Goal: Task Accomplishment & Management: Manage account settings

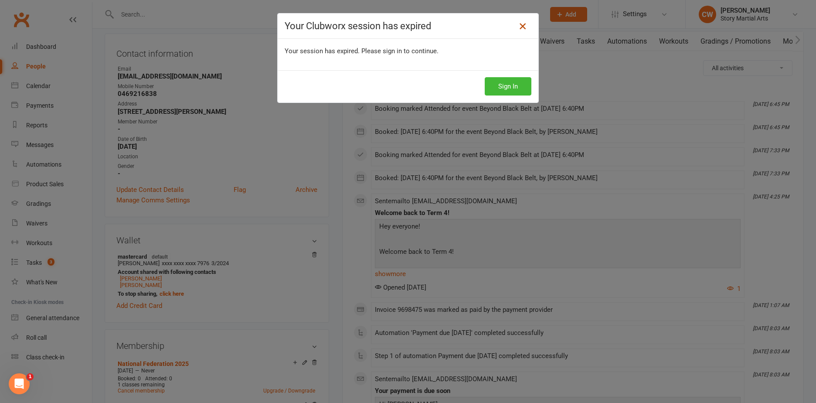
click at [522, 26] on icon at bounding box center [522, 26] width 10 height 10
click at [177, 17] on div "Your Clubworx session has expired Your session has expired. Please sign in to c…" at bounding box center [408, 201] width 816 height 403
click at [518, 28] on icon at bounding box center [522, 26] width 10 height 10
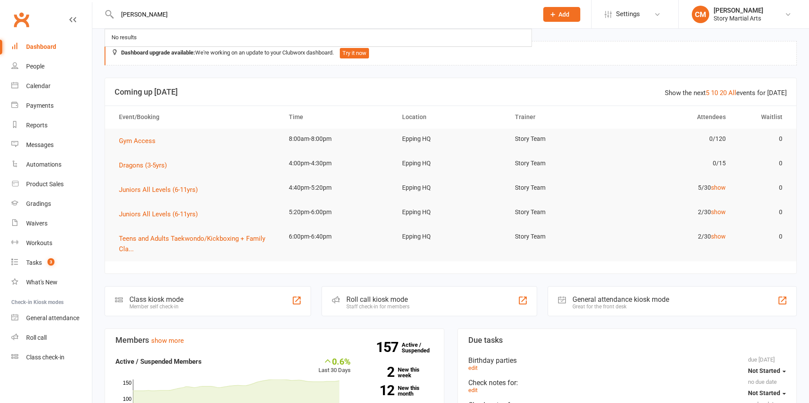
type input "omer"
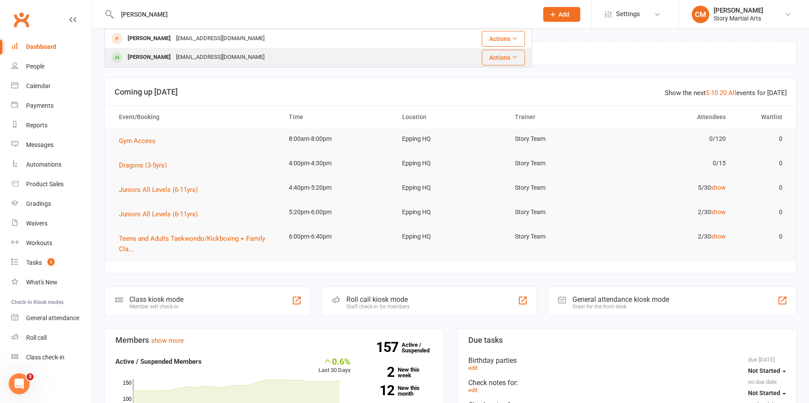
click at [149, 51] on div "Omer Kizil" at bounding box center [149, 57] width 48 height 13
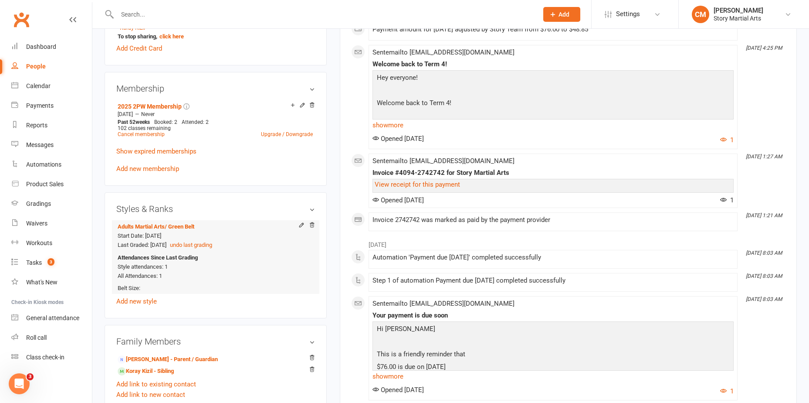
scroll to position [392, 0]
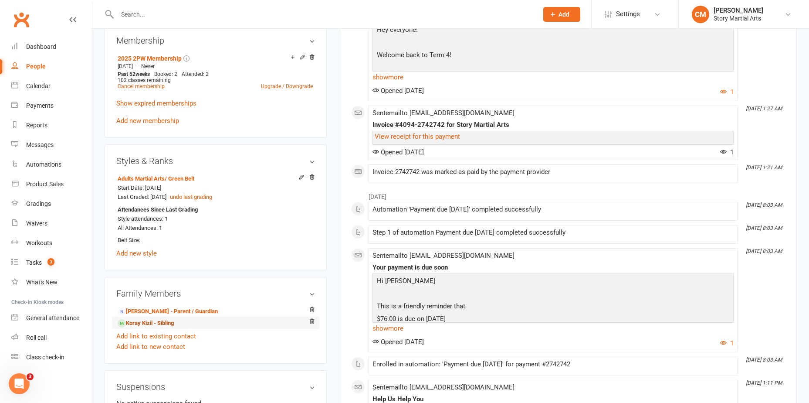
click at [155, 323] on link "Koray Kizil - Sibling" at bounding box center [146, 323] width 56 height 9
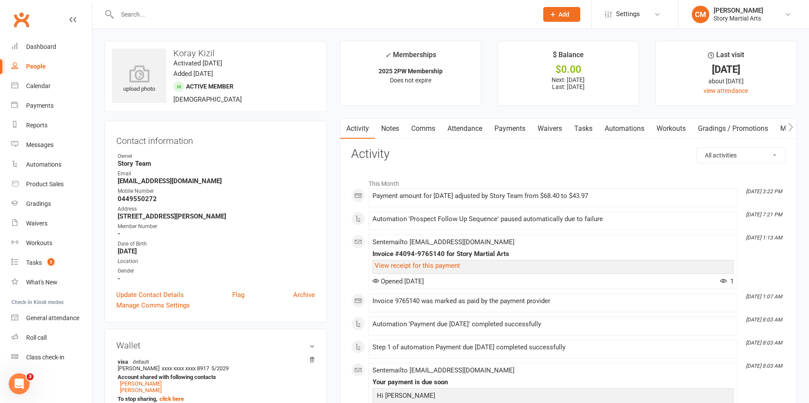
click at [505, 133] on link "Payments" at bounding box center [510, 129] width 43 height 20
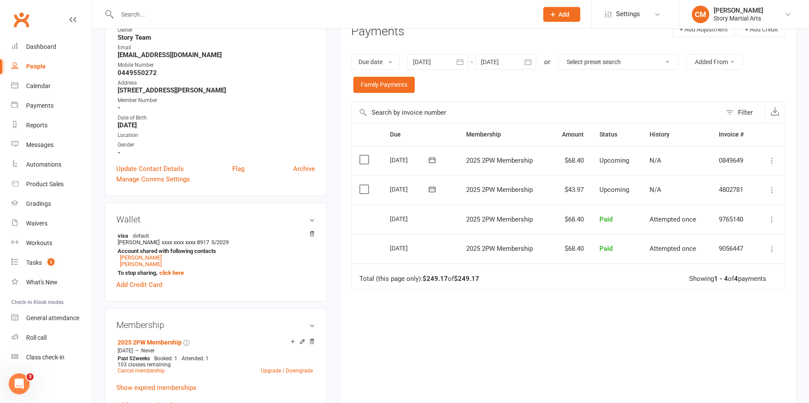
scroll to position [174, 0]
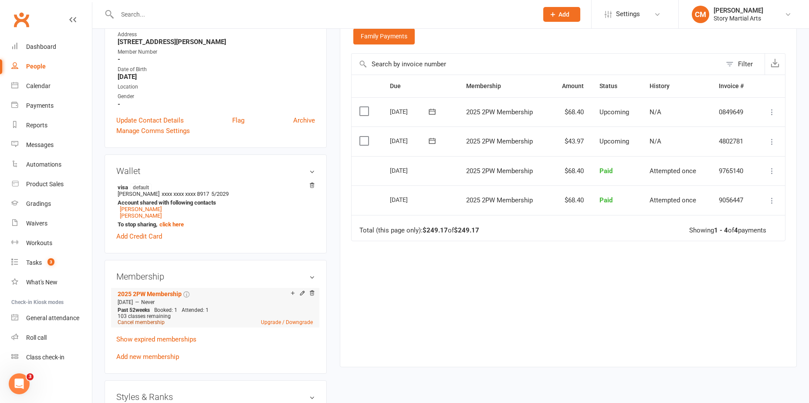
click at [141, 323] on link "Cancel membership" at bounding box center [141, 322] width 47 height 6
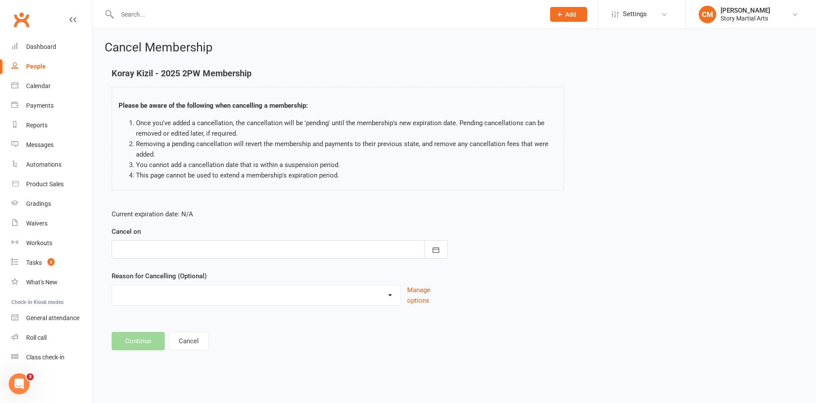
click at [187, 251] on div at bounding box center [280, 249] width 336 height 18
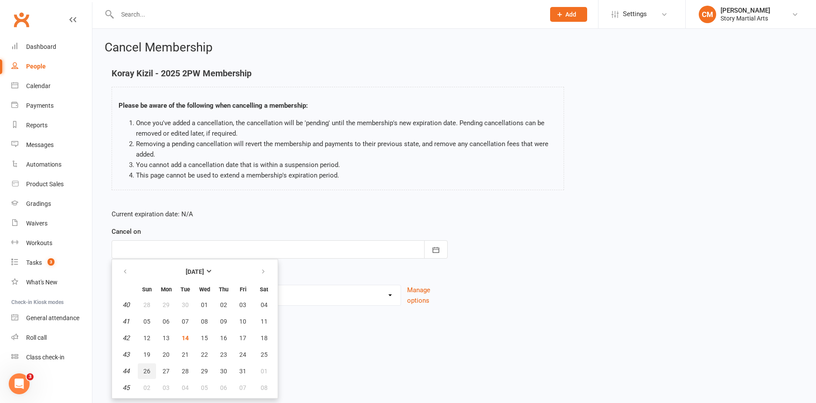
click at [147, 370] on span "26" at bounding box center [146, 370] width 7 height 7
type input "26 Oct 2025"
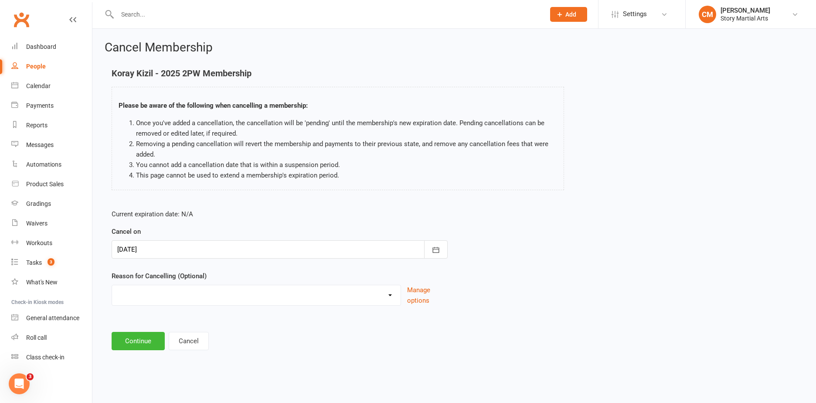
click at [295, 285] on div "Holiday Injury Other reason" at bounding box center [256, 295] width 289 height 21
click at [295, 288] on select "Holiday Injury Other reason" at bounding box center [256, 293] width 289 height 17
select select "2"
click at [112, 285] on select "Holiday Injury Other reason" at bounding box center [256, 293] width 289 height 17
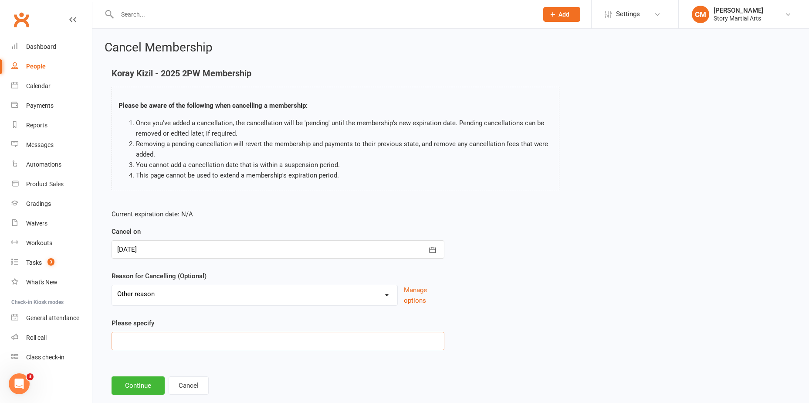
click at [173, 334] on input at bounding box center [278, 341] width 333 height 18
type input "Money"
click at [151, 382] on button "Continue" at bounding box center [138, 385] width 53 height 18
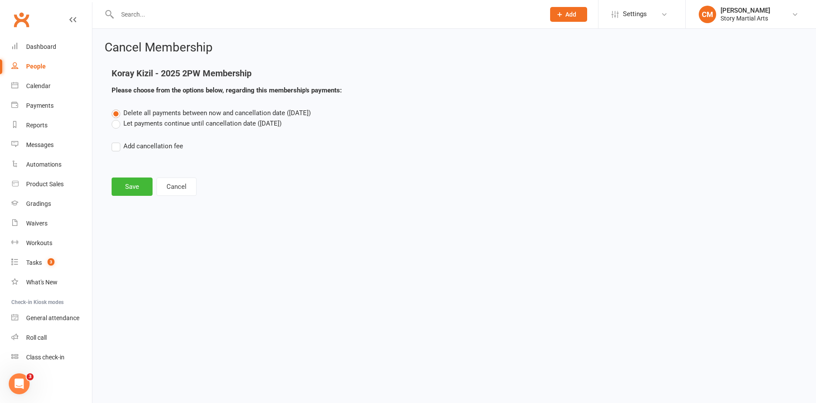
click at [158, 120] on label "Let payments continue until cancellation date (Oct 26, 2025)" at bounding box center [197, 123] width 170 height 10
click at [117, 118] on input "Let payments continue until cancellation date (Oct 26, 2025)" at bounding box center [115, 118] width 6 height 0
click at [134, 187] on button "Save" at bounding box center [132, 186] width 41 height 18
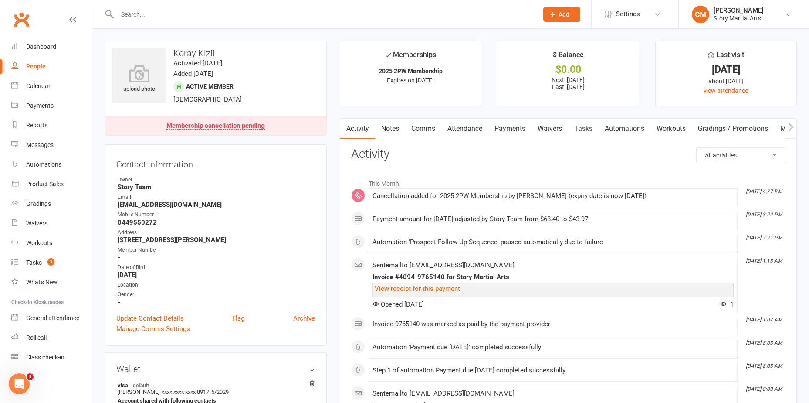
click at [555, 128] on link "Waivers" at bounding box center [550, 129] width 37 height 20
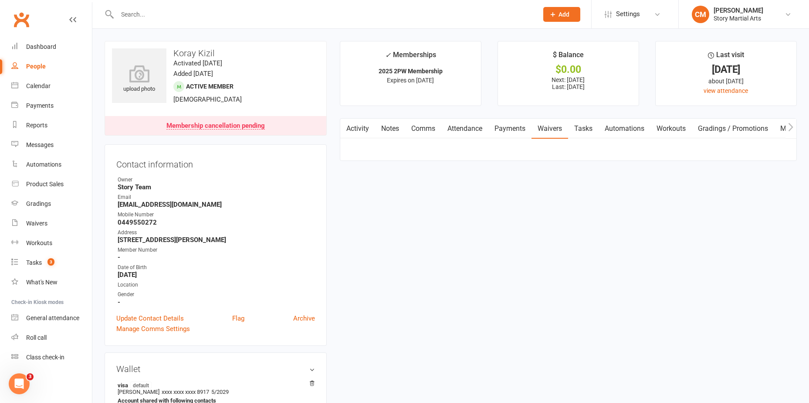
click at [493, 131] on link "Payments" at bounding box center [510, 129] width 43 height 20
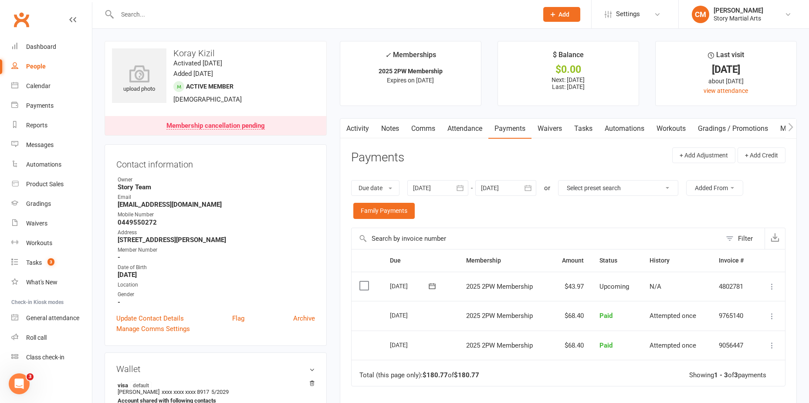
drag, startPoint x: 571, startPoint y: 215, endPoint x: 617, endPoint y: 221, distance: 46.5
click at [571, 215] on div "Due date Due date Date paid Date failed 13 Sep 2025 September 2025 Sun Mon Tue …" at bounding box center [568, 199] width 435 height 56
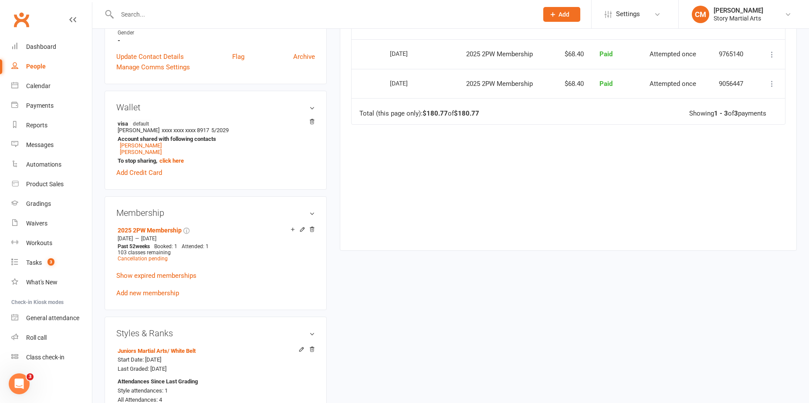
scroll to position [436, 0]
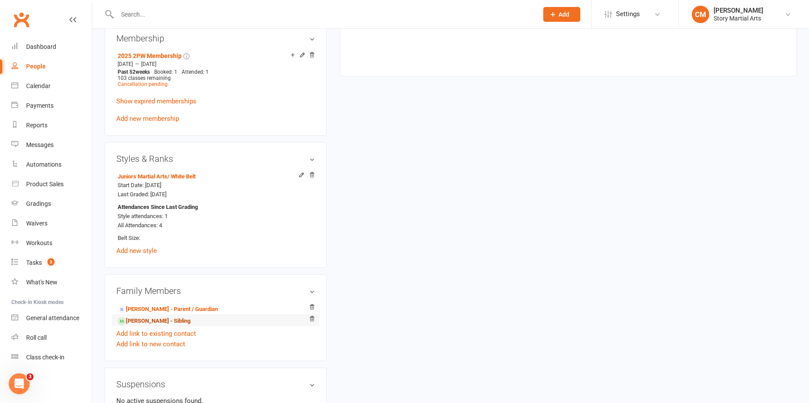
click at [146, 323] on link "Omer Kizil - Sibling" at bounding box center [154, 320] width 73 height 9
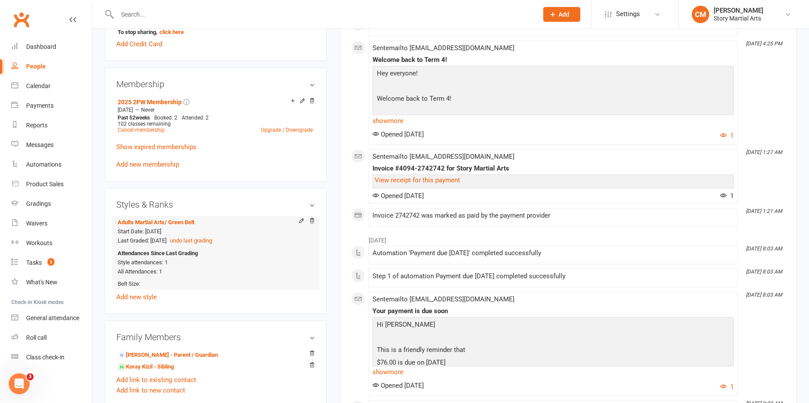
scroll to position [567, 0]
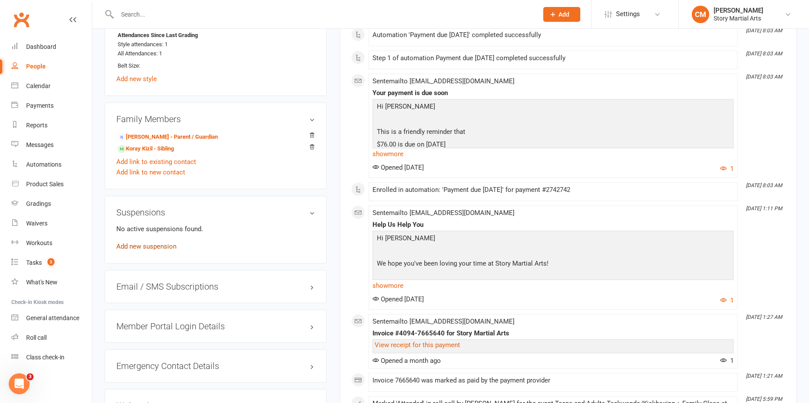
click at [161, 245] on link "Add new suspension" at bounding box center [146, 246] width 60 height 8
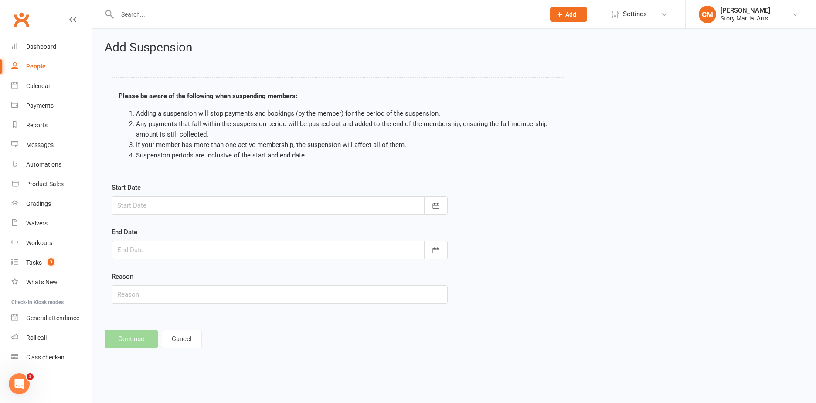
click at [149, 205] on div at bounding box center [280, 205] width 336 height 18
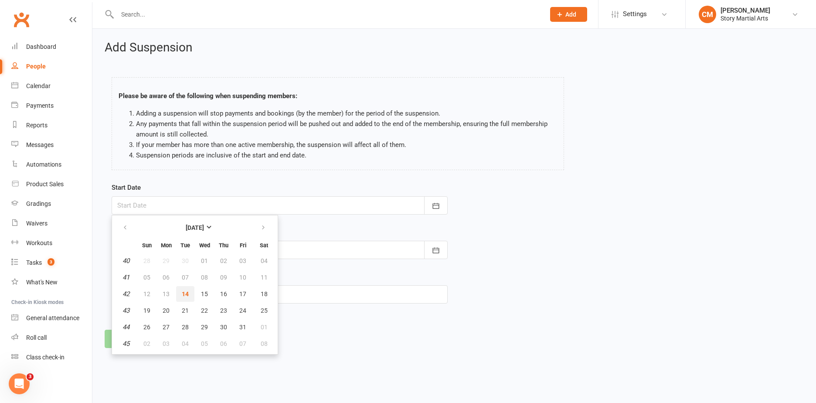
click at [182, 292] on span "14" at bounding box center [185, 293] width 7 height 7
type input "14 Oct 2025"
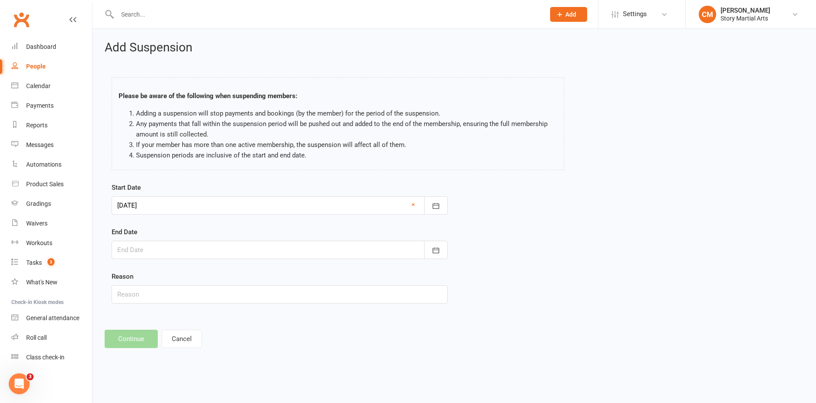
click at [134, 254] on div at bounding box center [280, 250] width 336 height 18
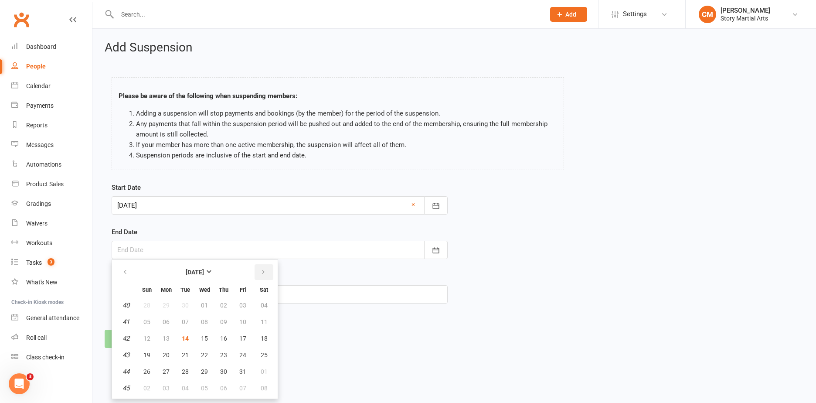
click at [263, 275] on icon "button" at bounding box center [263, 272] width 6 height 7
click at [185, 320] on span "06" at bounding box center [185, 321] width 7 height 7
type input "06 Jan 2026"
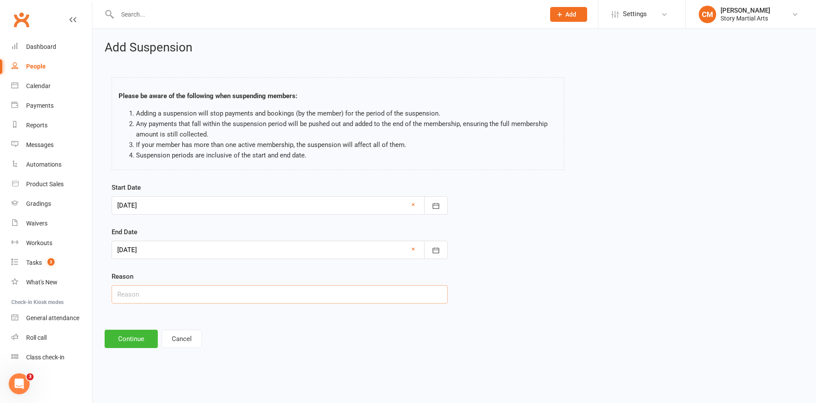
click at [168, 300] on input "text" at bounding box center [280, 294] width 336 height 18
type input "I"
type input "Financial"
click at [437, 253] on icon "button" at bounding box center [436, 250] width 7 height 6
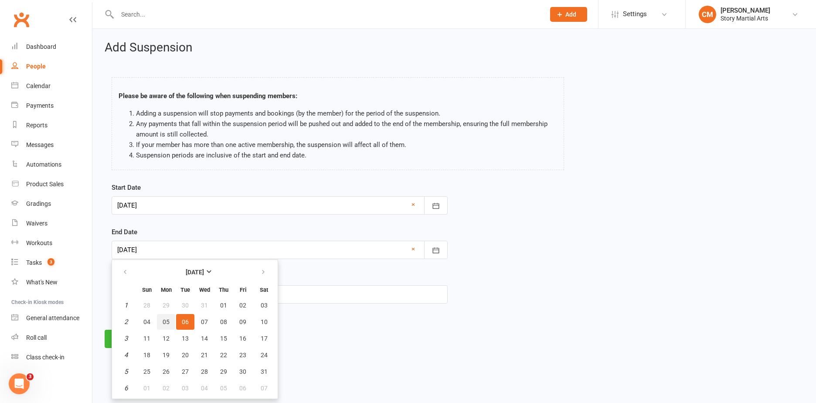
click at [165, 326] on button "05" at bounding box center [166, 322] width 18 height 16
type input "05 Jan 2026"
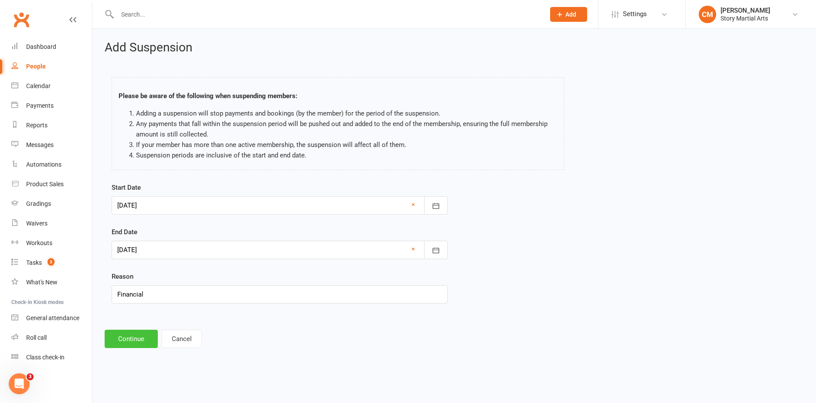
click at [133, 342] on button "Continue" at bounding box center [131, 339] width 53 height 18
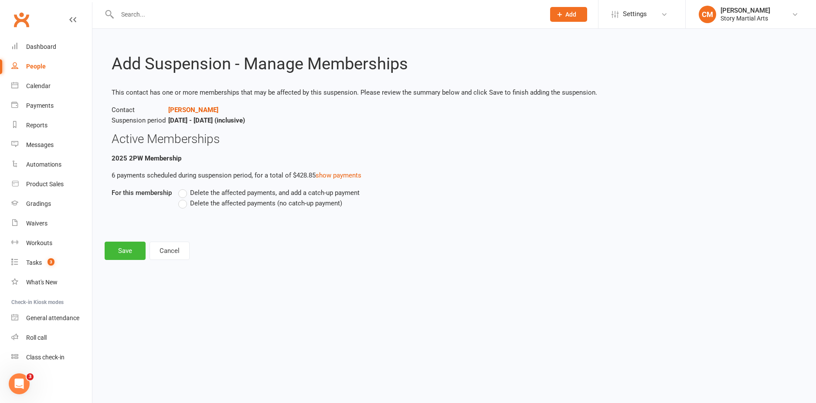
click at [293, 204] on span "Delete the affected payments (no catch-up payment)" at bounding box center [266, 202] width 152 height 9
click at [184, 198] on input "Delete the affected payments (no catch-up payment)" at bounding box center [181, 198] width 6 height 0
drag, startPoint x: 281, startPoint y: 120, endPoint x: 170, endPoint y: 122, distance: 111.6
click at [170, 122] on p "Contact Omer Kizil Suspension period Oct 14, 2025 - Jan 5, 2026 (inclusive)" at bounding box center [454, 115] width 685 height 21
copy strong "Oct 14, 2025 - Jan 5, 2026 (inclusive)"
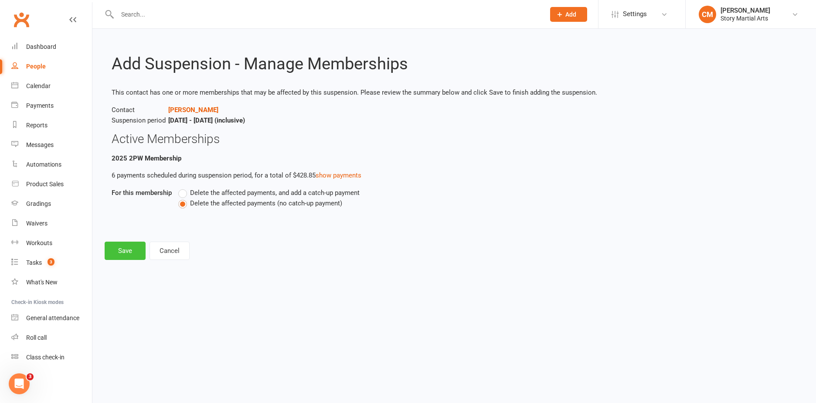
click at [124, 255] on button "Save" at bounding box center [125, 250] width 41 height 18
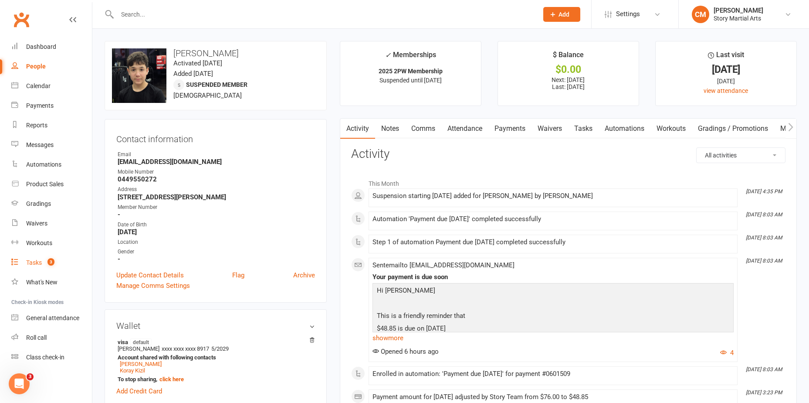
click at [25, 258] on link "Tasks 3" at bounding box center [51, 263] width 81 height 20
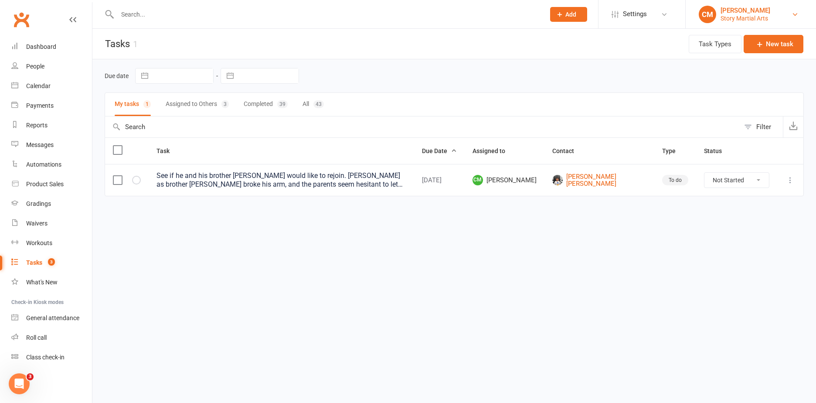
click at [746, 14] on div "[PERSON_NAME]" at bounding box center [746, 11] width 50 height 8
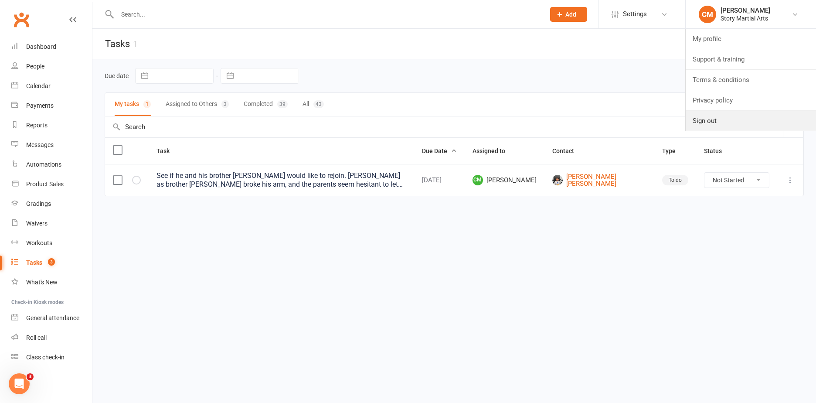
click at [715, 119] on link "Sign out" at bounding box center [751, 121] width 130 height 20
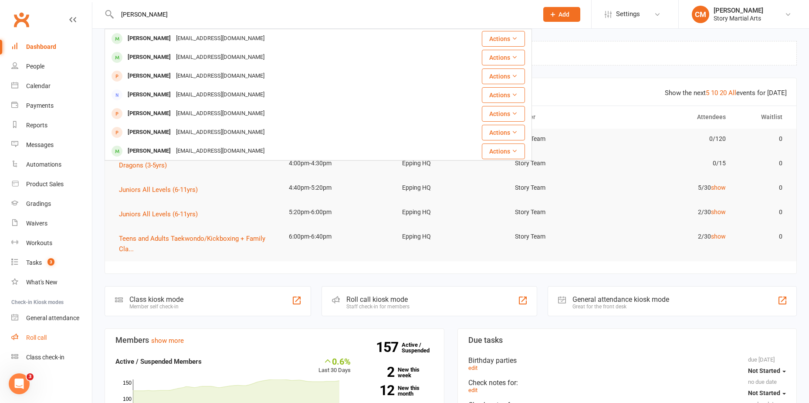
type input "[PERSON_NAME]"
drag, startPoint x: 43, startPoint y: 339, endPoint x: 51, endPoint y: 333, distance: 10.3
click at [43, 339] on div "Roll call" at bounding box center [36, 337] width 20 height 7
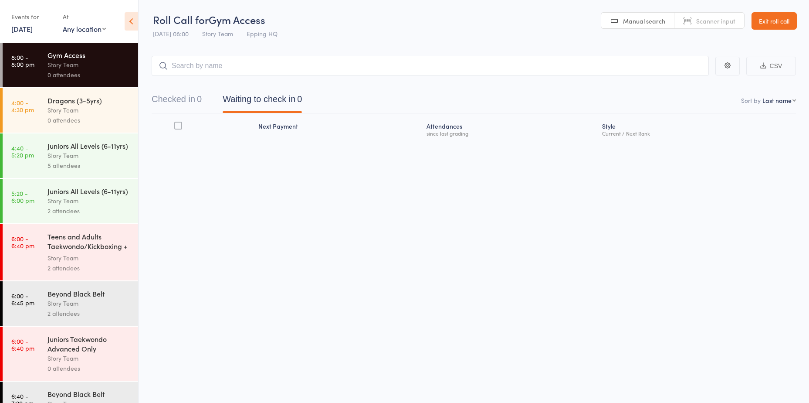
click at [71, 119] on div "0 attendees" at bounding box center [89, 120] width 83 height 10
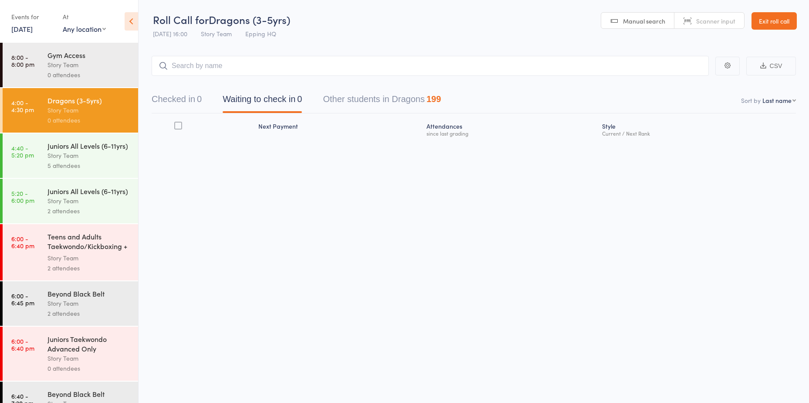
click at [238, 62] on input "search" at bounding box center [430, 66] width 557 height 20
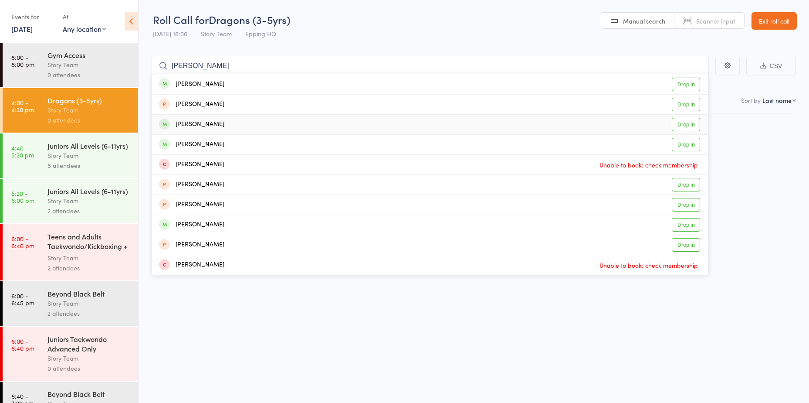
type input "ahmed"
click at [683, 126] on link "Drop in" at bounding box center [686, 125] width 28 height 14
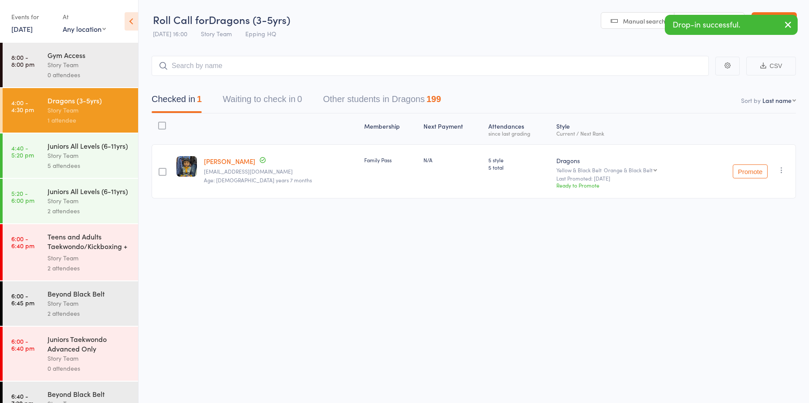
click at [58, 146] on div "Juniors All Levels (6-11yrs)" at bounding box center [89, 146] width 83 height 10
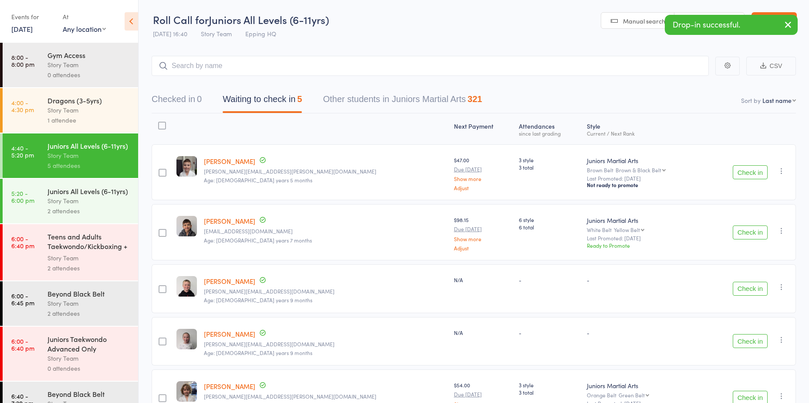
drag, startPoint x: 269, startPoint y: 65, endPoint x: 286, endPoint y: 64, distance: 17.0
click at [269, 65] on input "search" at bounding box center [430, 66] width 557 height 20
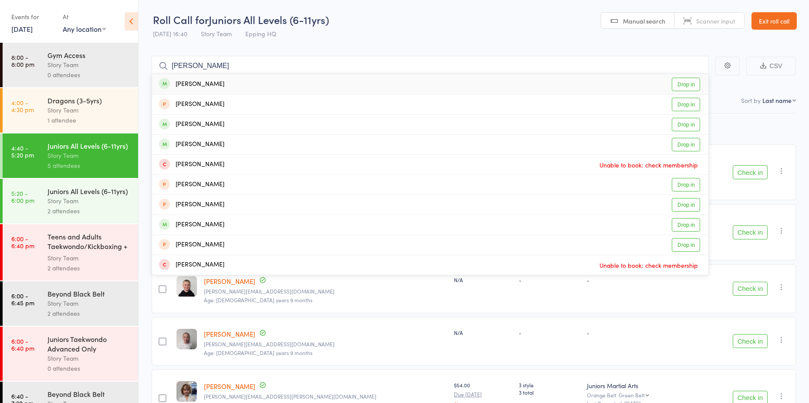
type input "ahmed"
click at [680, 85] on link "Drop in" at bounding box center [686, 85] width 28 height 14
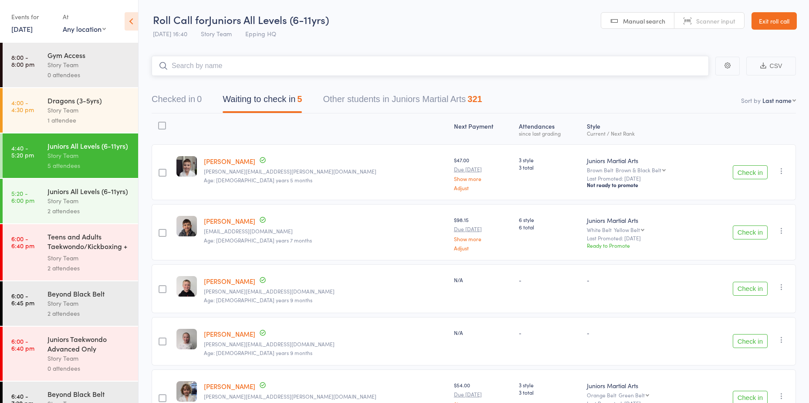
click at [198, 68] on input "search" at bounding box center [430, 66] width 557 height 20
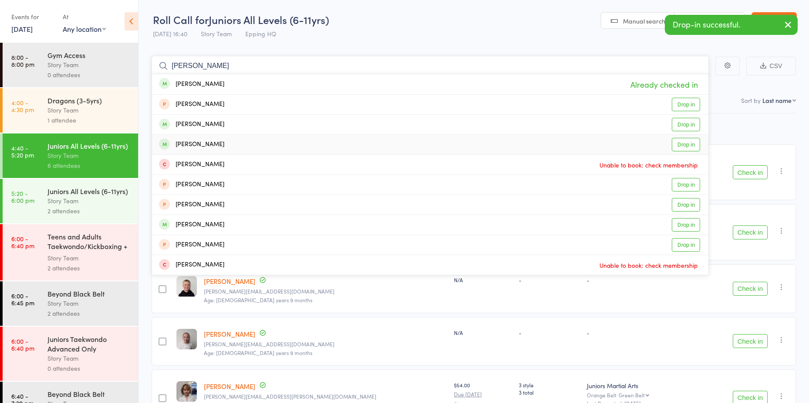
type input "ahmed"
click at [673, 147] on link "Drop in" at bounding box center [686, 145] width 28 height 14
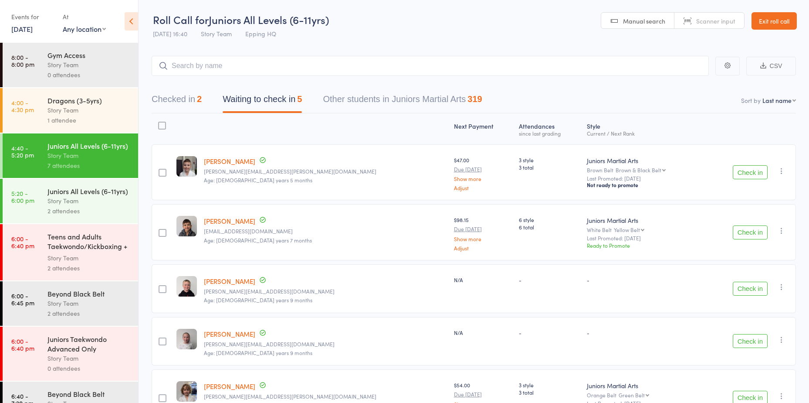
click at [750, 175] on button "Check in" at bounding box center [750, 172] width 35 height 14
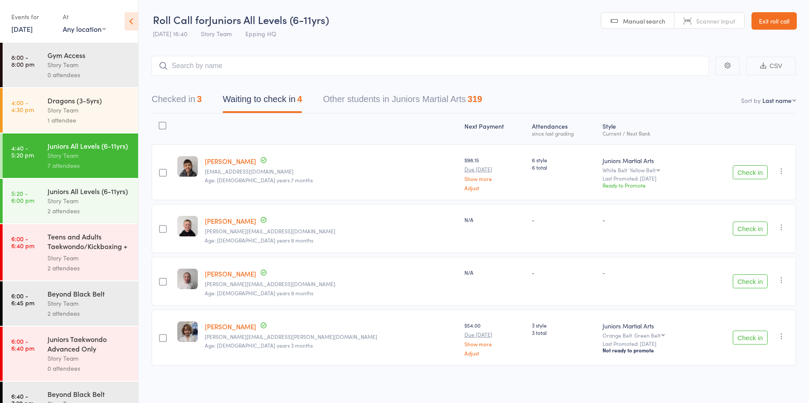
click at [747, 280] on button "Check in" at bounding box center [750, 281] width 35 height 14
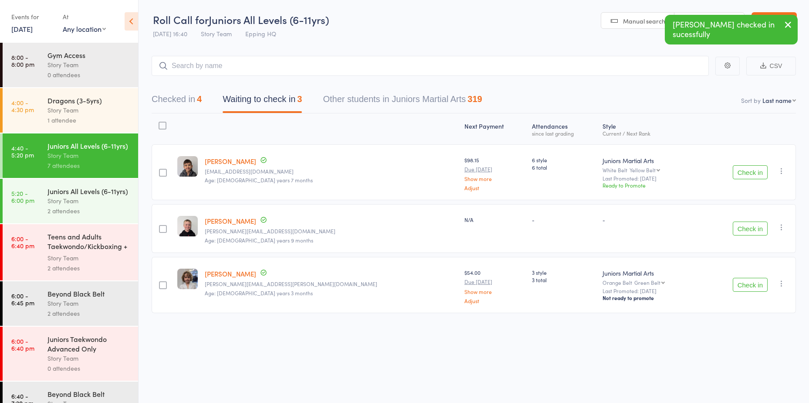
click at [759, 231] on button "Check in" at bounding box center [750, 228] width 35 height 14
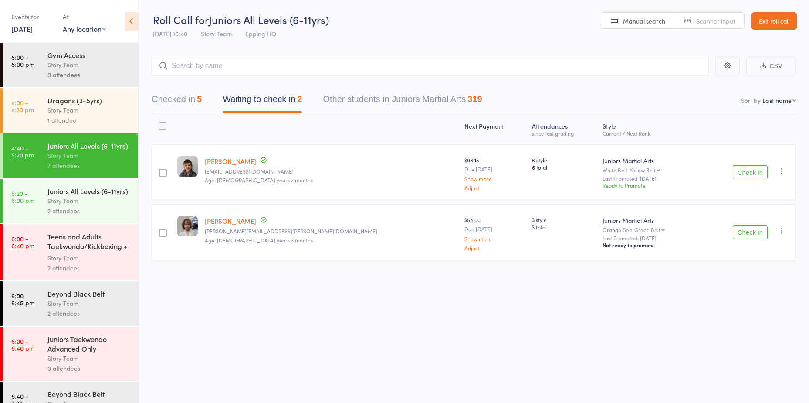
click at [737, 173] on button "Check in" at bounding box center [750, 172] width 35 height 14
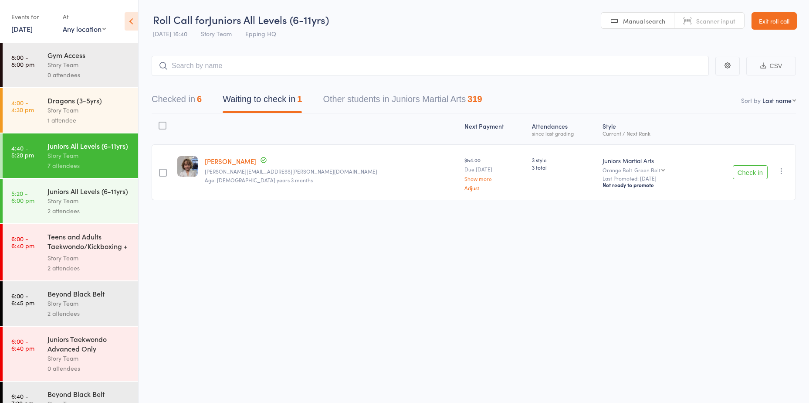
drag, startPoint x: 761, startPoint y: 174, endPoint x: 748, endPoint y: 191, distance: 22.1
click at [761, 174] on button "Check in" at bounding box center [750, 172] width 35 height 14
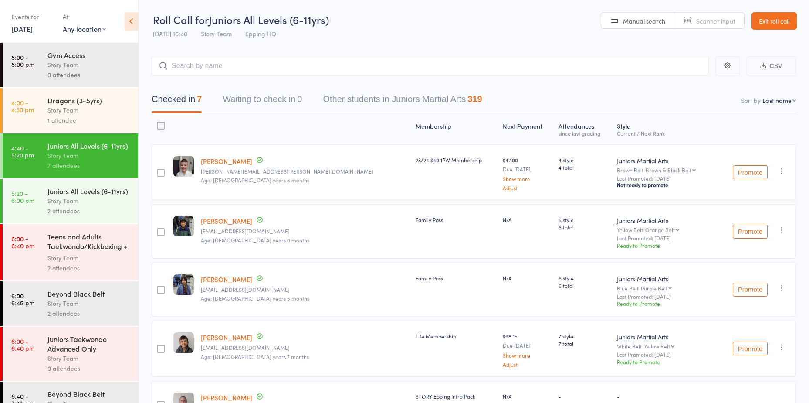
click at [237, 51] on main "CSV Checked in 7 Waiting to check in 0 Other students in Juniors Martial Arts 3…" at bounding box center [474, 312] width 671 height 538
click at [237, 71] on input "search" at bounding box center [430, 66] width 557 height 20
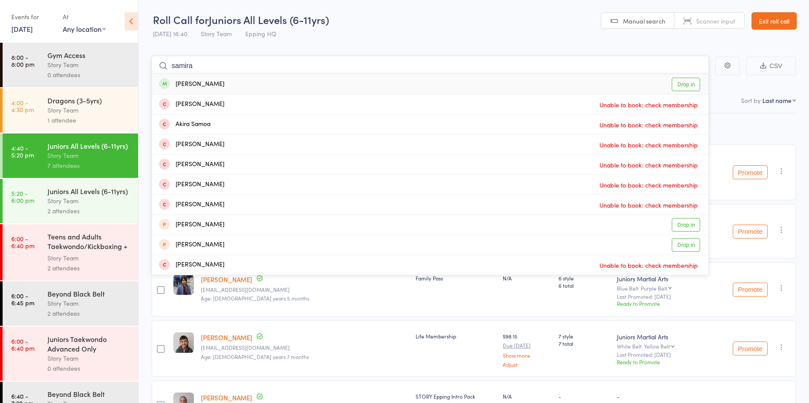
type input "samira"
click at [680, 82] on link "Drop in" at bounding box center [686, 85] width 28 height 14
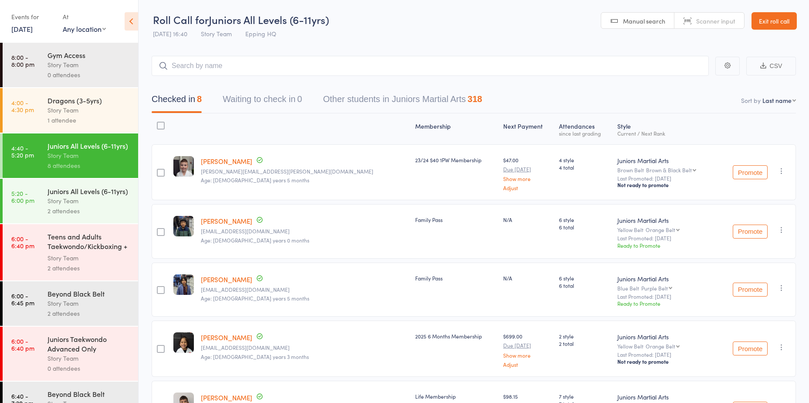
click at [82, 196] on div "Juniors All Levels (6-11yrs)" at bounding box center [89, 191] width 83 height 10
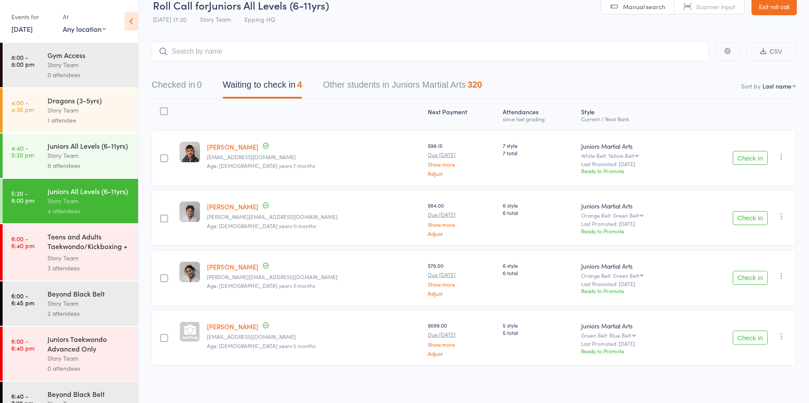
click at [190, 94] on button "Checked in 0" at bounding box center [177, 86] width 50 height 23
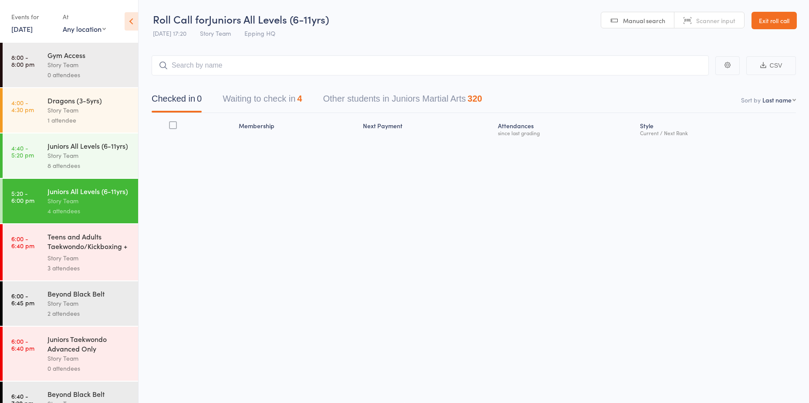
scroll to position [0, 0]
click at [194, 67] on input "search" at bounding box center [430, 65] width 557 height 20
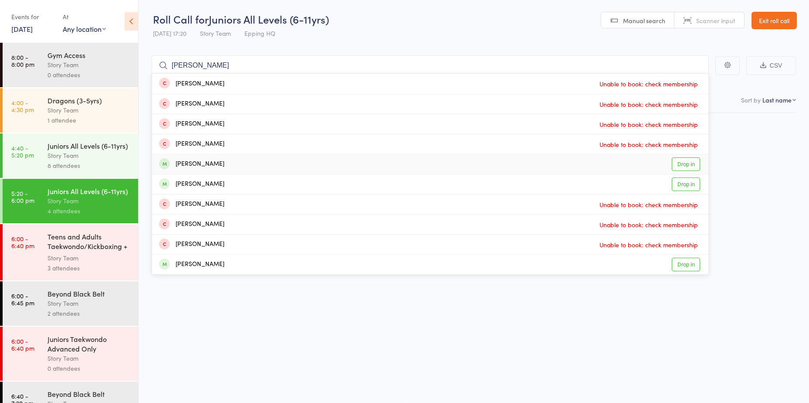
type input "mason"
click at [697, 163] on link "Drop in" at bounding box center [686, 164] width 28 height 14
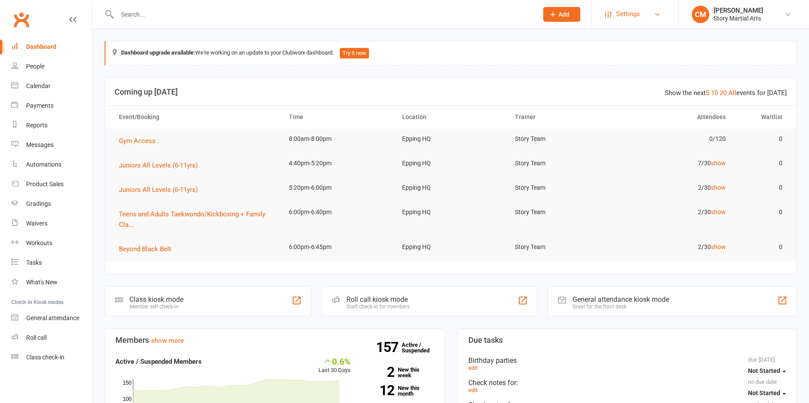
click at [629, 14] on span "Settings" at bounding box center [628, 14] width 24 height 20
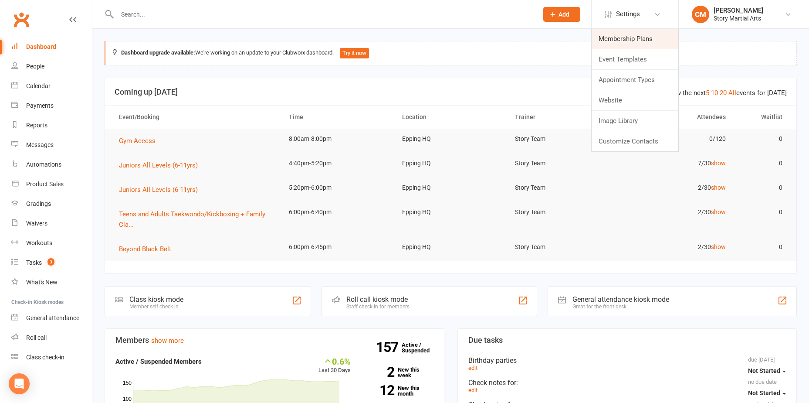
click at [617, 40] on link "Membership Plans" at bounding box center [635, 39] width 87 height 20
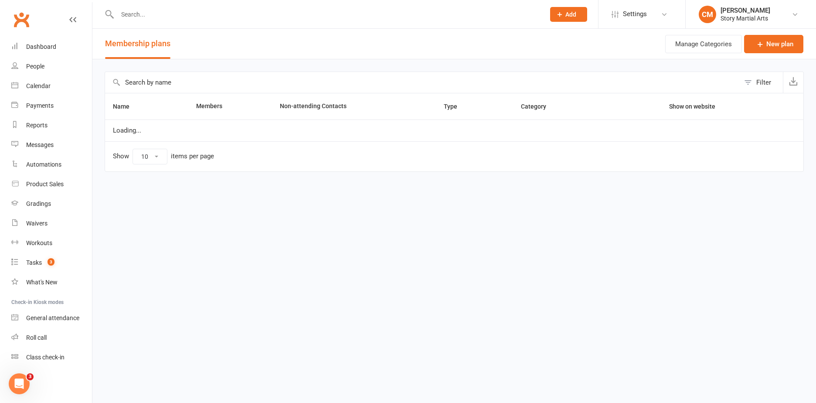
select select "25"
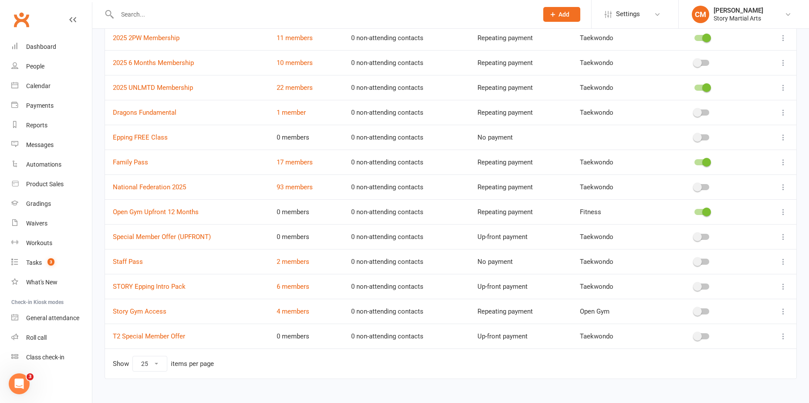
scroll to position [157, 0]
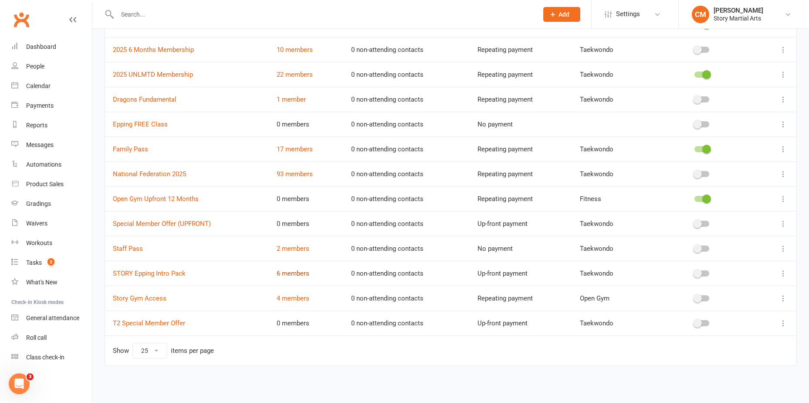
click at [292, 271] on link "6 members" at bounding box center [293, 273] width 33 height 8
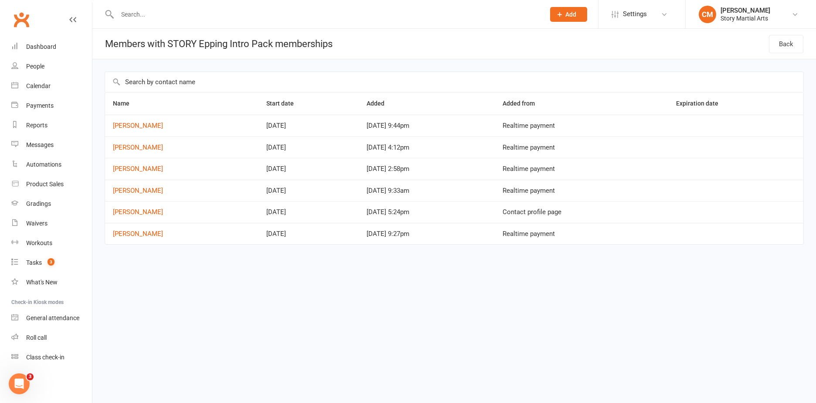
click at [326, 281] on html "Prospect Member Non-attending contact Class / event Appointment Grading event T…" at bounding box center [408, 140] width 816 height 281
click at [134, 171] on link "[PERSON_NAME]" at bounding box center [138, 169] width 50 height 8
click at [132, 149] on link "[PERSON_NAME]" at bounding box center [138, 147] width 50 height 8
click at [146, 126] on link "[PERSON_NAME]" at bounding box center [138, 126] width 50 height 8
click at [145, 145] on link "[PERSON_NAME]" at bounding box center [138, 147] width 50 height 8
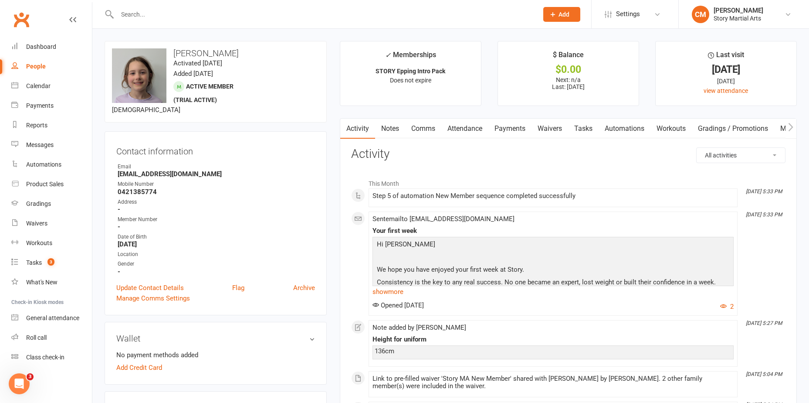
click at [465, 124] on link "Attendance" at bounding box center [465, 129] width 47 height 20
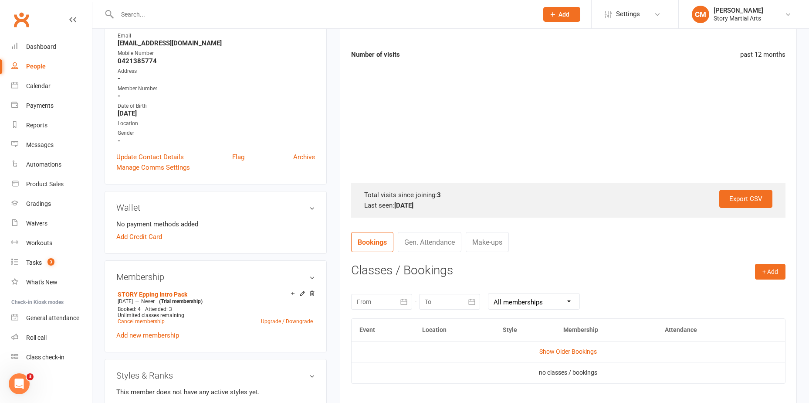
scroll to position [262, 0]
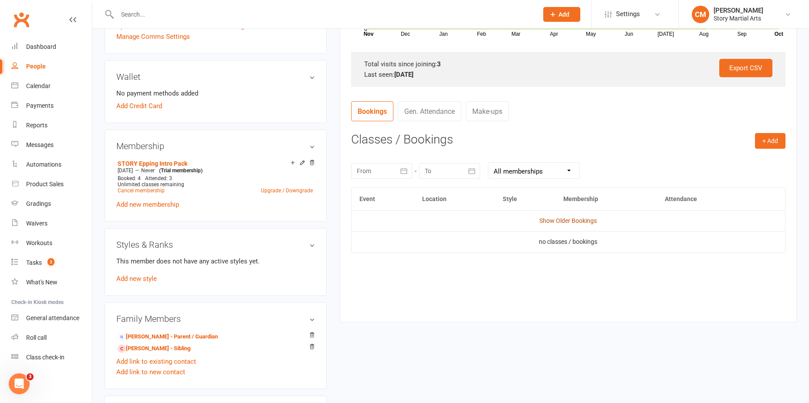
click at [552, 221] on link "Show Older Bookings" at bounding box center [569, 220] width 58 height 7
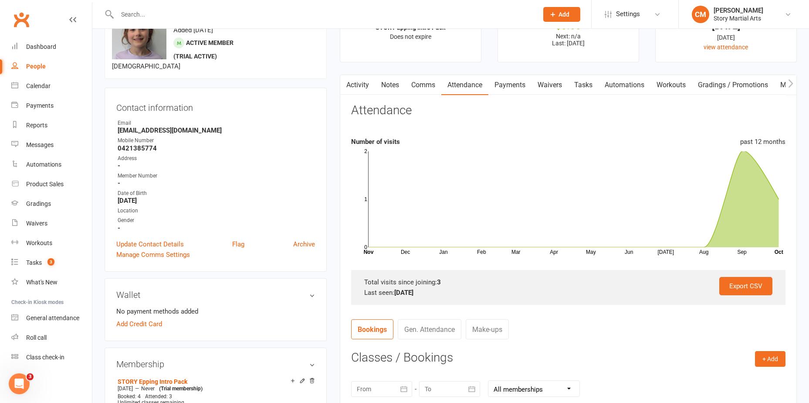
scroll to position [0, 0]
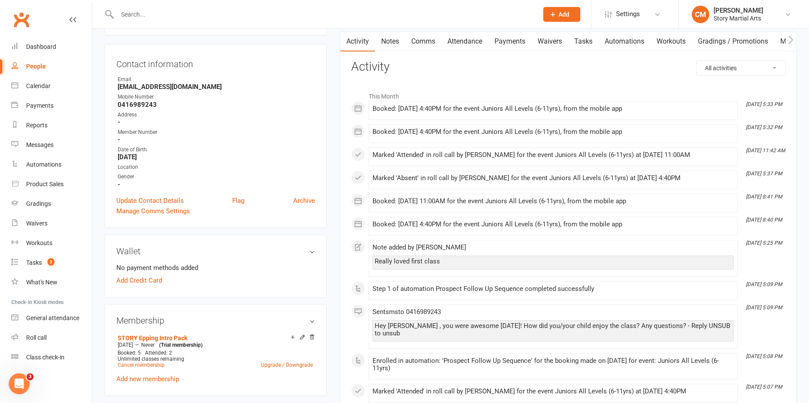
click at [449, 41] on link "Attendance" at bounding box center [465, 41] width 47 height 20
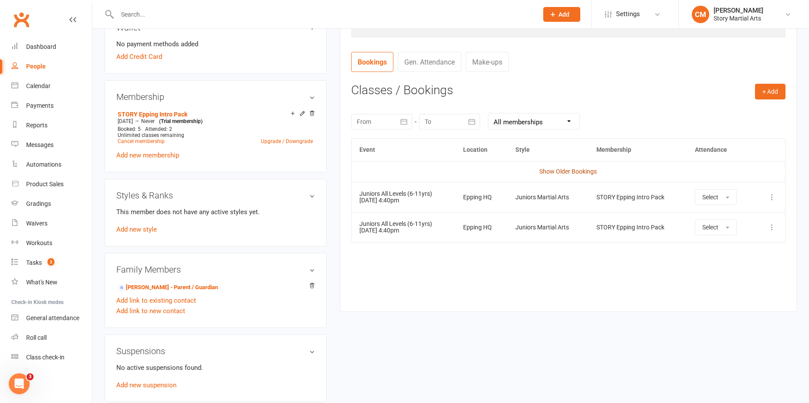
scroll to position [305, 0]
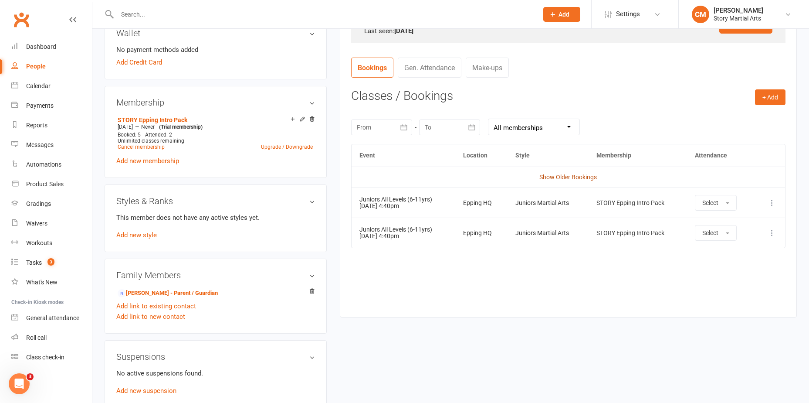
click at [560, 179] on link "Show Older Bookings" at bounding box center [569, 176] width 58 height 7
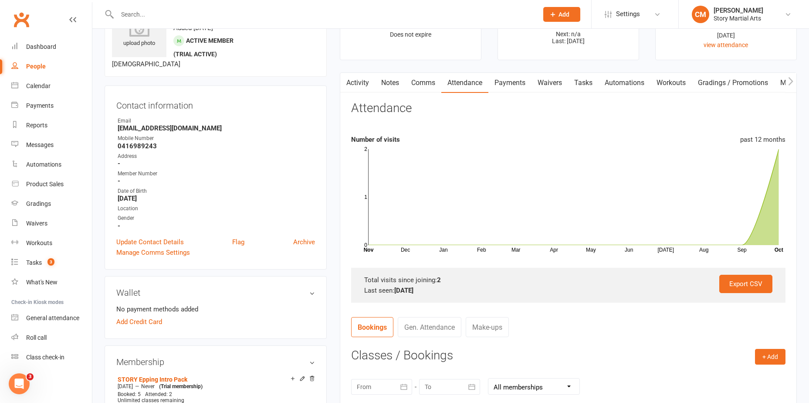
scroll to position [0, 0]
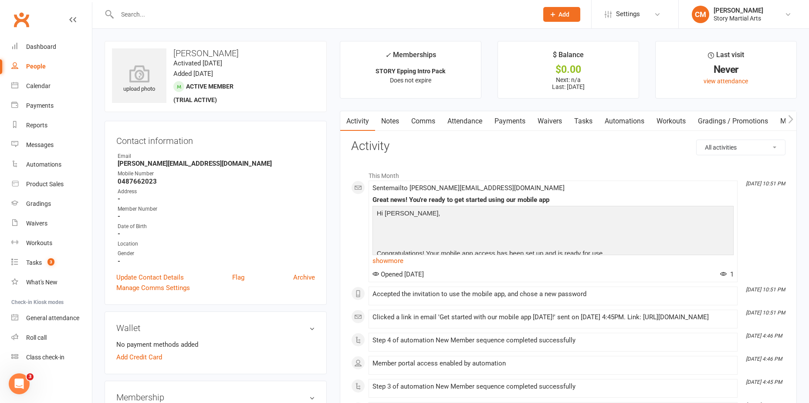
click at [471, 119] on link "Attendance" at bounding box center [465, 121] width 47 height 20
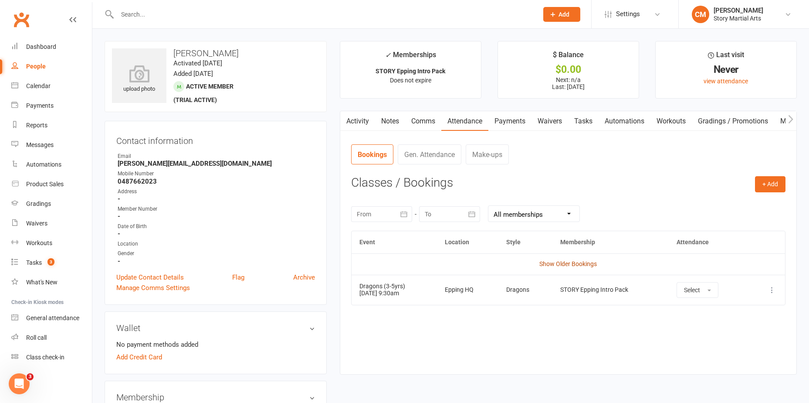
click at [555, 266] on link "Show Older Bookings" at bounding box center [569, 263] width 58 height 7
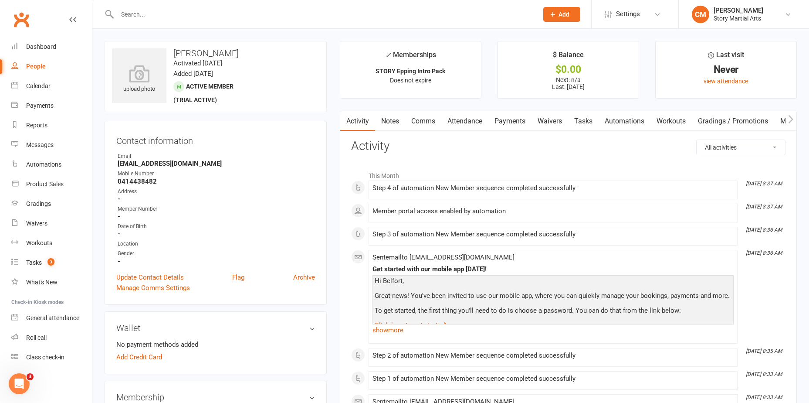
click at [465, 126] on link "Attendance" at bounding box center [465, 121] width 47 height 20
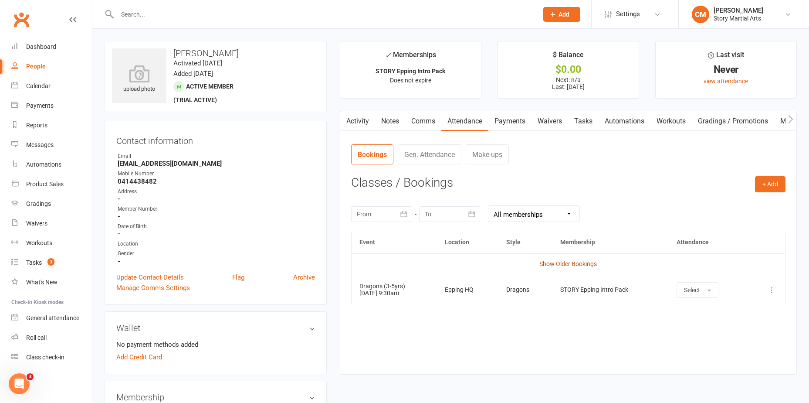
click at [574, 264] on link "Show Older Bookings" at bounding box center [569, 263] width 58 height 7
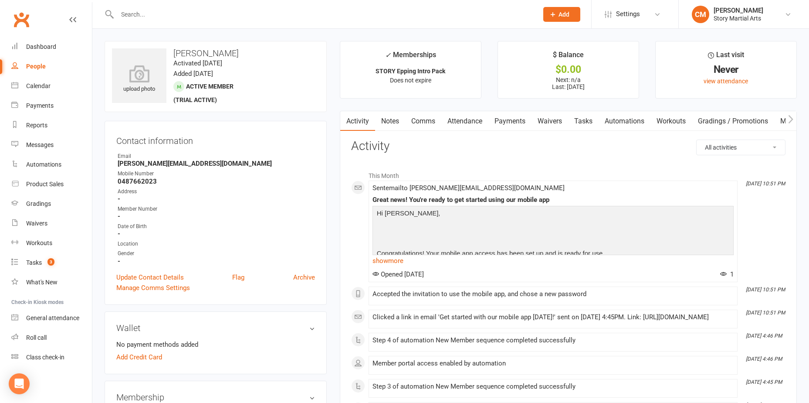
click at [465, 120] on link "Attendance" at bounding box center [465, 121] width 47 height 20
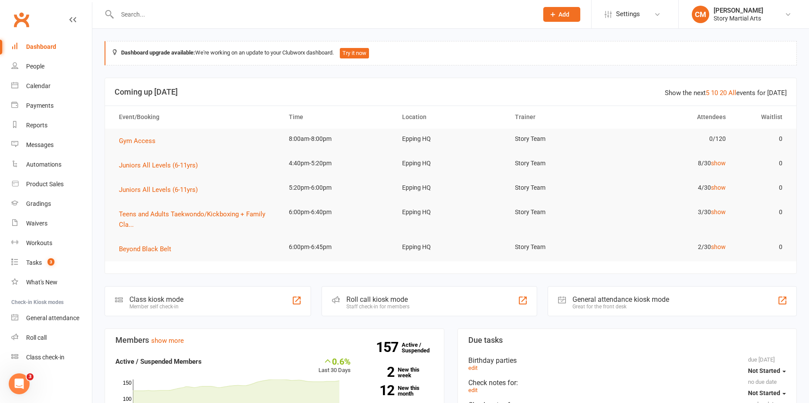
click at [761, 23] on li "CM [PERSON_NAME] Story Martial Arts My profile Support & training Terms & condi…" at bounding box center [744, 14] width 131 height 28
click at [761, 20] on div "Story Martial Arts" at bounding box center [739, 18] width 50 height 8
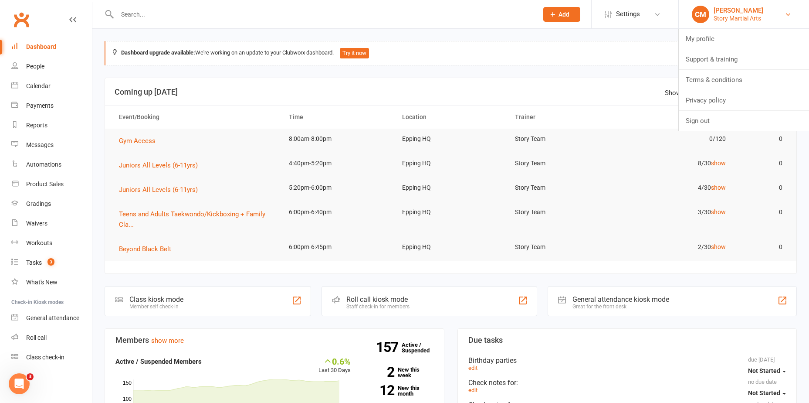
click at [760, 18] on div "Story Martial Arts" at bounding box center [739, 18] width 50 height 8
click at [768, 17] on link "CM Casey Moore Story Martial Arts" at bounding box center [744, 14] width 104 height 17
click at [725, 117] on link "Sign out" at bounding box center [744, 121] width 130 height 20
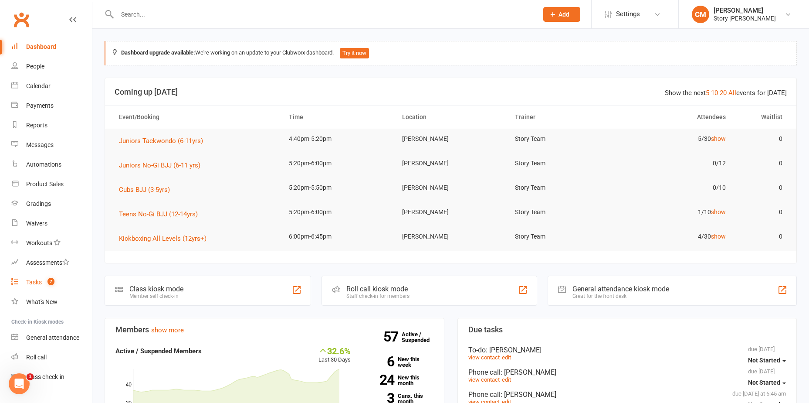
click at [37, 278] on link "Tasks 7" at bounding box center [51, 282] width 81 height 20
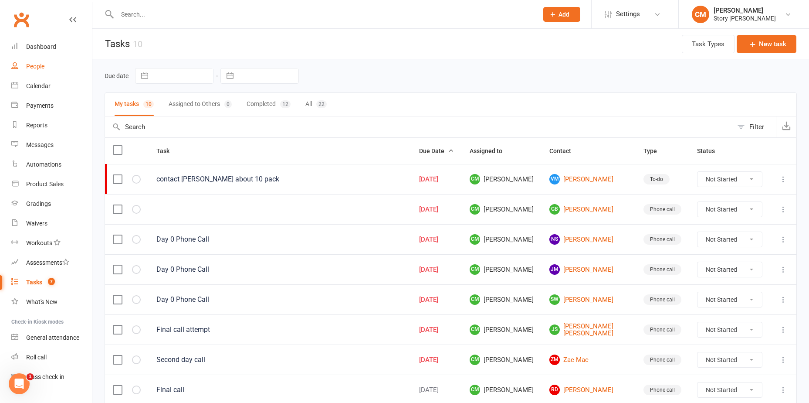
click at [40, 72] on link "People" at bounding box center [51, 67] width 81 height 20
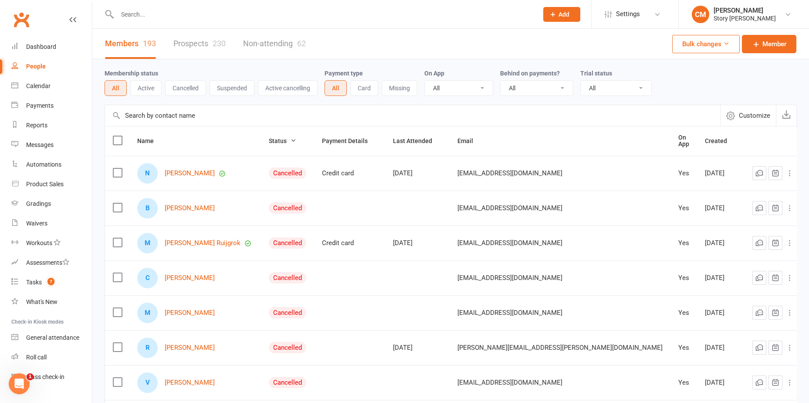
click at [214, 40] on div "230" at bounding box center [219, 43] width 13 height 9
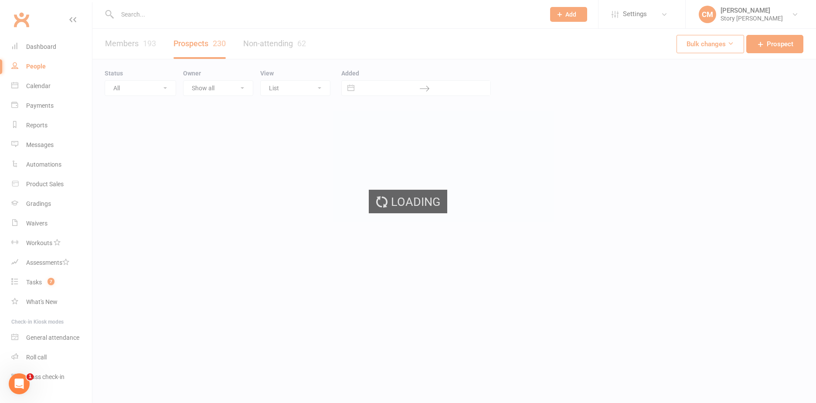
select select "100"
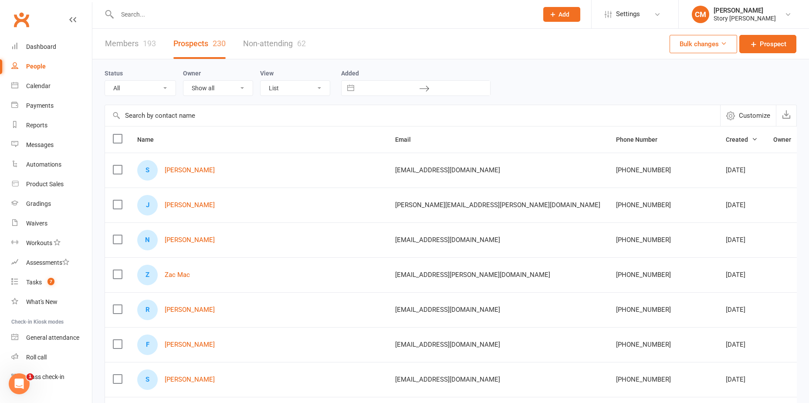
scroll to position [0, 71]
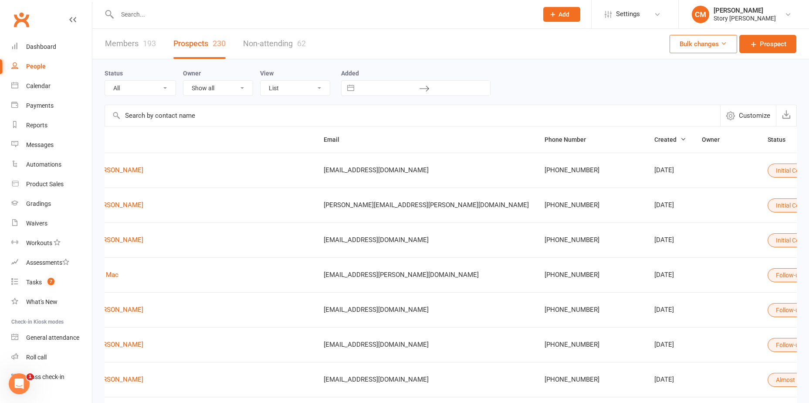
drag, startPoint x: 571, startPoint y: 197, endPoint x: 835, endPoint y: 196, distance: 263.3
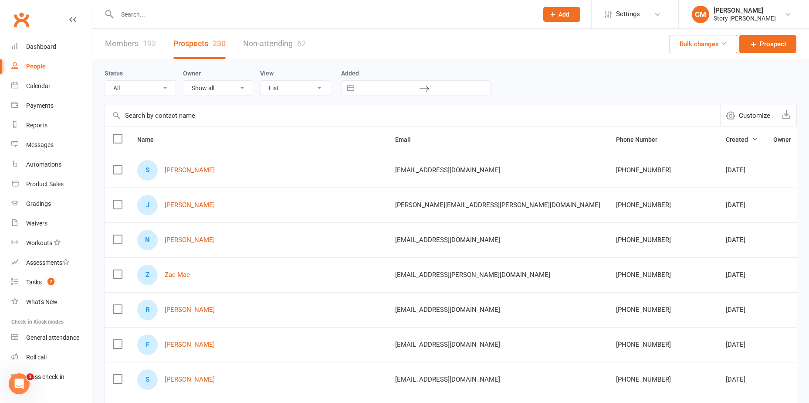
drag, startPoint x: 566, startPoint y: 224, endPoint x: 314, endPoint y: 235, distance: 251.7
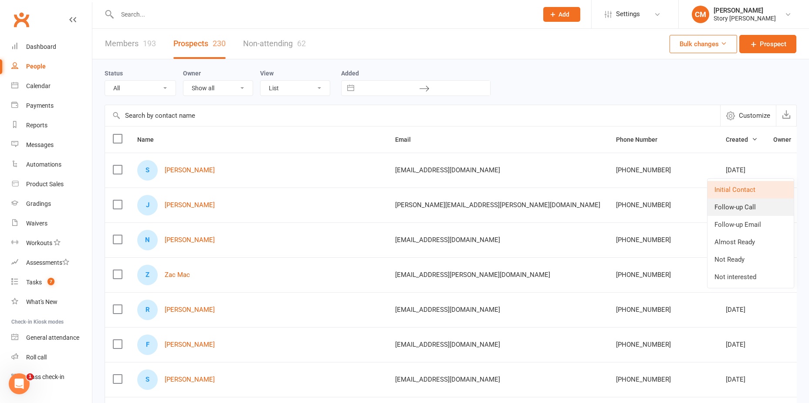
click at [750, 208] on link "Follow-up Call" at bounding box center [751, 206] width 86 height 17
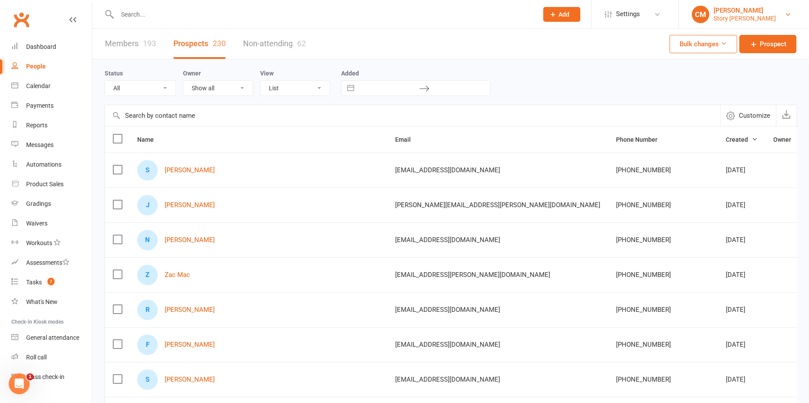
click at [746, 7] on div "[PERSON_NAME]" at bounding box center [745, 11] width 62 height 8
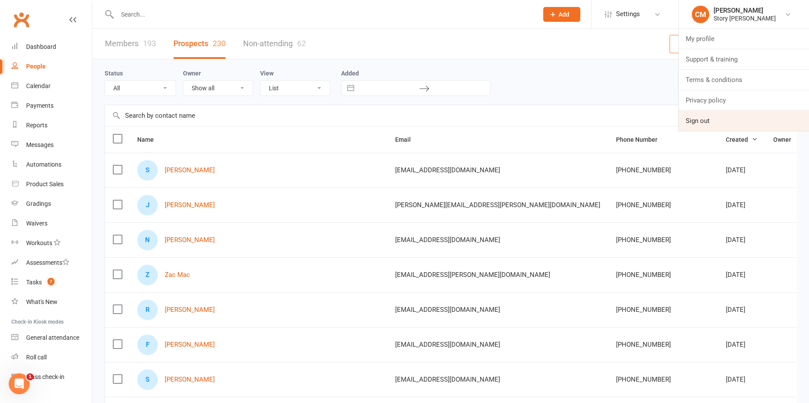
click at [709, 117] on link "Sign out" at bounding box center [744, 121] width 130 height 20
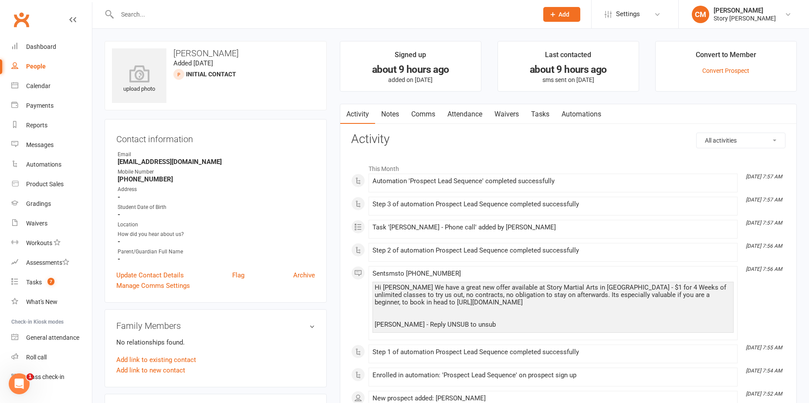
click at [422, 115] on link "Comms" at bounding box center [423, 114] width 36 height 20
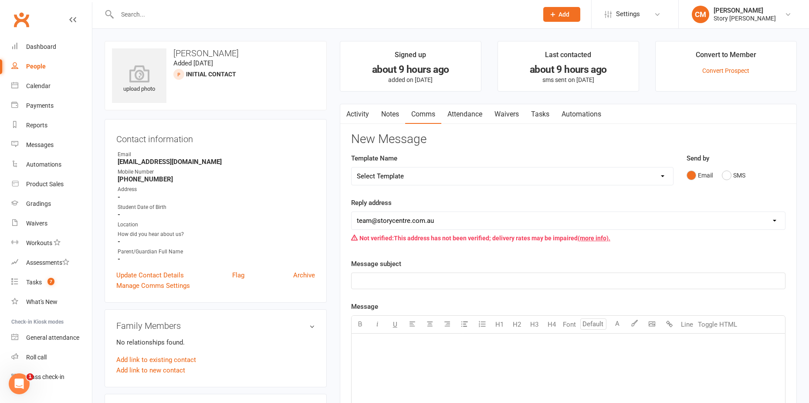
drag, startPoint x: 431, startPoint y: 180, endPoint x: 455, endPoint y: 177, distance: 24.2
click at [431, 180] on select "Select Template [SMS] MIA SMS [SMS] MIA Bookings Text [Email] Paid trial link […" at bounding box center [513, 175] width 322 height 17
select select "10"
click at [352, 167] on select "Select Template [SMS] MIA SMS [SMS] MIA Bookings Text [Email] Paid trial link […" at bounding box center [513, 175] width 322 height 17
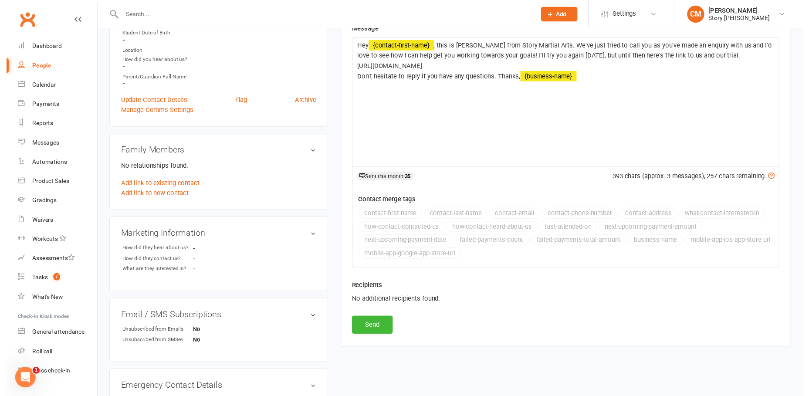
scroll to position [174, 0]
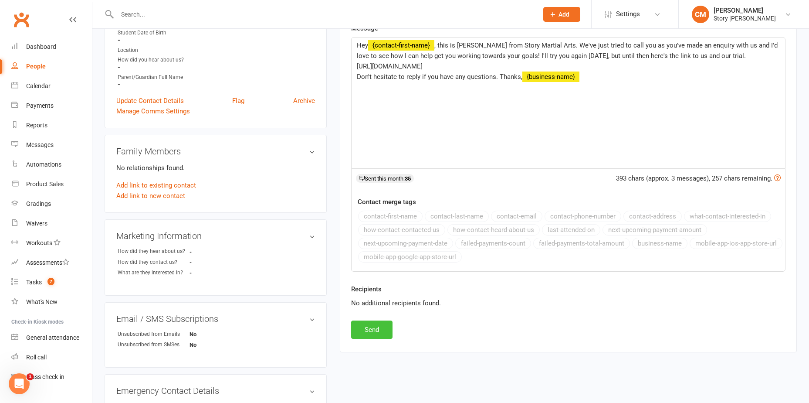
click at [371, 327] on button "Send" at bounding box center [371, 329] width 41 height 18
select select
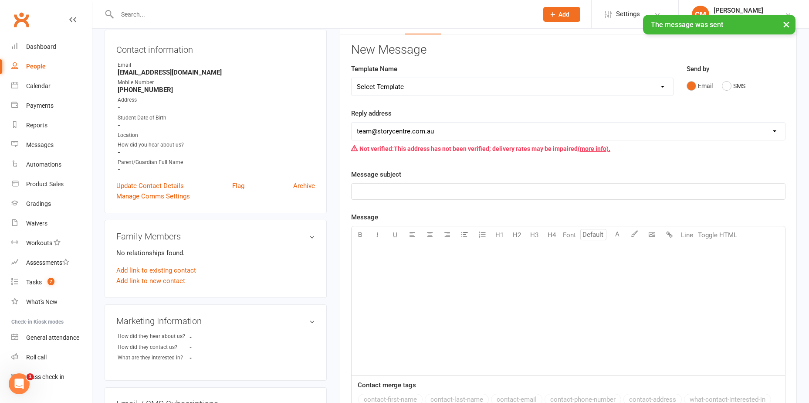
scroll to position [0, 0]
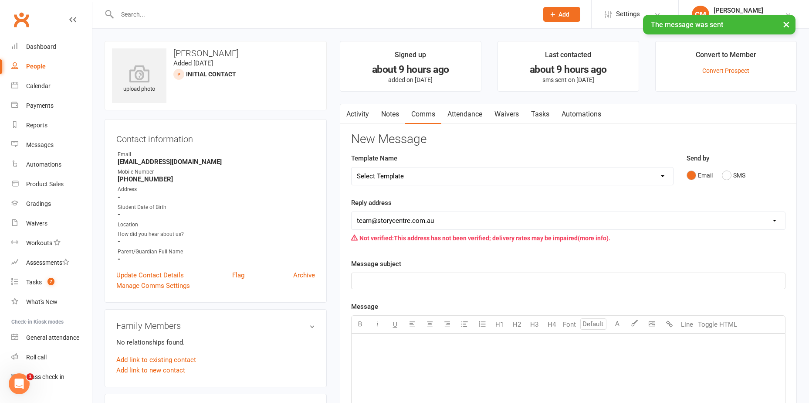
click at [354, 112] on link "Activity" at bounding box center [357, 114] width 35 height 20
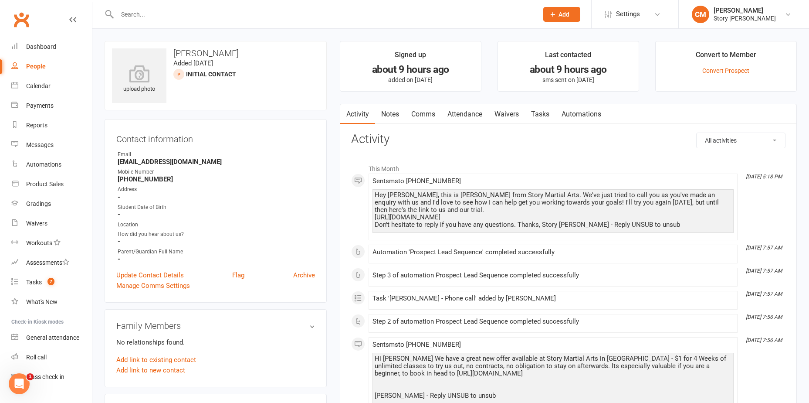
click at [530, 111] on link "Tasks" at bounding box center [540, 114] width 31 height 20
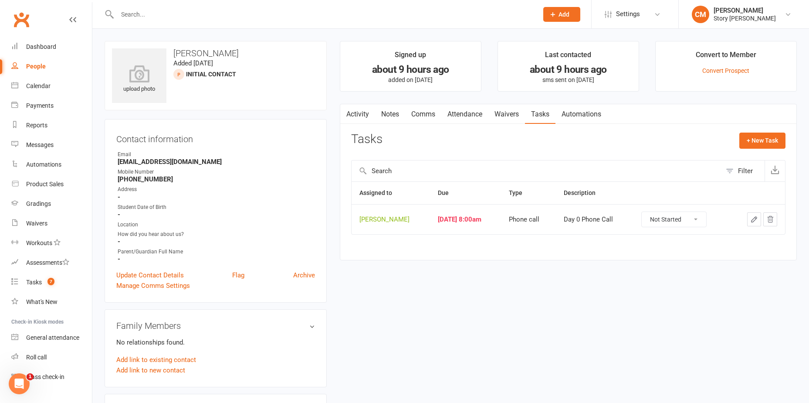
click at [676, 217] on select "Not Started In Progress Waiting Complete" at bounding box center [674, 219] width 65 height 15
click at [644, 212] on select "Not Started In Progress Waiting Complete" at bounding box center [674, 219] width 65 height 15
select select "unstarted"
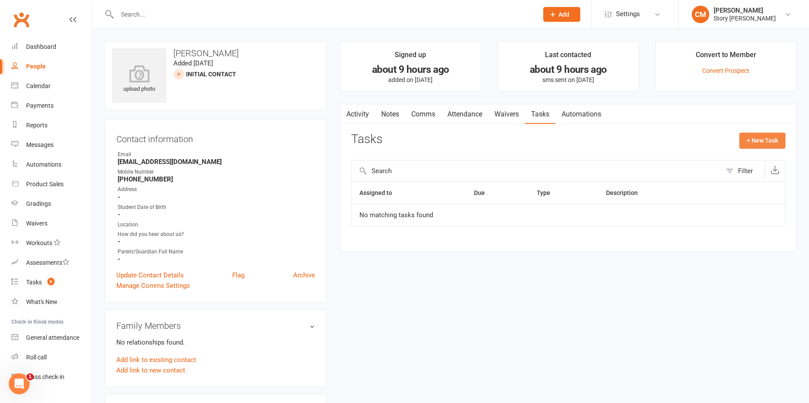
click at [754, 142] on button "+ New Task" at bounding box center [763, 141] width 46 height 16
select select "53249"
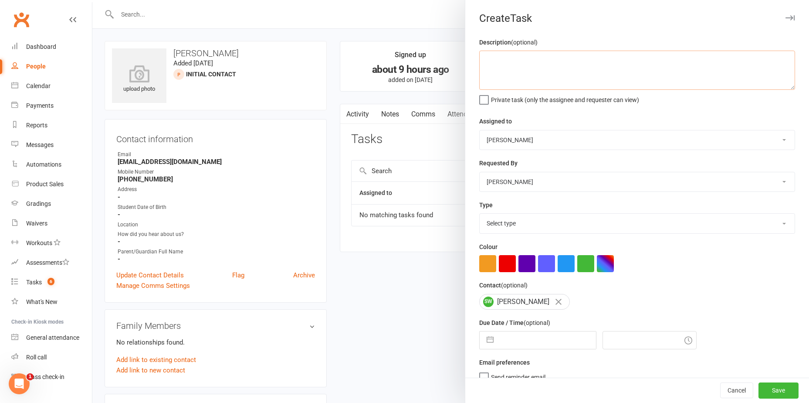
click at [533, 74] on textarea at bounding box center [637, 70] width 316 height 39
type textarea "Day 2 phone call"
click at [723, 387] on button "Cancel" at bounding box center [737, 391] width 33 height 16
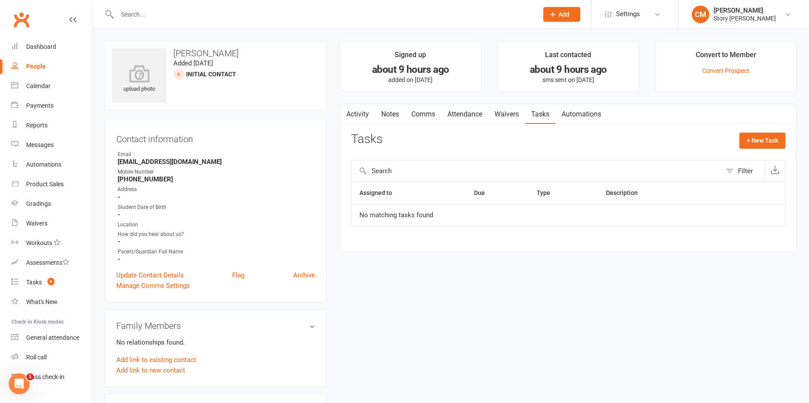
click at [357, 112] on link "Activity" at bounding box center [357, 114] width 35 height 20
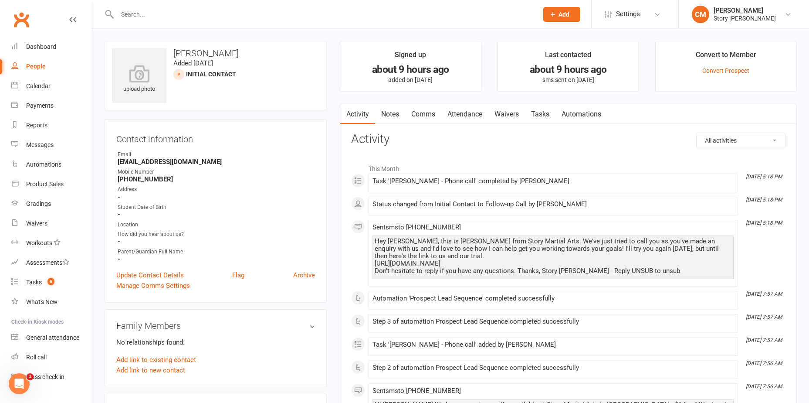
click at [391, 111] on link "Notes" at bounding box center [390, 114] width 30 height 20
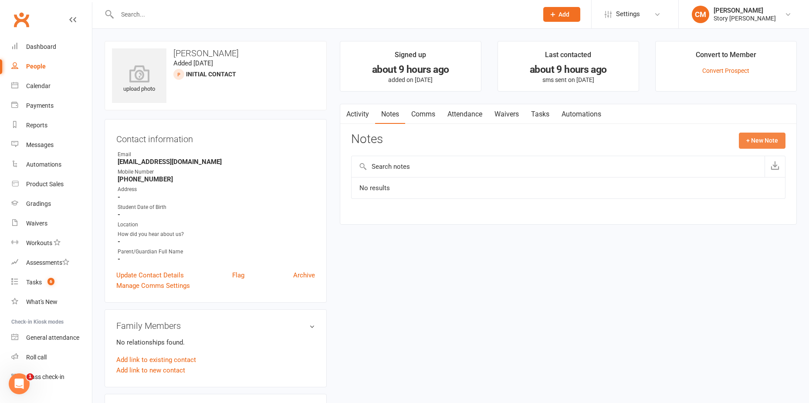
click at [770, 137] on button "+ New Note" at bounding box center [762, 141] width 47 height 16
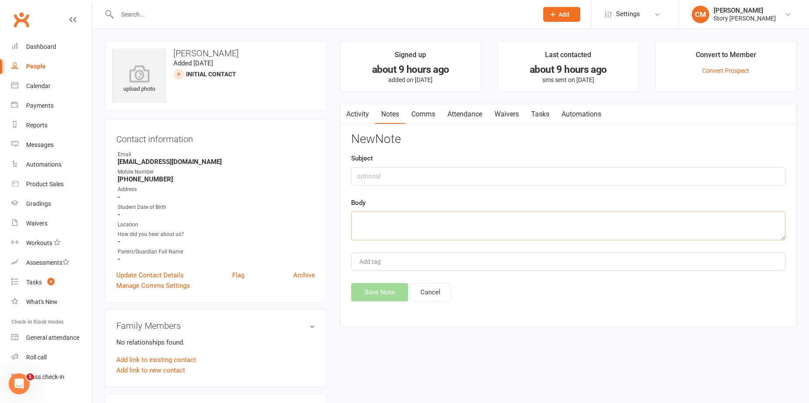
click at [414, 227] on textarea at bounding box center [568, 225] width 435 height 29
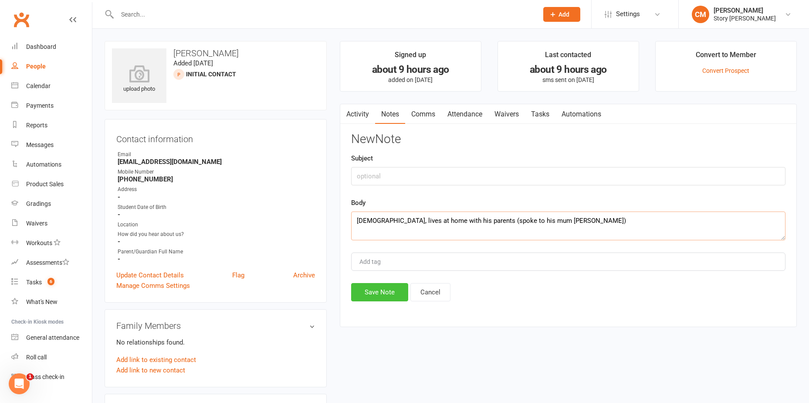
type textarea "39yo, lives at home with his parents (spoke to his mum Cheryl)"
click at [400, 287] on button "Save Note" at bounding box center [379, 292] width 57 height 18
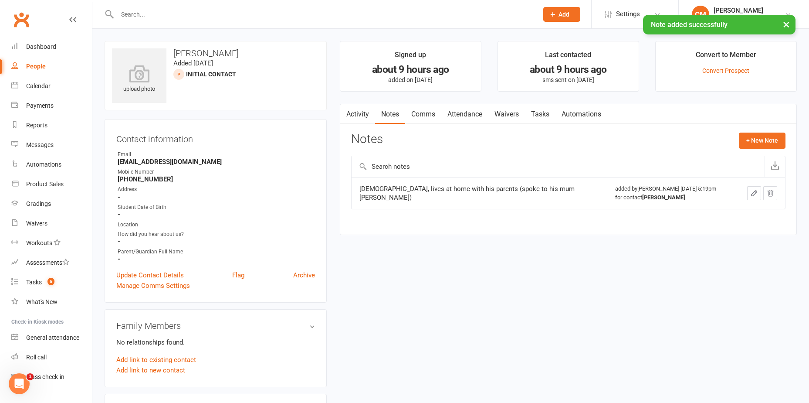
click at [421, 112] on link "Comms" at bounding box center [423, 114] width 36 height 20
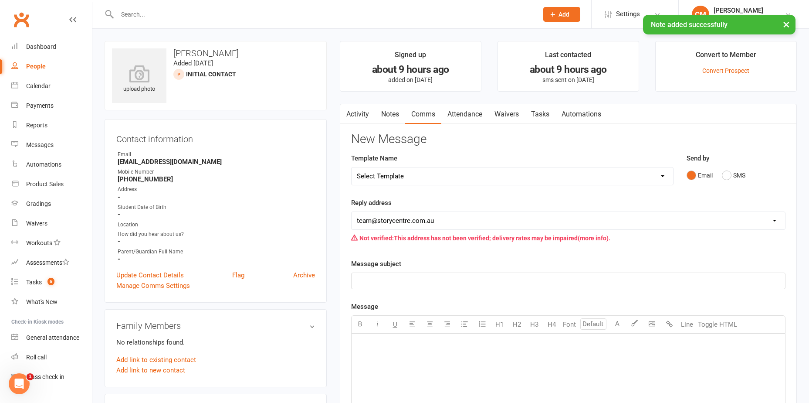
click at [547, 108] on link "Tasks" at bounding box center [540, 114] width 31 height 20
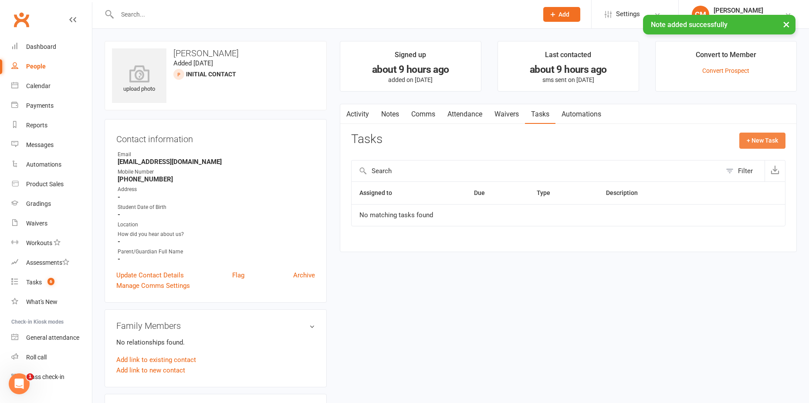
click at [767, 137] on button "+ New Task" at bounding box center [763, 141] width 46 height 16
select select "53249"
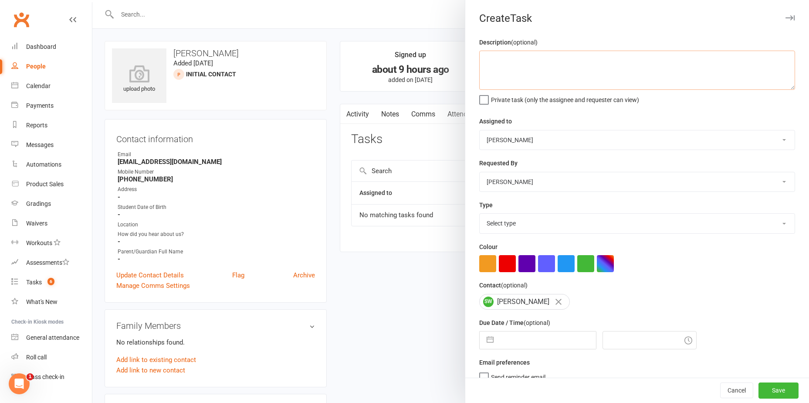
click at [532, 66] on textarea at bounding box center [637, 70] width 316 height 39
type textarea "Second call"
click at [505, 231] on select "Select type E-mail Meeting Phone call To-do Add new task type" at bounding box center [637, 223] width 315 height 19
select select "26883"
click at [480, 215] on select "Select type E-mail Meeting Phone call To-do Add new task type" at bounding box center [637, 223] width 315 height 19
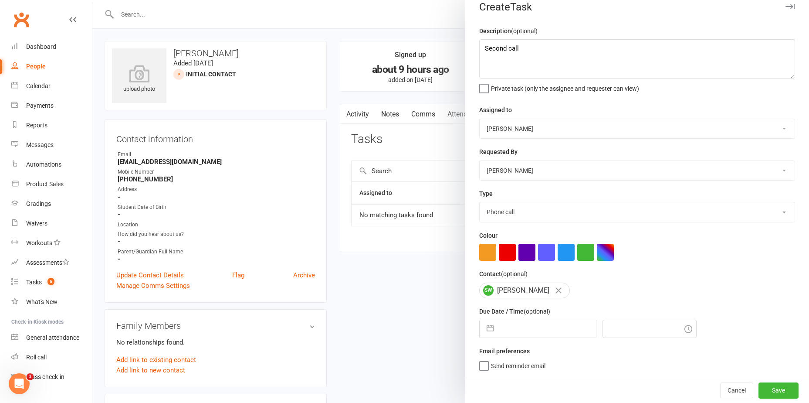
scroll to position [15, 0]
click at [490, 326] on button "button" at bounding box center [491, 328] width 16 height 17
select select "8"
select select "2025"
select select "9"
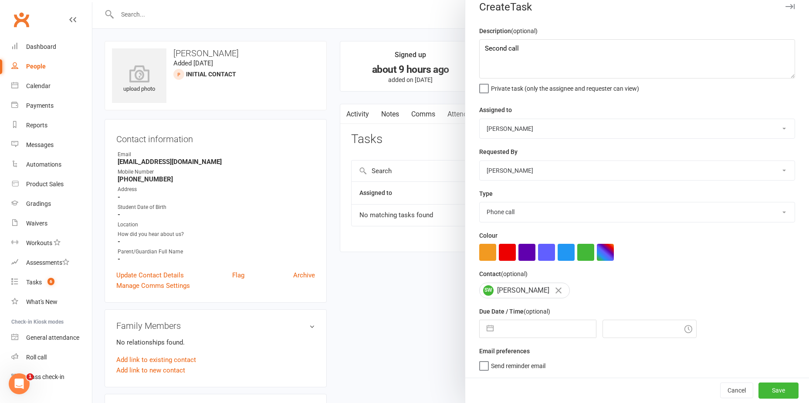
select select "2025"
select select "10"
select select "2025"
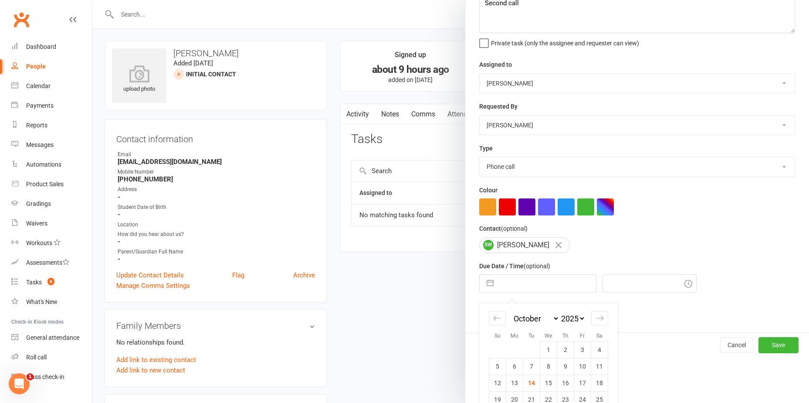
scroll to position [92, 0]
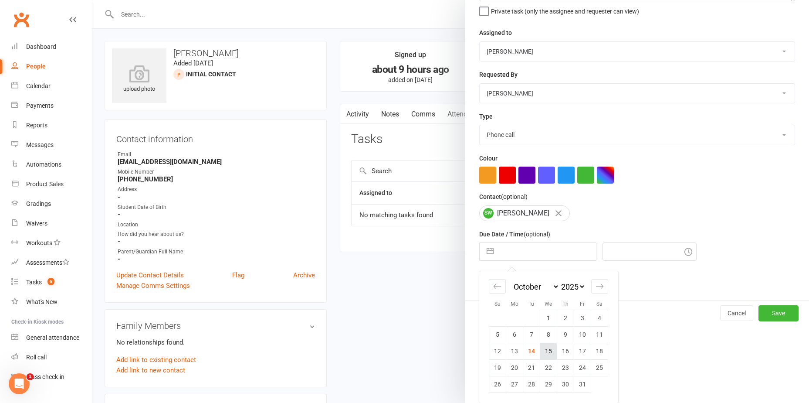
click at [544, 353] on td "15" at bounding box center [549, 351] width 17 height 17
type input "15 Oct 2025"
type input "5:30pm"
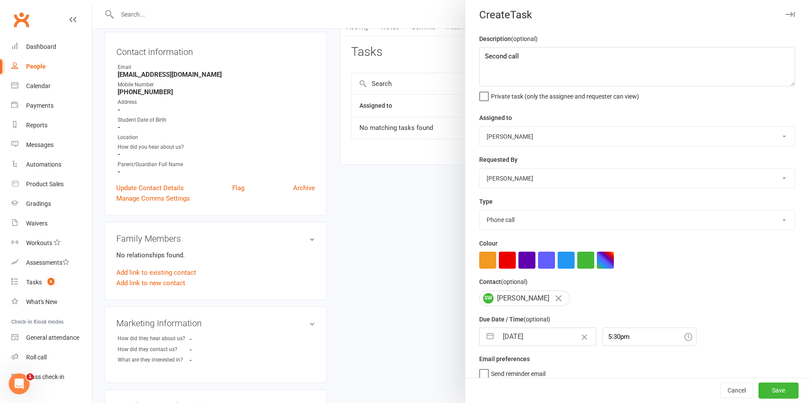
scroll to position [0, 0]
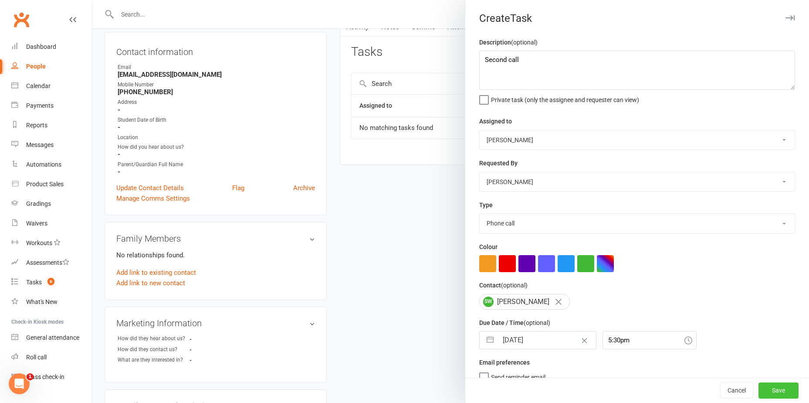
click at [765, 397] on button "Save" at bounding box center [779, 391] width 40 height 16
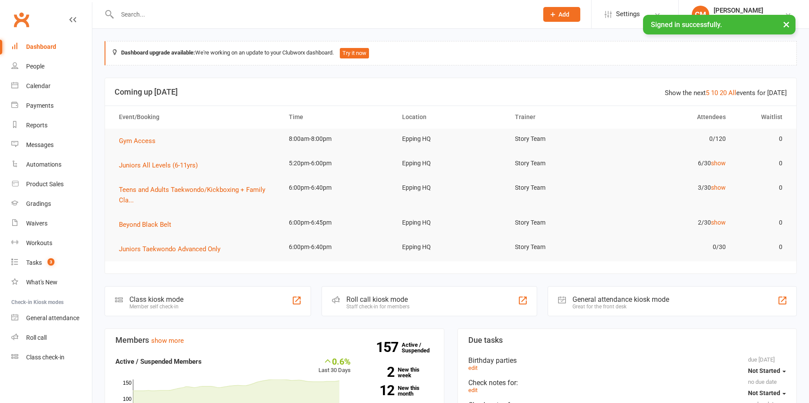
click at [219, 12] on input "text" at bounding box center [324, 14] width 418 height 12
click at [50, 334] on link "Roll call" at bounding box center [51, 338] width 81 height 20
click at [20, 342] on link "Roll call" at bounding box center [51, 338] width 81 height 20
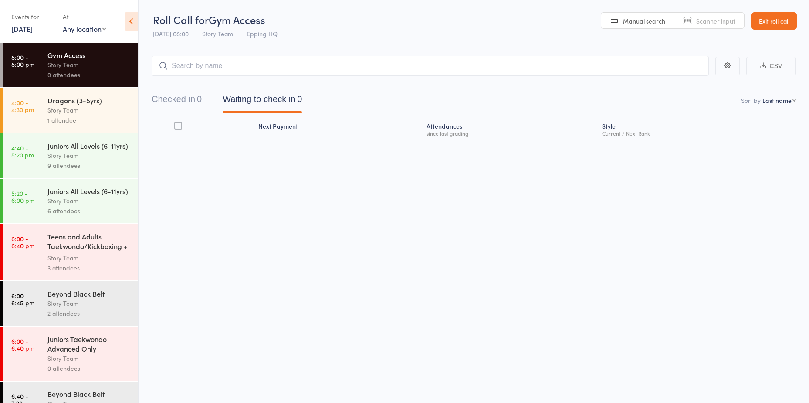
click at [79, 108] on div "Story Team" at bounding box center [89, 110] width 83 height 10
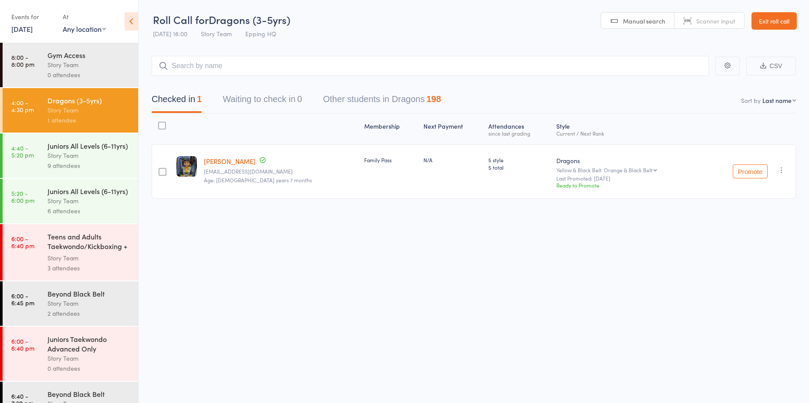
click at [86, 196] on div "Juniors All Levels (6-11yrs)" at bounding box center [89, 191] width 83 height 10
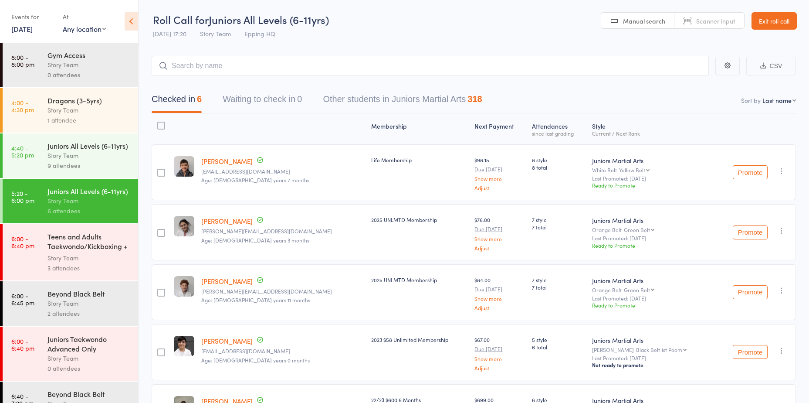
click at [201, 67] on input "search" at bounding box center [430, 66] width 557 height 20
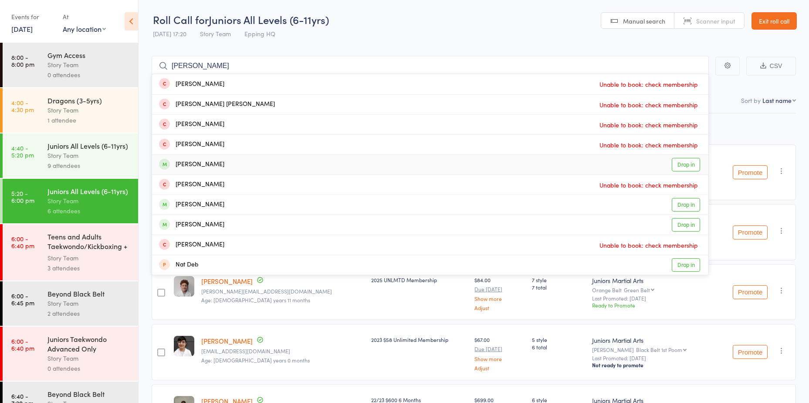
type input "[PERSON_NAME]"
click at [685, 170] on link "Drop in" at bounding box center [686, 165] width 28 height 14
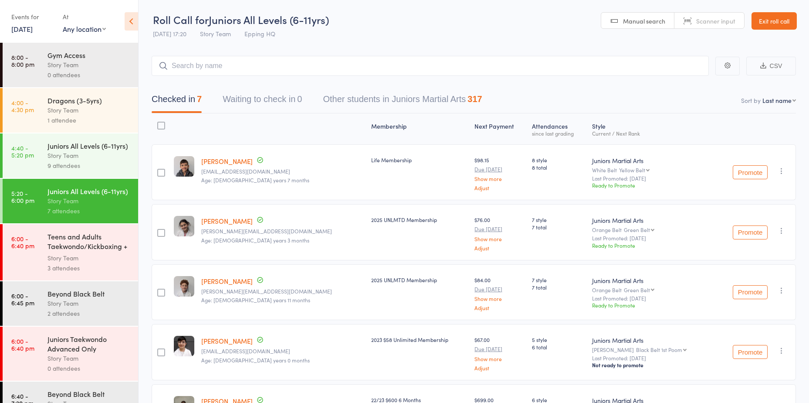
click at [249, 161] on link "[PERSON_NAME]" at bounding box center [226, 160] width 51 height 9
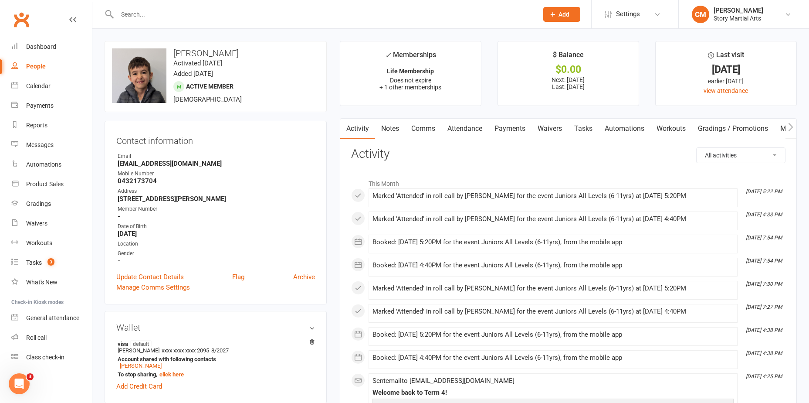
click at [524, 126] on link "Payments" at bounding box center [510, 129] width 43 height 20
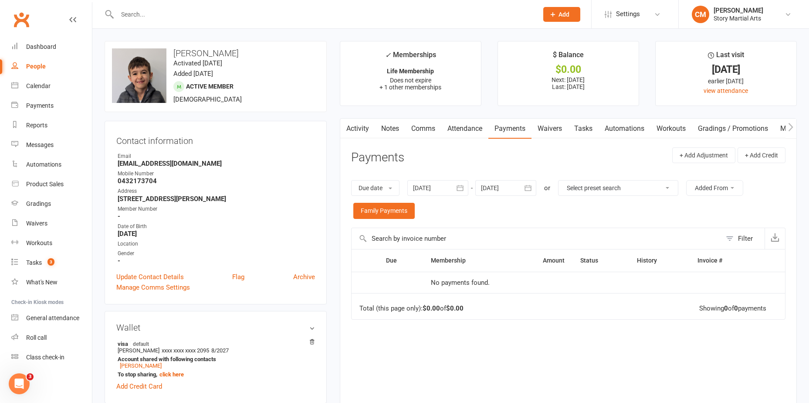
click at [465, 187] on icon "button" at bounding box center [460, 188] width 9 height 9
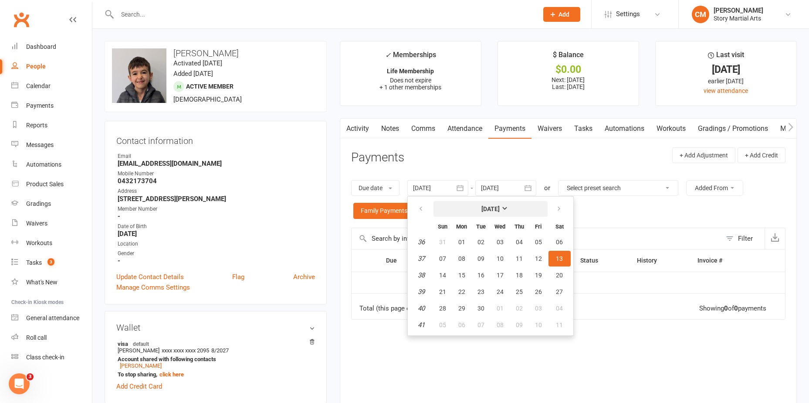
click at [500, 210] on strong "[DATE]" at bounding box center [491, 208] width 18 height 7
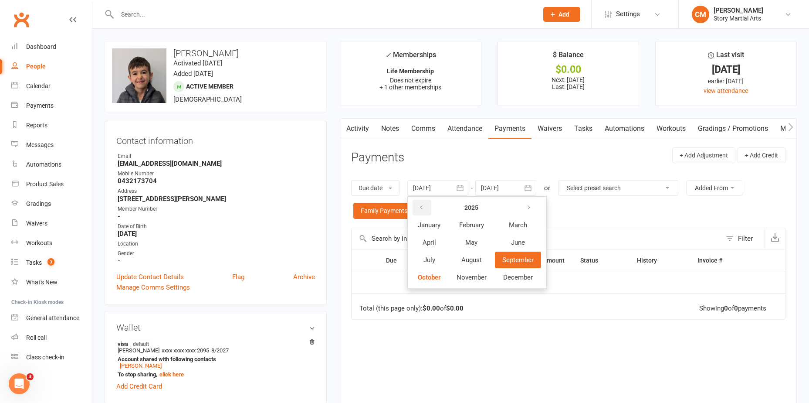
click at [432, 208] on button "button" at bounding box center [422, 208] width 19 height 16
click at [462, 262] on button "August" at bounding box center [471, 260] width 45 height 17
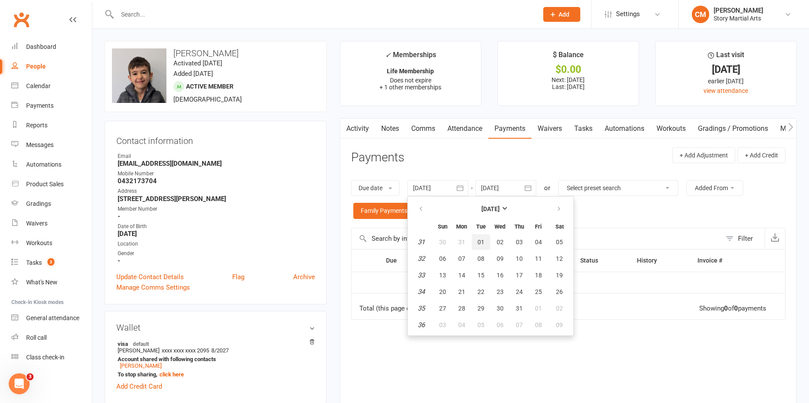
click at [481, 238] on span "01" at bounding box center [481, 241] width 7 height 7
type input "[DATE]"
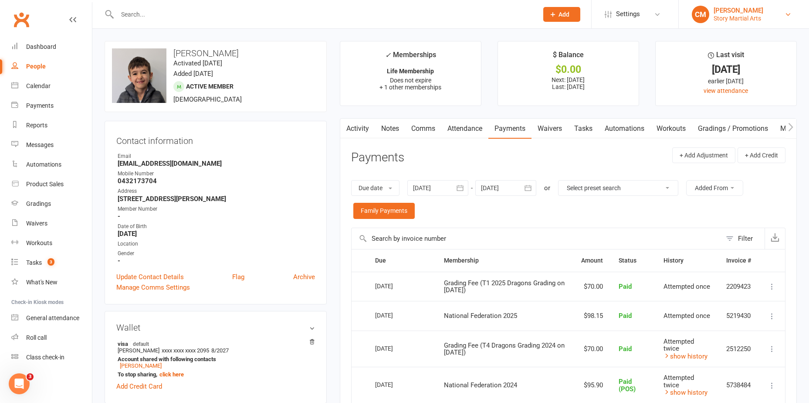
click at [776, 17] on link "CM [PERSON_NAME] Story Martial Arts" at bounding box center [744, 14] width 104 height 17
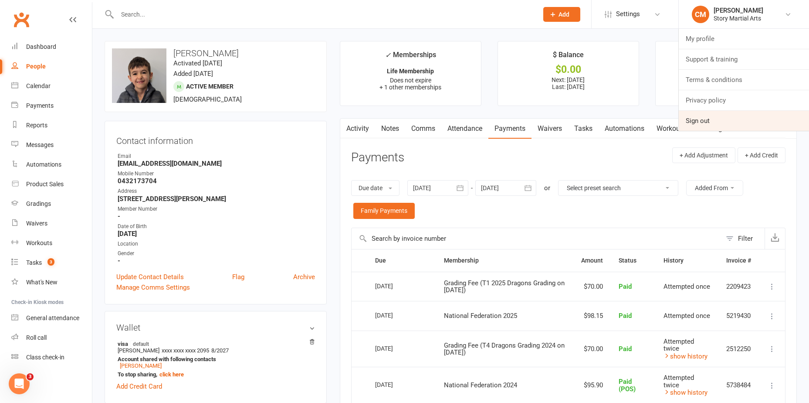
click at [734, 115] on link "Sign out" at bounding box center [744, 121] width 130 height 20
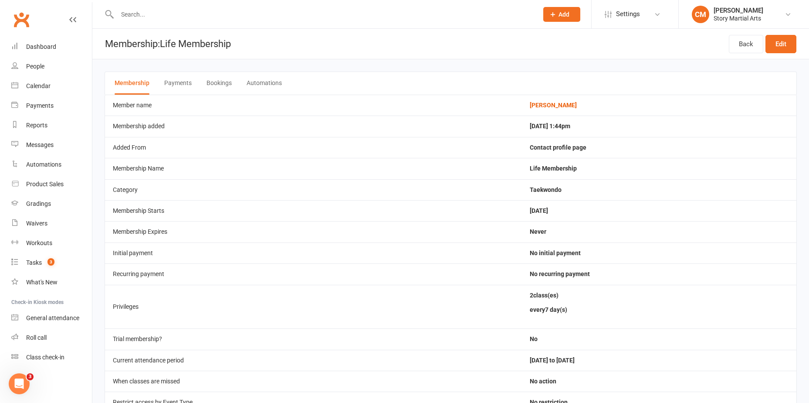
click at [181, 87] on button "Payments" at bounding box center [177, 83] width 27 height 23
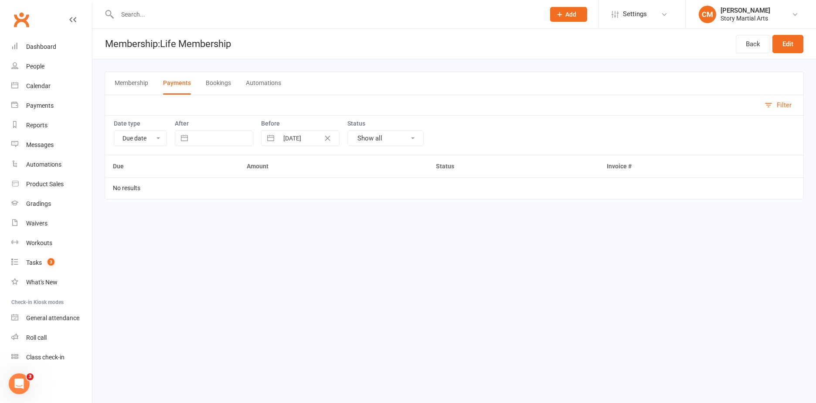
click at [133, 83] on button "Membership" at bounding box center [132, 83] width 34 height 23
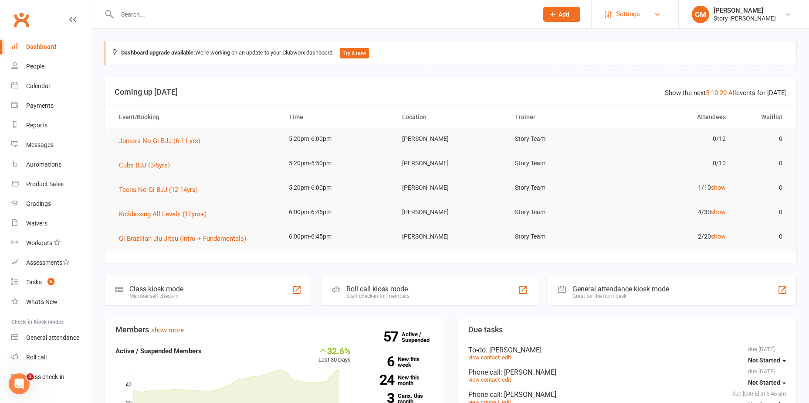
click at [631, 17] on span "Settings" at bounding box center [628, 14] width 24 height 20
click at [39, 74] on link "People" at bounding box center [51, 67] width 81 height 20
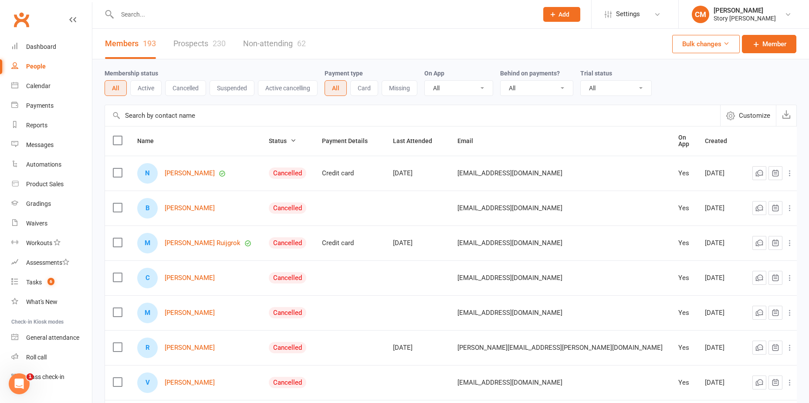
click at [210, 50] on link "Prospects 230" at bounding box center [199, 44] width 52 height 30
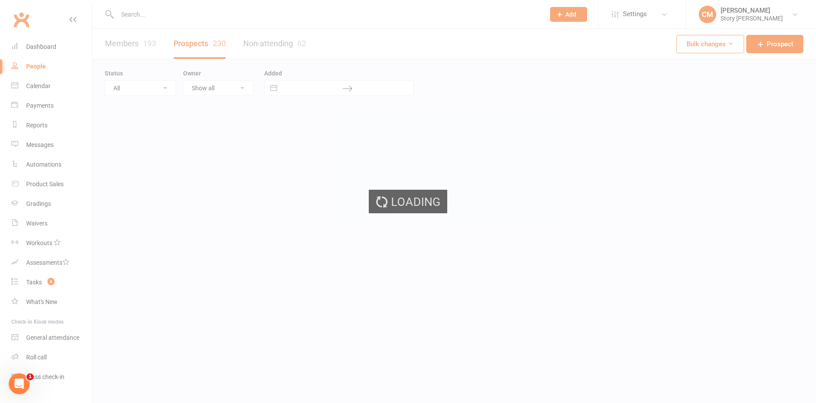
select select "100"
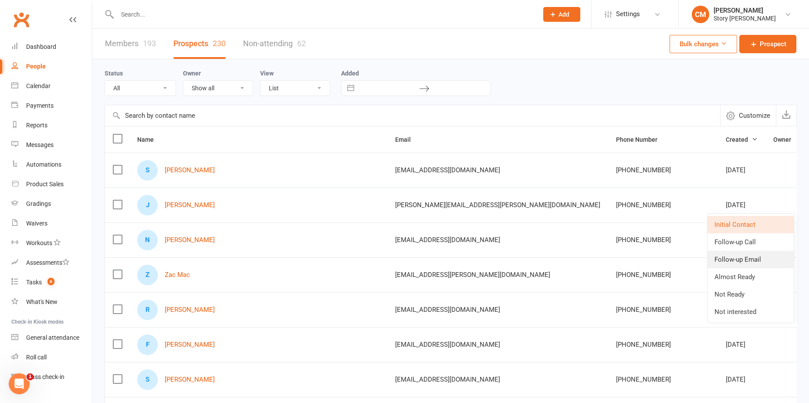
click at [755, 258] on link "Follow-up Email" at bounding box center [751, 259] width 86 height 17
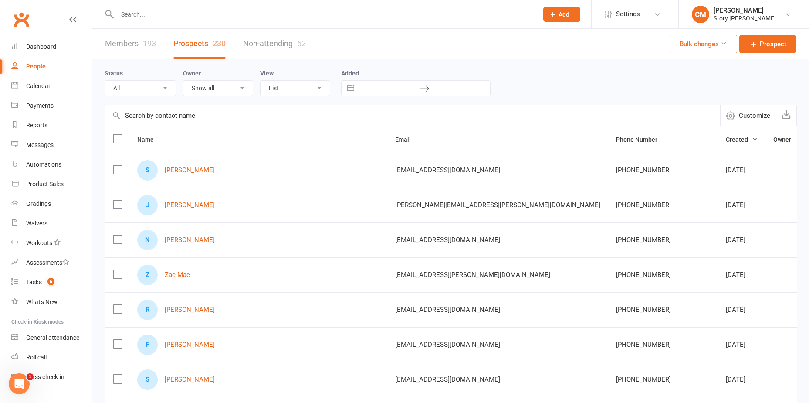
drag, startPoint x: 748, startPoint y: 238, endPoint x: 751, endPoint y: 246, distance: 8.6
click at [754, 275] on link "Follow-up Call" at bounding box center [751, 276] width 86 height 17
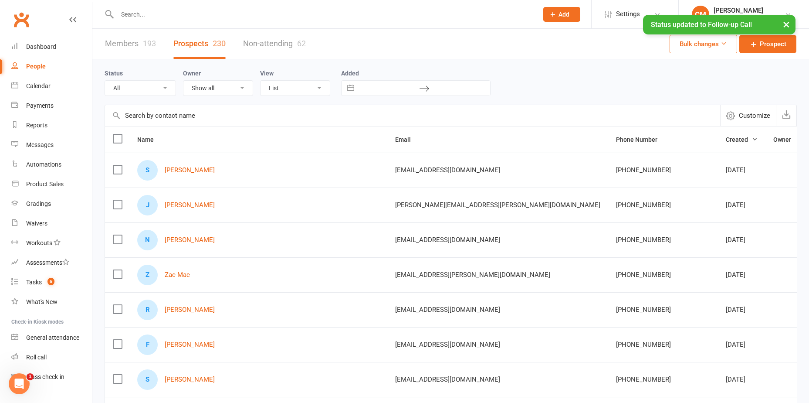
scroll to position [87, 0]
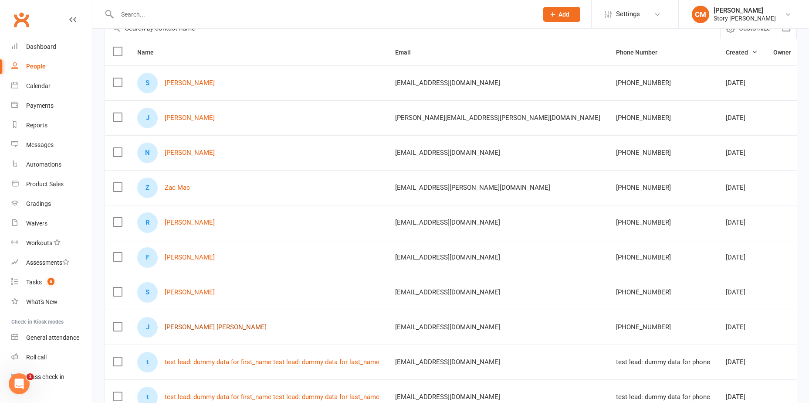
click at [201, 328] on link "Juan Sierra Marin" at bounding box center [216, 326] width 102 height 7
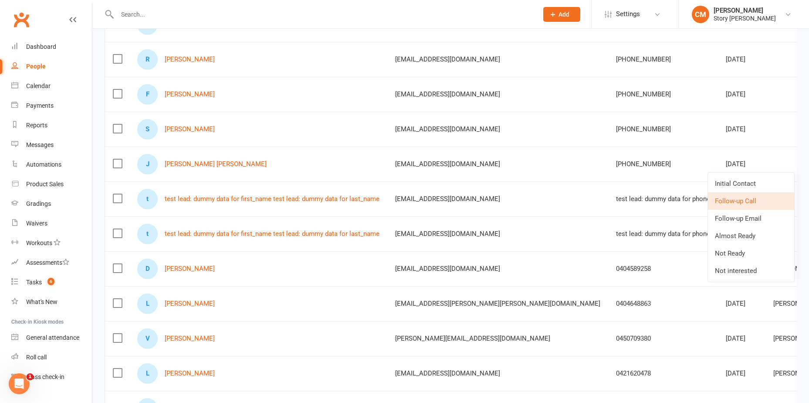
scroll to position [218, 0]
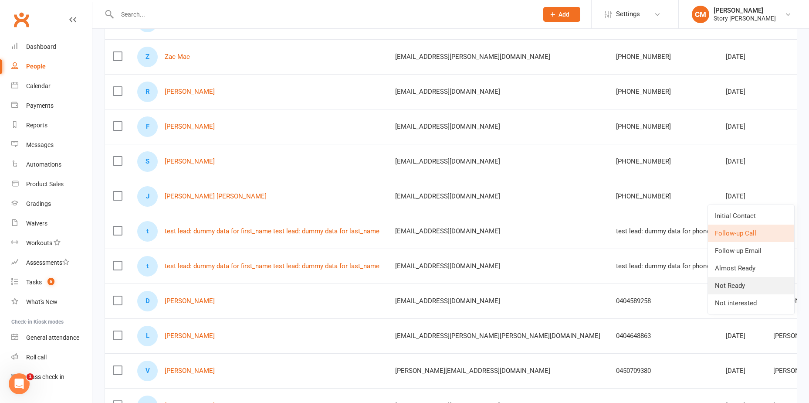
click at [739, 286] on link "Not Ready" at bounding box center [751, 285] width 86 height 17
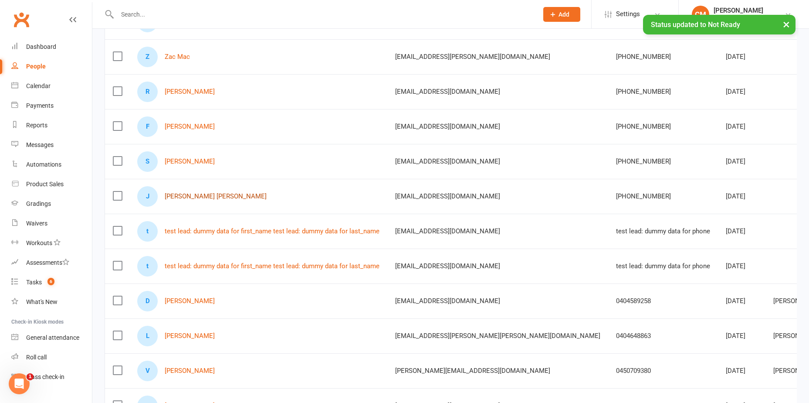
click at [184, 197] on link "Juan Sierra Marin" at bounding box center [216, 196] width 102 height 7
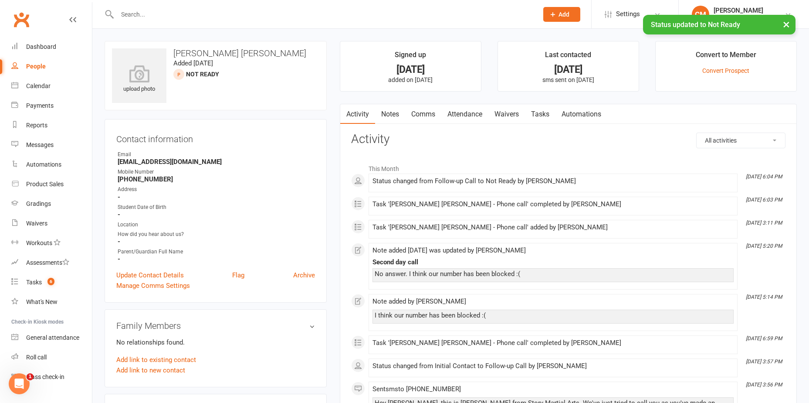
click at [548, 112] on link "Tasks" at bounding box center [540, 114] width 31 height 20
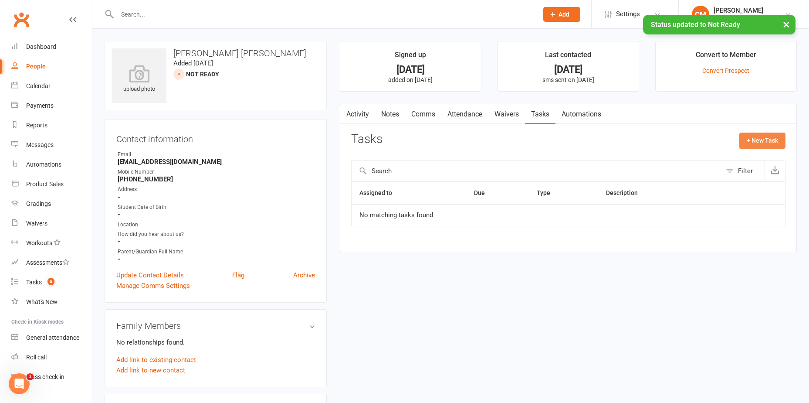
click at [778, 133] on button "+ New Task" at bounding box center [763, 141] width 46 height 16
select select "53249"
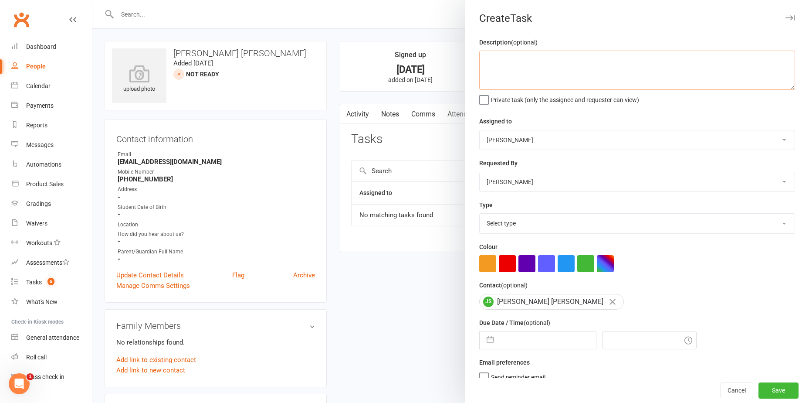
click at [541, 68] on textarea at bounding box center [637, 70] width 316 height 39
type textarea "Final call - if no answer mark as not interested"
click at [528, 220] on select "Select type E-mail Meeting Phone call To-do Add new task type" at bounding box center [637, 223] width 315 height 19
select select "26883"
click at [480, 215] on select "Select type E-mail Meeting Phone call To-do Add new task type" at bounding box center [637, 223] width 315 height 19
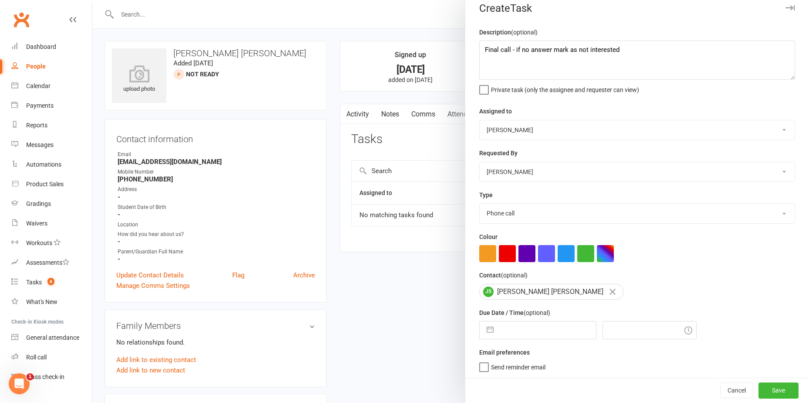
scroll to position [15, 0]
click at [493, 329] on button "button" at bounding box center [491, 328] width 16 height 17
select select "8"
select select "2025"
select select "9"
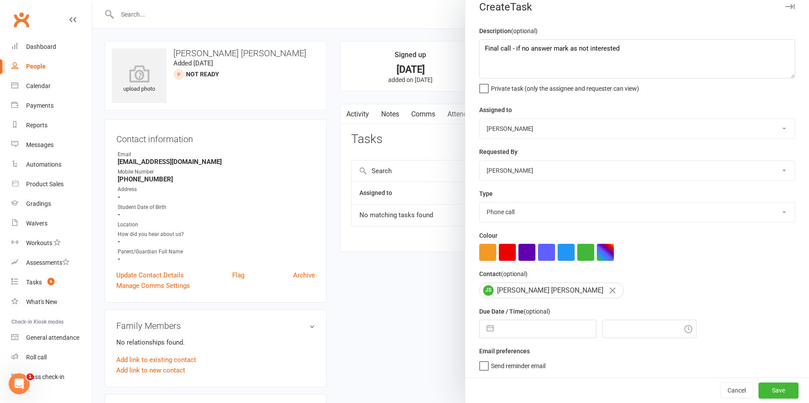
select select "2025"
select select "10"
select select "2025"
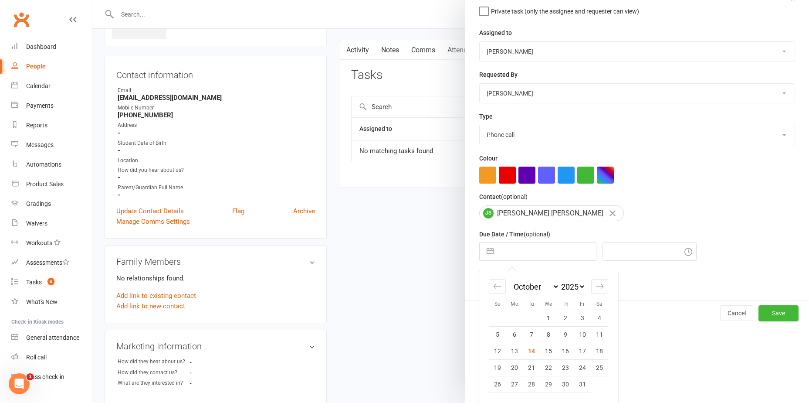
scroll to position [131, 0]
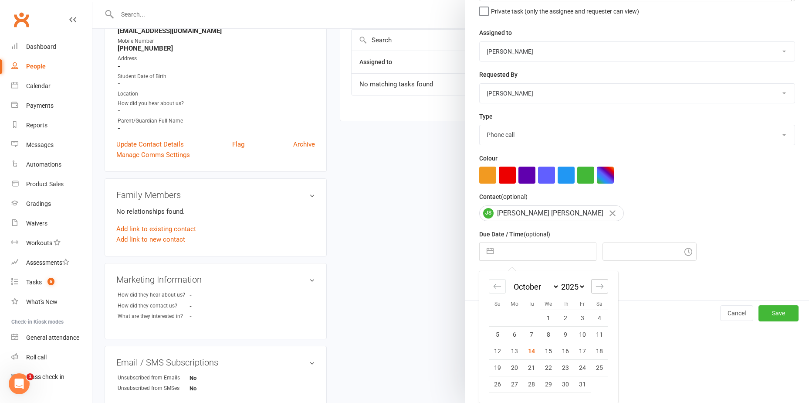
click at [598, 289] on icon "Move forward to switch to the next month." at bounding box center [600, 286] width 8 height 8
select select "11"
select select "2025"
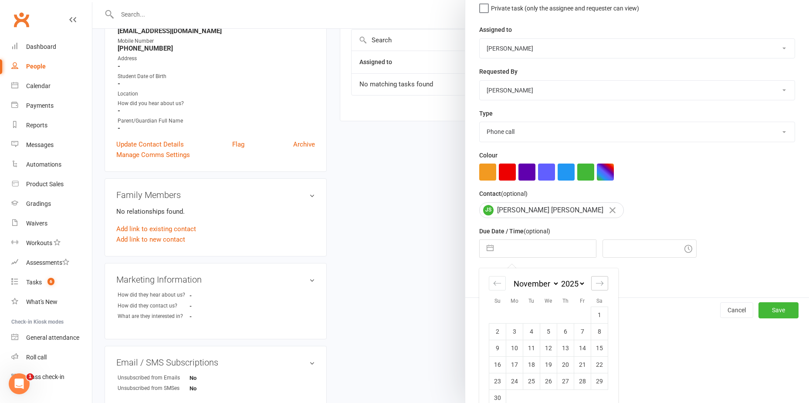
click at [598, 287] on icon "Move forward to switch to the next month." at bounding box center [600, 283] width 8 height 8
select select "2026"
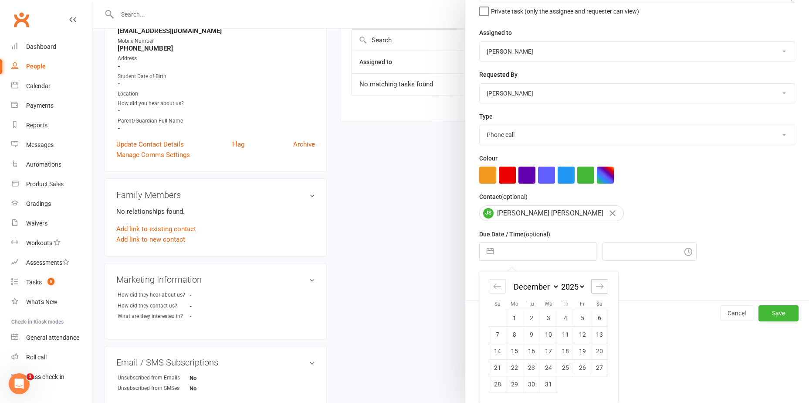
click at [598, 289] on icon "Move forward to switch to the next month." at bounding box center [600, 286] width 8 height 8
select select "1"
select select "2026"
click at [509, 337] on td "5" at bounding box center [515, 334] width 17 height 17
type input "05 Jan 2026"
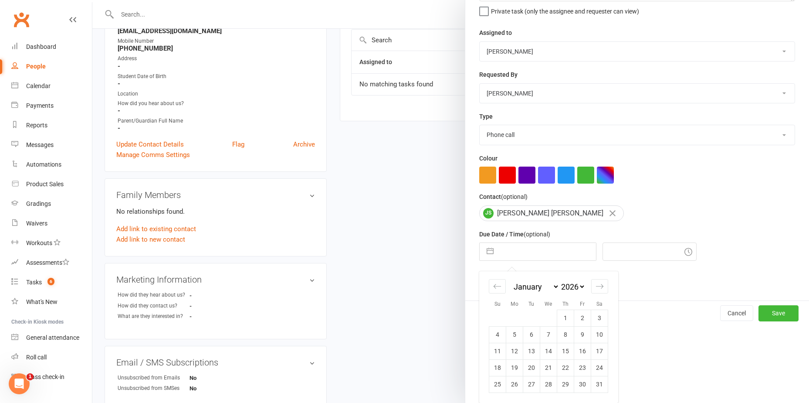
type input "6:15pm"
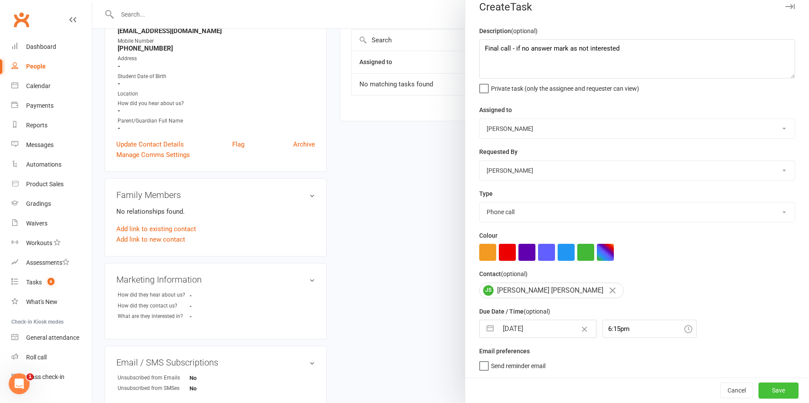
click at [759, 393] on button "Save" at bounding box center [779, 390] width 40 height 16
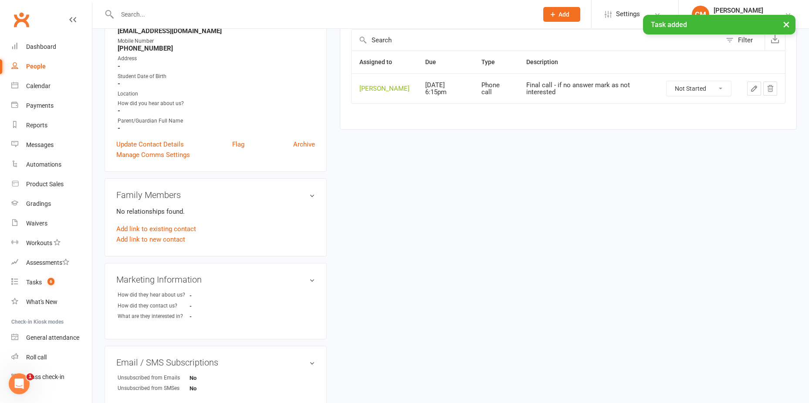
scroll to position [0, 0]
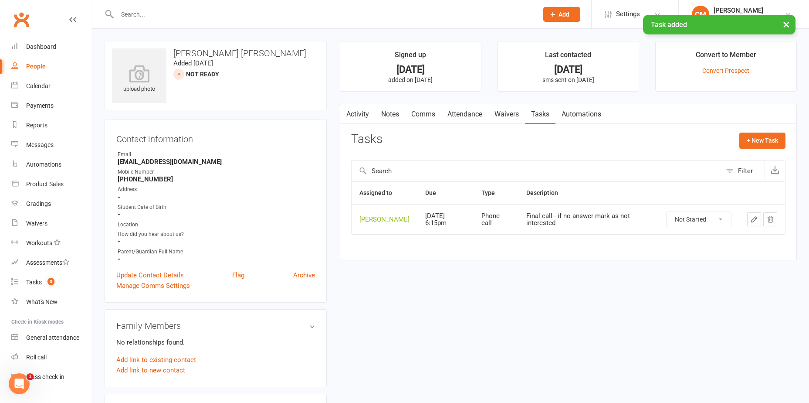
click at [46, 66] on link "People" at bounding box center [51, 67] width 81 height 20
select select "100"
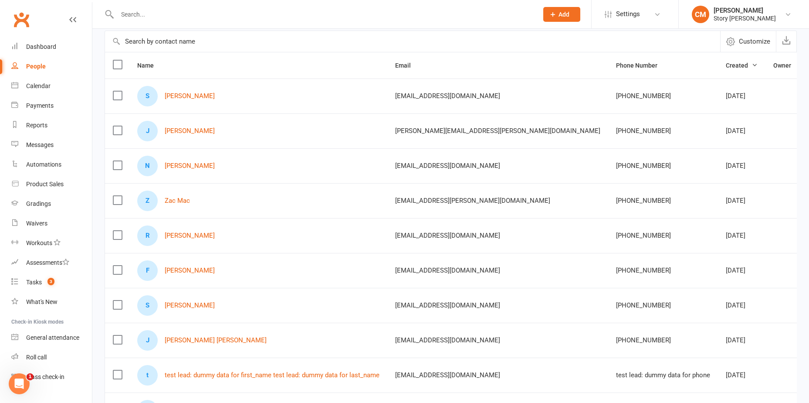
scroll to position [174, 0]
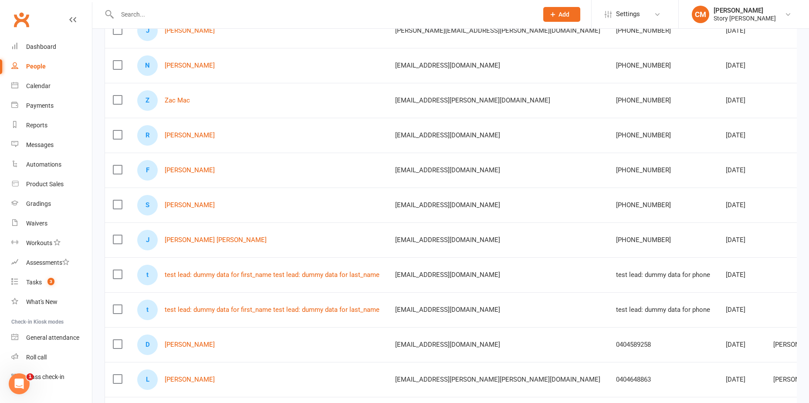
drag, startPoint x: 170, startPoint y: 166, endPoint x: 248, endPoint y: 156, distance: 78.2
click at [248, 156] on td "F Fran Anderson" at bounding box center [258, 170] width 258 height 35
click at [195, 138] on link "Ryan de Silva" at bounding box center [190, 135] width 50 height 7
click at [183, 101] on link "Zac Mac" at bounding box center [177, 100] width 25 height 7
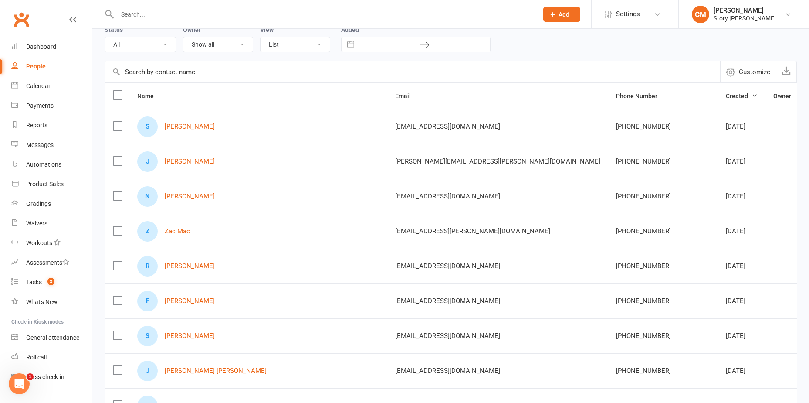
scroll to position [0, 76]
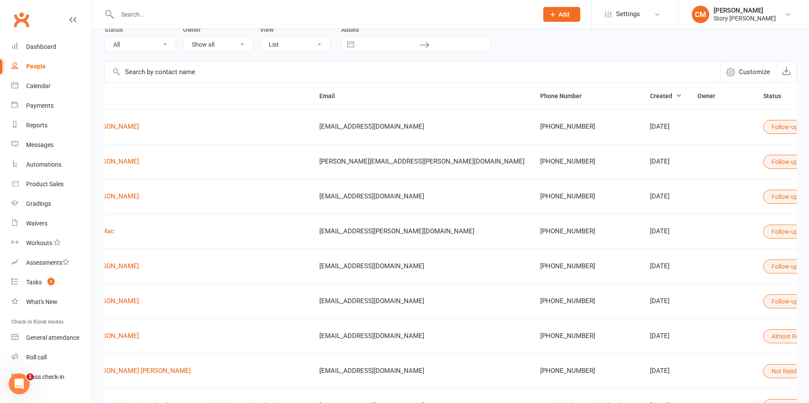
drag, startPoint x: 421, startPoint y: 177, endPoint x: 600, endPoint y: 177, distance: 179.2
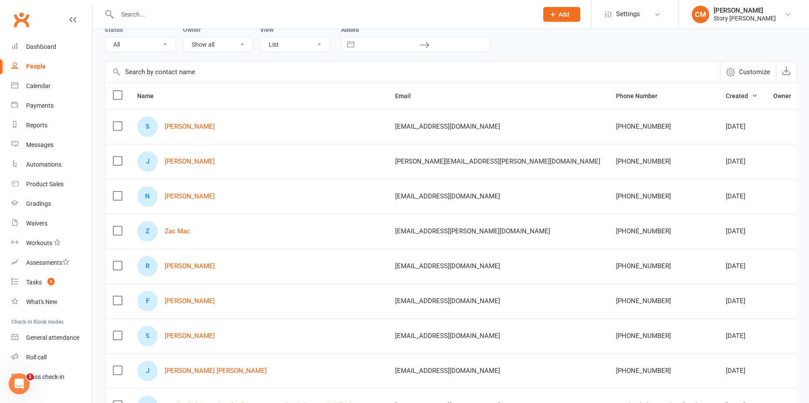
drag, startPoint x: 593, startPoint y: 198, endPoint x: 374, endPoint y: 204, distance: 218.9
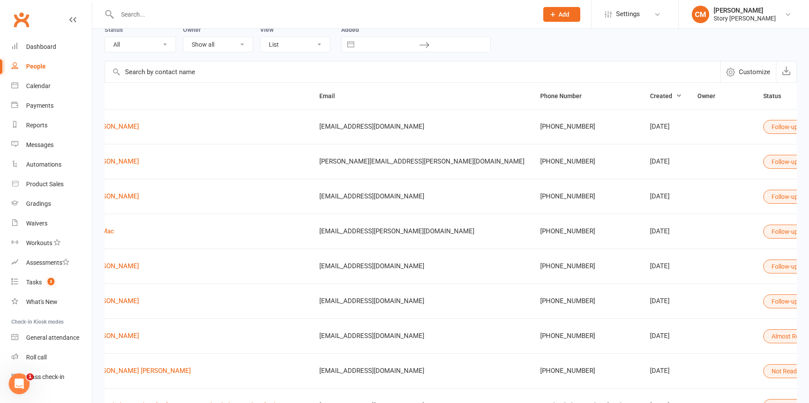
drag, startPoint x: 347, startPoint y: 168, endPoint x: 598, endPoint y: 199, distance: 252.1
click at [738, 73] on button "Customize" at bounding box center [749, 71] width 56 height 21
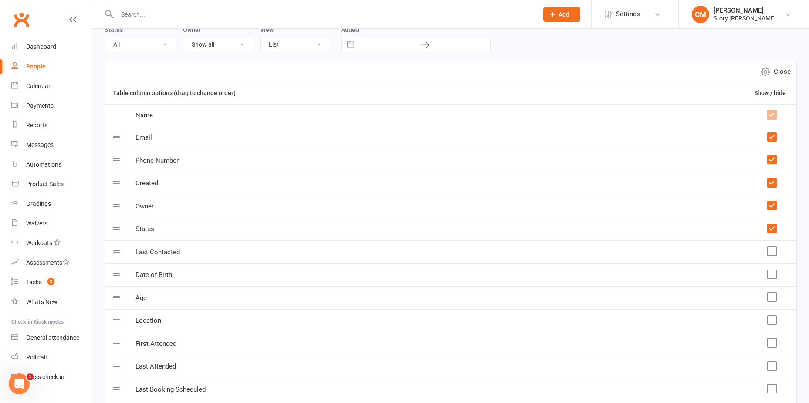
click at [774, 255] on label at bounding box center [772, 251] width 9 height 9
click at [774, 247] on input "checkbox" at bounding box center [772, 247] width 9 height 0
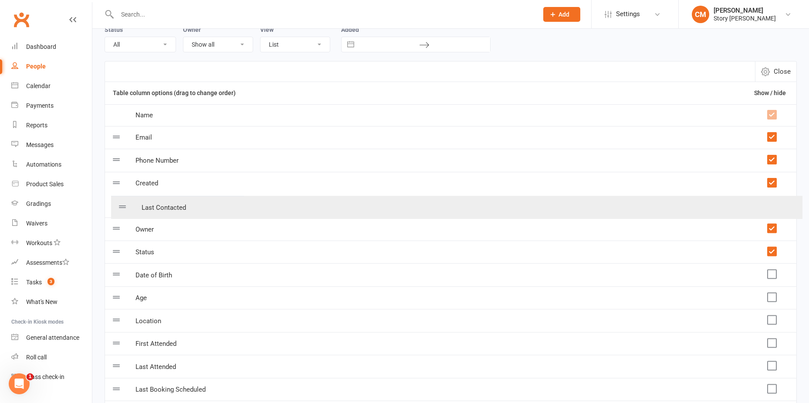
drag, startPoint x: 118, startPoint y: 256, endPoint x: 124, endPoint y: 207, distance: 50.1
click at [124, 207] on table "Table column options (drag to change order) Show / hide Name Email Phone Number…" at bounding box center [451, 253] width 693 height 342
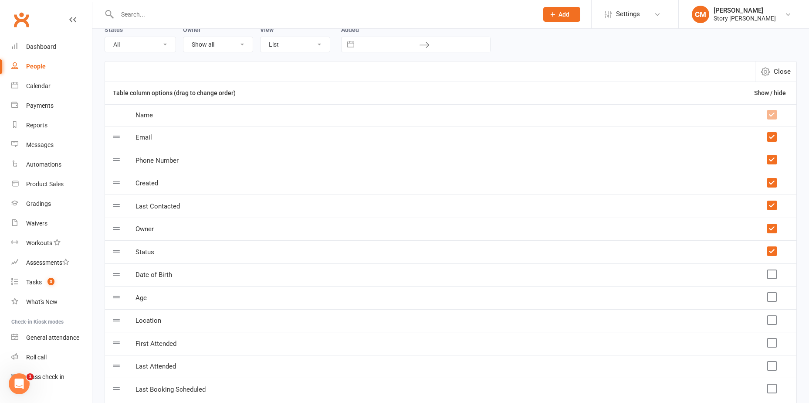
click at [773, 230] on label at bounding box center [772, 228] width 9 height 9
click at [773, 224] on input "checkbox" at bounding box center [772, 224] width 9 height 0
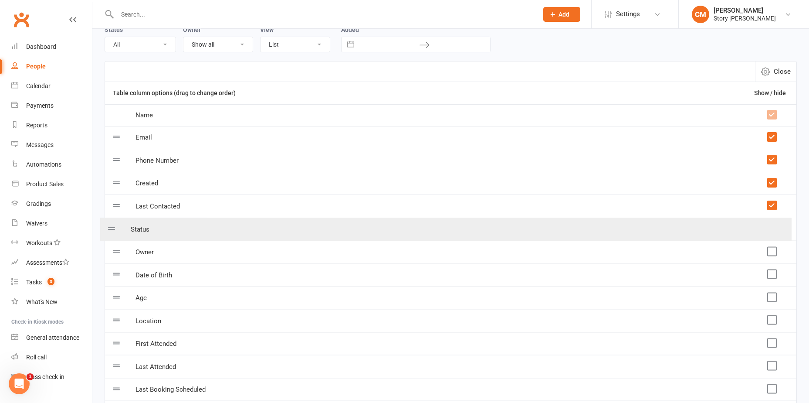
drag, startPoint x: 123, startPoint y: 260, endPoint x: 118, endPoint y: 235, distance: 25.7
click at [118, 235] on table "Table column options (drag to change order) Show / hide Name Email Phone Number…" at bounding box center [451, 253] width 693 height 342
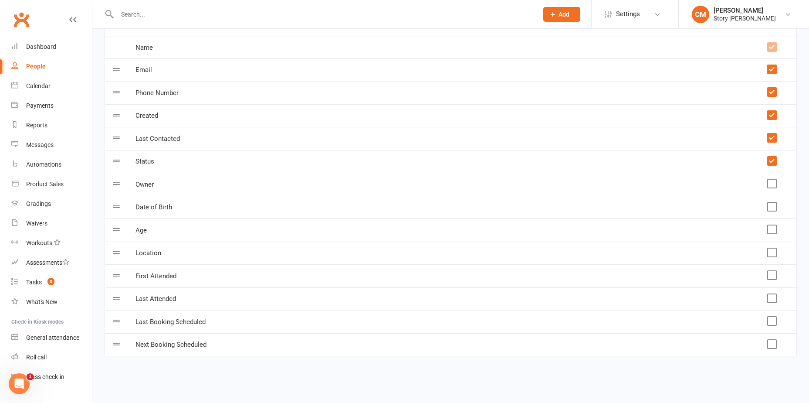
scroll to position [0, 0]
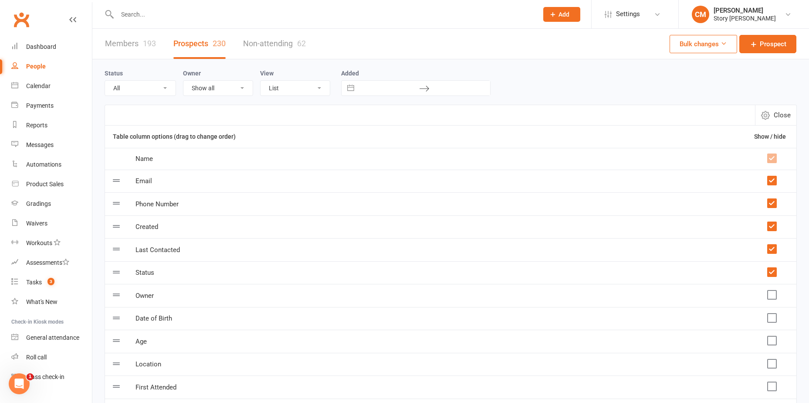
click at [773, 116] on button "Close" at bounding box center [775, 115] width 41 height 20
select select "100"
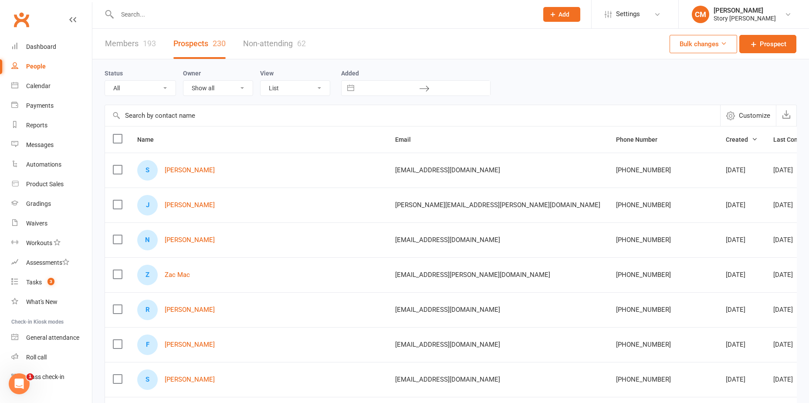
click at [608, 141] on th "Phone Number" at bounding box center [663, 139] width 110 height 26
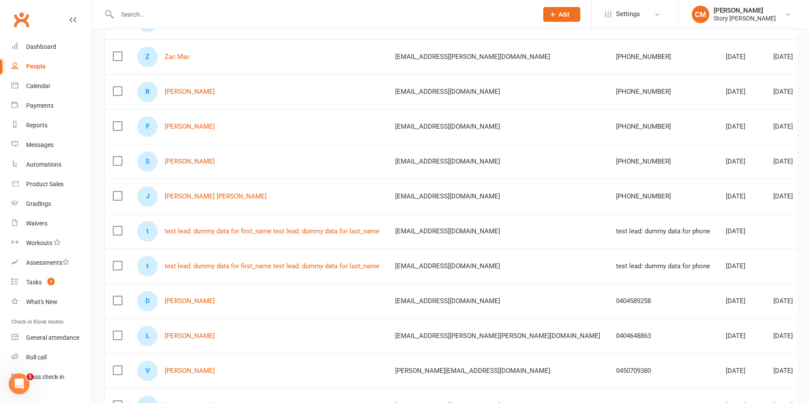
scroll to position [174, 0]
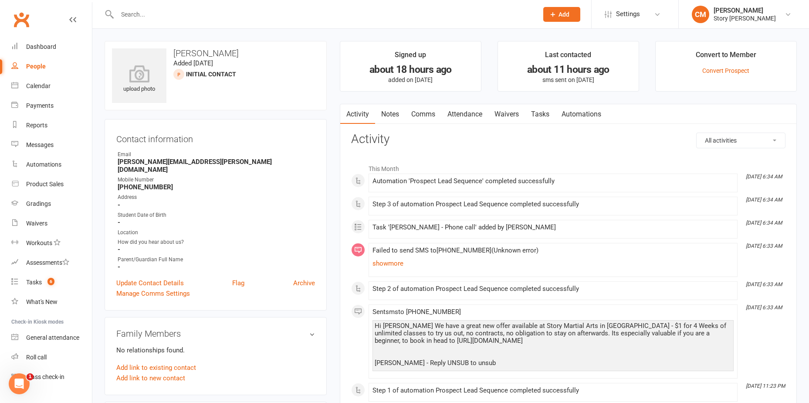
click at [414, 115] on link "Comms" at bounding box center [423, 114] width 36 height 20
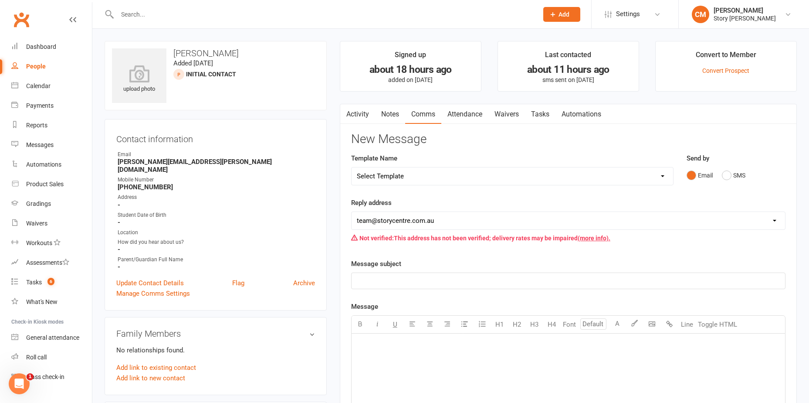
click at [384, 180] on select "Select Template [SMS] MIA SMS [SMS] MIA Bookings Text [Email] Paid trial link […" at bounding box center [513, 175] width 322 height 17
select select "2"
click at [352, 167] on select "Select Template [SMS] MIA SMS [SMS] MIA Bookings Text [Email] Paid trial link […" at bounding box center [513, 175] width 322 height 17
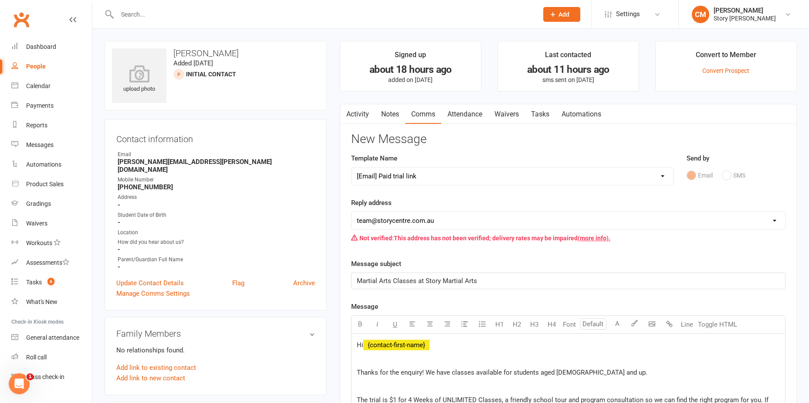
click at [342, 113] on button "button" at bounding box center [345, 114] width 11 height 20
click at [360, 116] on link "Activity" at bounding box center [357, 114] width 35 height 20
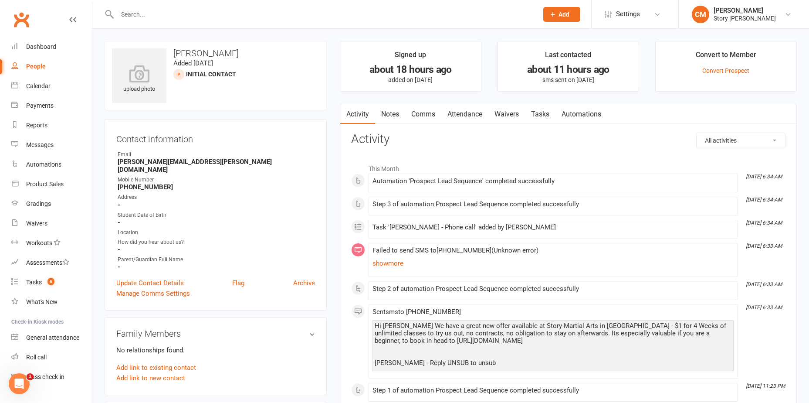
click at [458, 112] on link "Attendance" at bounding box center [465, 114] width 47 height 20
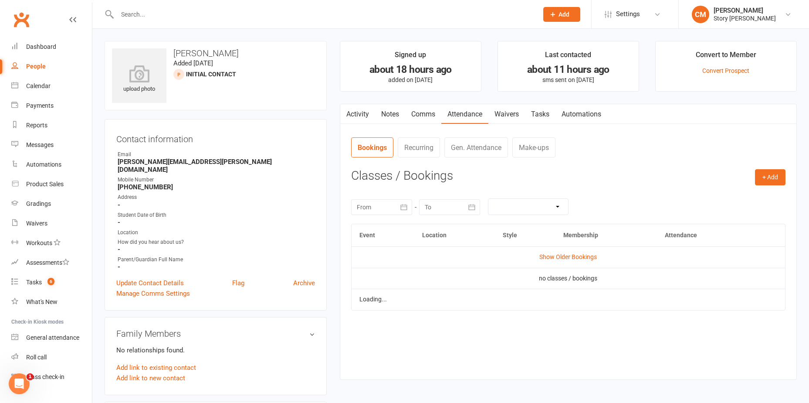
click at [422, 117] on link "Comms" at bounding box center [423, 114] width 36 height 20
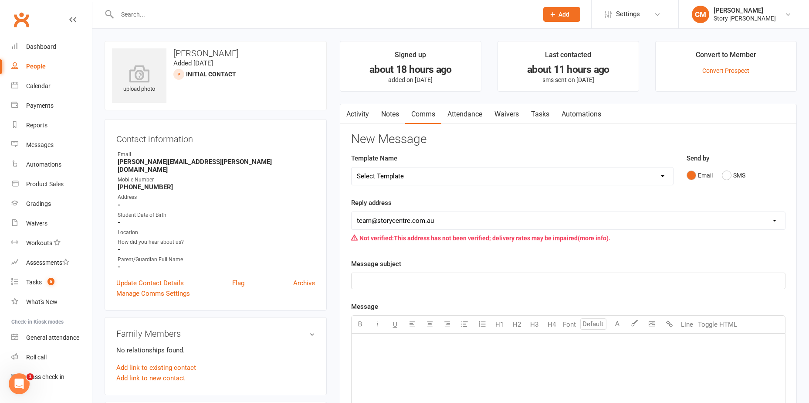
click at [396, 176] on select "Select Template [SMS] MIA SMS [SMS] MIA Bookings Text [Email] Paid trial link […" at bounding box center [513, 175] width 322 height 17
select select "2"
click at [352, 167] on select "Select Template [SMS] MIA SMS [SMS] MIA Bookings Text [Email] Paid trial link […" at bounding box center [513, 175] width 322 height 17
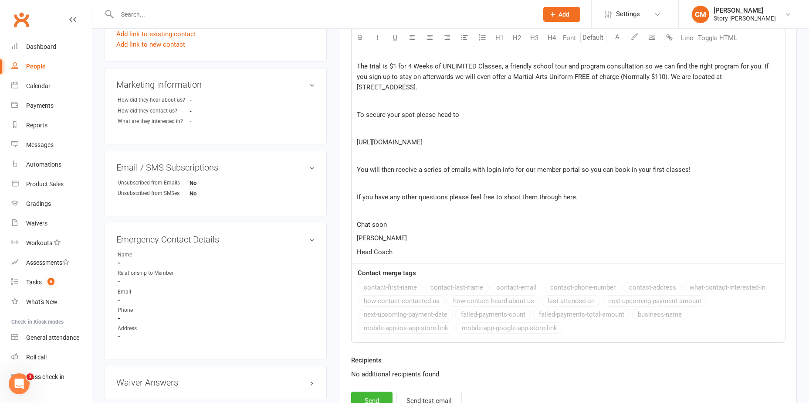
scroll to position [392, 0]
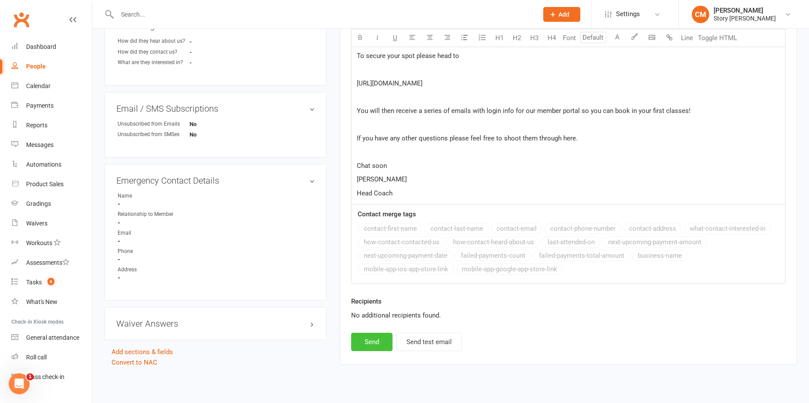
click at [369, 333] on button "Send" at bounding box center [371, 342] width 41 height 18
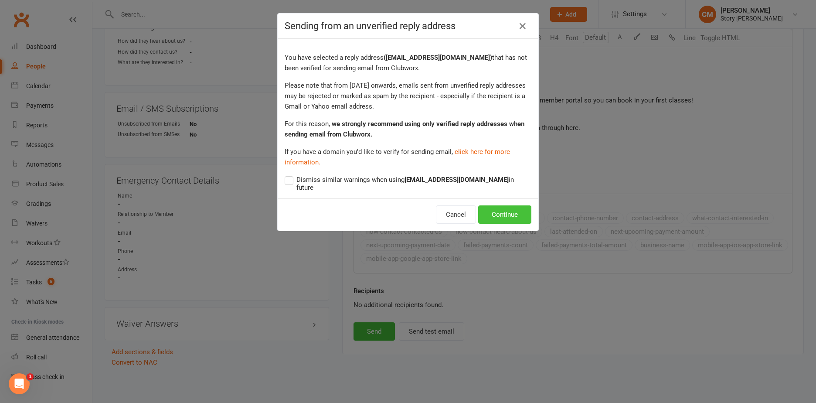
click at [502, 207] on button "Continue" at bounding box center [504, 214] width 53 height 18
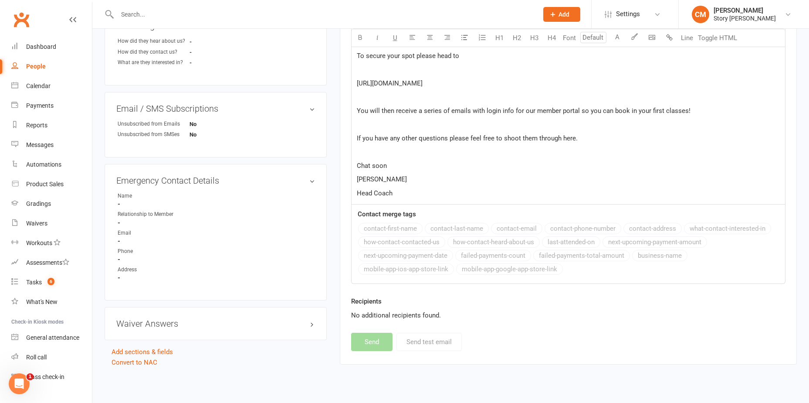
select select
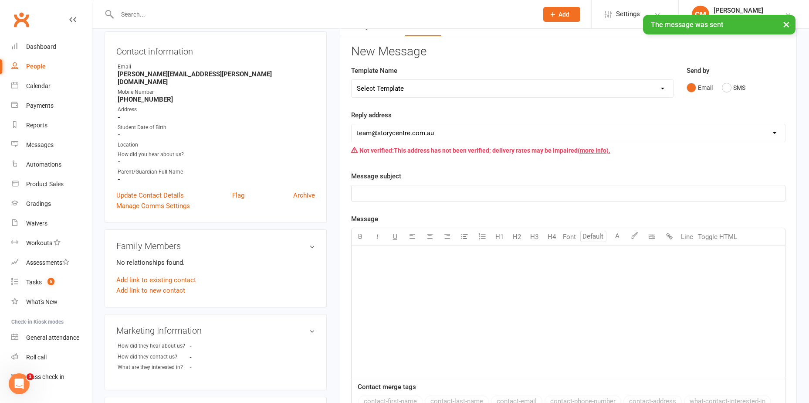
scroll to position [0, 0]
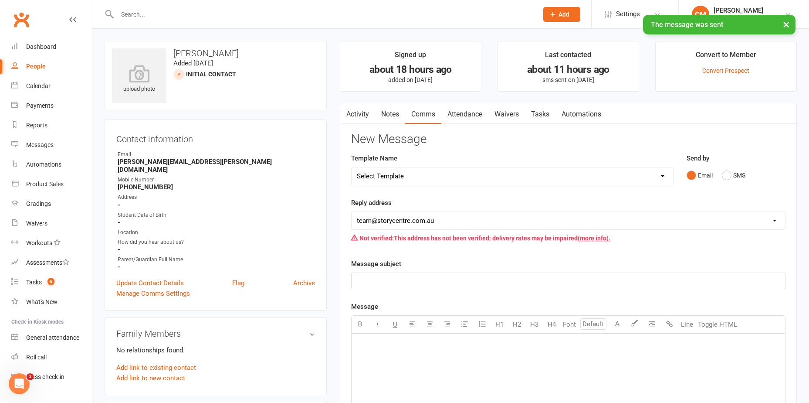
click at [533, 107] on link "Tasks" at bounding box center [540, 114] width 31 height 20
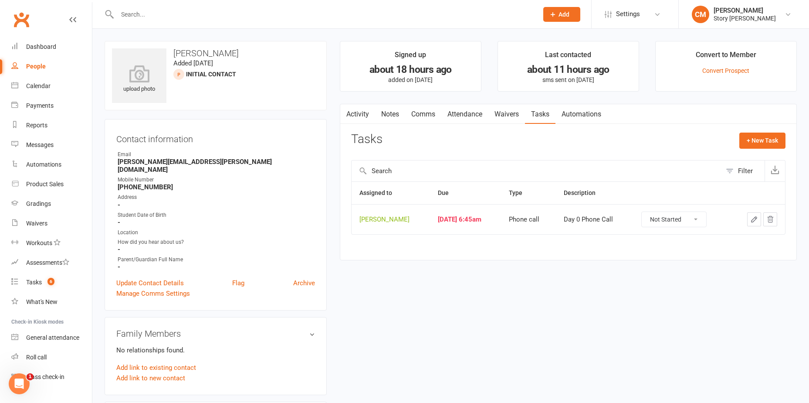
click at [753, 220] on icon "button" at bounding box center [754, 219] width 5 height 5
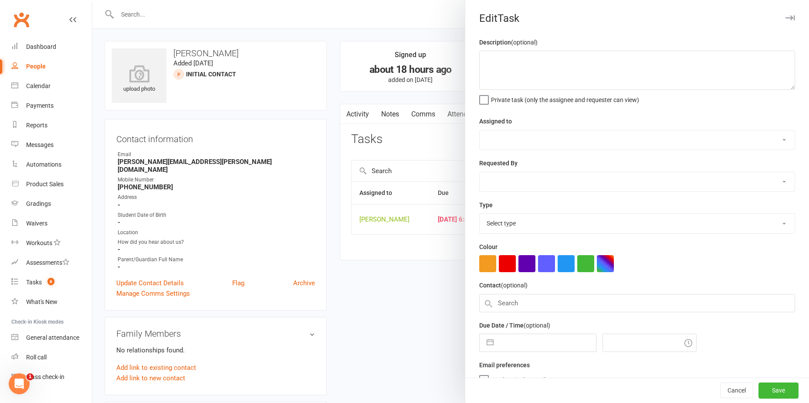
type textarea "Day 0 Phone Call"
select select "53249"
type input "[DATE]"
type input "6:45am"
select select "26883"
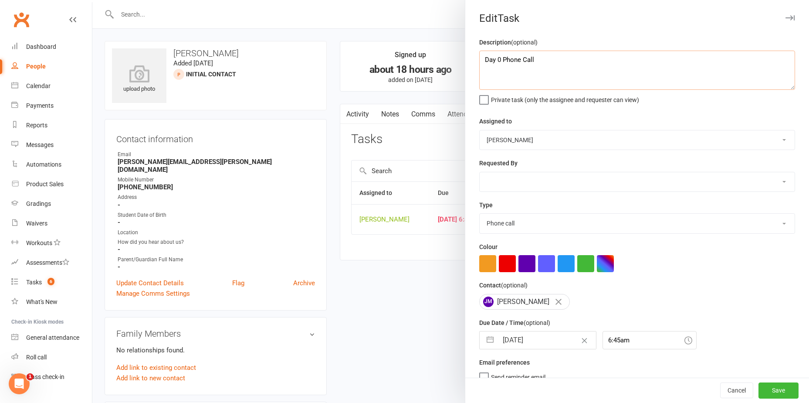
click at [595, 65] on textarea "Day 0 Phone Call" at bounding box center [637, 70] width 316 height 39
type textarea "Day 0 Phone Call"
click at [721, 394] on button "Cancel" at bounding box center [737, 391] width 33 height 16
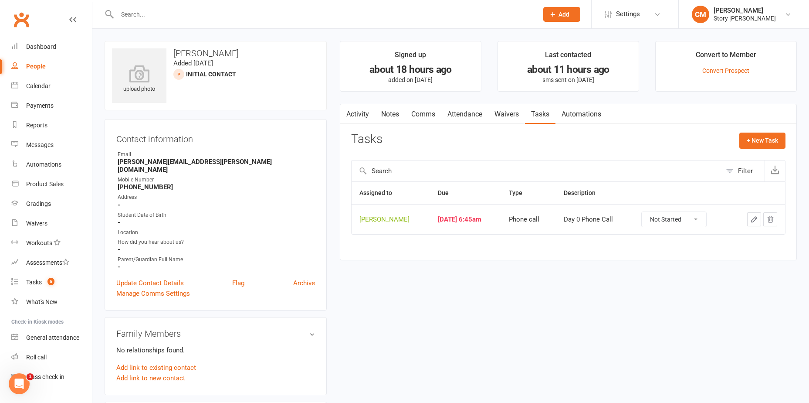
click at [707, 218] on select "Not Started In Progress Waiting Complete" at bounding box center [674, 219] width 65 height 15
click at [644, 212] on select "Not Started In Progress Waiting Complete" at bounding box center [674, 219] width 65 height 15
select select "unstarted"
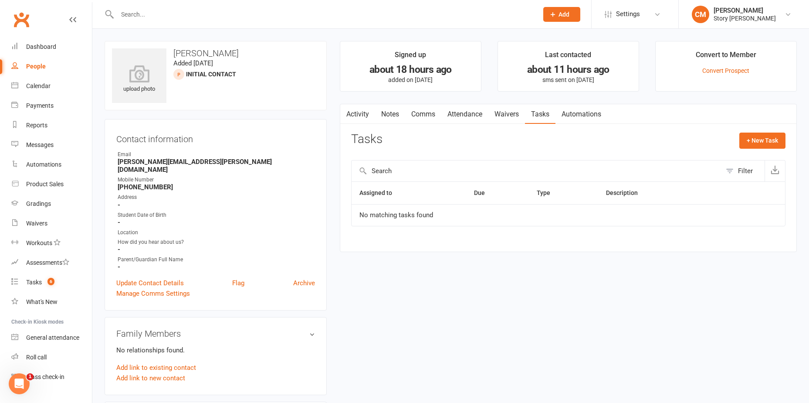
click at [421, 114] on link "Comms" at bounding box center [423, 114] width 36 height 20
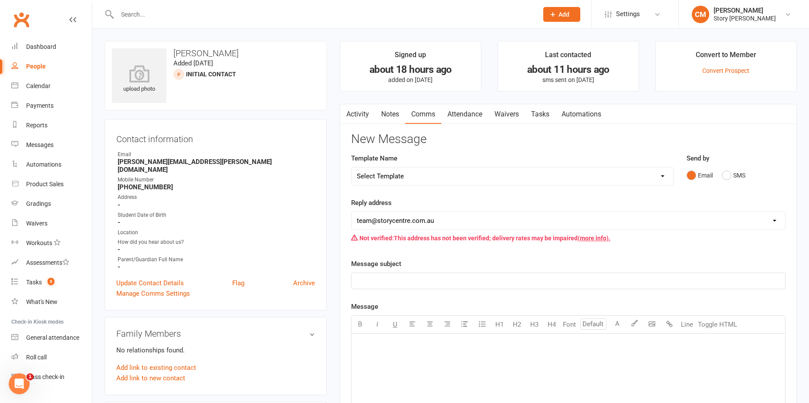
click at [390, 115] on link "Notes" at bounding box center [390, 114] width 30 height 20
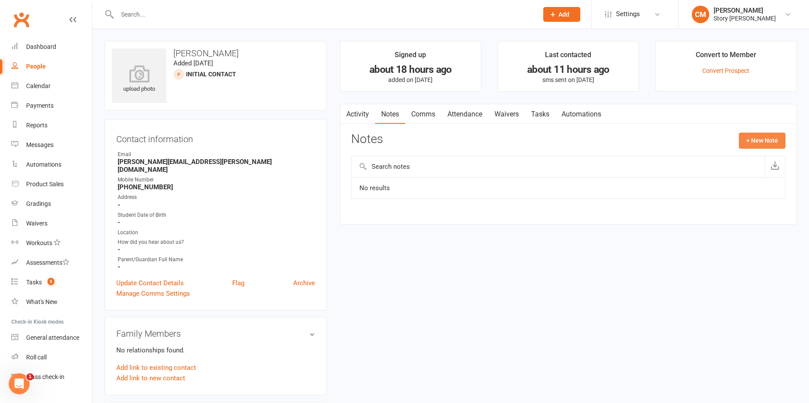
click at [782, 148] on button "+ New Note" at bounding box center [762, 141] width 47 height 16
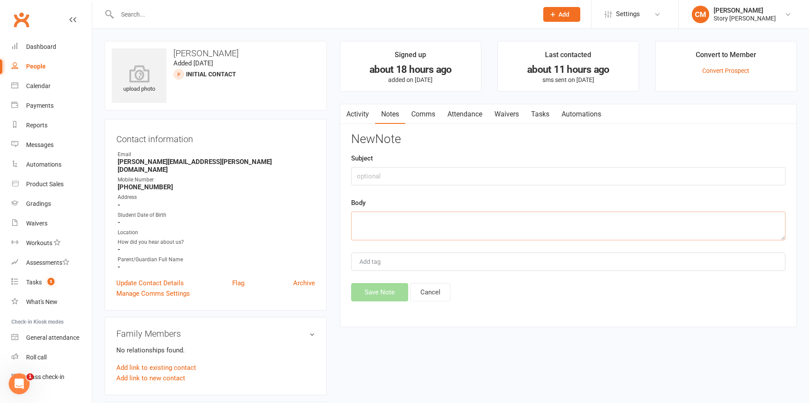
click at [364, 218] on textarea at bounding box center [568, 225] width 435 height 29
type textarea "Mobile number has been disconnected - going to contact via email"
click at [381, 287] on button "Save Note" at bounding box center [379, 292] width 57 height 18
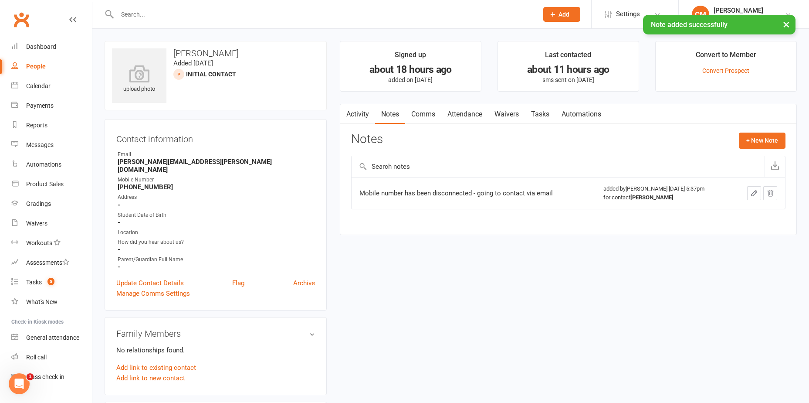
click at [355, 118] on link "Activity" at bounding box center [357, 114] width 35 height 20
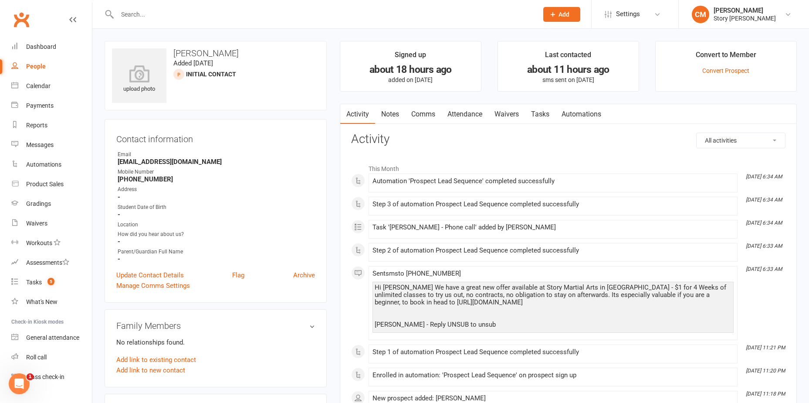
click at [439, 118] on link "Comms" at bounding box center [423, 114] width 36 height 20
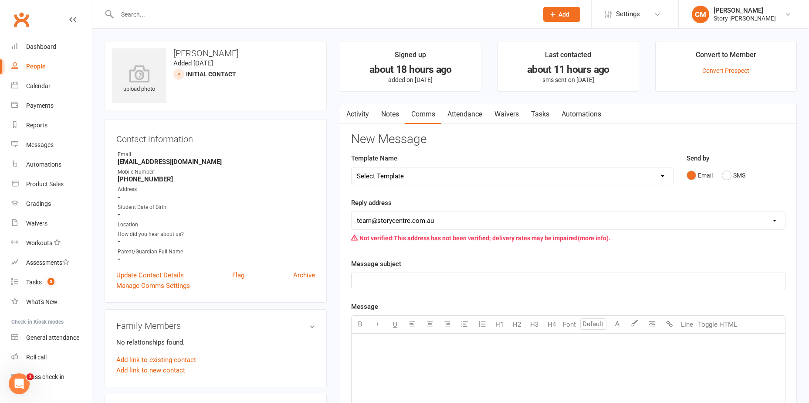
click at [456, 170] on select "Select Template [SMS] MIA SMS [SMS] MIA Bookings Text [Email] Paid trial link […" at bounding box center [513, 175] width 322 height 17
select select "10"
click at [352, 167] on select "Select Template [SMS] MIA SMS [SMS] MIA Bookings Text [Email] Paid trial link […" at bounding box center [513, 175] width 322 height 17
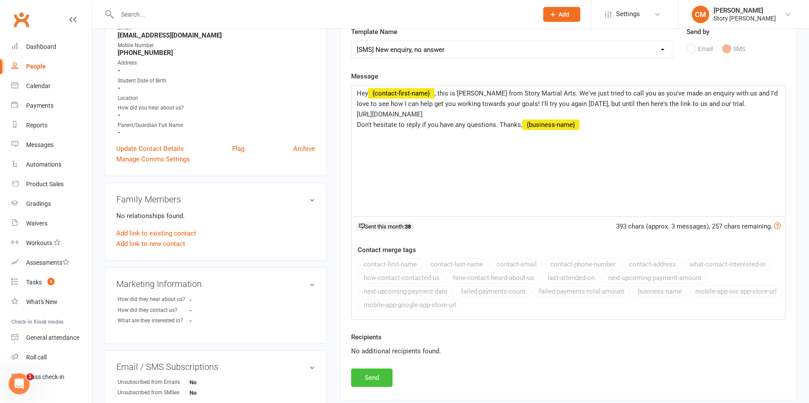
scroll to position [131, 0]
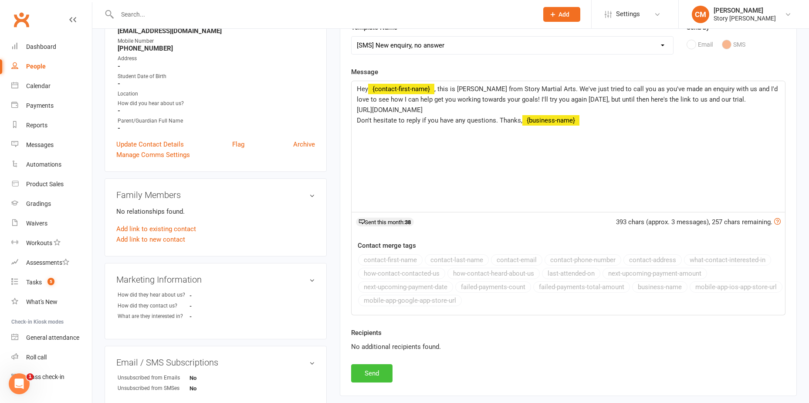
click at [380, 375] on button "Send" at bounding box center [371, 373] width 41 height 18
select select
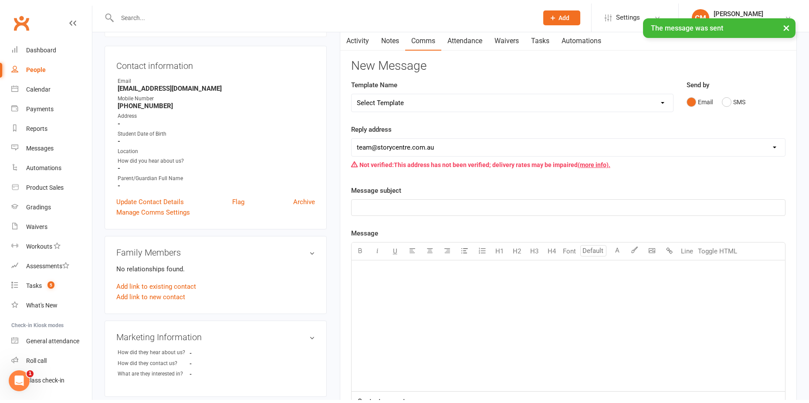
scroll to position [0, 0]
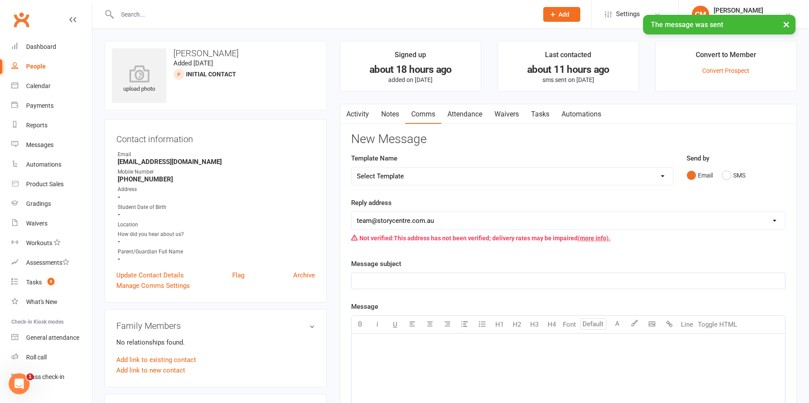
click at [359, 119] on link "Activity" at bounding box center [357, 114] width 35 height 20
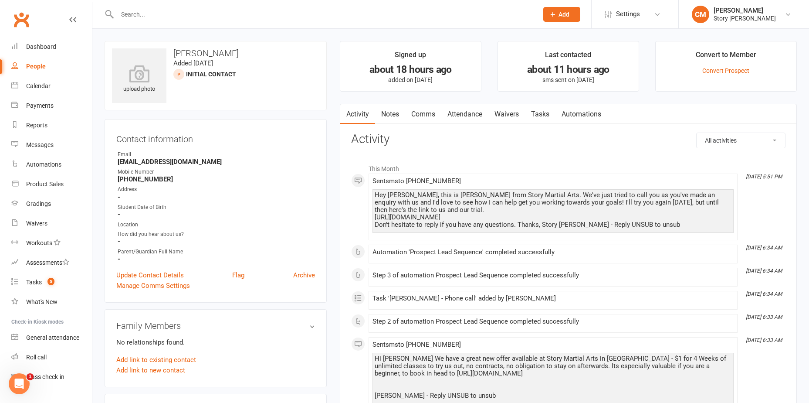
click at [553, 115] on link "Tasks" at bounding box center [540, 114] width 31 height 20
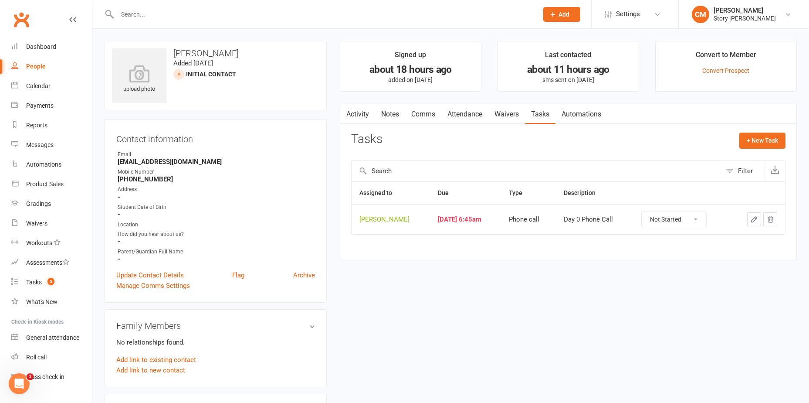
click at [663, 218] on select "Not Started In Progress Waiting Complete" at bounding box center [674, 219] width 65 height 15
click at [644, 212] on select "Not Started In Progress Waiting Complete" at bounding box center [674, 219] width 65 height 15
select select "unstarted"
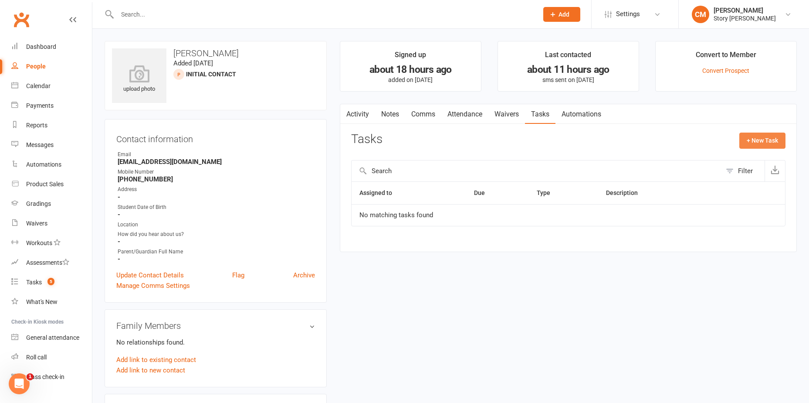
click at [765, 146] on button "+ New Task" at bounding box center [763, 141] width 46 height 16
select select "53249"
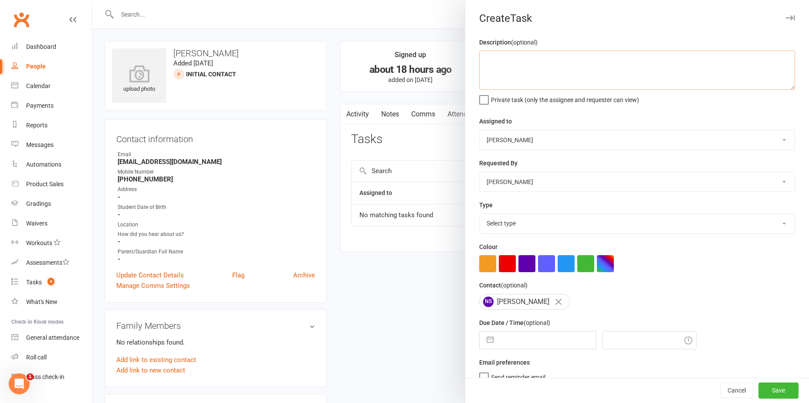
click at [531, 69] on textarea at bounding box center [637, 70] width 316 height 39
type textarea "Second call"
click at [510, 221] on select "Select type E-mail Meeting Phone call To-do Add new task type" at bounding box center [637, 223] width 315 height 19
select select "26883"
click at [480, 215] on select "Select type E-mail Meeting Phone call To-do Add new task type" at bounding box center [637, 223] width 315 height 19
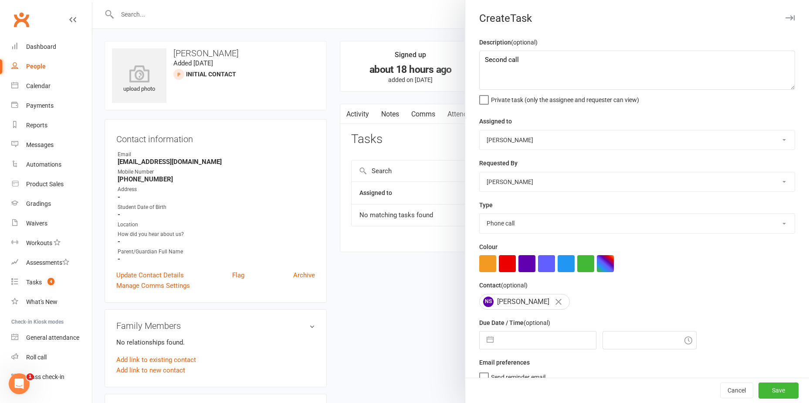
click at [488, 343] on button "button" at bounding box center [491, 339] width 16 height 17
select select "8"
select select "2025"
select select "9"
select select "2025"
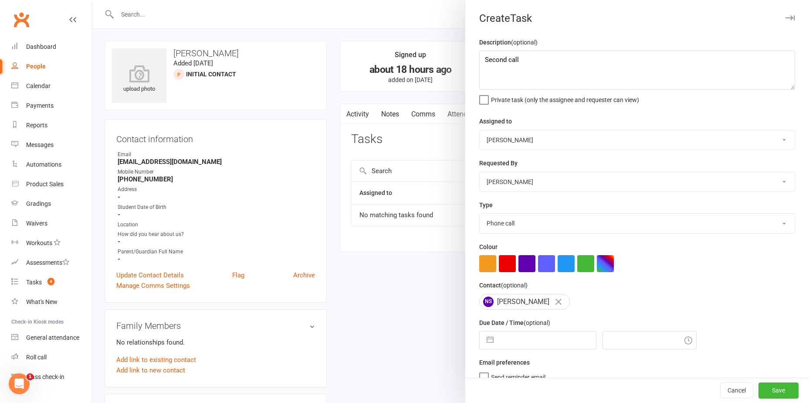
select select "10"
select select "2025"
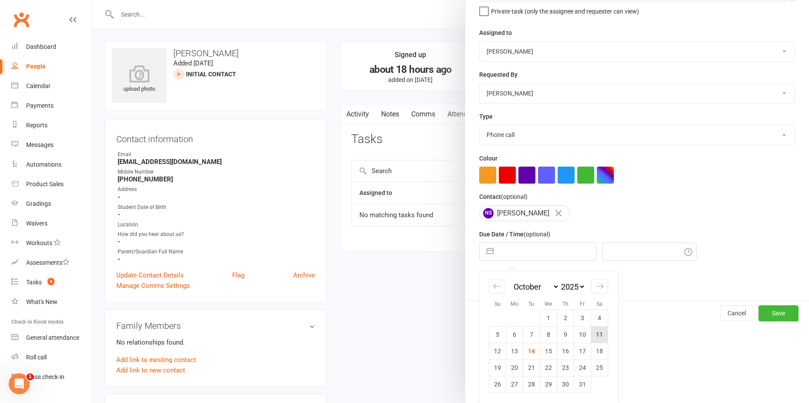
scroll to position [92, 0]
click at [546, 353] on td "15" at bounding box center [549, 351] width 17 height 17
type input "15 Oct 2025"
type input "6:00pm"
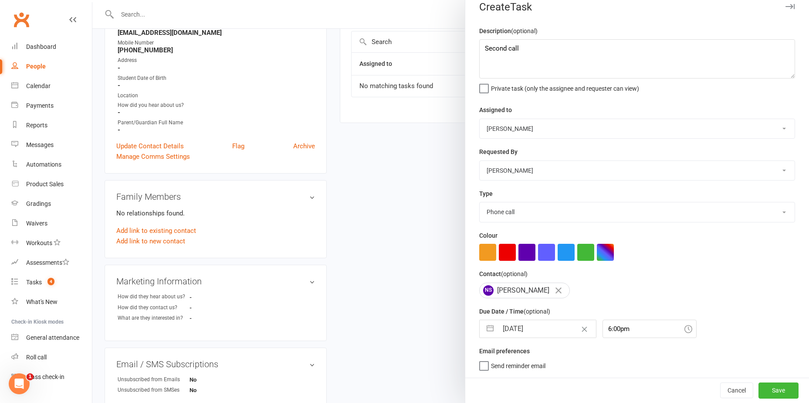
scroll to position [131, 0]
click at [766, 391] on button "Save" at bounding box center [779, 390] width 40 height 16
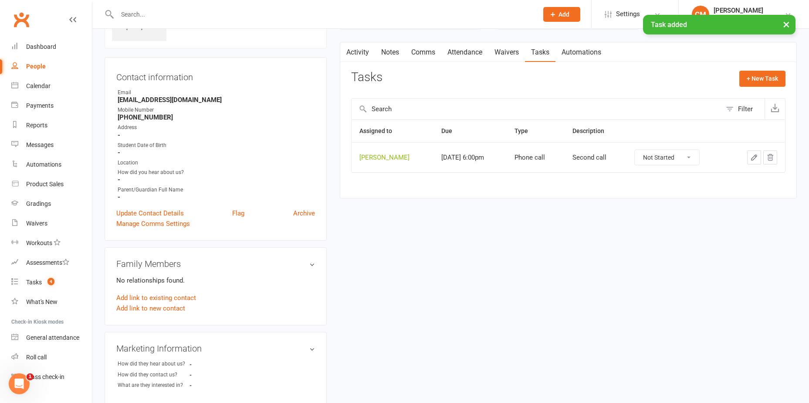
scroll to position [0, 0]
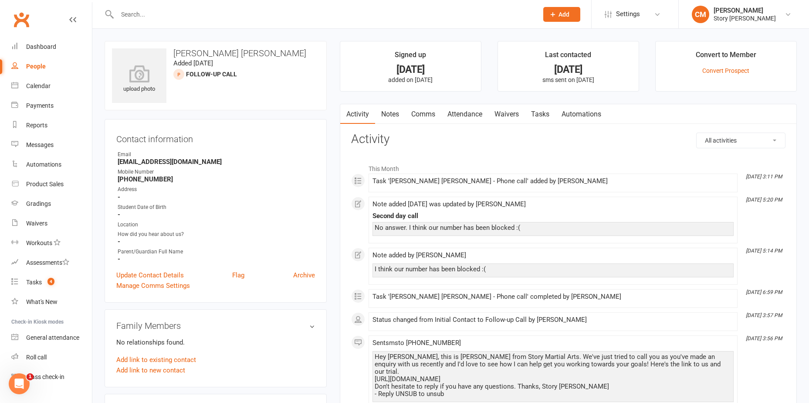
click at [538, 114] on link "Tasks" at bounding box center [540, 114] width 31 height 20
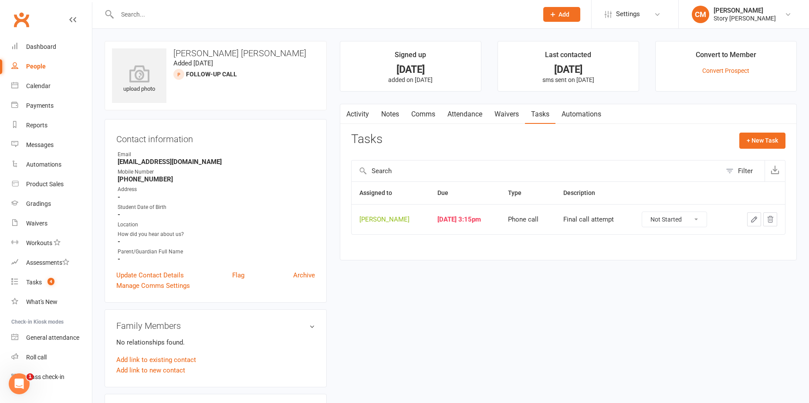
drag, startPoint x: 665, startPoint y: 213, endPoint x: 668, endPoint y: 216, distance: 4.6
click at [665, 213] on select "Not Started In Progress Waiting Complete" at bounding box center [674, 219] width 65 height 15
click at [645, 212] on select "Not Started In Progress Waiting Complete" at bounding box center [674, 219] width 65 height 15
select select "unstarted"
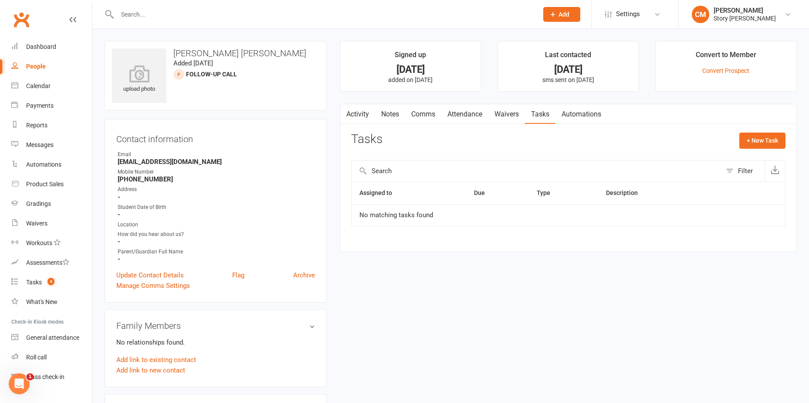
click at [354, 108] on link "Activity" at bounding box center [357, 114] width 35 height 20
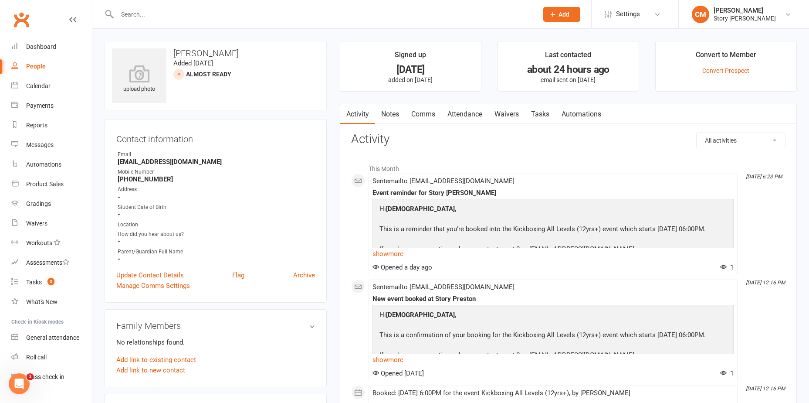
click at [468, 111] on link "Attendance" at bounding box center [465, 114] width 47 height 20
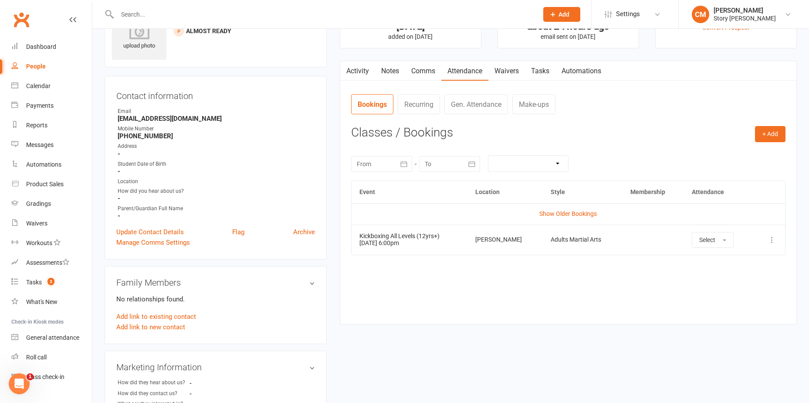
scroll to position [44, 0]
click at [550, 212] on link "Show Older Bookings" at bounding box center [569, 213] width 58 height 7
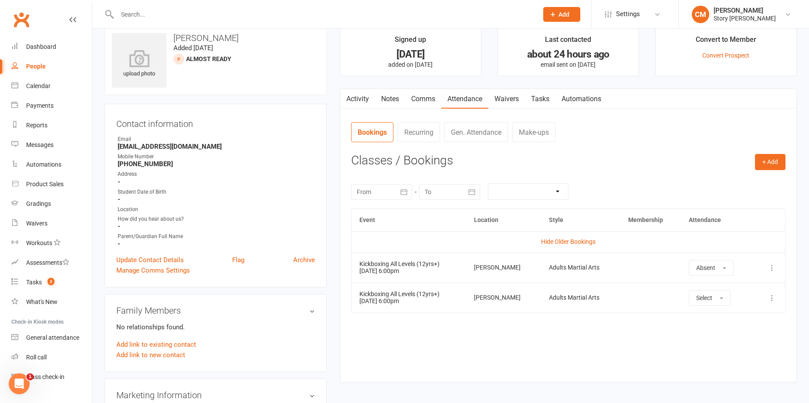
scroll to position [0, 0]
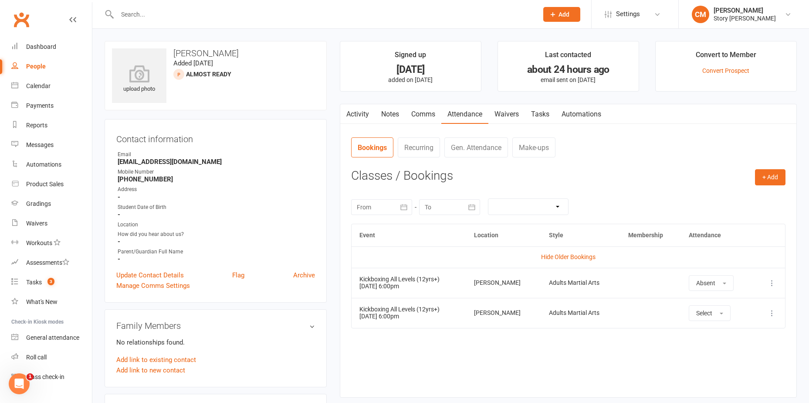
click at [376, 119] on link "Notes" at bounding box center [390, 114] width 30 height 20
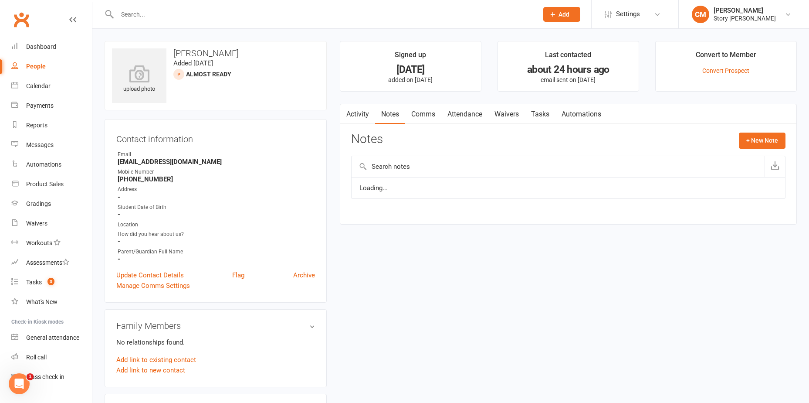
click at [367, 117] on link "Activity" at bounding box center [357, 114] width 35 height 20
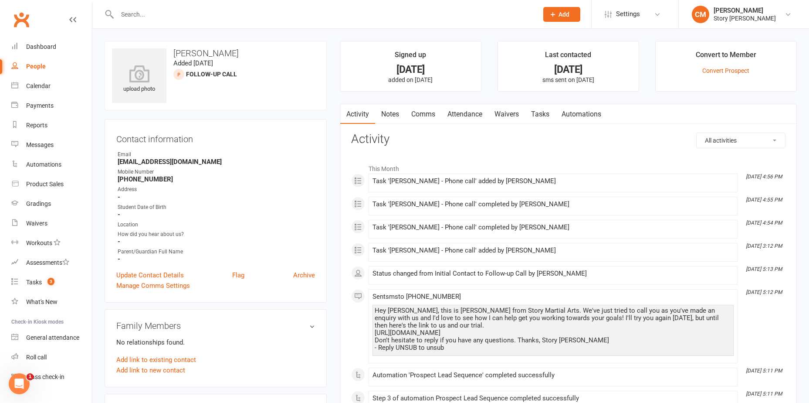
click at [551, 111] on link "Tasks" at bounding box center [540, 114] width 31 height 20
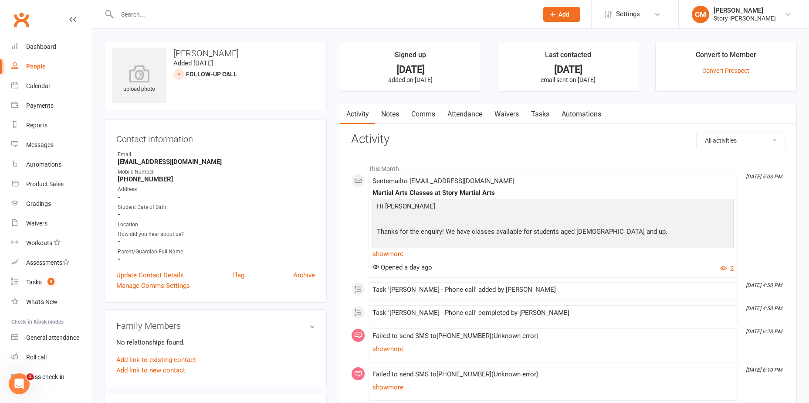
click at [547, 114] on link "Tasks" at bounding box center [540, 114] width 31 height 20
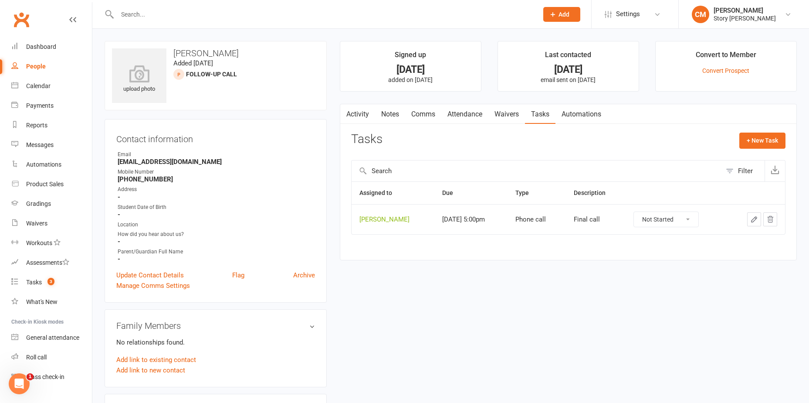
click at [417, 116] on link "Comms" at bounding box center [423, 114] width 36 height 20
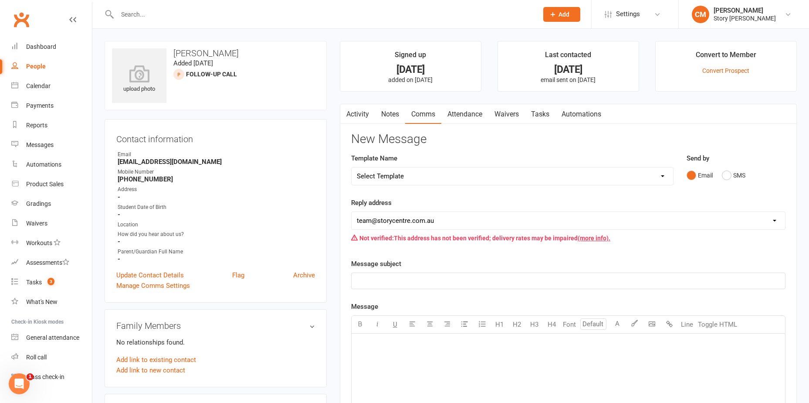
click at [375, 112] on link "Notes" at bounding box center [390, 114] width 30 height 20
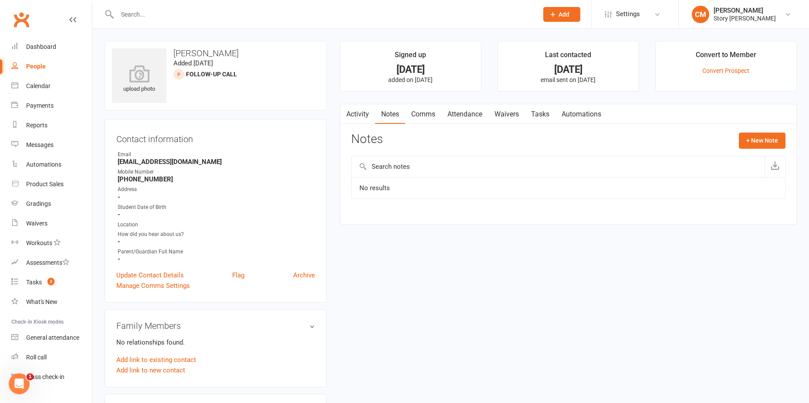
click at [371, 118] on link "Activity" at bounding box center [357, 114] width 35 height 20
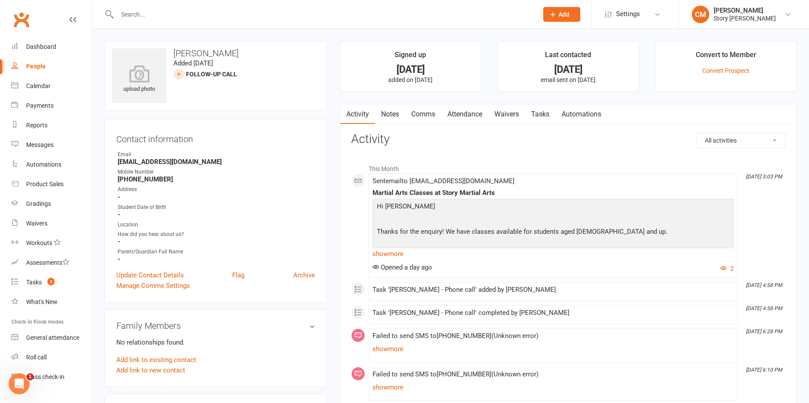
click at [767, 145] on select "All activities Bookings / Attendances Communications Notes Failed SMSes Grading…" at bounding box center [741, 140] width 88 height 15
select select "ConversationLogEntry"
click at [697, 133] on select "All activities Bookings / Attendances Communications Notes Failed SMSes Grading…" at bounding box center [741, 140] width 88 height 15
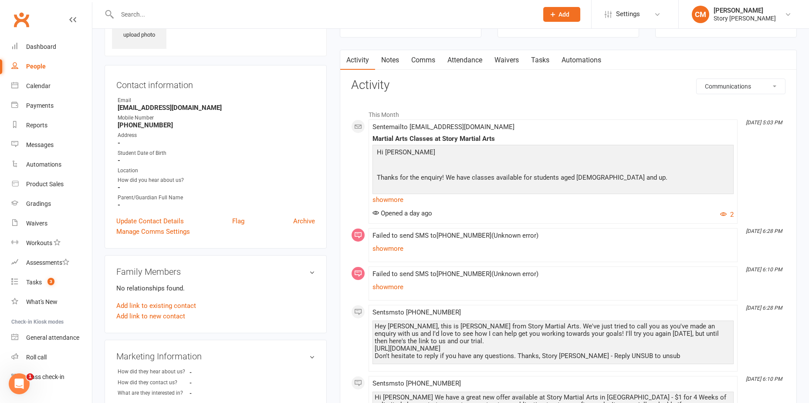
scroll to position [174, 0]
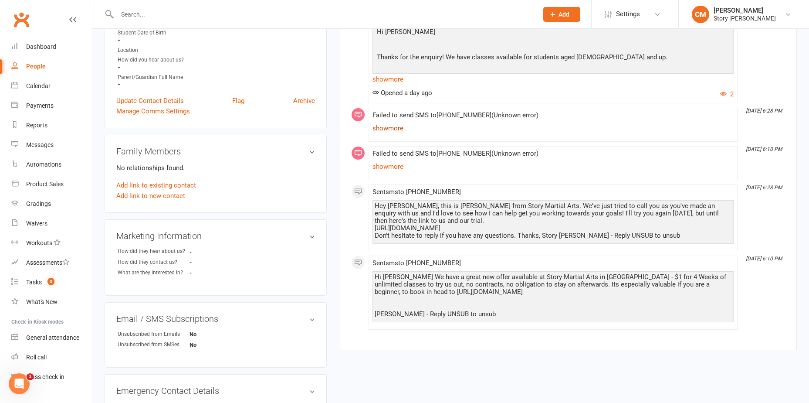
click at [392, 128] on link "show more" at bounding box center [553, 128] width 361 height 12
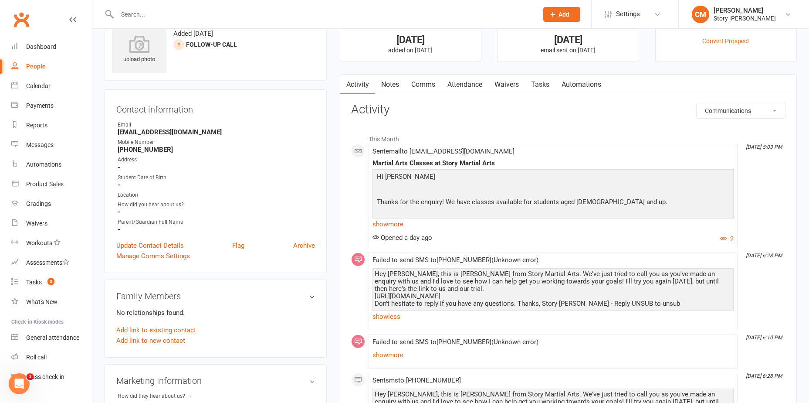
scroll to position [0, 0]
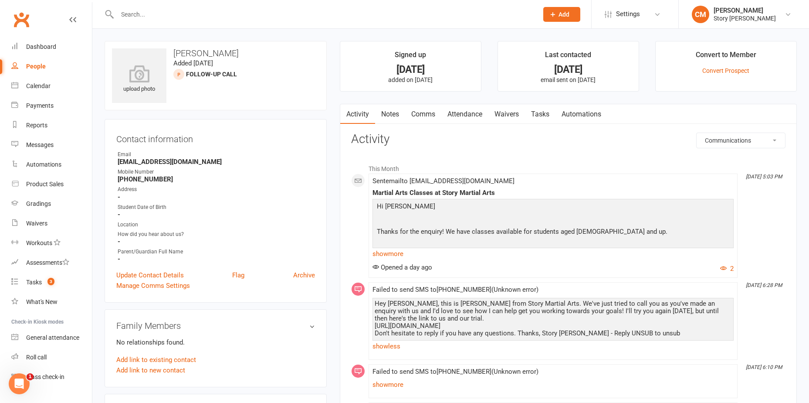
click at [397, 117] on link "Notes" at bounding box center [390, 114] width 30 height 20
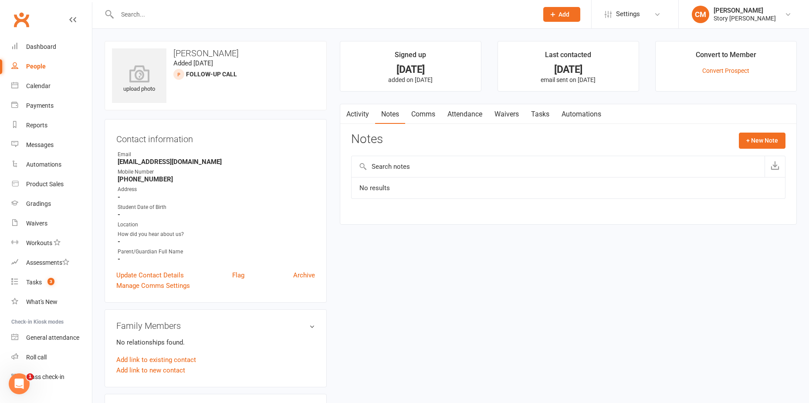
click at [367, 109] on link "Activity" at bounding box center [357, 114] width 35 height 20
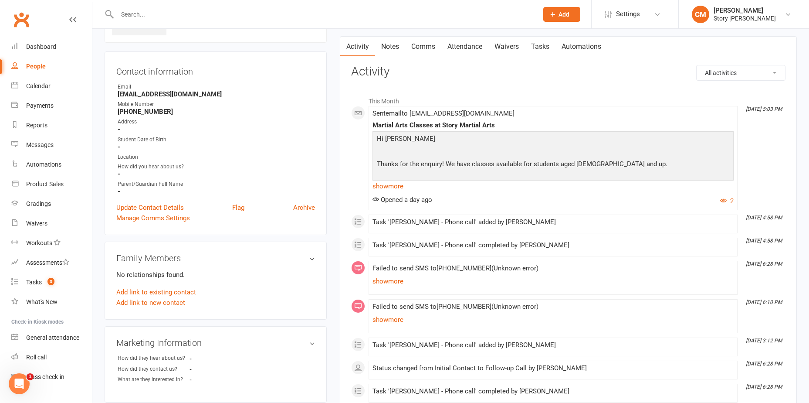
scroll to position [44, 0]
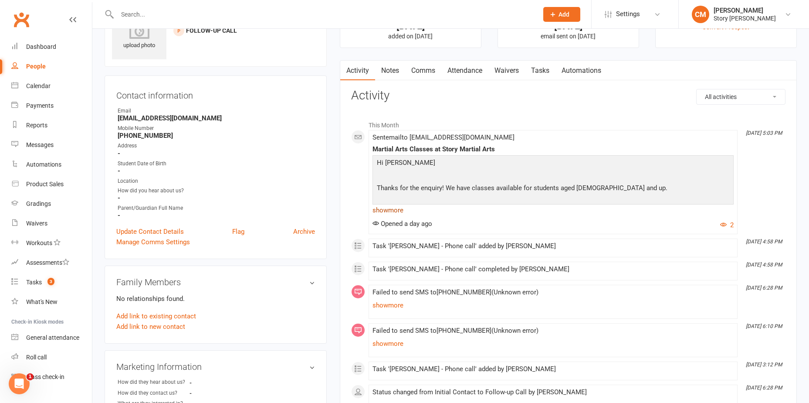
click at [401, 213] on link "show more" at bounding box center [553, 210] width 361 height 12
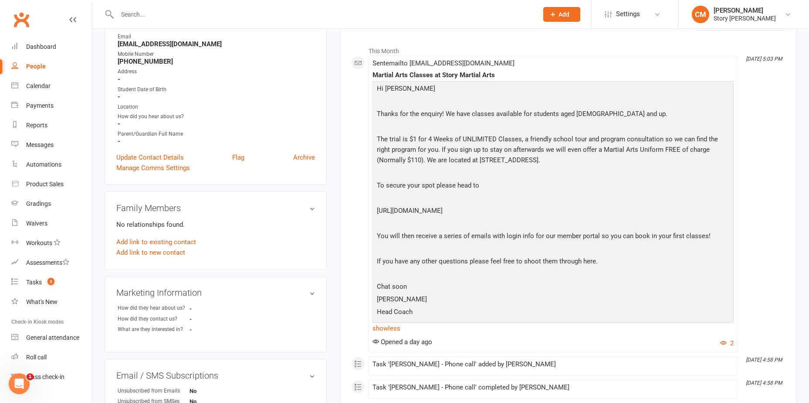
scroll to position [218, 0]
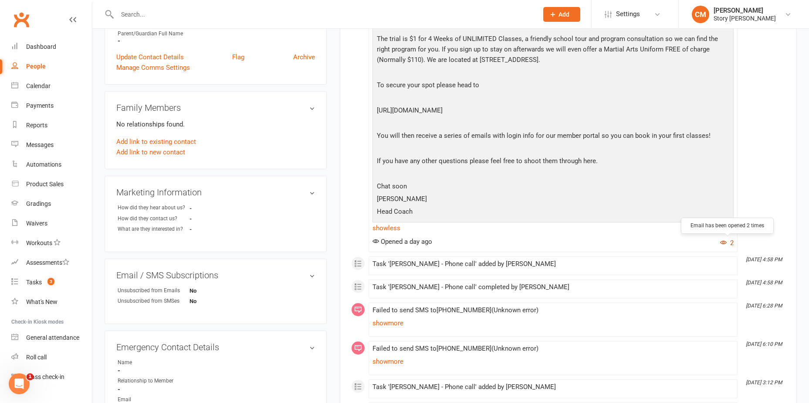
click at [724, 242] on icon "button" at bounding box center [724, 242] width 7 height 7
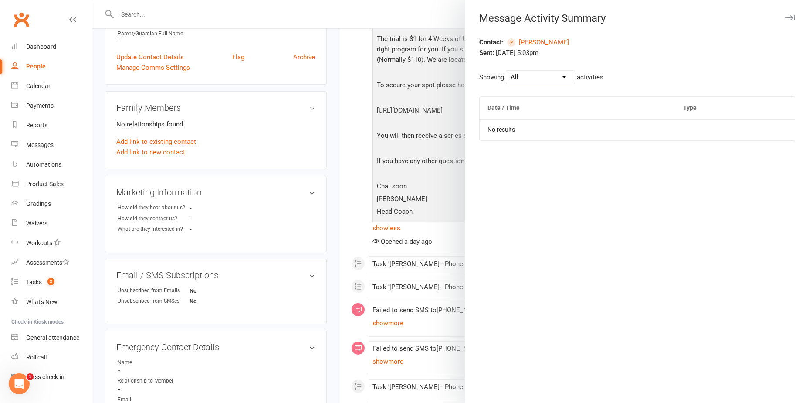
click at [442, 104] on div at bounding box center [450, 201] width 717 height 403
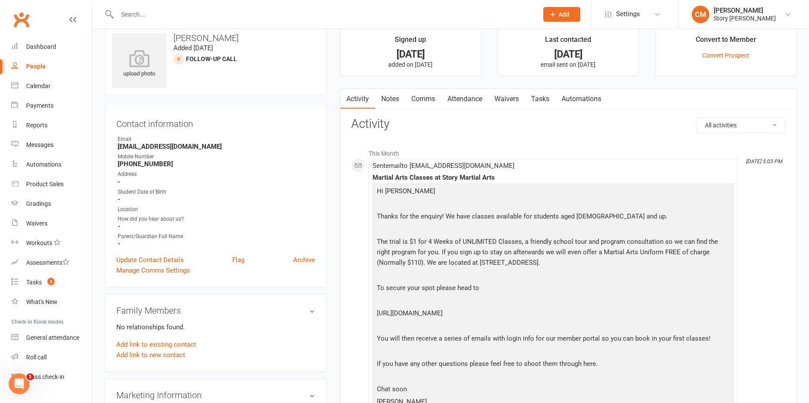
scroll to position [0, 0]
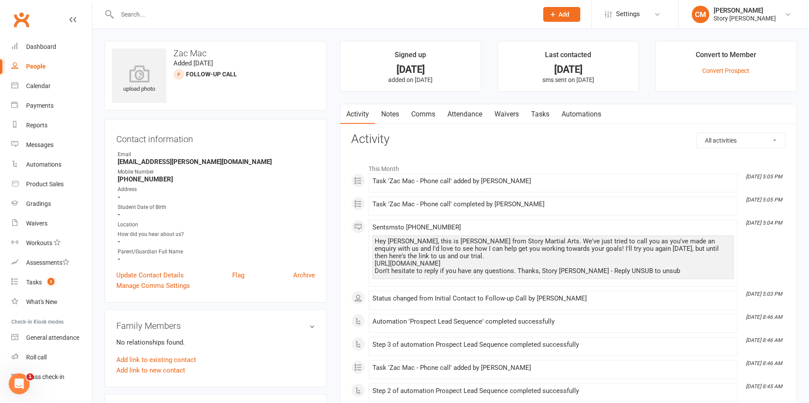
click at [422, 112] on link "Comms" at bounding box center [423, 114] width 36 height 20
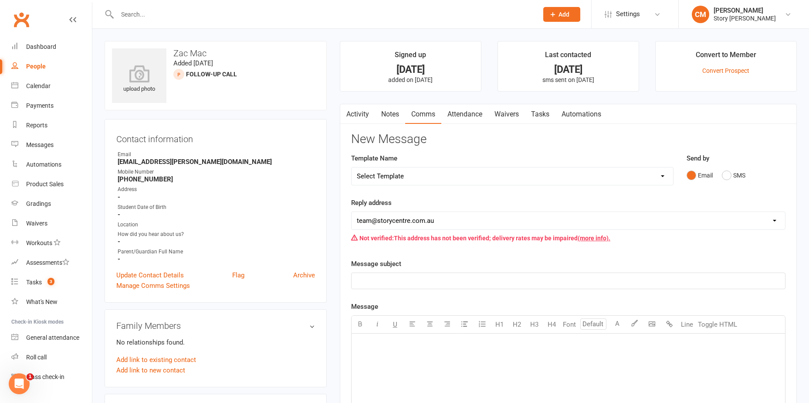
click at [477, 118] on link "Attendance" at bounding box center [465, 114] width 47 height 20
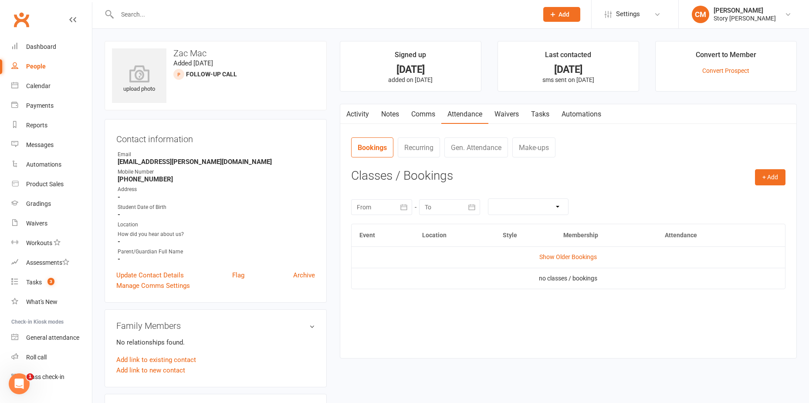
click at [381, 112] on link "Notes" at bounding box center [390, 114] width 30 height 20
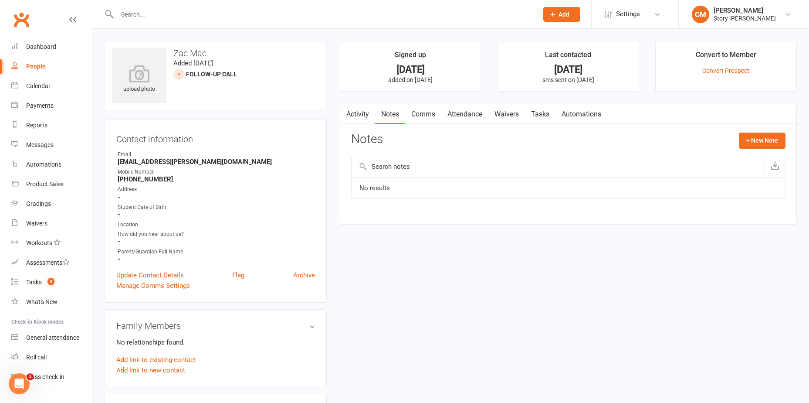
click at [363, 118] on link "Activity" at bounding box center [357, 114] width 35 height 20
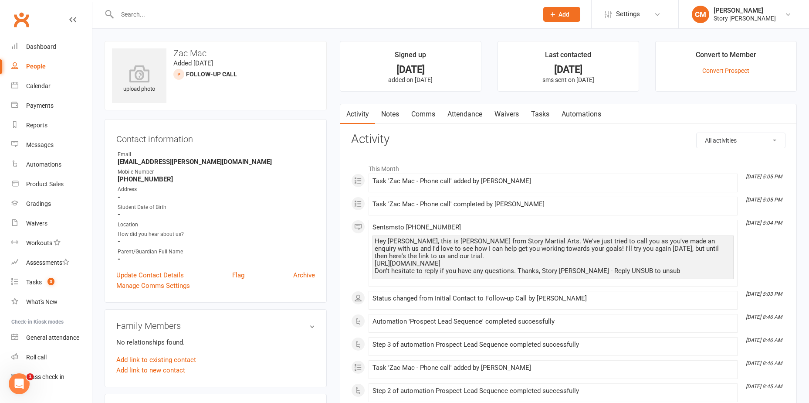
click at [428, 116] on link "Comms" at bounding box center [423, 114] width 36 height 20
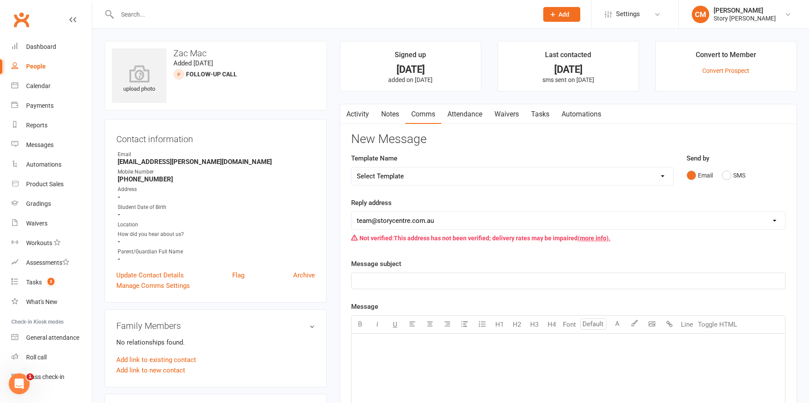
click at [540, 113] on link "Tasks" at bounding box center [540, 114] width 31 height 20
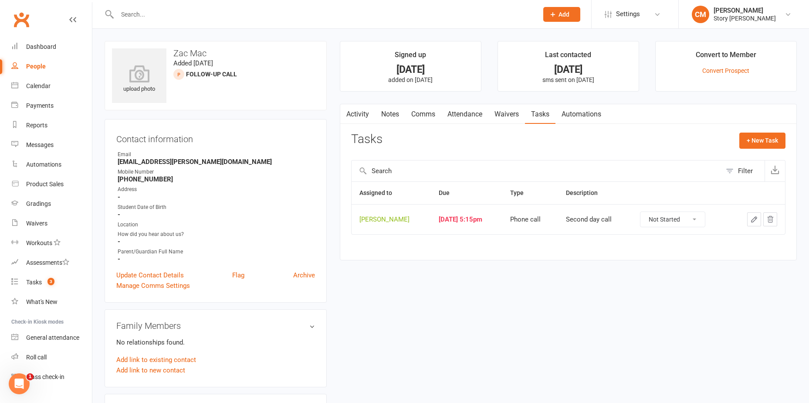
click at [359, 116] on link "Activity" at bounding box center [357, 114] width 35 height 20
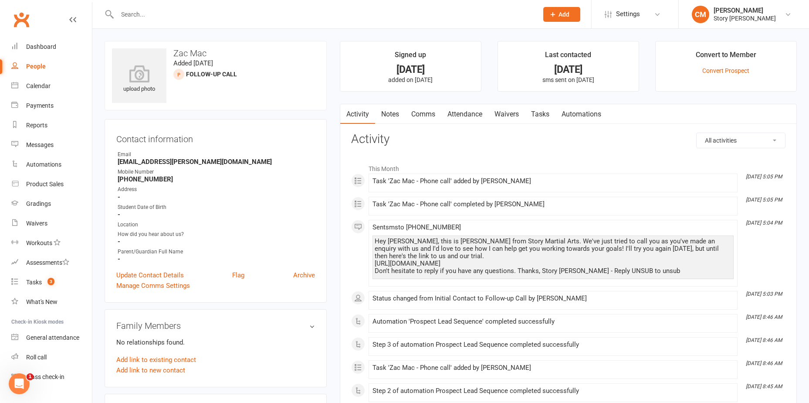
click at [477, 114] on link "Attendance" at bounding box center [465, 114] width 47 height 20
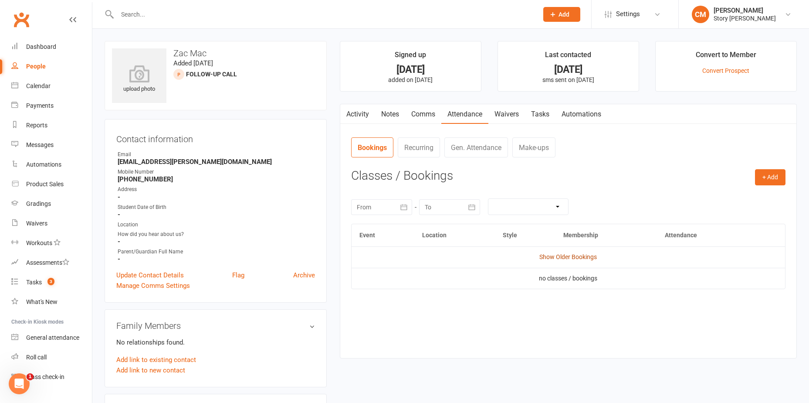
click at [541, 254] on link "Show Older Bookings" at bounding box center [569, 256] width 58 height 7
click at [368, 116] on link "Activity" at bounding box center [357, 114] width 35 height 20
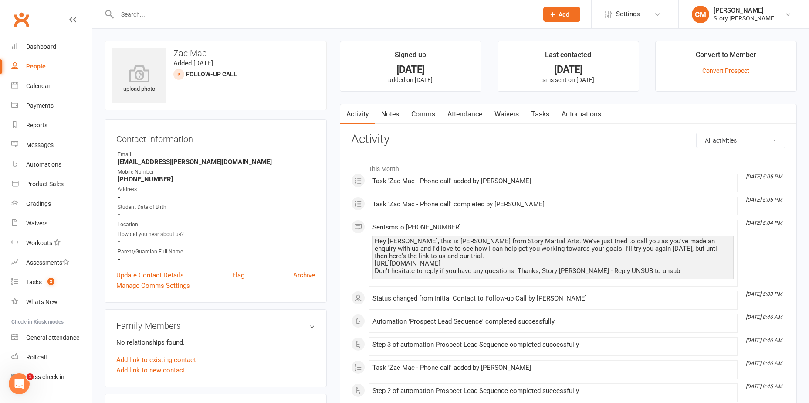
click at [417, 112] on link "Comms" at bounding box center [423, 114] width 36 height 20
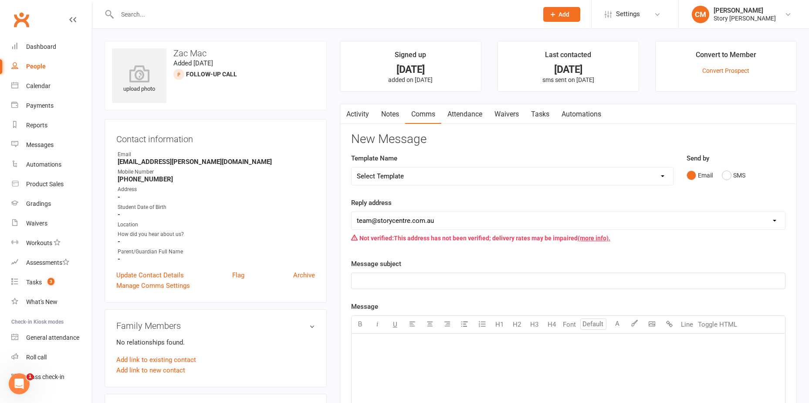
click at [468, 116] on link "Attendance" at bounding box center [465, 114] width 47 height 20
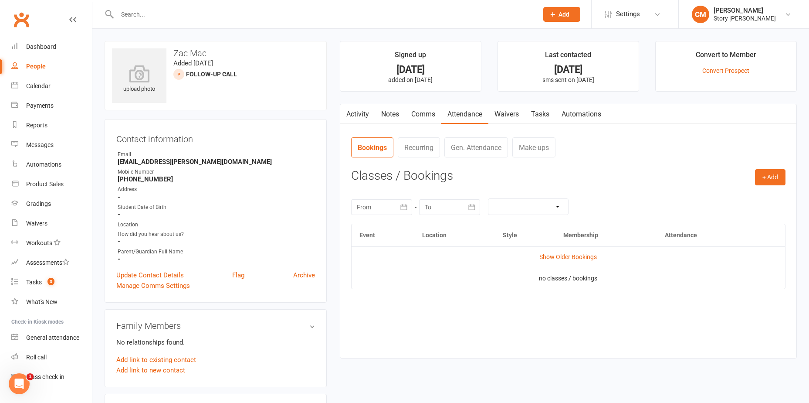
click at [441, 111] on link "Comms" at bounding box center [423, 114] width 36 height 20
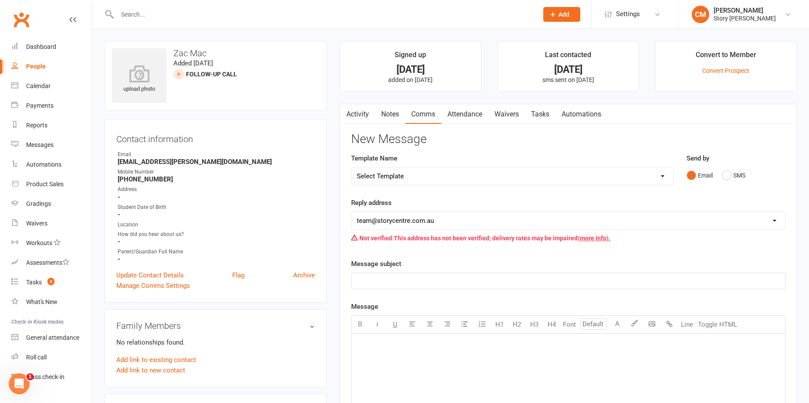
click at [540, 115] on link "Tasks" at bounding box center [540, 114] width 31 height 20
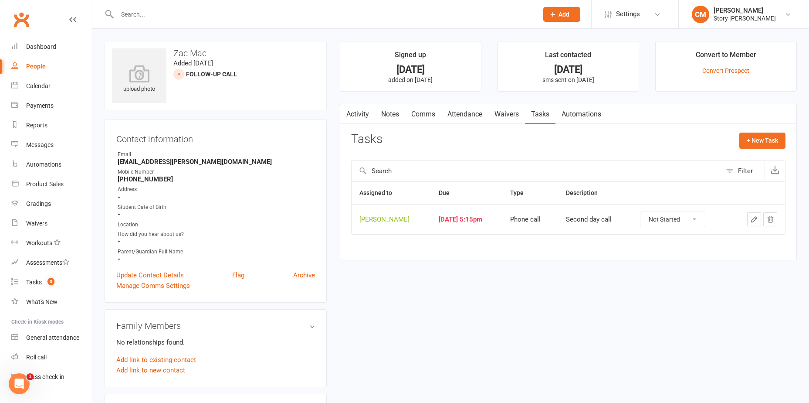
click at [687, 224] on select "Not Started In Progress Waiting Complete" at bounding box center [673, 219] width 65 height 15
click at [643, 212] on select "Not Started In Progress Waiting Complete" at bounding box center [673, 219] width 65 height 15
select select "unstarted"
click at [381, 108] on link "Notes" at bounding box center [390, 114] width 30 height 20
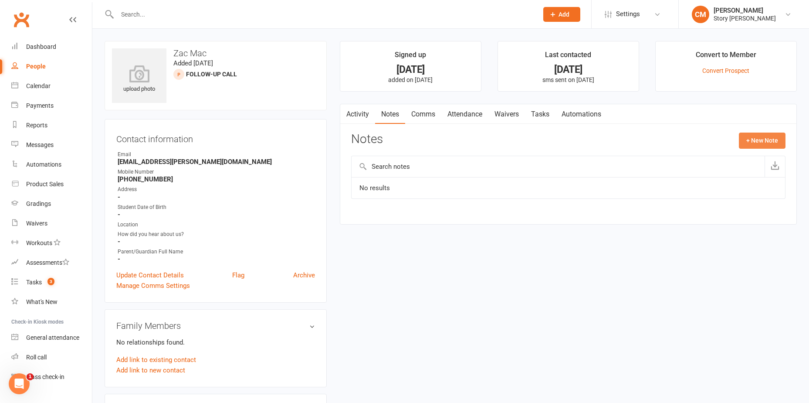
click at [754, 140] on button "+ New Note" at bounding box center [762, 141] width 47 height 16
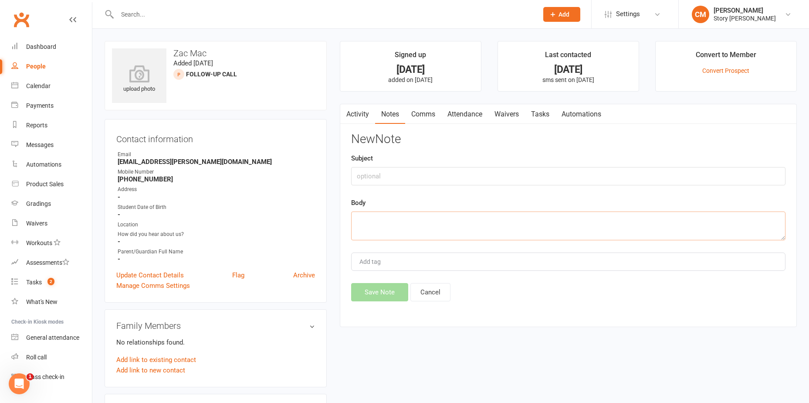
drag, startPoint x: 449, startPoint y: 231, endPoint x: 462, endPoint y: 232, distance: 13.1
click at [449, 231] on textarea at bounding box center [568, 225] width 435 height 29
type textarea "Answered the phone but at work currently - asked us to call him back same time …"
click at [385, 286] on button "Save Note" at bounding box center [379, 292] width 57 height 18
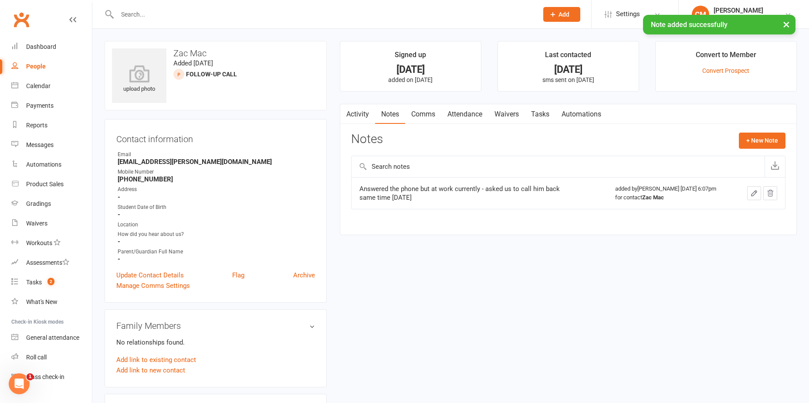
click at [467, 116] on link "Attendance" at bounding box center [465, 114] width 47 height 20
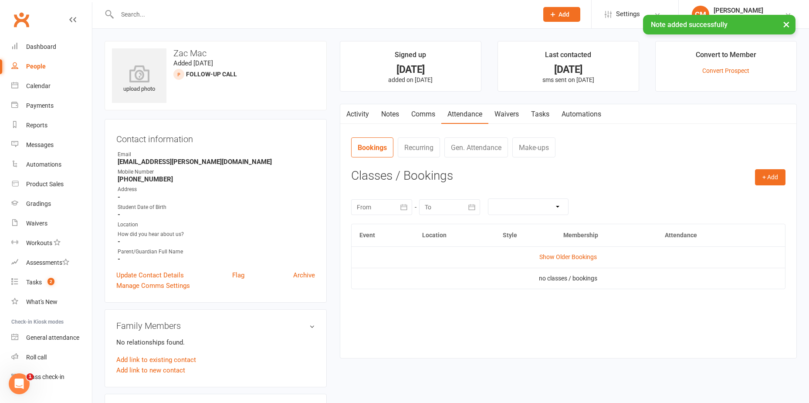
click at [536, 113] on link "Tasks" at bounding box center [540, 114] width 31 height 20
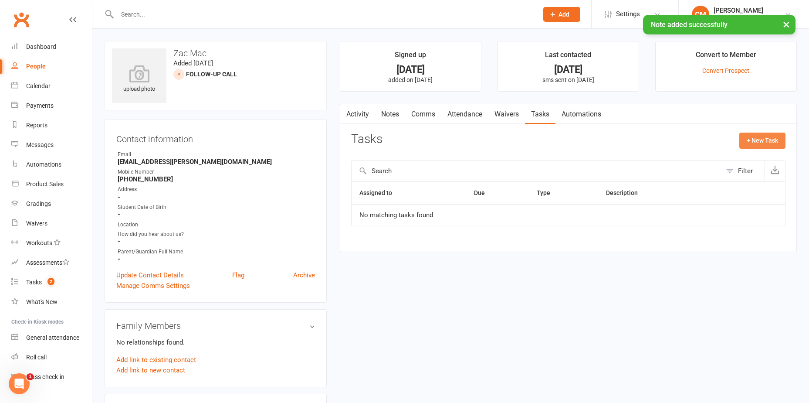
click at [768, 141] on button "+ New Task" at bounding box center [763, 141] width 46 height 16
select select "53249"
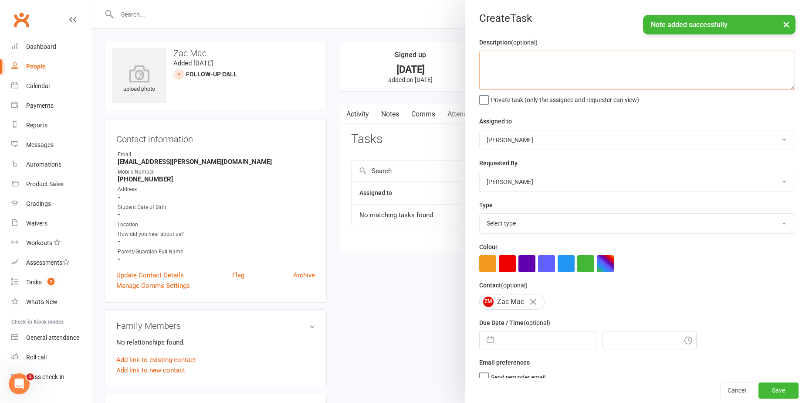
click at [535, 58] on textarea at bounding box center [637, 70] width 316 height 39
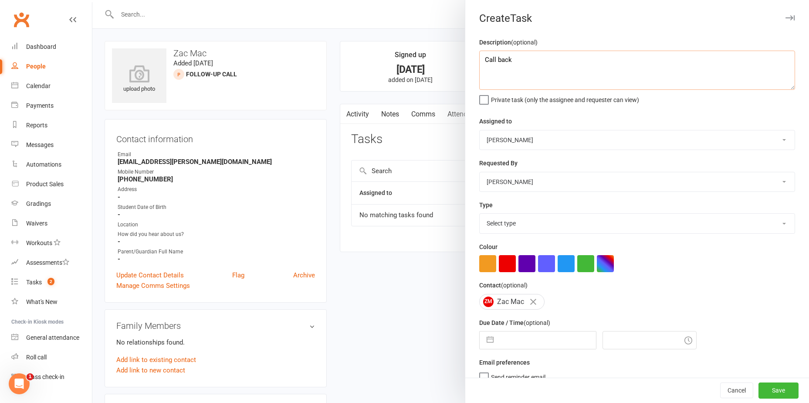
type textarea "Call back"
click at [540, 217] on select "Select type E-mail Meeting Phone call To-do Add new task type" at bounding box center [637, 223] width 315 height 19
select select "26883"
click at [480, 215] on select "Select type E-mail Meeting Phone call To-do Add new task type" at bounding box center [637, 223] width 315 height 19
click at [492, 341] on button "button" at bounding box center [491, 339] width 16 height 17
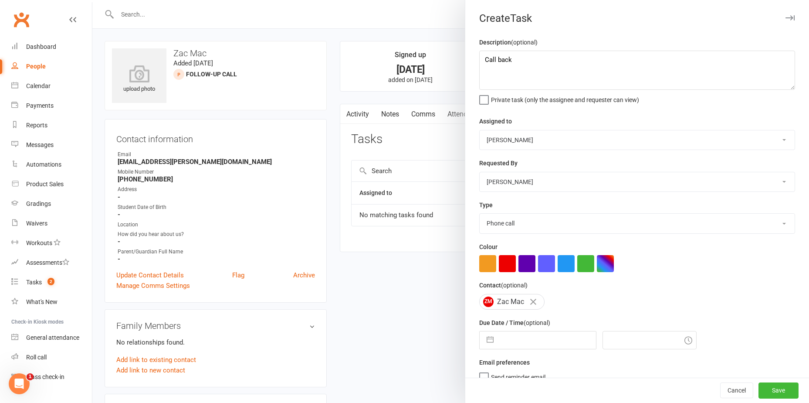
select select "8"
select select "2025"
select select "9"
select select "2025"
select select "10"
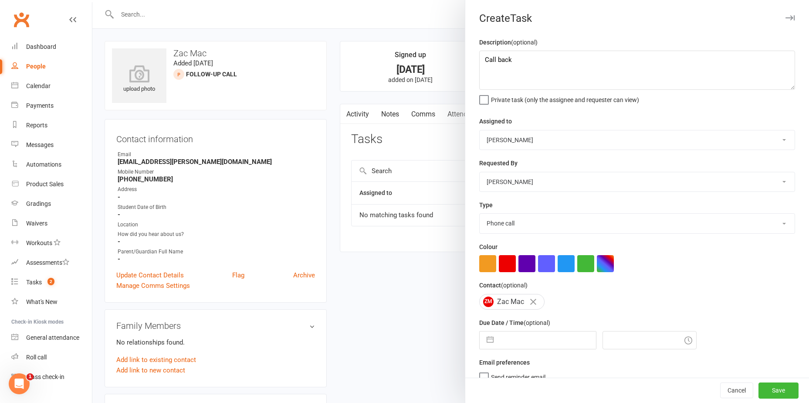
select select "2025"
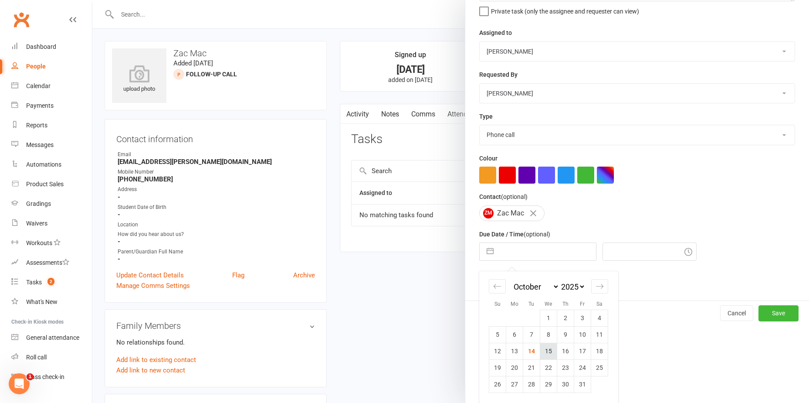
click at [553, 352] on td "15" at bounding box center [549, 351] width 17 height 17
type input "15 Oct 2025"
type input "6:15pm"
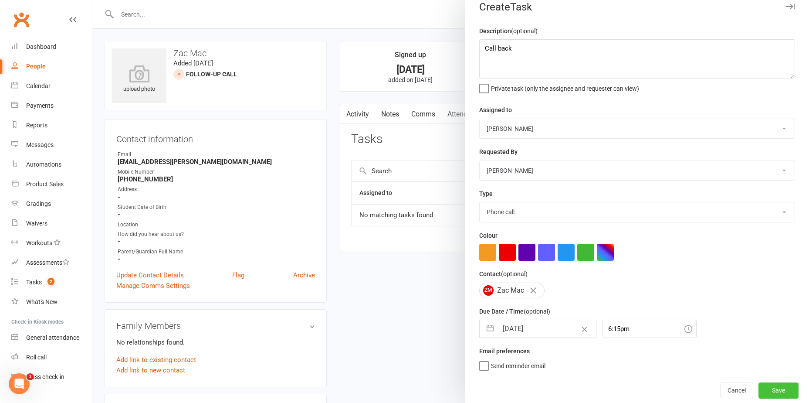
click at [770, 388] on button "Save" at bounding box center [779, 390] width 40 height 16
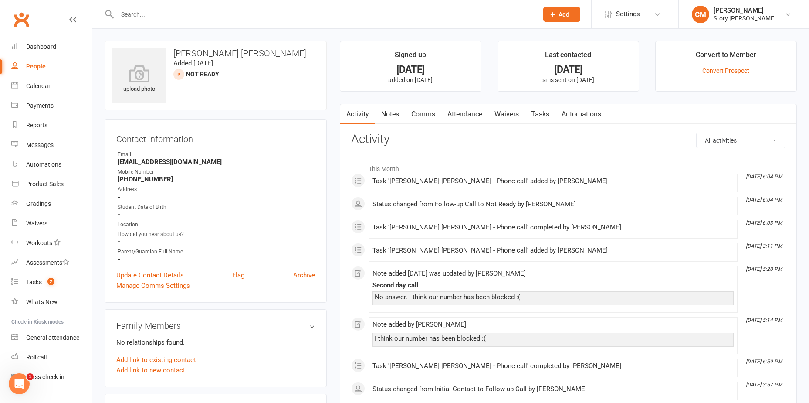
click at [417, 117] on link "Comms" at bounding box center [423, 114] width 36 height 20
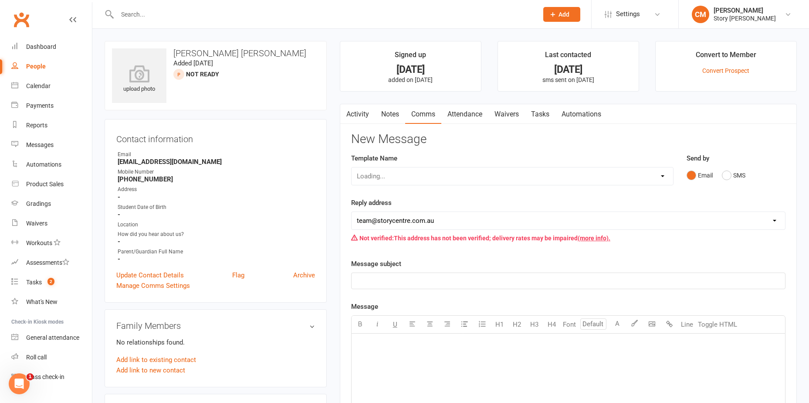
click at [415, 173] on select "Loading..." at bounding box center [513, 175] width 322 height 17
select select "2"
click at [352, 167] on select "Select Template [SMS] MIA SMS [SMS] MIA Bookings Text [Email] Paid trial link […" at bounding box center [513, 175] width 322 height 17
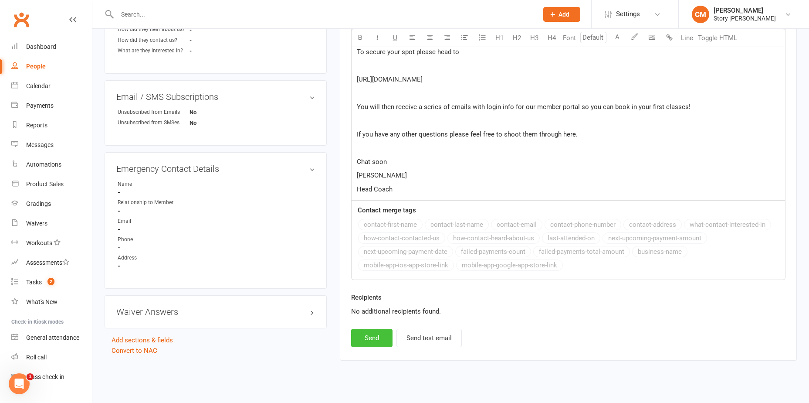
scroll to position [399, 0]
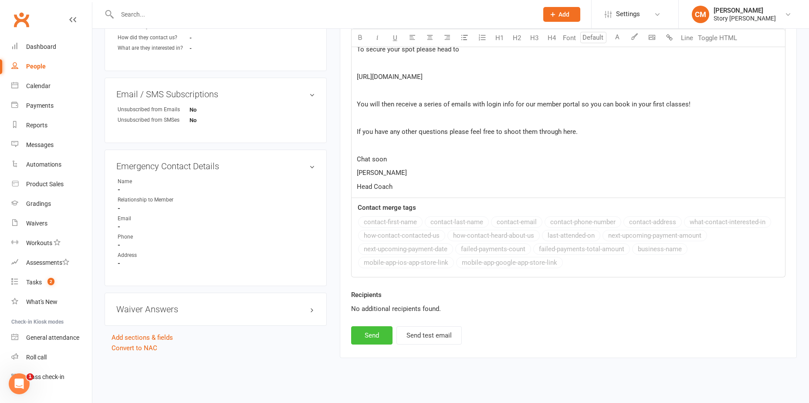
click at [362, 327] on button "Send" at bounding box center [371, 335] width 41 height 18
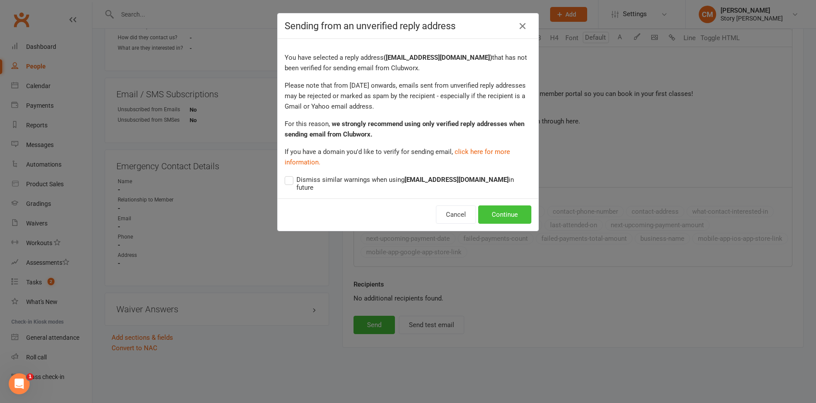
click at [493, 206] on button "Continue" at bounding box center [504, 214] width 53 height 18
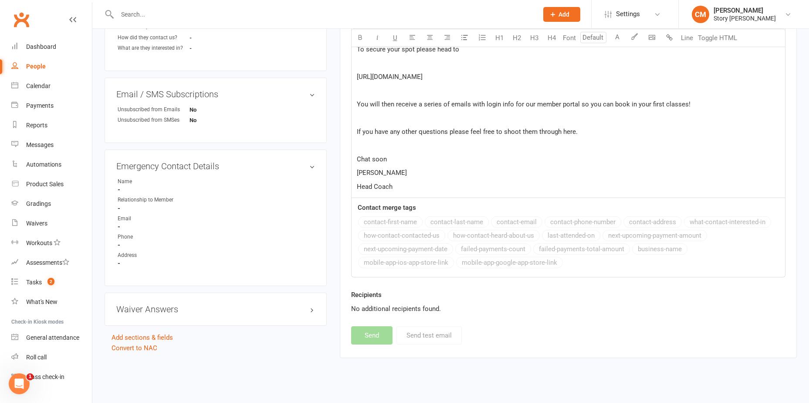
select select
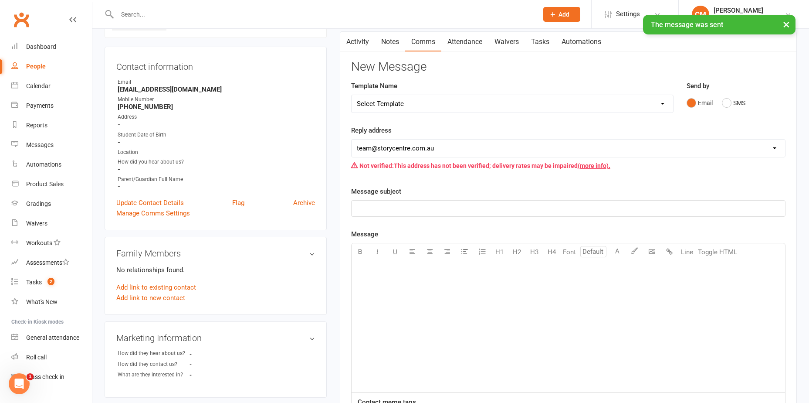
scroll to position [0, 0]
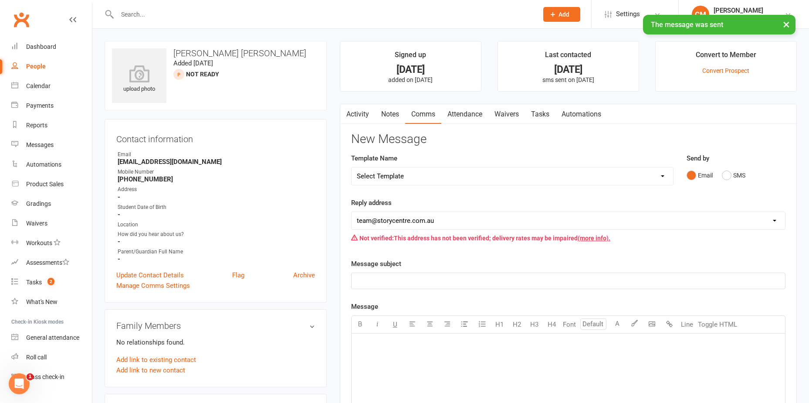
click at [358, 112] on link "Activity" at bounding box center [357, 114] width 35 height 20
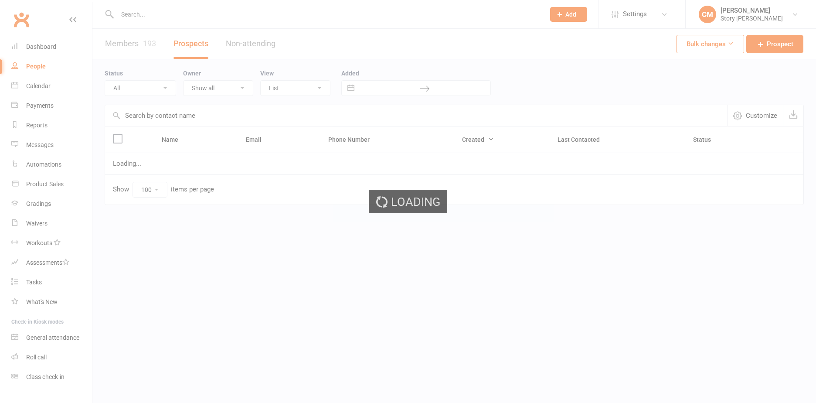
select select "100"
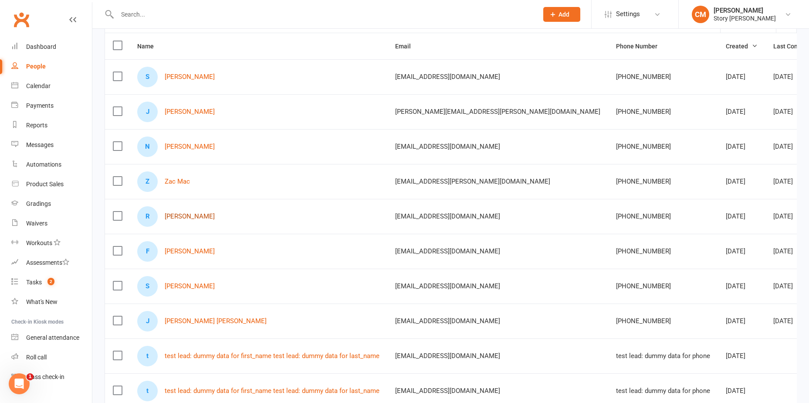
scroll to position [87, 0]
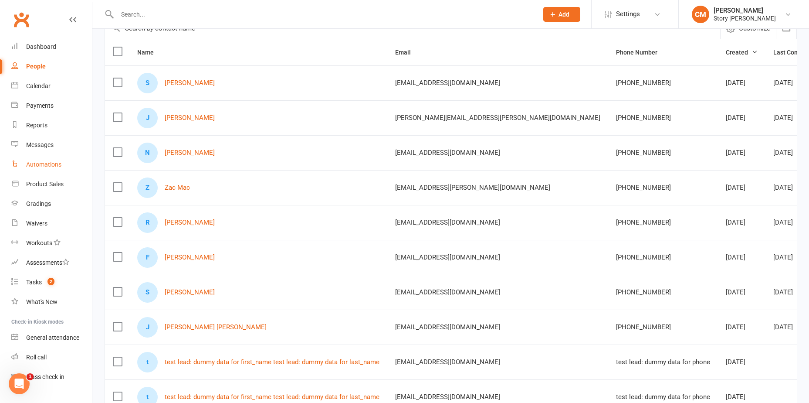
click at [52, 166] on div "Automations" at bounding box center [43, 164] width 35 height 7
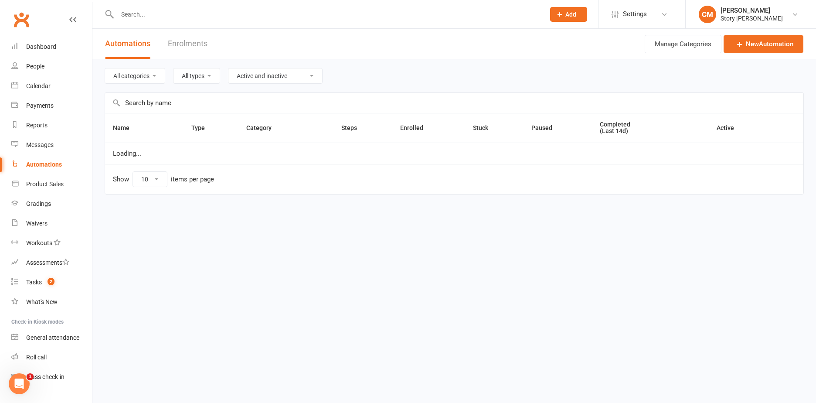
select select "50"
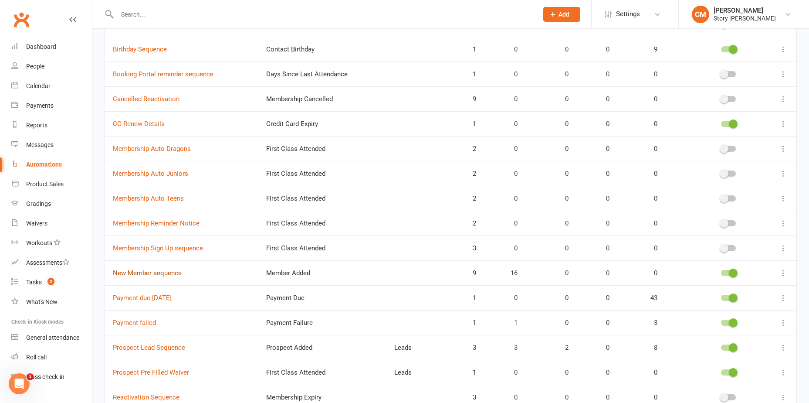
scroll to position [174, 0]
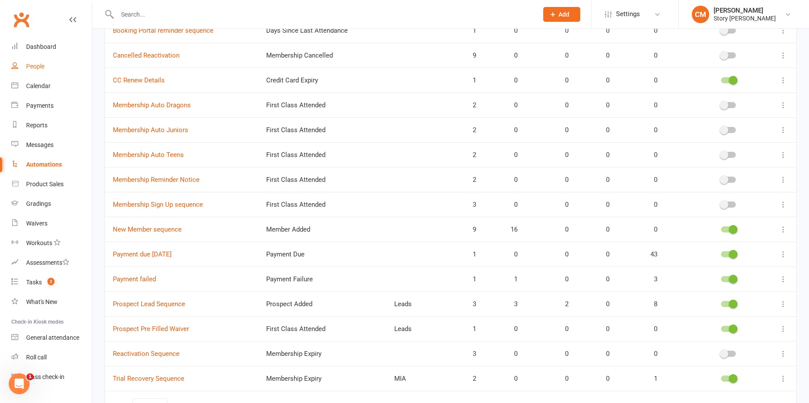
drag, startPoint x: 44, startPoint y: 73, endPoint x: 112, endPoint y: 16, distance: 88.8
click at [44, 73] on link "People" at bounding box center [51, 67] width 81 height 20
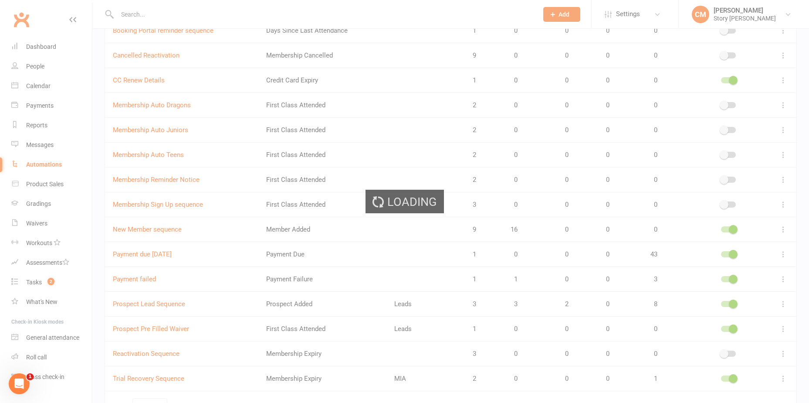
select select "100"
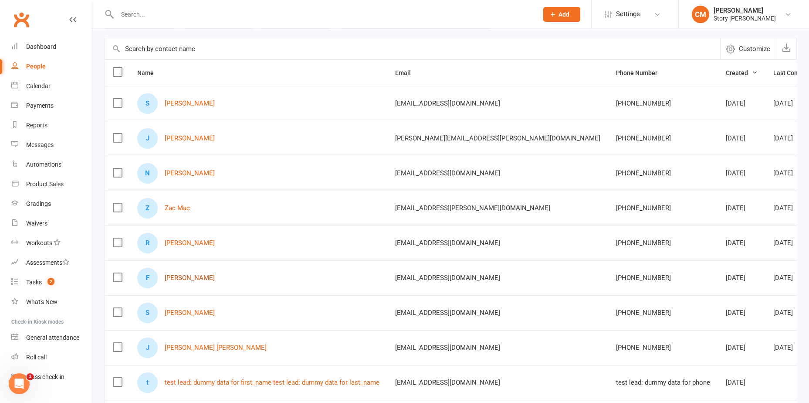
scroll to position [44, 0]
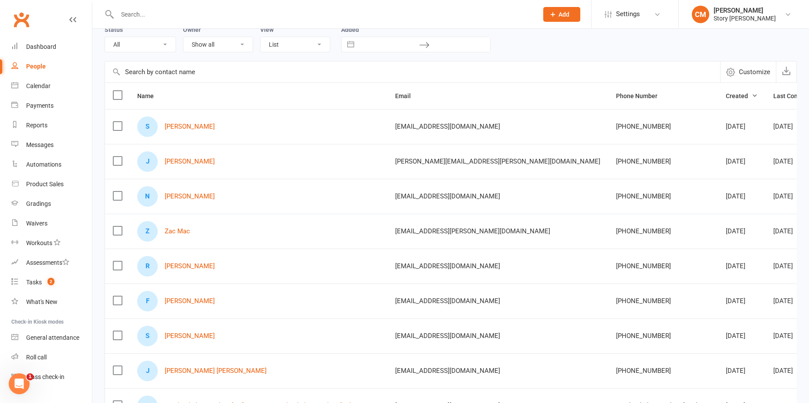
click at [751, 72] on span "Customize" at bounding box center [754, 72] width 31 height 10
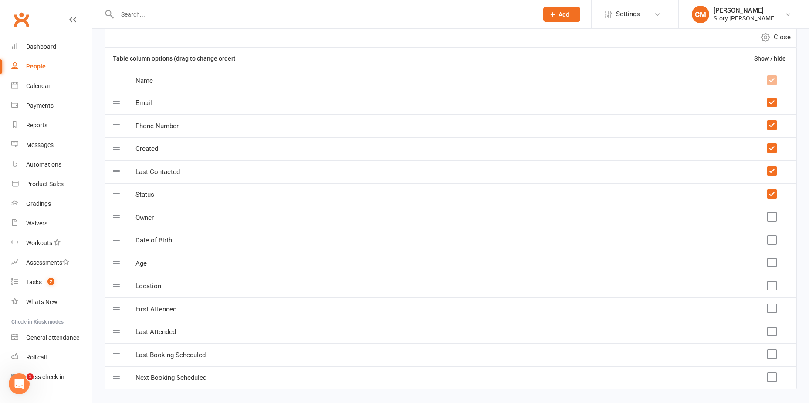
scroll to position [24, 0]
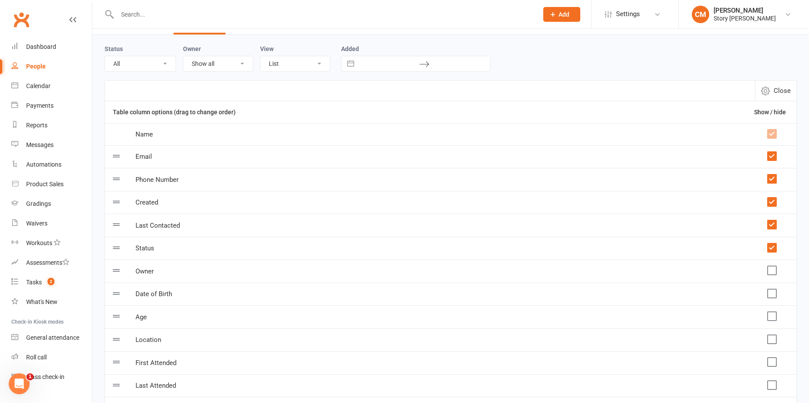
click at [768, 90] on icon "button" at bounding box center [765, 90] width 9 height 9
select select "100"
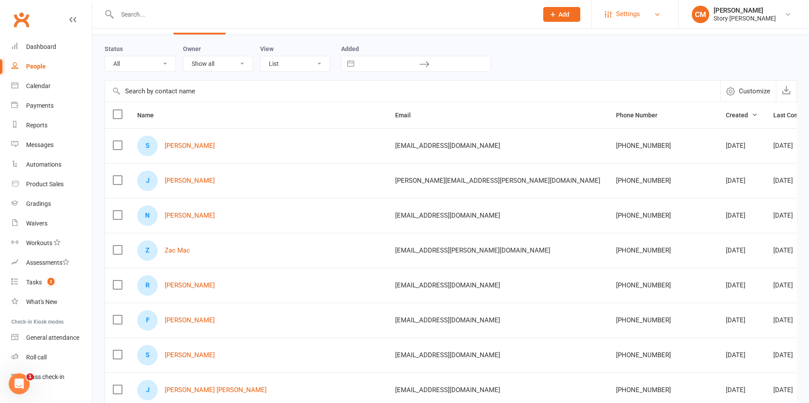
click at [639, 21] on span "Settings" at bounding box center [628, 14] width 24 height 20
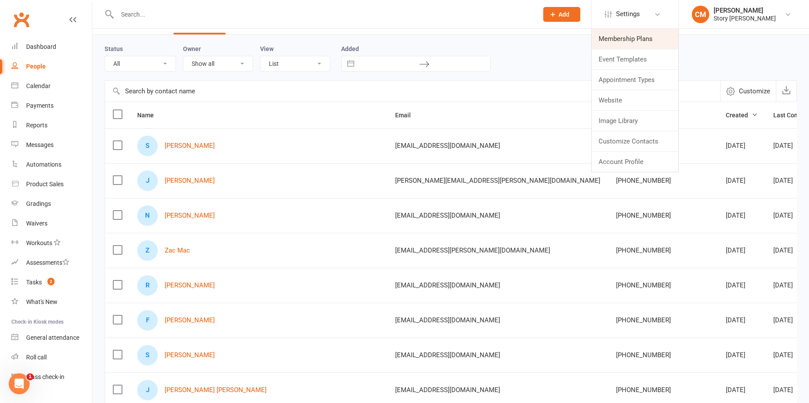
click at [639, 35] on link "Membership Plans" at bounding box center [635, 39] width 87 height 20
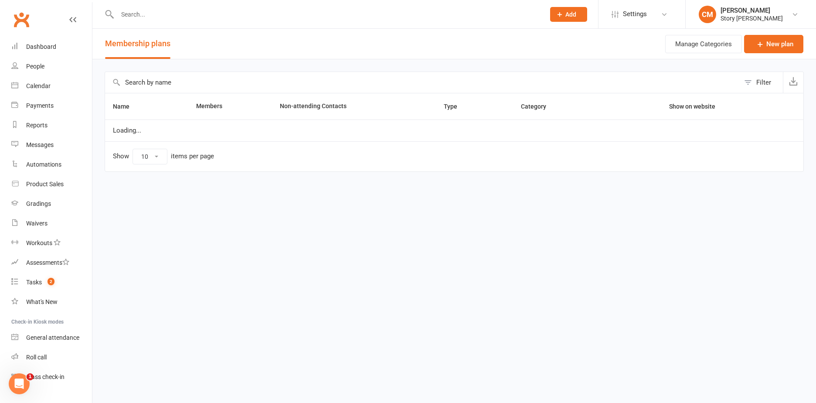
select select "25"
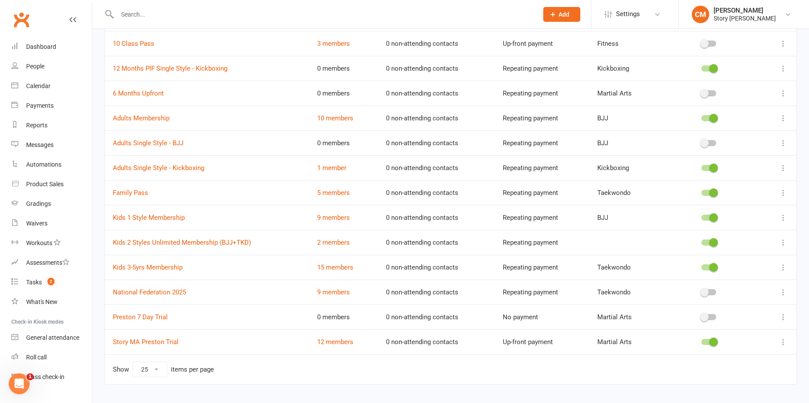
scroll to position [107, 0]
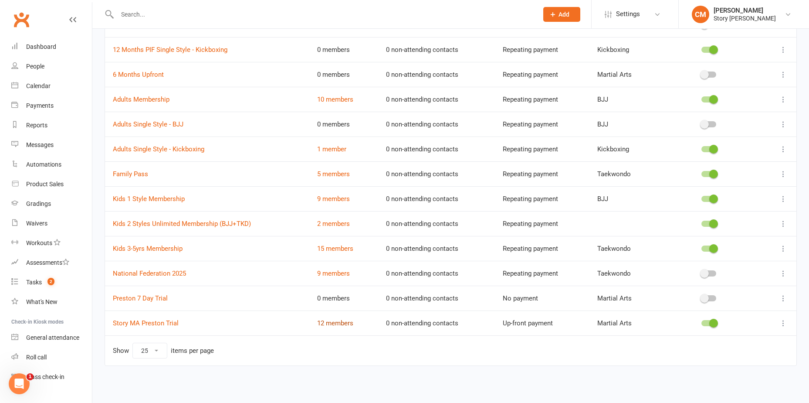
click at [334, 325] on link "12 members" at bounding box center [335, 323] width 36 height 8
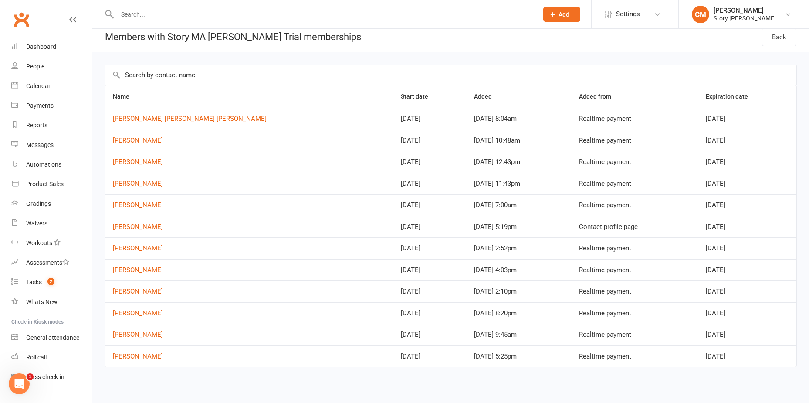
scroll to position [8, 0]
click at [132, 333] on link "Rory Kidd" at bounding box center [138, 333] width 50 height 8
click at [137, 311] on link "Ellen Pearson" at bounding box center [138, 312] width 50 height 8
drag, startPoint x: 129, startPoint y: 291, endPoint x: 143, endPoint y: 283, distance: 16.4
click at [129, 291] on link "Joy Gin" at bounding box center [138, 290] width 50 height 8
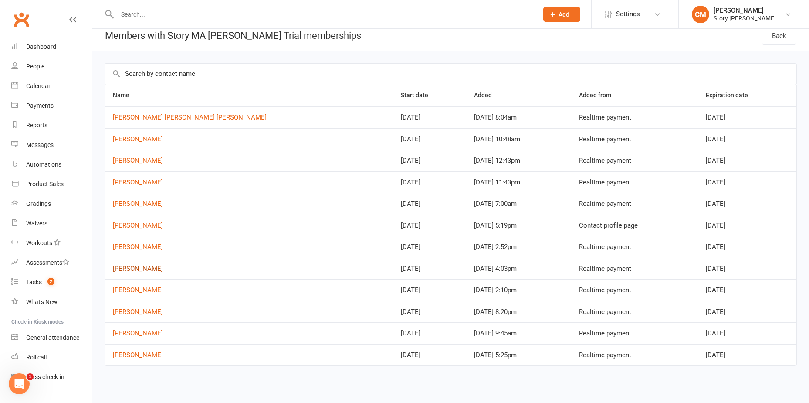
click at [141, 267] on link "John Kyriakou" at bounding box center [138, 269] width 50 height 8
click at [143, 248] on link "Sacha Fawkes" at bounding box center [138, 247] width 50 height 8
click at [138, 226] on link "Schuyler Drake" at bounding box center [138, 225] width 50 height 8
click at [139, 208] on td "Hera Seddon" at bounding box center [249, 204] width 288 height 22
click at [134, 202] on link "Hera Seddon" at bounding box center [138, 204] width 50 height 8
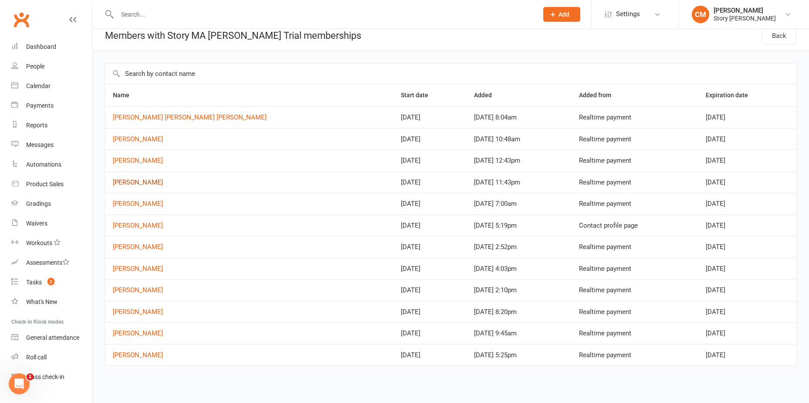
click at [132, 182] on link "Kim Richards" at bounding box center [138, 182] width 50 height 8
click at [132, 158] on link "Matt Holland" at bounding box center [138, 160] width 50 height 8
click at [149, 141] on link "Luis Tredicucci" at bounding box center [138, 139] width 50 height 8
click at [157, 119] on link "Maria Donna Bella Deriada" at bounding box center [190, 117] width 154 height 8
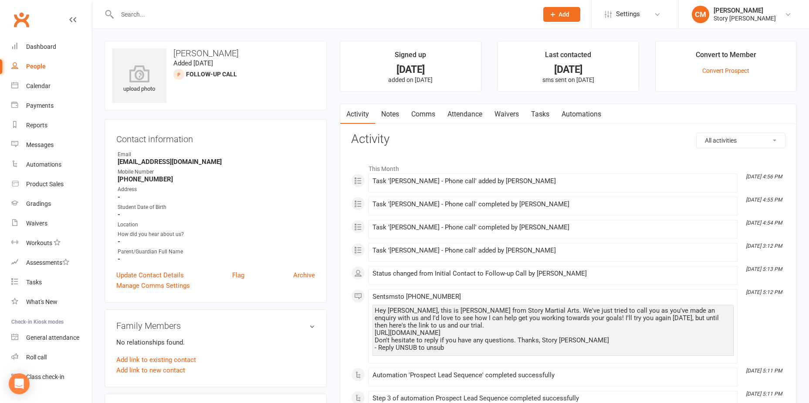
click at [542, 112] on link "Tasks" at bounding box center [540, 114] width 31 height 20
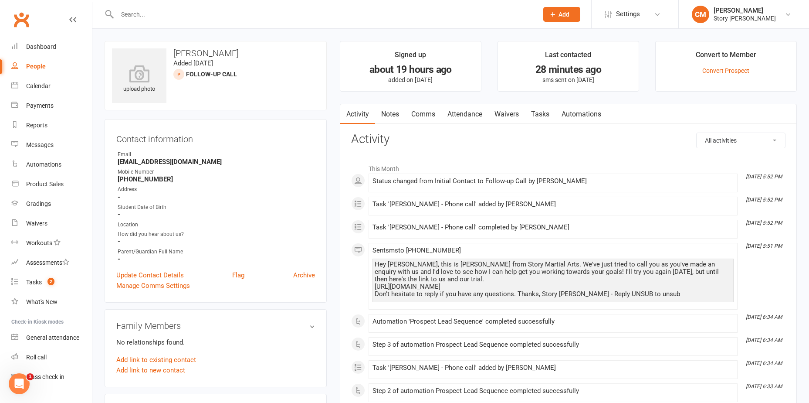
click at [540, 116] on link "Tasks" at bounding box center [540, 114] width 31 height 20
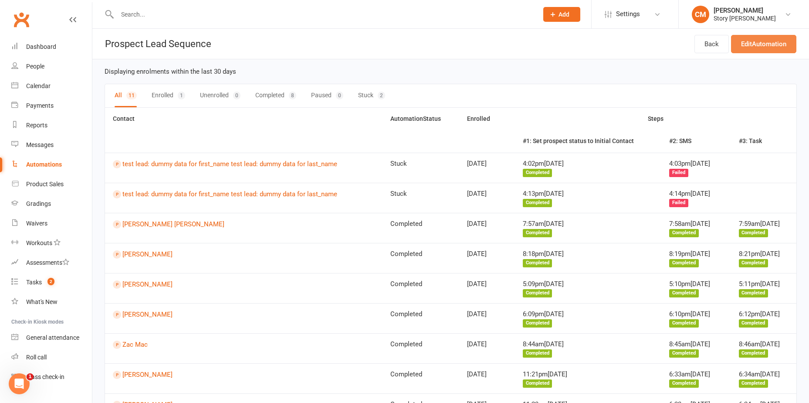
click at [768, 45] on link "Edit Automation" at bounding box center [763, 44] width 65 height 18
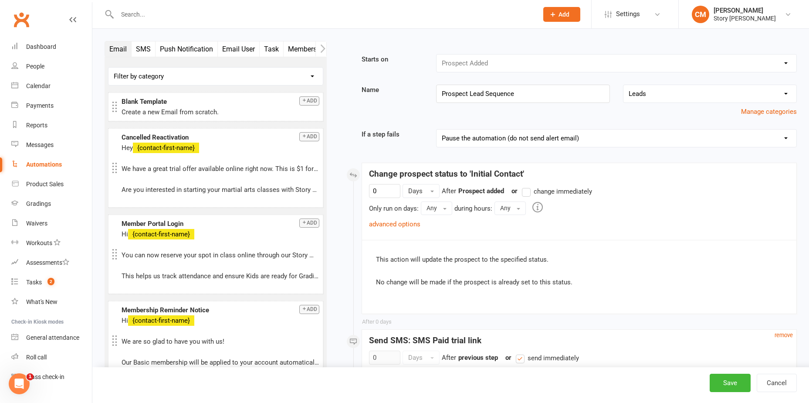
click at [271, 46] on button "Task" at bounding box center [272, 48] width 24 height 15
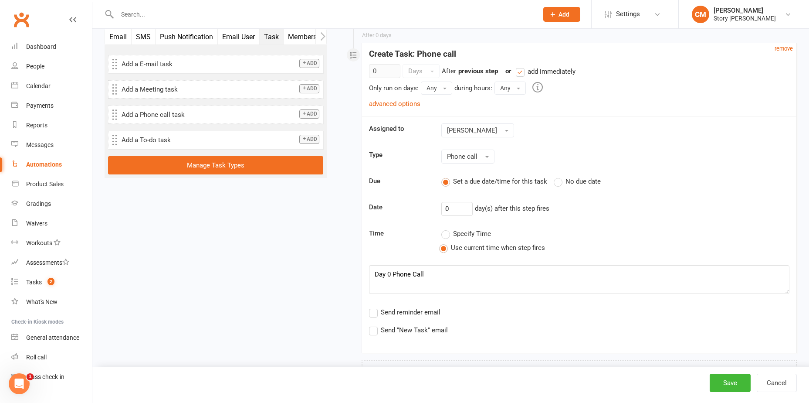
scroll to position [537, 0]
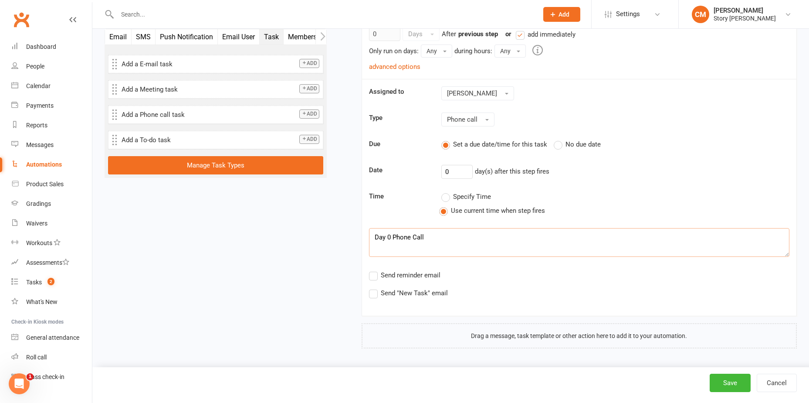
click at [390, 234] on textarea "Day 0 Phone Call" at bounding box center [579, 242] width 421 height 29
drag, startPoint x: 432, startPoint y: 234, endPoint x: 357, endPoint y: 235, distance: 75.0
type textarea "First Phone Call"
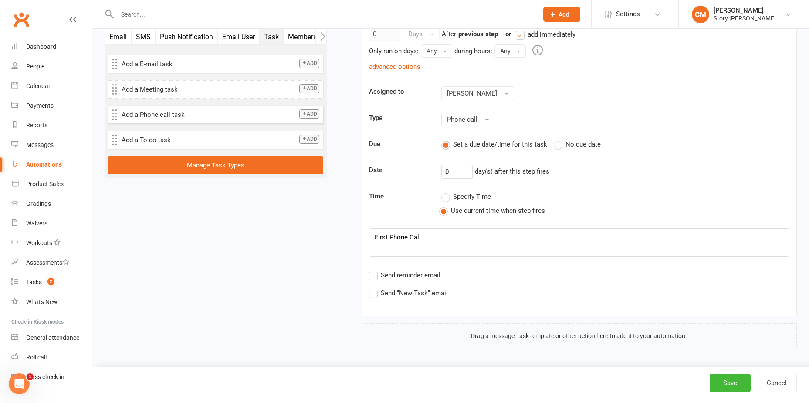
click at [313, 115] on button "Add" at bounding box center [309, 113] width 20 height 9
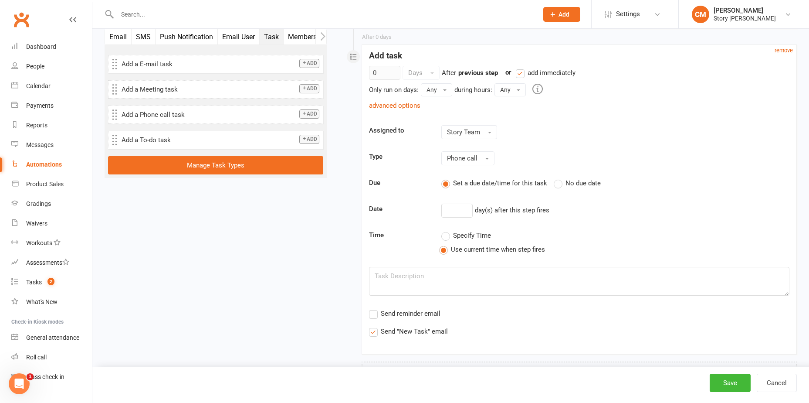
scroll to position [825, 0]
click at [414, 276] on textarea at bounding box center [579, 280] width 421 height 29
paste textarea "First Phone Call"
click at [381, 274] on textarea "First Phone Call" at bounding box center [579, 280] width 421 height 29
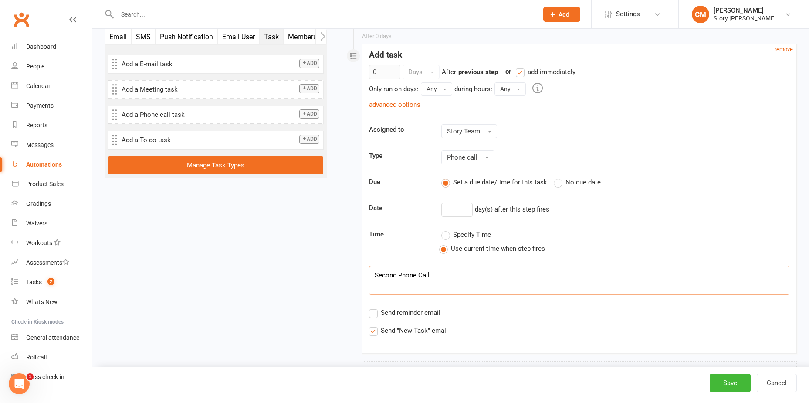
click at [531, 279] on textarea "Second Phone Call" at bounding box center [579, 280] width 421 height 29
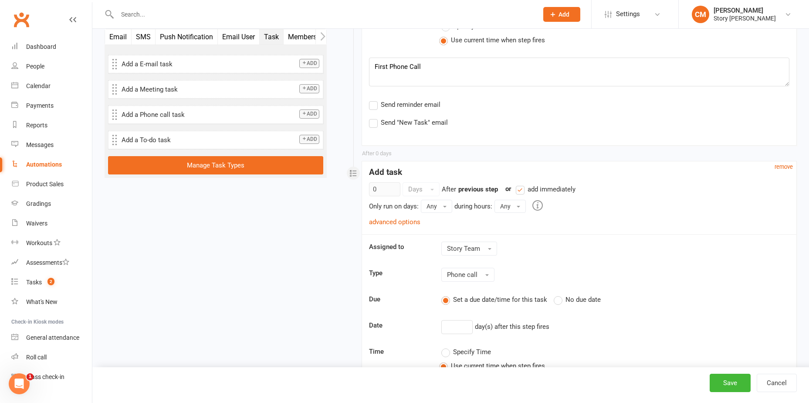
scroll to position [694, 0]
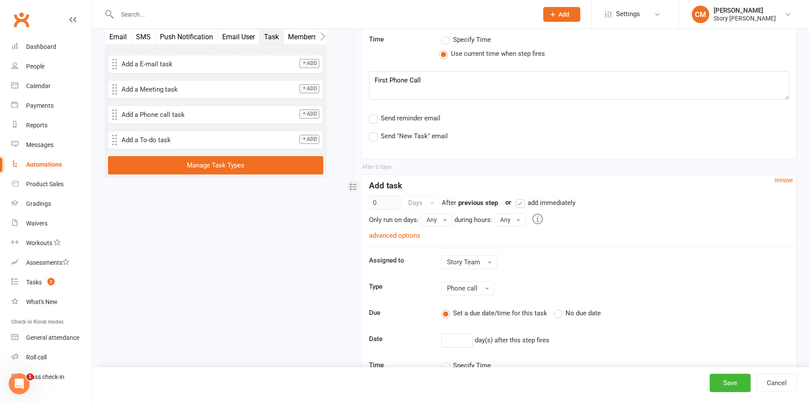
type textarea "Second Phone Call"
click at [450, 77] on textarea "First Phone Call" at bounding box center [579, 85] width 421 height 29
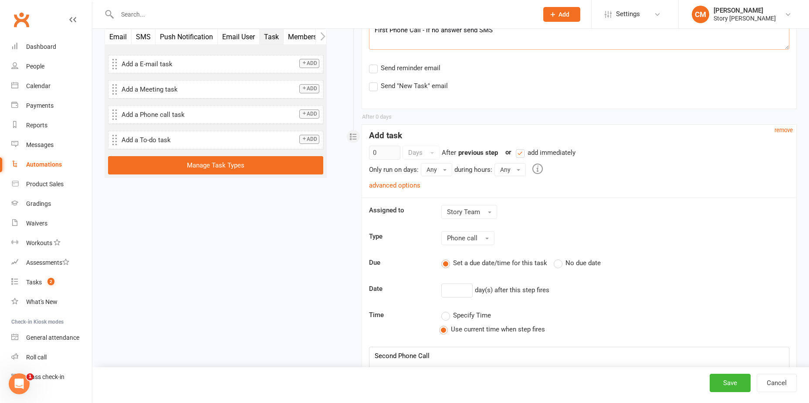
scroll to position [863, 0]
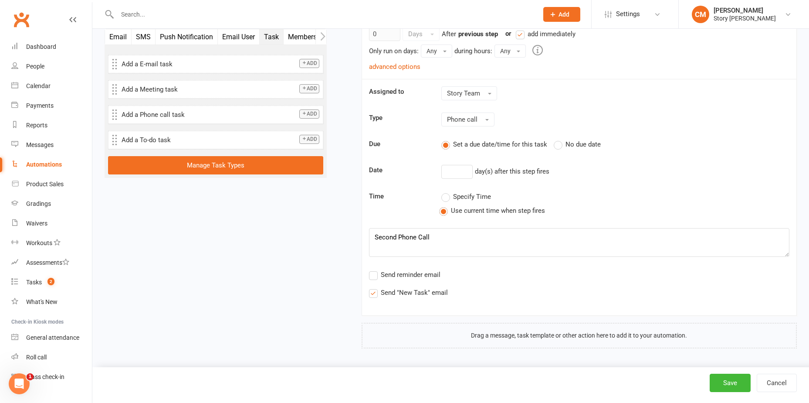
type textarea "First Phone Call - if no answer send SMS"
click at [471, 249] on textarea "Second Phone Call" at bounding box center [579, 242] width 421 height 29
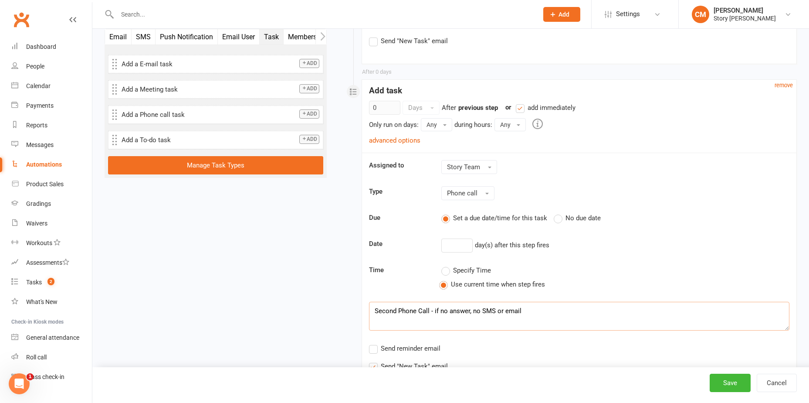
scroll to position [775, 0]
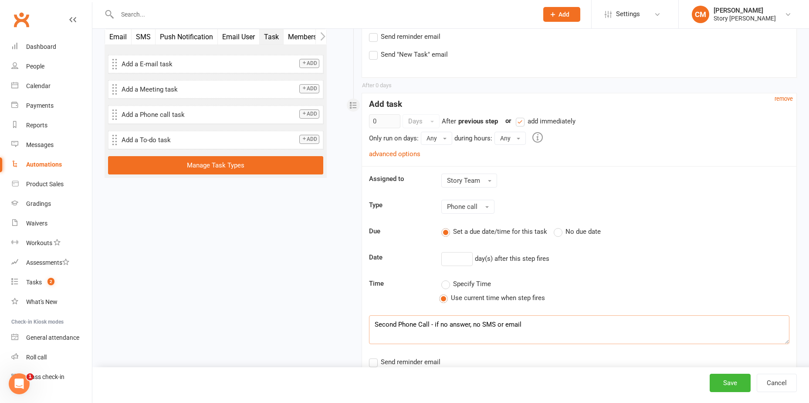
click at [523, 122] on label "add immediately" at bounding box center [546, 121] width 60 height 10
type textarea "Second Phone Call - if no answer, no SMS or email"
click at [522, 116] on input "add immediately" at bounding box center [519, 116] width 6 height 0
click at [385, 124] on input "0" at bounding box center [384, 121] width 31 height 14
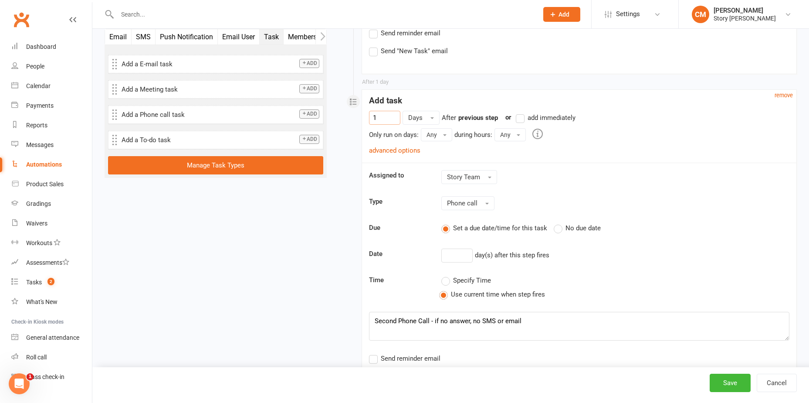
scroll to position [863, 0]
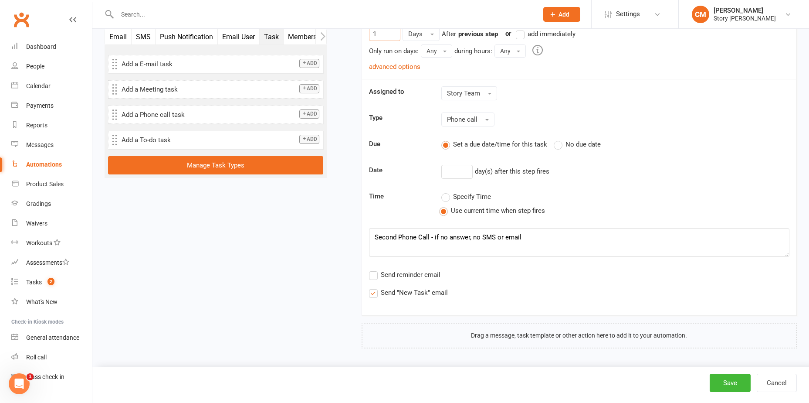
click at [372, 296] on label "Send "New Task" email" at bounding box center [408, 292] width 79 height 10
type input "1"
click at [372, 287] on input "Send "New Task" email" at bounding box center [372, 287] width 6 height 0
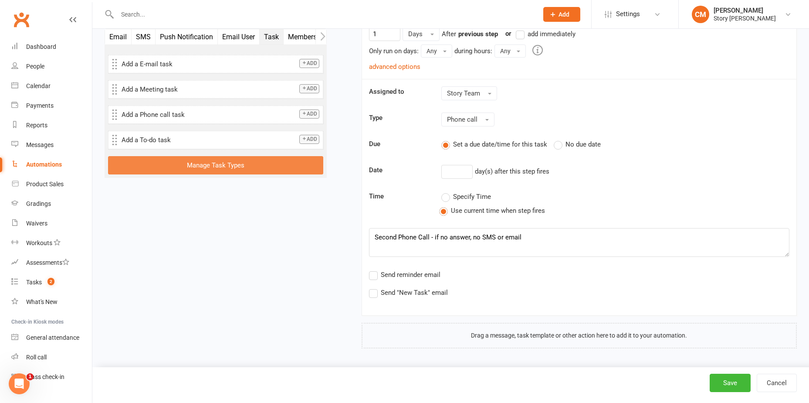
click at [236, 168] on button "Manage Task Types" at bounding box center [215, 165] width 215 height 18
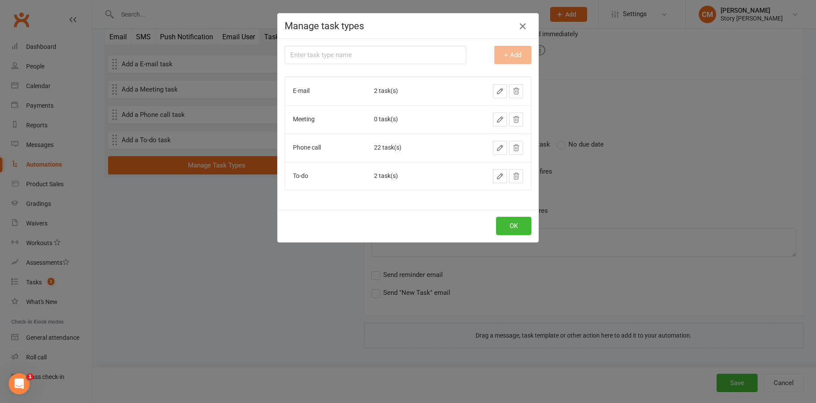
click at [520, 30] on icon "button" at bounding box center [522, 26] width 10 height 10
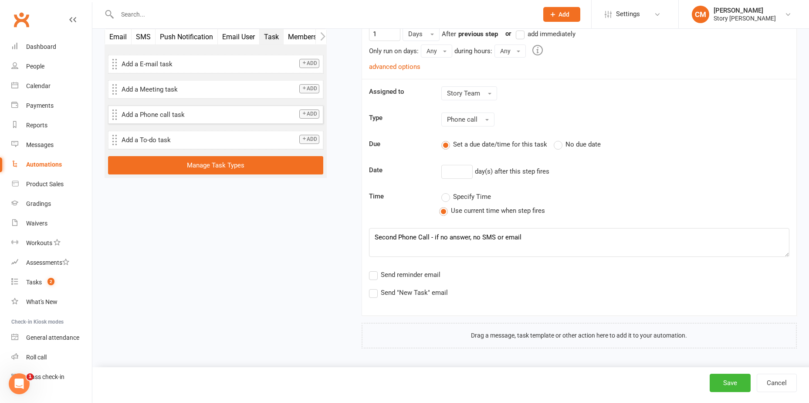
click at [303, 118] on button "Add" at bounding box center [309, 113] width 20 height 9
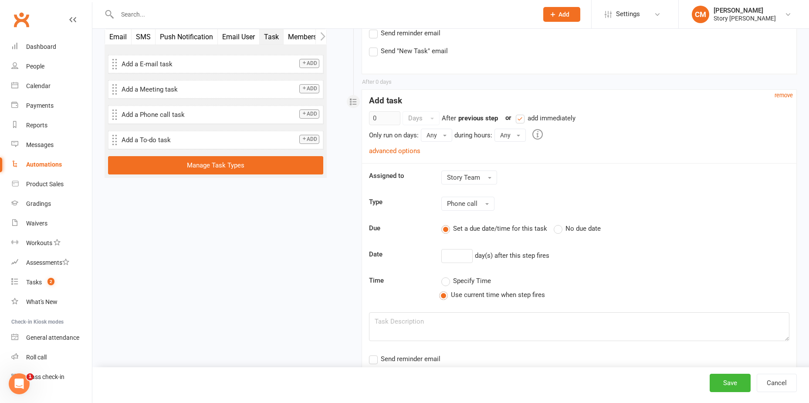
scroll to position [1150, 0]
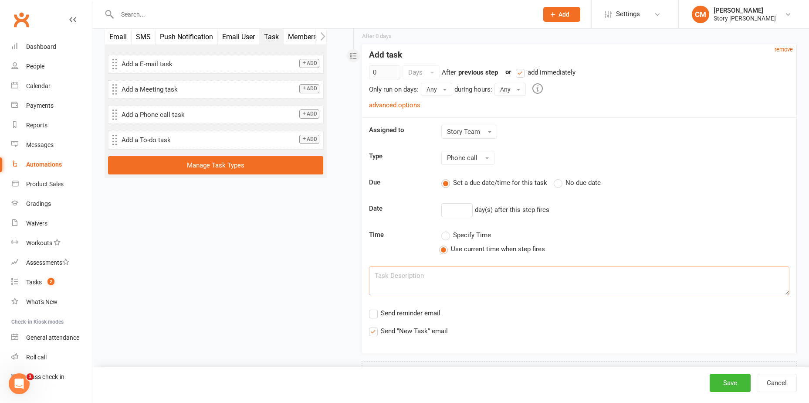
click at [421, 286] on textarea at bounding box center [579, 280] width 421 height 29
paste textarea "First Phone Call"
click at [384, 275] on textarea "First Phone Call" at bounding box center [579, 280] width 421 height 29
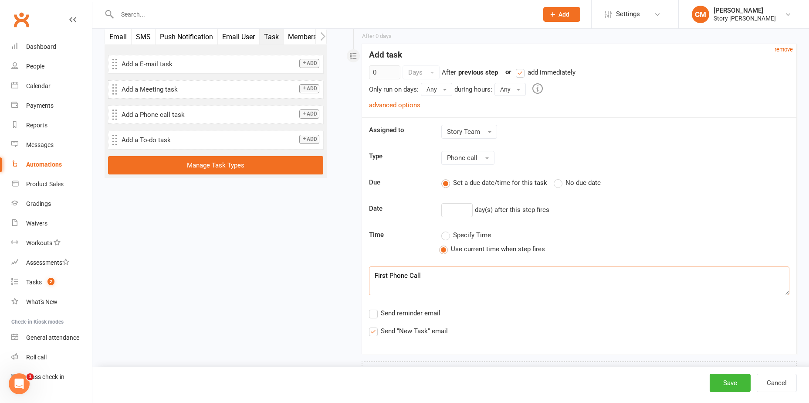
click at [384, 275] on textarea "First Phone Call" at bounding box center [579, 280] width 421 height 29
click at [391, 275] on textarea "First Phone Call" at bounding box center [579, 280] width 421 height 29
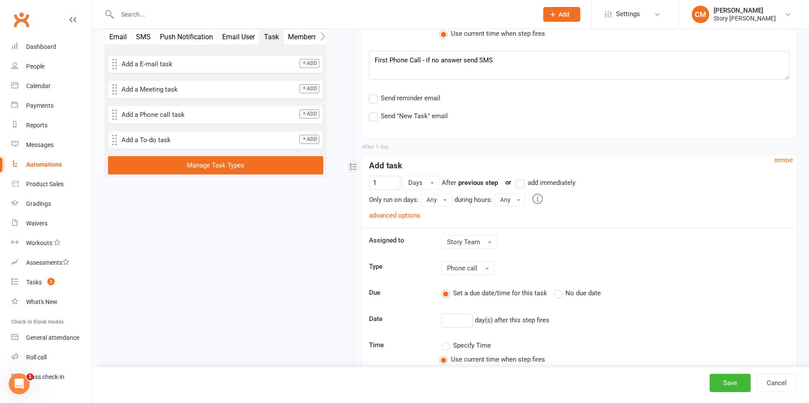
scroll to position [670, 0]
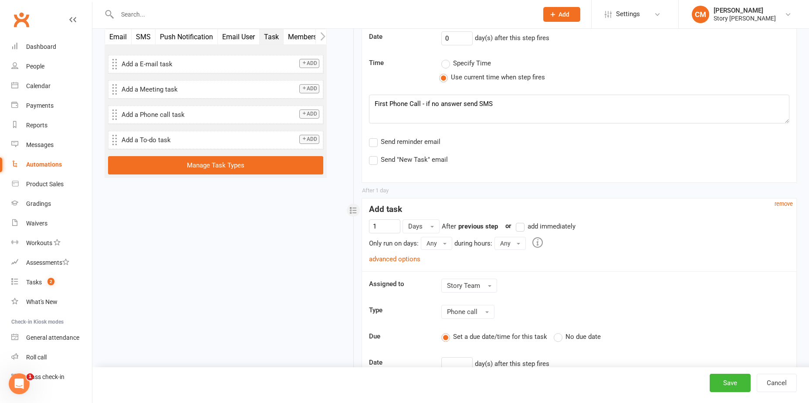
type textarea "First Phone Call"
drag, startPoint x: 388, startPoint y: 104, endPoint x: 329, endPoint y: 103, distance: 58.4
click at [329, 103] on div "Email SMS Push Notification Email User Task Membership Style Mobile App Prospec…" at bounding box center [451, 122] width 706 height 1503
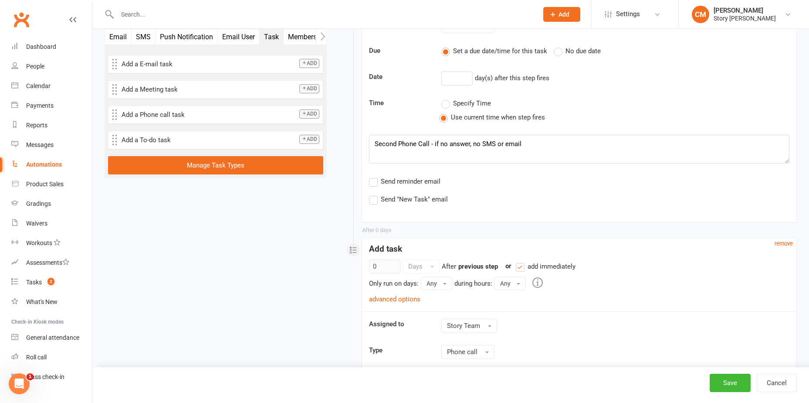
scroll to position [1019, 0]
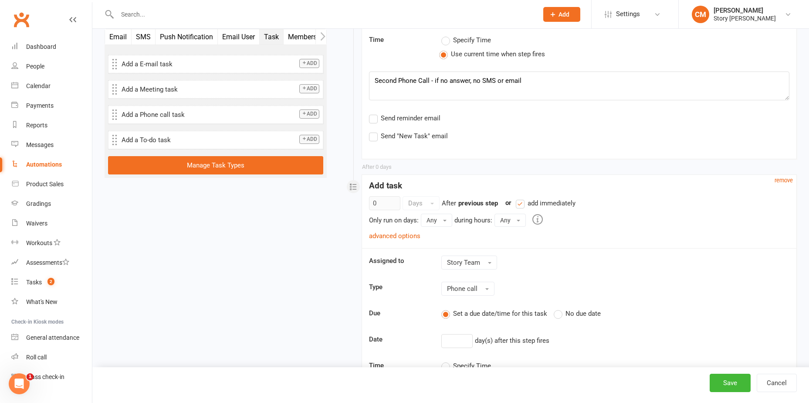
type textarea "Day 1 Phone Call - if no answer send SMS"
drag, startPoint x: 397, startPoint y: 83, endPoint x: 343, endPoint y: 82, distance: 53.2
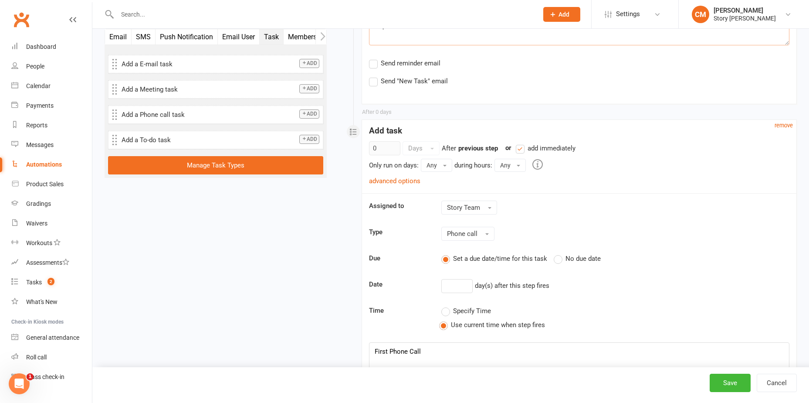
scroll to position [1188, 0]
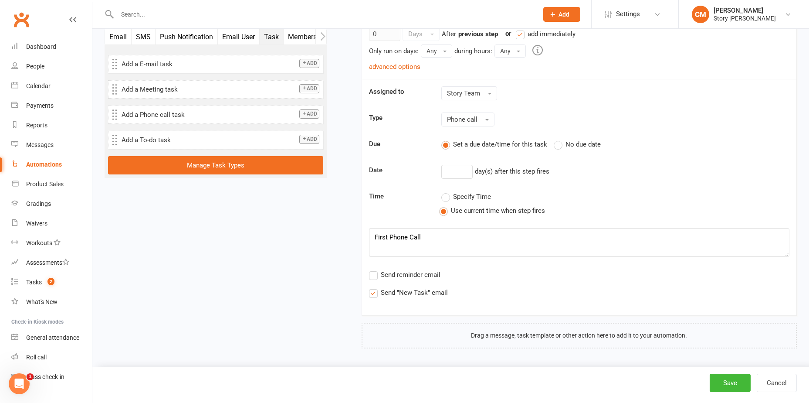
type textarea "Day 2 Phone Call - if no answer, no SMS or email"
drag, startPoint x: 387, startPoint y: 236, endPoint x: 293, endPoint y: 229, distance: 94.0
click at [459, 228] on sequence-task-payload-editor "Assigned to Story Team Type Phone call Due Set a due date/time for this task No…" at bounding box center [579, 191] width 421 height 211
click at [457, 236] on textarea "Day 7 Phone Call" at bounding box center [579, 242] width 421 height 29
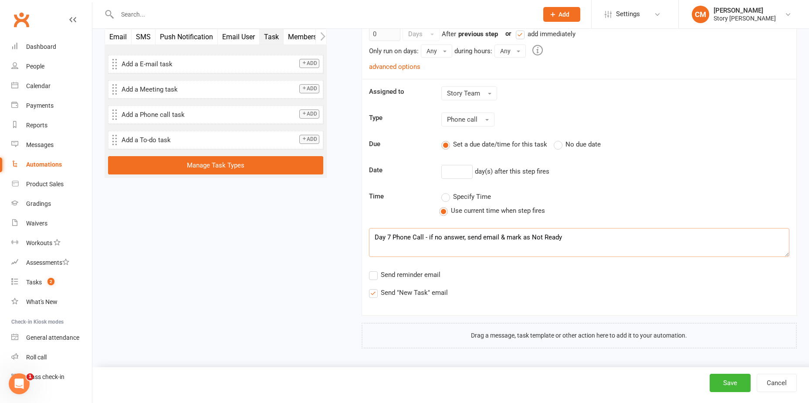
click at [373, 293] on label "Send "New Task" email" at bounding box center [408, 292] width 79 height 10
type textarea "Day 7 Phone Call - if no answer, send email & mark as Not Ready"
click at [373, 287] on input "Send "New Task" email" at bounding box center [372, 287] width 6 height 0
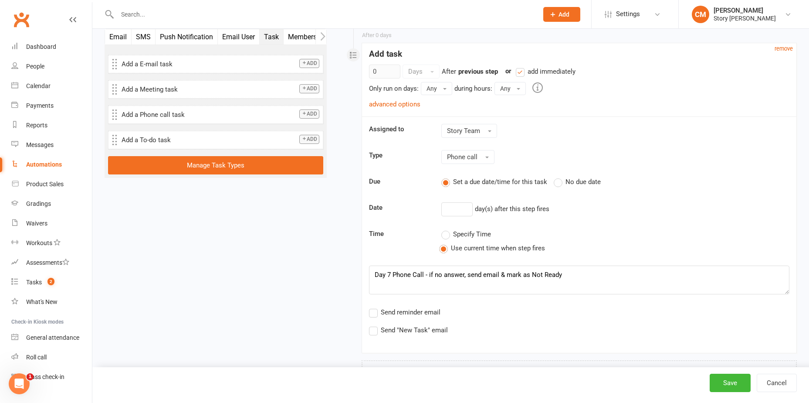
scroll to position [1101, 0]
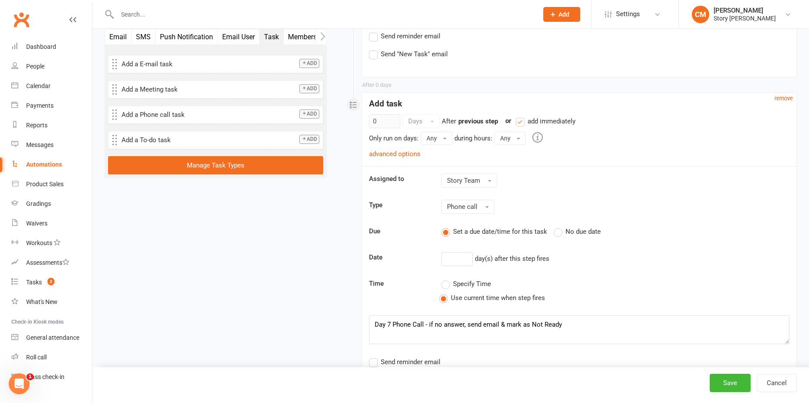
click at [524, 121] on label "add immediately" at bounding box center [546, 121] width 60 height 10
click at [522, 116] on input "add immediately" at bounding box center [519, 116] width 6 height 0
click at [384, 122] on input "0" at bounding box center [384, 121] width 31 height 14
drag, startPoint x: 392, startPoint y: 120, endPoint x: 330, endPoint y: 119, distance: 61.9
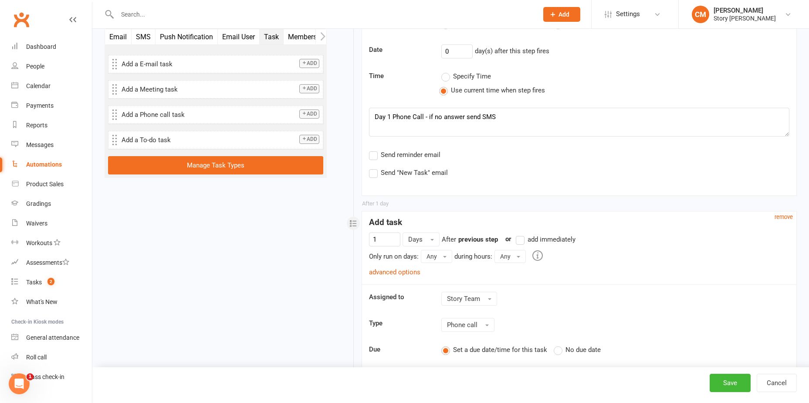
scroll to position [752, 0]
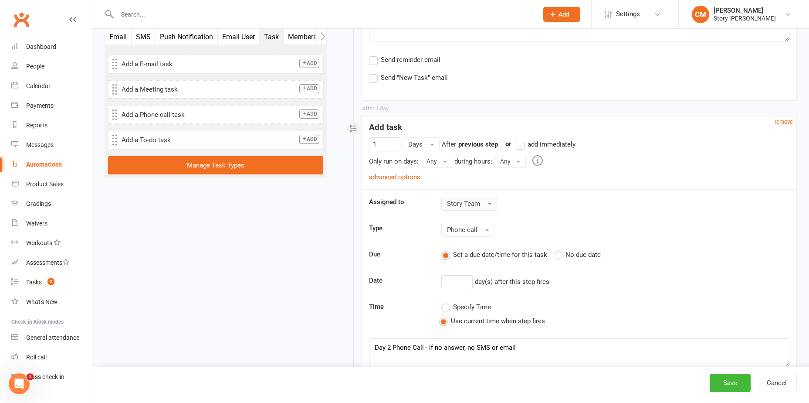
type input "7"
click at [453, 199] on button "Story Team" at bounding box center [470, 204] width 56 height 14
click at [463, 253] on span "[PERSON_NAME]" at bounding box center [474, 257] width 50 height 8
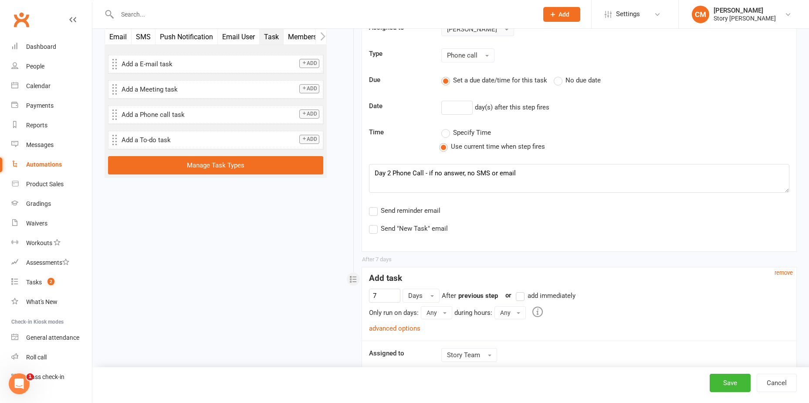
scroll to position [1057, 0]
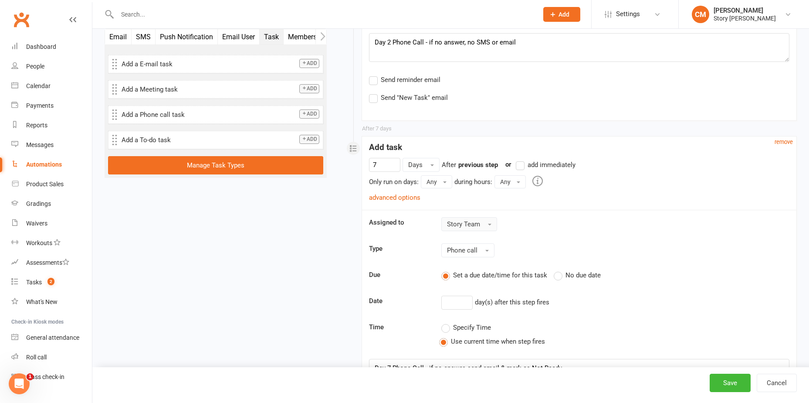
click at [467, 220] on span "Story Team" at bounding box center [463, 224] width 33 height 8
click at [476, 275] on span "[PERSON_NAME]" at bounding box center [474, 278] width 50 height 8
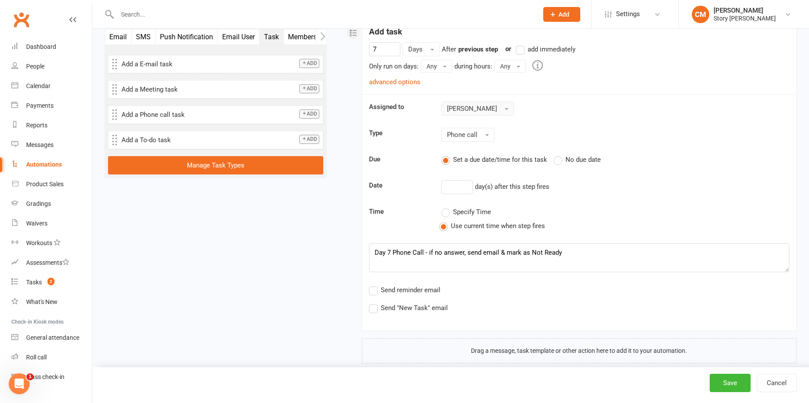
scroll to position [1188, 0]
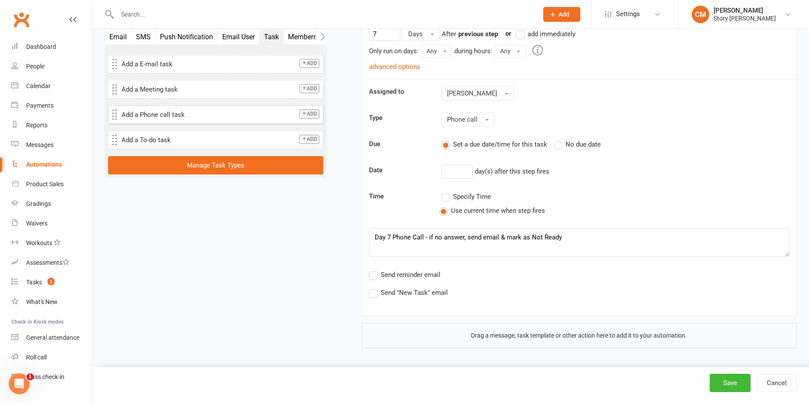
click at [311, 116] on button "Add" at bounding box center [309, 113] width 20 height 9
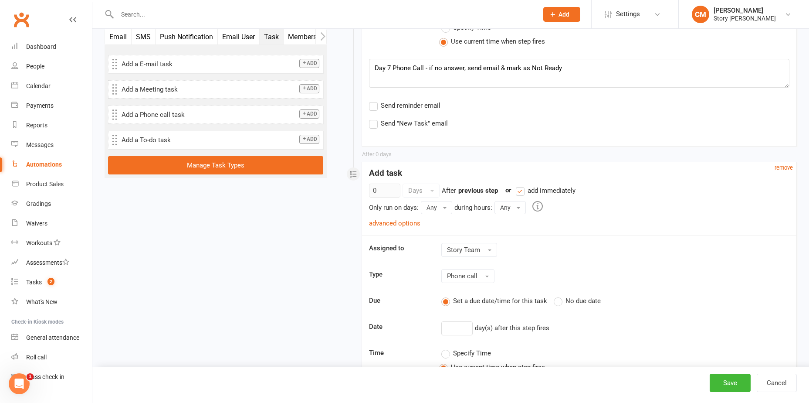
scroll to position [1345, 0]
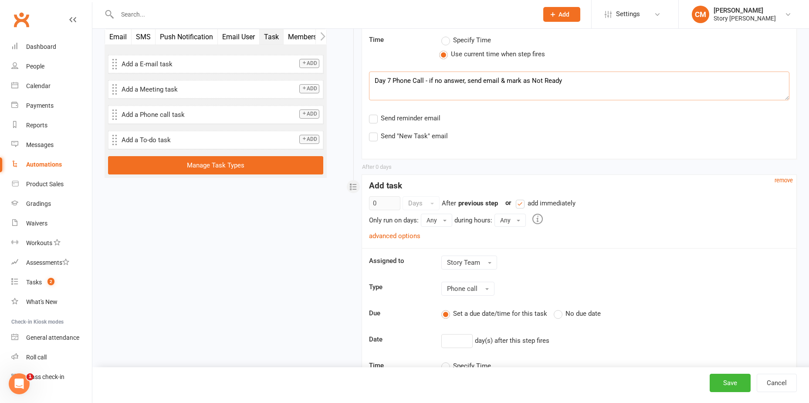
drag, startPoint x: 574, startPoint y: 83, endPoint x: 347, endPoint y: 84, distance: 227.1
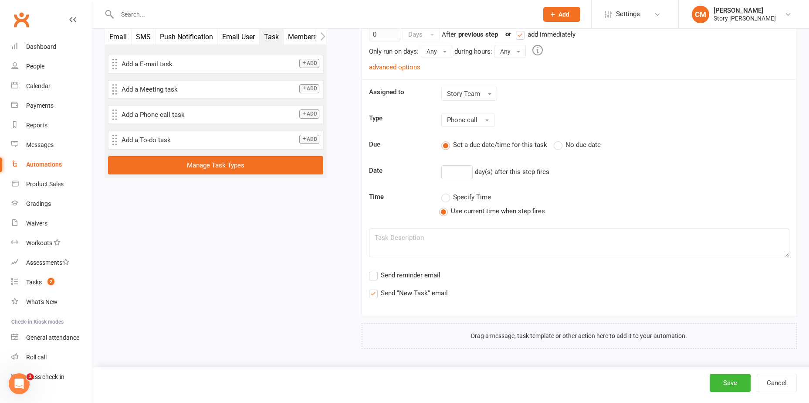
scroll to position [1514, 0]
click at [422, 225] on sequence-task-payload-editor "Assigned to Story Team Type Phone call Due Set a due date/time for this task No…" at bounding box center [579, 191] width 421 height 211
click at [423, 234] on textarea at bounding box center [579, 242] width 421 height 29
paste textarea "Day 7 Phone Call - if no answer, send email & mark as Not Ready"
drag, startPoint x: 391, startPoint y: 235, endPoint x: 291, endPoint y: 238, distance: 99.8
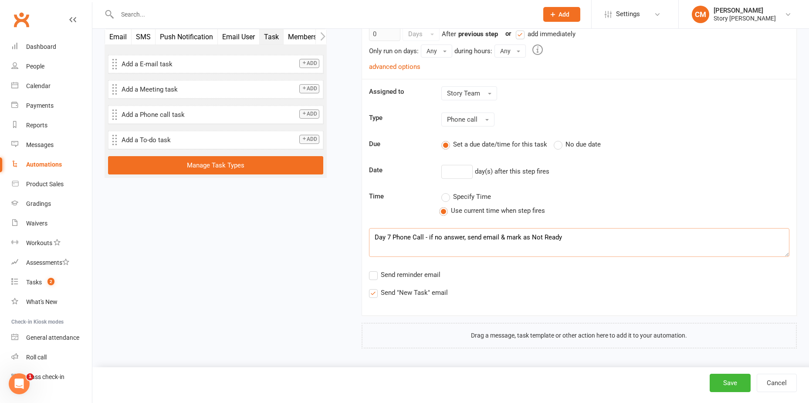
drag, startPoint x: 581, startPoint y: 239, endPoint x: 473, endPoint y: 237, distance: 107.7
click at [473, 237] on textarea "2 month Phone Call - if no answer, send email & mark as Not Ready" at bounding box center [579, 242] width 421 height 29
click at [437, 290] on span "Send "New Task" email" at bounding box center [414, 291] width 67 height 9
type textarea "2 month Phone Call - if no answer mark as Not Interested"
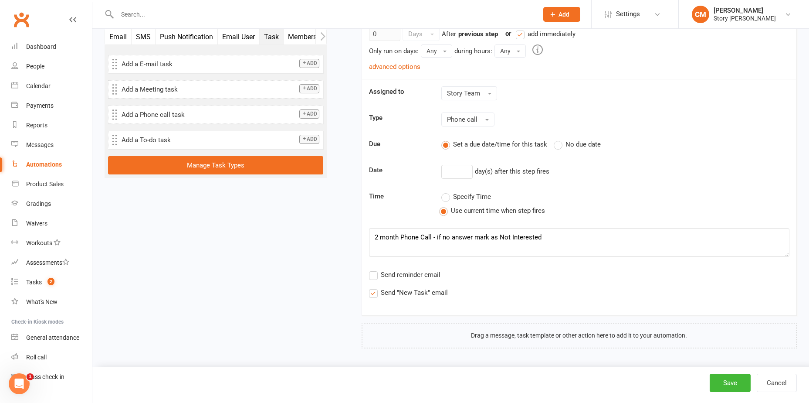
click at [375, 287] on input "Send "New Task" email" at bounding box center [372, 287] width 6 height 0
click at [460, 104] on sequence-task-payload-editor "Assigned to Story Team Type Phone call Due Set a due date/time for this task No…" at bounding box center [579, 191] width 421 height 211
click at [459, 97] on span "Story Team" at bounding box center [463, 93] width 33 height 8
click at [467, 146] on span "[PERSON_NAME]" at bounding box center [474, 147] width 50 height 8
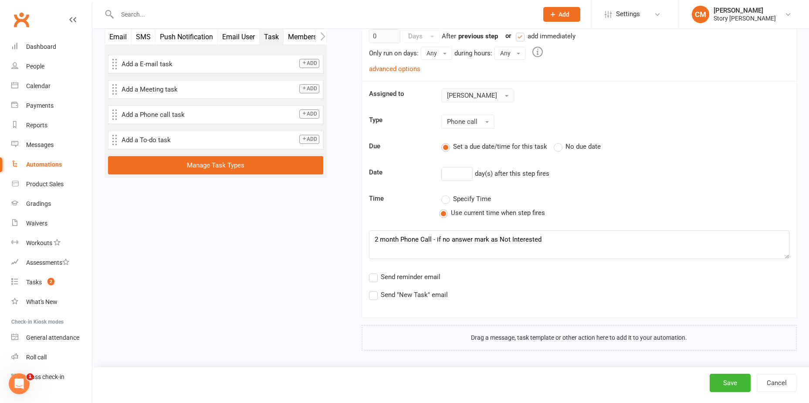
scroll to position [1383, 0]
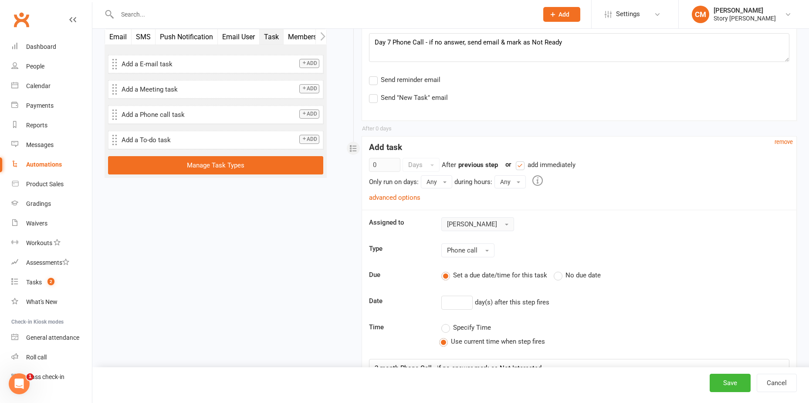
click at [524, 165] on label "add immediately" at bounding box center [546, 165] width 60 height 10
click at [522, 160] on input "add immediately" at bounding box center [519, 160] width 6 height 0
click at [435, 167] on button "Days" at bounding box center [421, 165] width 37 height 14
click at [422, 167] on span "Days" at bounding box center [415, 165] width 14 height 8
click at [391, 164] on input "0" at bounding box center [384, 165] width 31 height 14
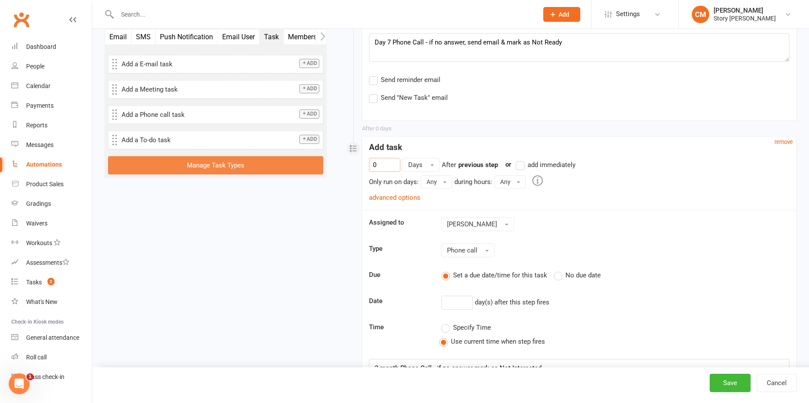
drag, startPoint x: 392, startPoint y: 164, endPoint x: 307, endPoint y: 159, distance: 85.6
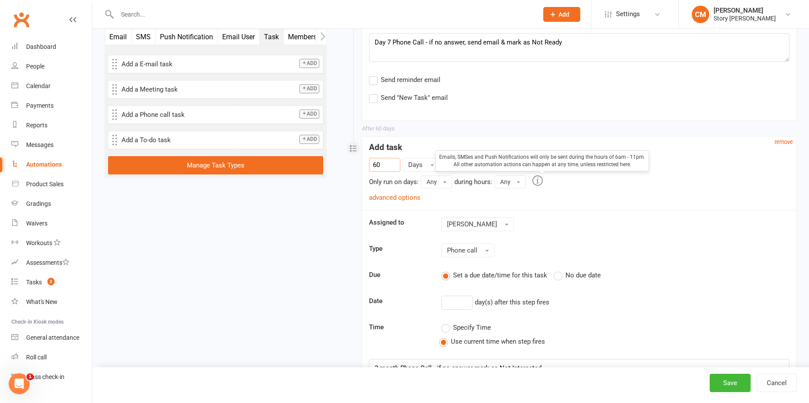
type input "60"
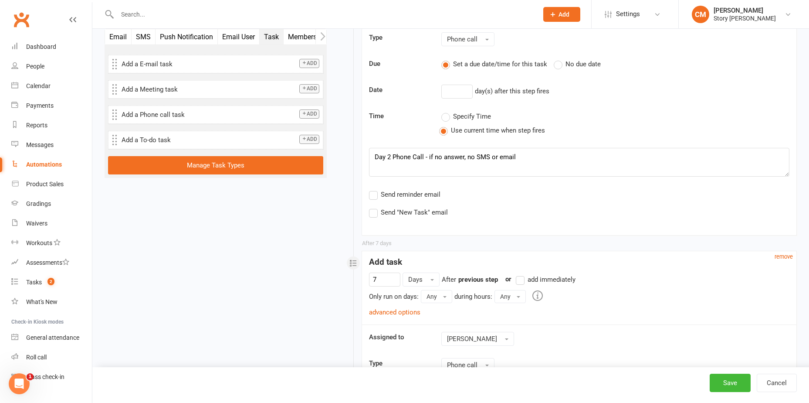
scroll to position [991, 0]
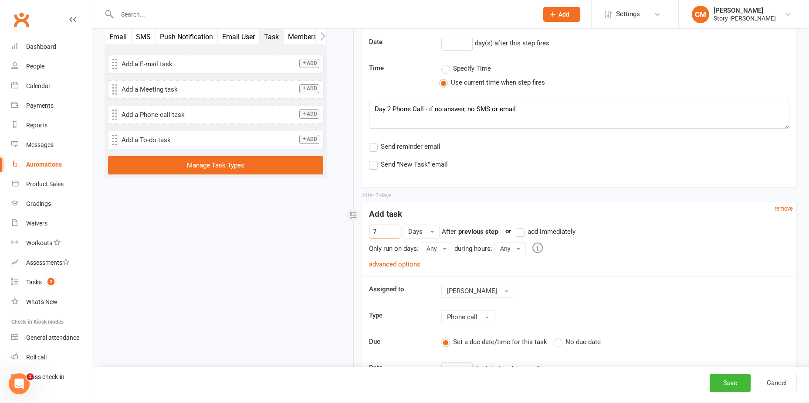
click at [388, 235] on input "7" at bounding box center [384, 231] width 31 height 14
drag, startPoint x: 390, startPoint y: 231, endPoint x: 357, endPoint y: 231, distance: 32.3
click at [385, 235] on input "7" at bounding box center [384, 231] width 31 height 14
drag, startPoint x: 383, startPoint y: 235, endPoint x: 336, endPoint y: 233, distance: 47.5
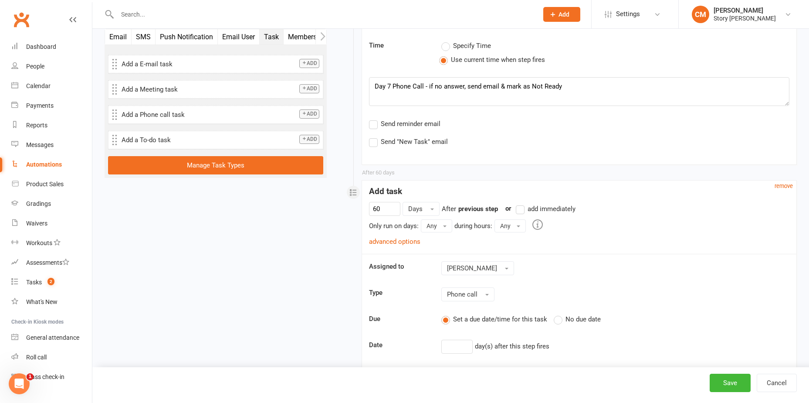
scroll to position [1339, 0]
type input "6"
drag, startPoint x: 385, startPoint y: 209, endPoint x: 308, endPoint y: 211, distance: 77.6
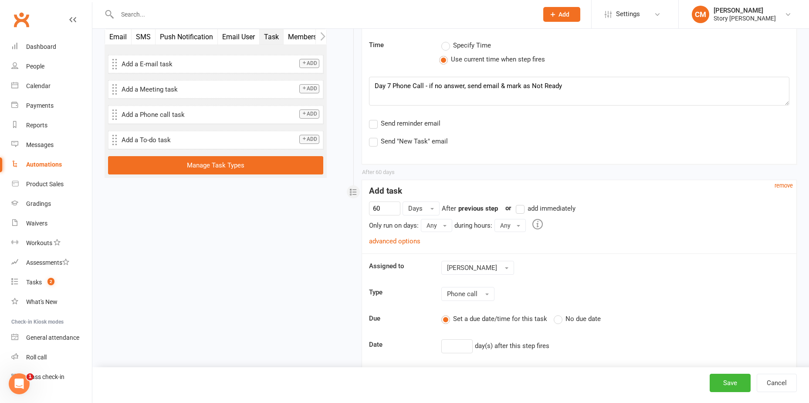
scroll to position [1514, 0]
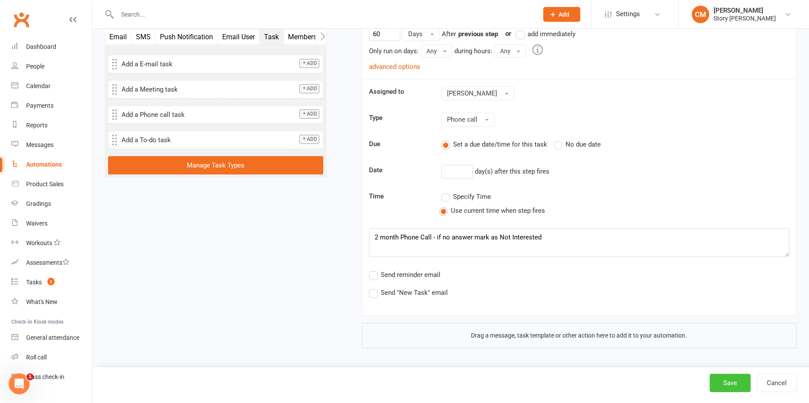
click at [731, 379] on button "Save" at bounding box center [730, 383] width 41 height 18
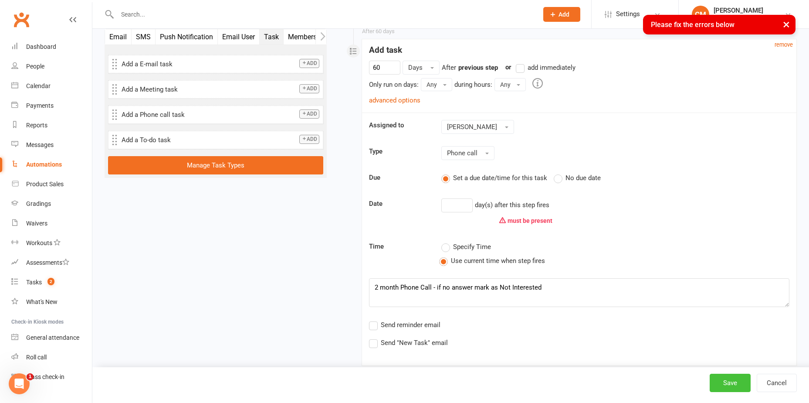
scroll to position [1531, 0]
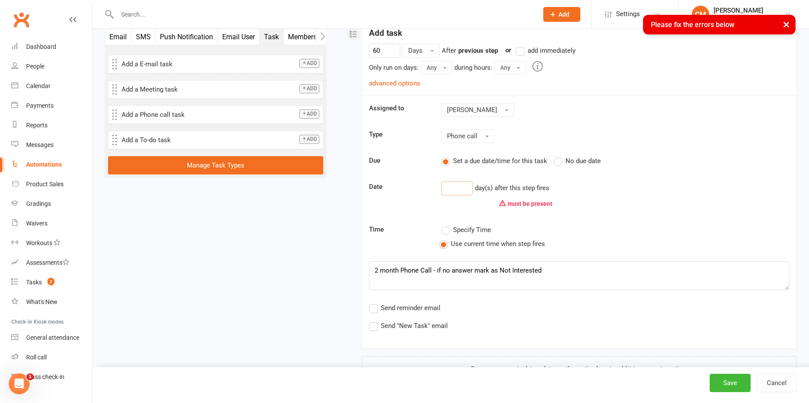
click at [452, 192] on input "number" at bounding box center [457, 188] width 31 height 14
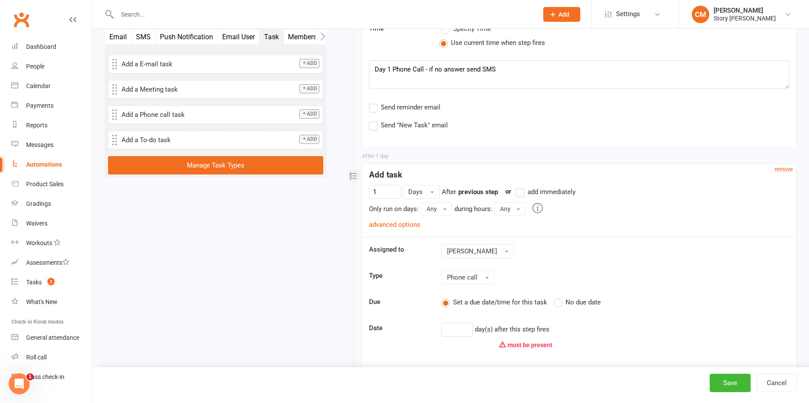
scroll to position [790, 0]
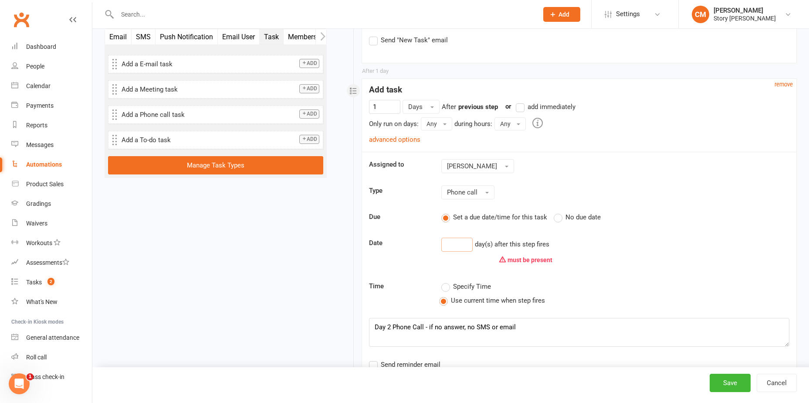
click at [451, 246] on input "number" at bounding box center [457, 245] width 31 height 14
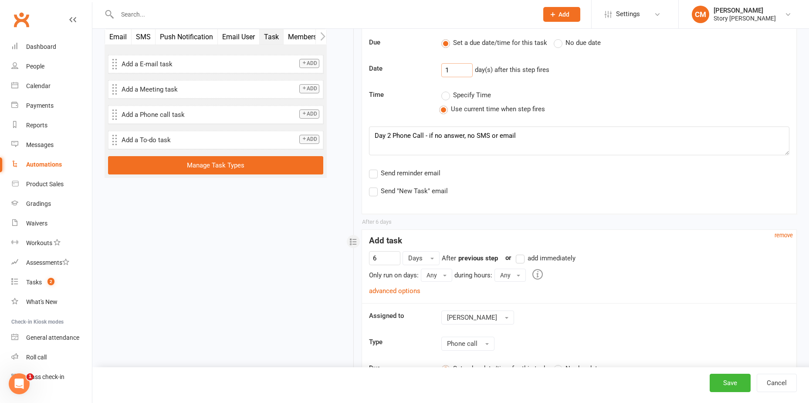
scroll to position [1095, 0]
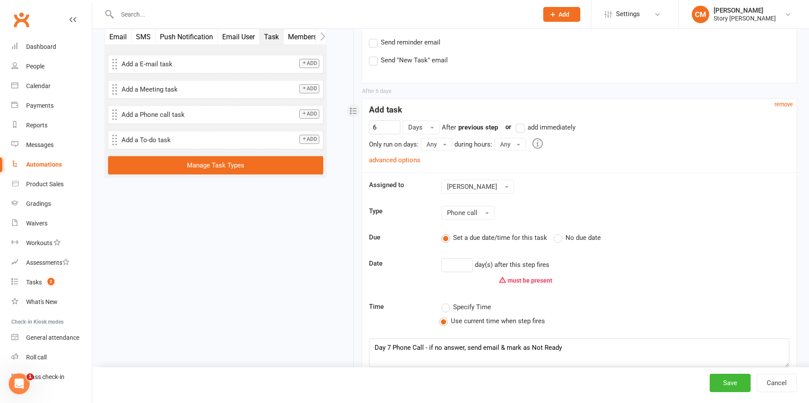
drag, startPoint x: 472, startPoint y: 273, endPoint x: 468, endPoint y: 269, distance: 5.9
click at [468, 269] on div "day(s) after this step fires must be present" at bounding box center [615, 273] width 361 height 31
type input "1"
click at [468, 269] on input "number" at bounding box center [457, 265] width 31 height 14
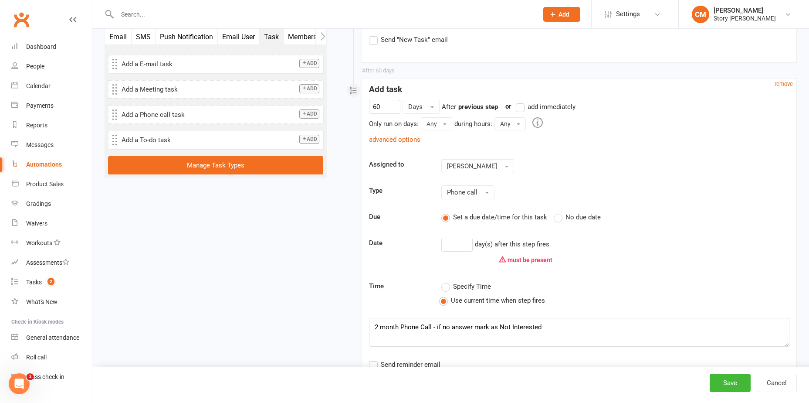
scroll to position [1444, 0]
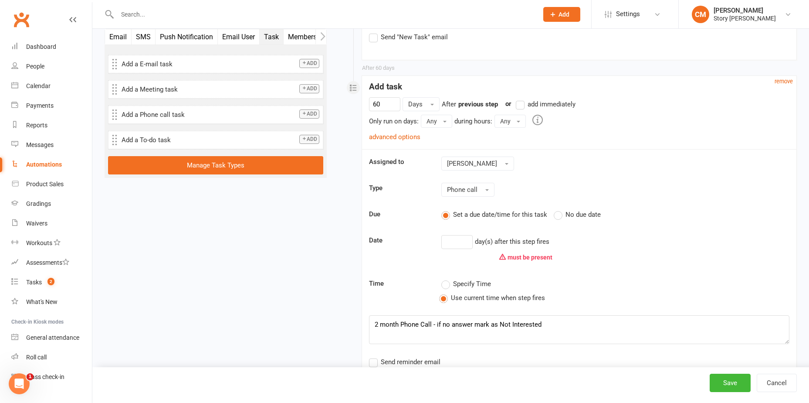
type input "6"
click at [462, 244] on input "number" at bounding box center [457, 242] width 31 height 14
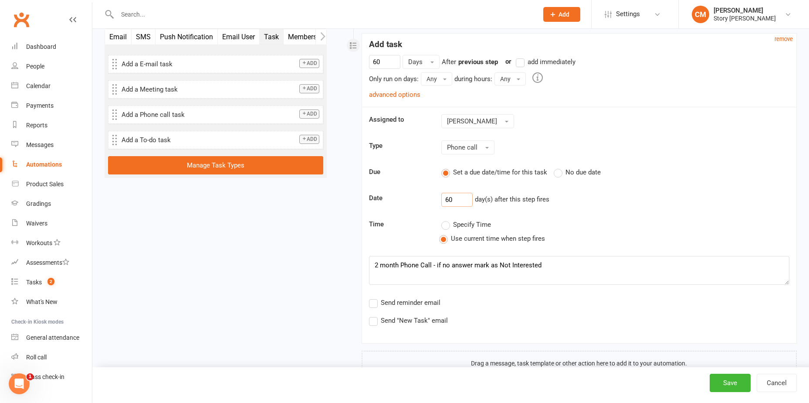
scroll to position [1514, 0]
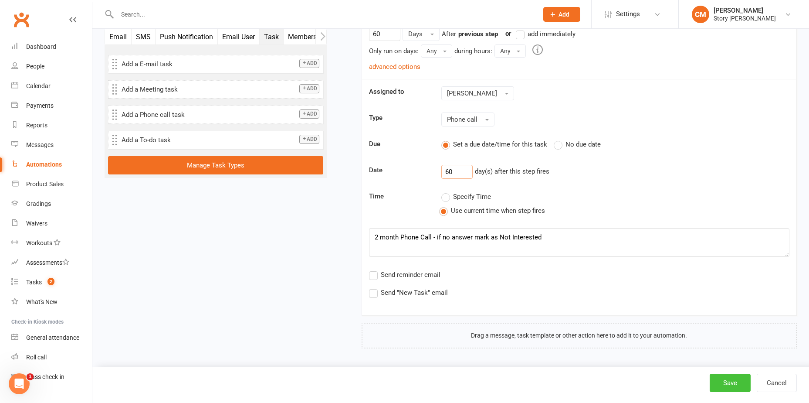
type input "60"
click at [714, 377] on button "Save" at bounding box center [730, 383] width 41 height 18
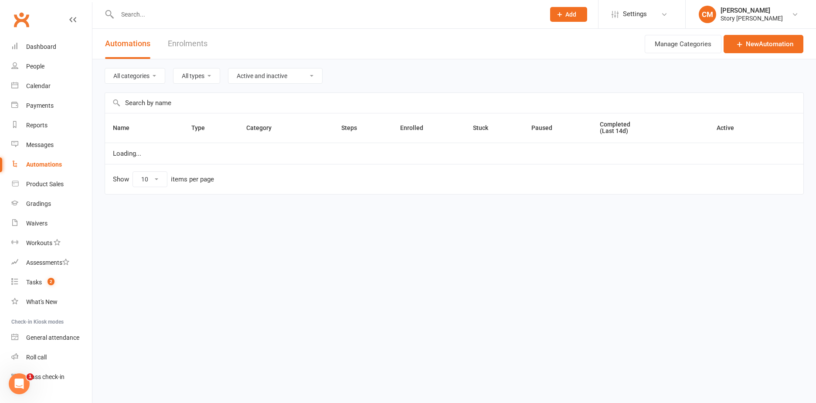
select select "50"
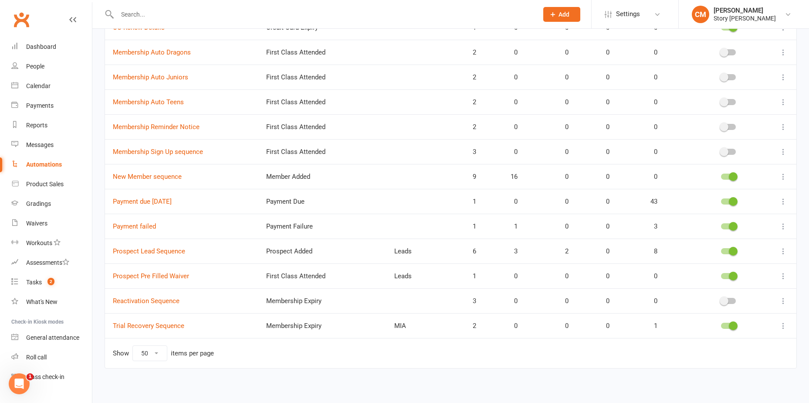
scroll to position [230, 0]
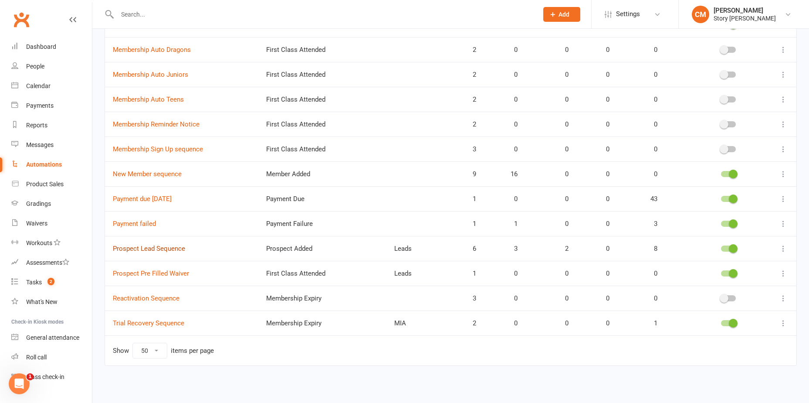
click at [174, 248] on link "Prospect Lead Sequence" at bounding box center [149, 249] width 72 height 8
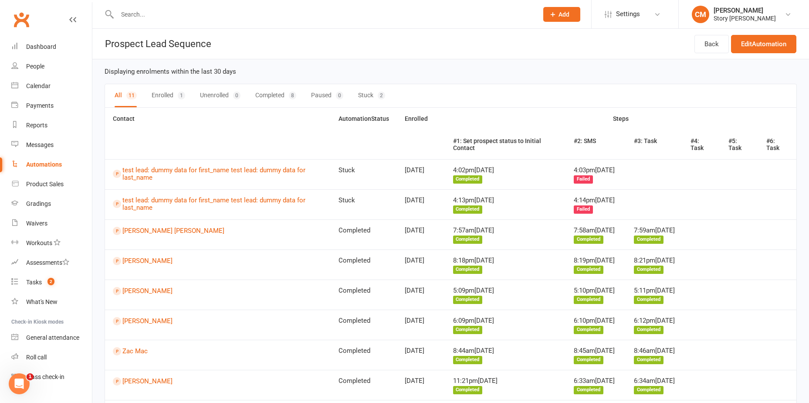
click at [377, 99] on button "Stuck 2" at bounding box center [371, 95] width 27 height 23
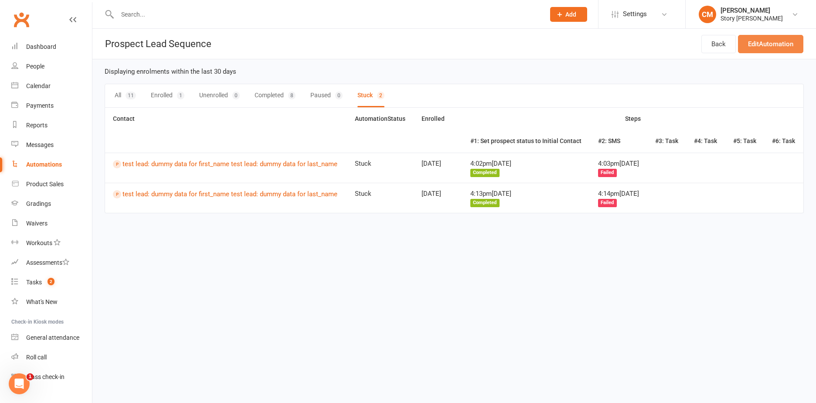
click at [756, 44] on link "Edit Automation" at bounding box center [770, 44] width 65 height 18
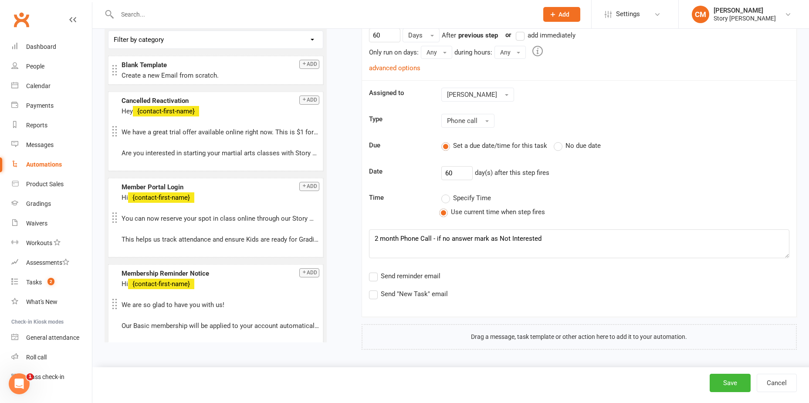
scroll to position [1514, 0]
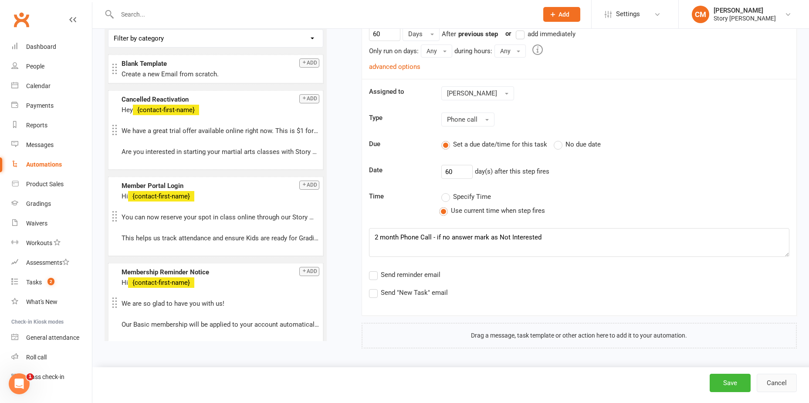
click at [774, 384] on button "Cancel" at bounding box center [777, 383] width 40 height 18
select select "50"
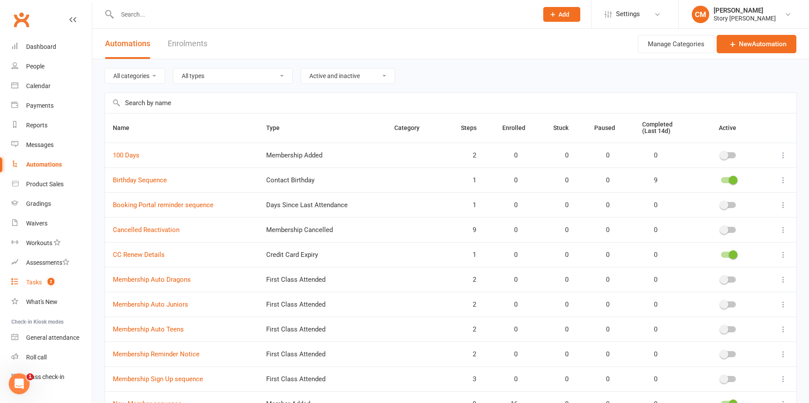
click at [51, 282] on span "2" at bounding box center [51, 281] width 7 height 7
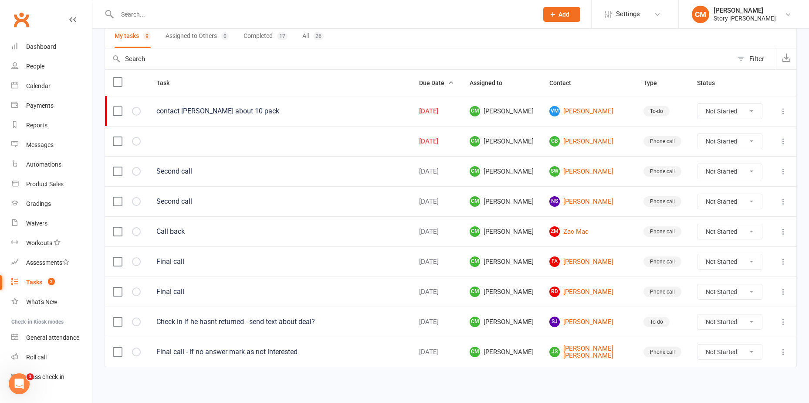
scroll to position [69, 0]
click at [227, 109] on div "contact Vanessa Marconi about 10 pack" at bounding box center [279, 110] width 247 height 9
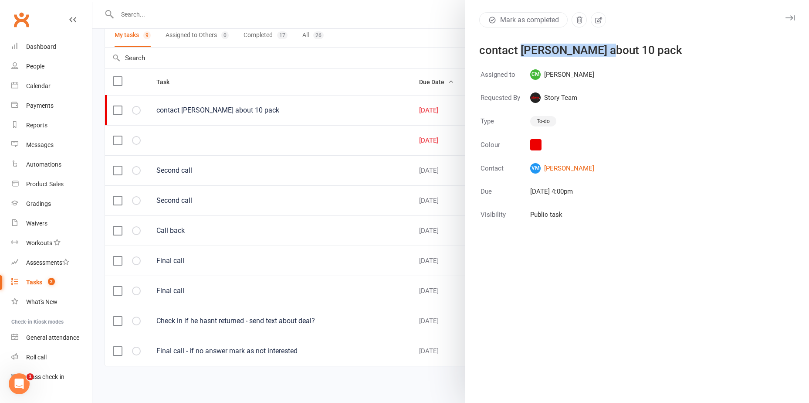
drag, startPoint x: 604, startPoint y: 48, endPoint x: 519, endPoint y: 50, distance: 85.5
click at [519, 50] on div "contact Vanessa Marconi about 10 pack" at bounding box center [631, 50] width 305 height 10
copy div "Vanessa Marconi"
click at [189, 6] on div at bounding box center [450, 201] width 717 height 403
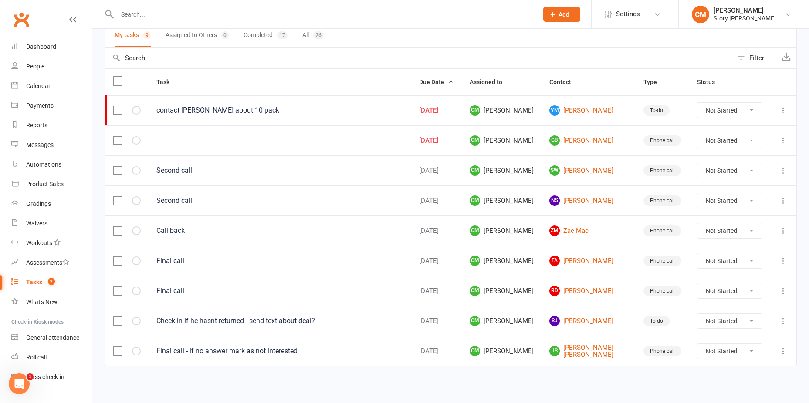
click at [190, 10] on div at bounding box center [450, 201] width 717 height 403
click at [193, 13] on input "text" at bounding box center [324, 14] width 418 height 12
paste input "Vanessa Marconi"
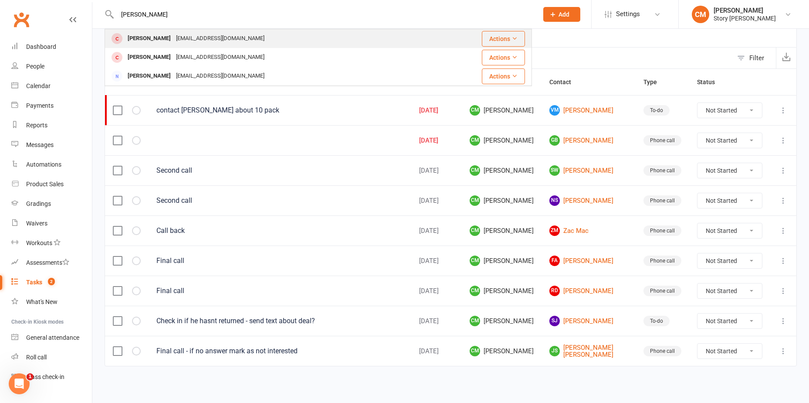
type input "Vanessa Marconi"
click at [171, 38] on div "Vanessa Marcolin" at bounding box center [149, 38] width 48 height 13
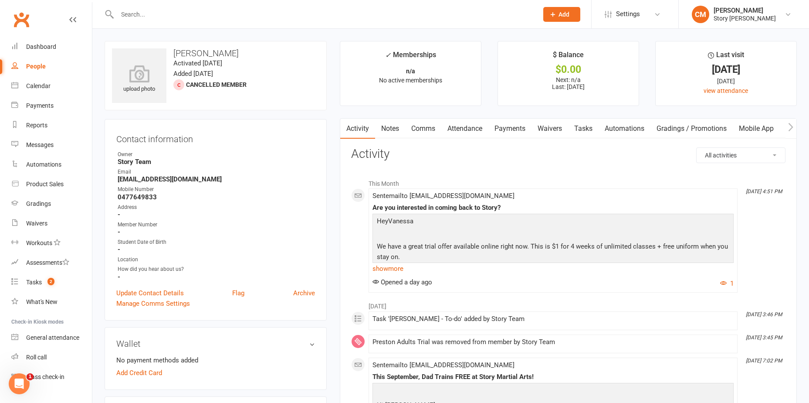
click at [579, 127] on link "Tasks" at bounding box center [583, 129] width 31 height 20
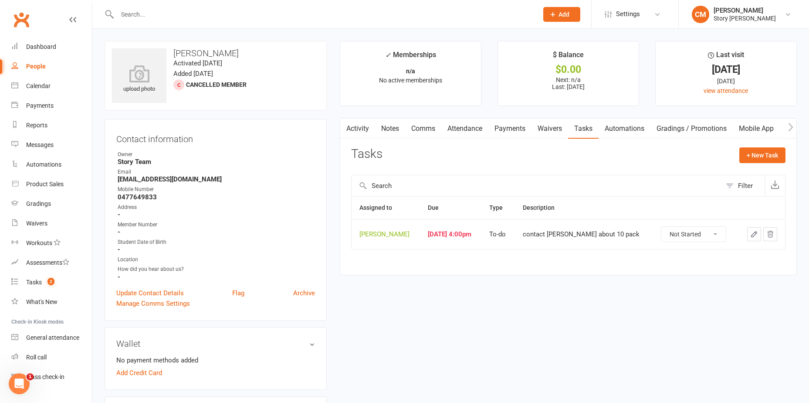
click at [359, 129] on link "Activity" at bounding box center [357, 129] width 35 height 20
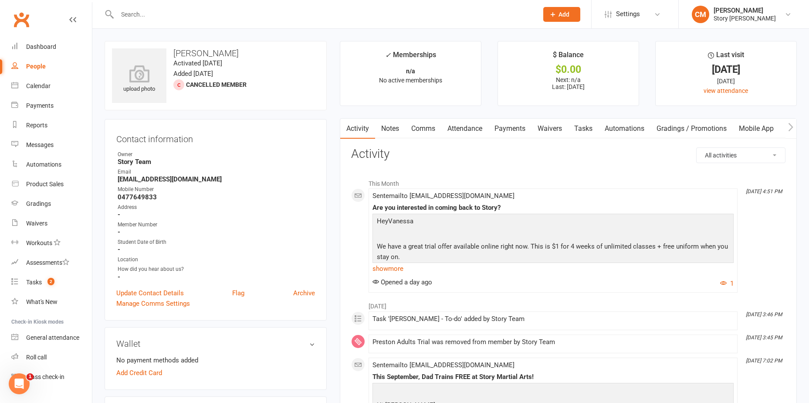
click at [404, 128] on link "Notes" at bounding box center [390, 129] width 30 height 20
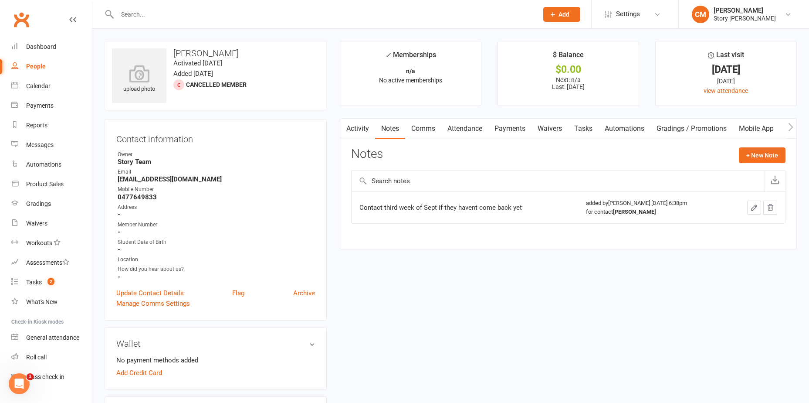
click at [361, 128] on link "Activity" at bounding box center [357, 129] width 35 height 20
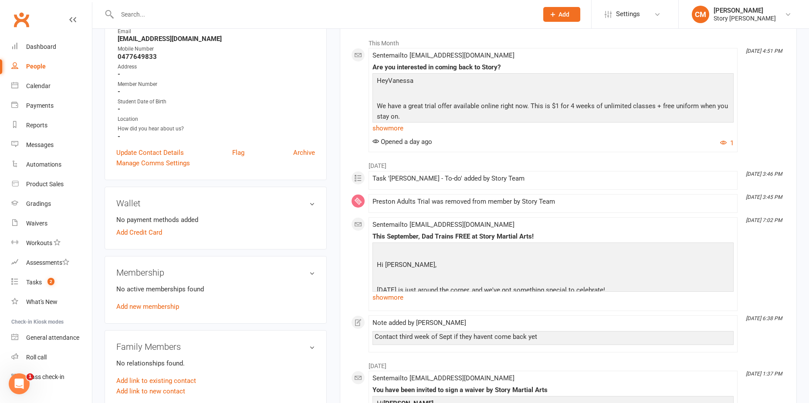
scroll to position [44, 0]
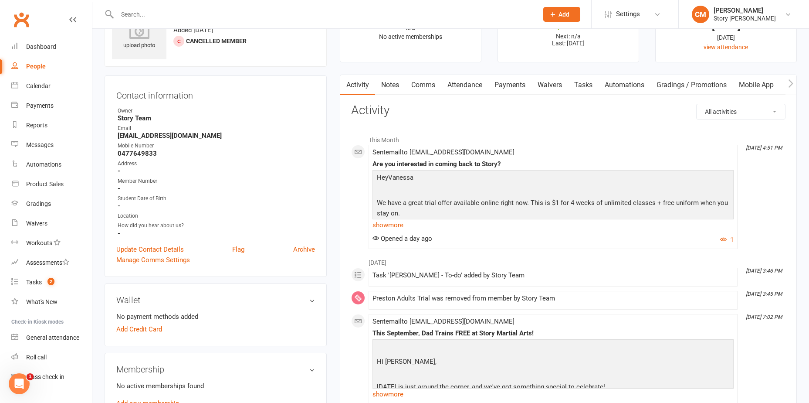
click at [581, 79] on link "Tasks" at bounding box center [583, 85] width 31 height 20
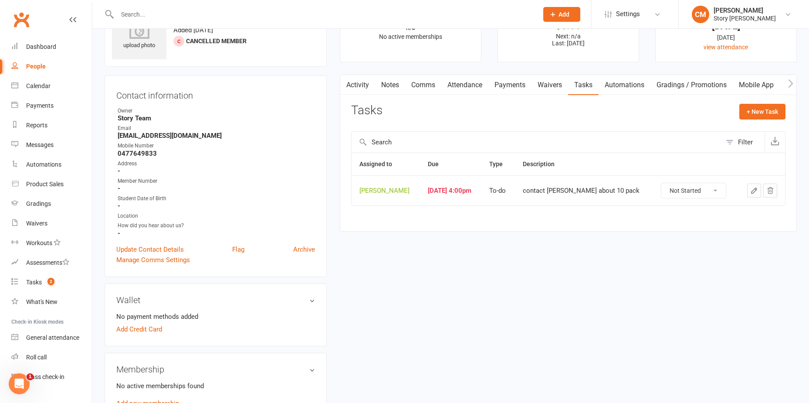
click at [712, 193] on select "Not Started In Progress Waiting Complete" at bounding box center [694, 190] width 65 height 15
click at [664, 183] on select "Not Started In Progress Waiting Complete" at bounding box center [694, 190] width 65 height 15
select select "unstarted"
click at [403, 88] on link "Notes" at bounding box center [390, 85] width 30 height 20
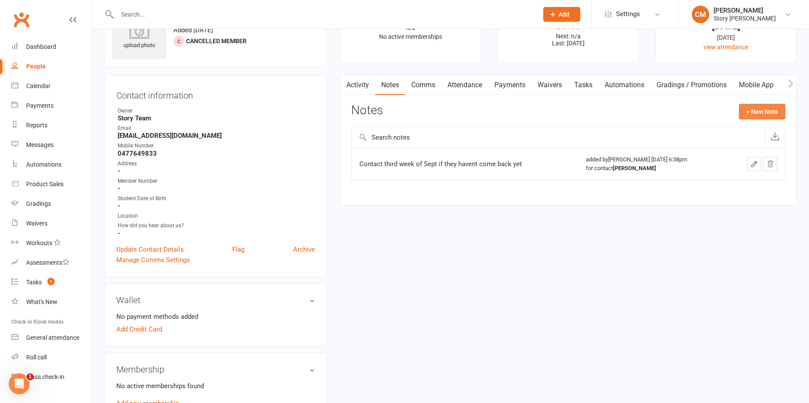
click at [761, 112] on button "+ New Note" at bounding box center [762, 112] width 47 height 16
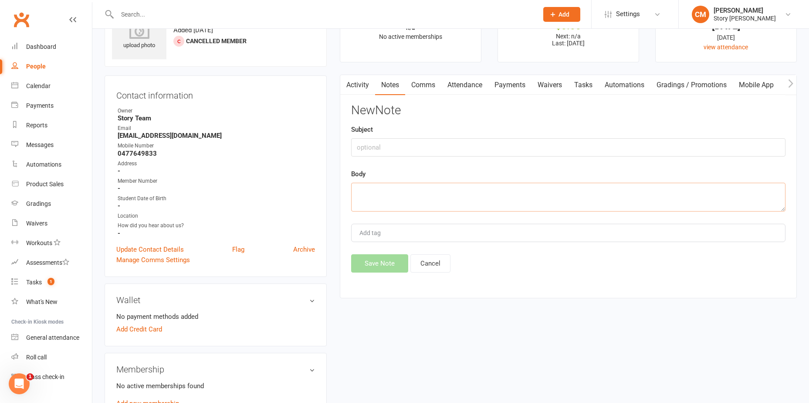
click at [407, 191] on textarea at bounding box center [568, 197] width 435 height 29
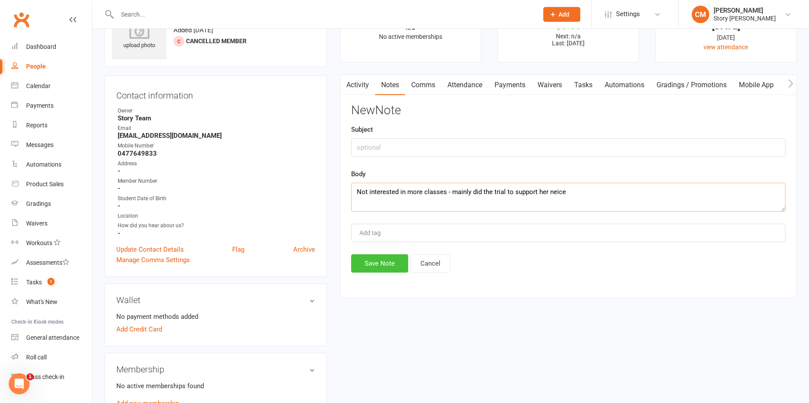
type textarea "Not interested in more classes - mainly did the trial to support her neice"
click at [375, 262] on button "Save Note" at bounding box center [379, 263] width 57 height 18
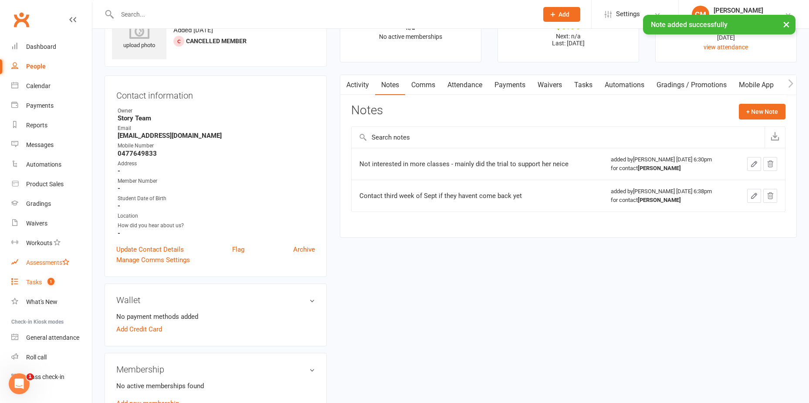
drag, startPoint x: 41, startPoint y: 278, endPoint x: 60, endPoint y: 267, distance: 21.1
click at [41, 278] on link "Tasks 1" at bounding box center [51, 282] width 81 height 20
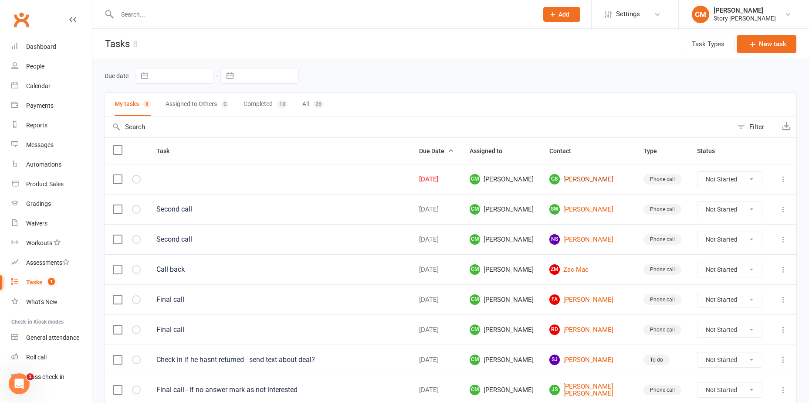
click at [578, 183] on link "GB Gwen Benlot" at bounding box center [589, 179] width 78 height 10
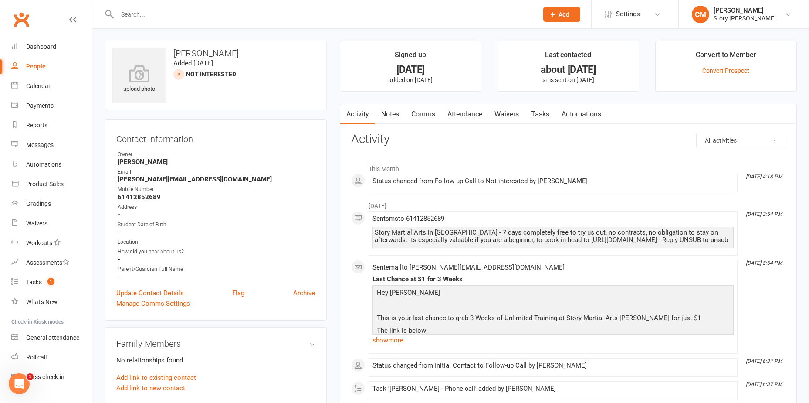
click at [396, 114] on link "Notes" at bounding box center [390, 114] width 30 height 20
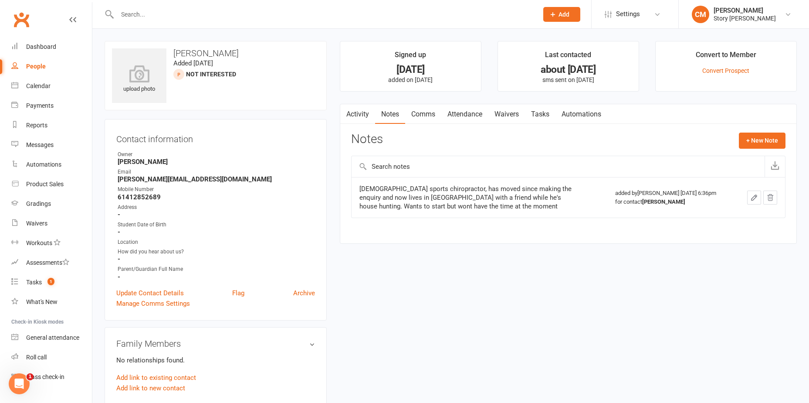
click at [359, 112] on link "Activity" at bounding box center [357, 114] width 35 height 20
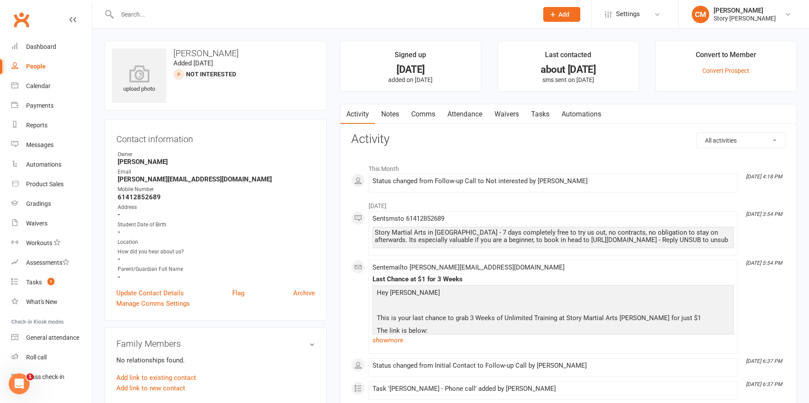
click at [396, 113] on link "Notes" at bounding box center [390, 114] width 30 height 20
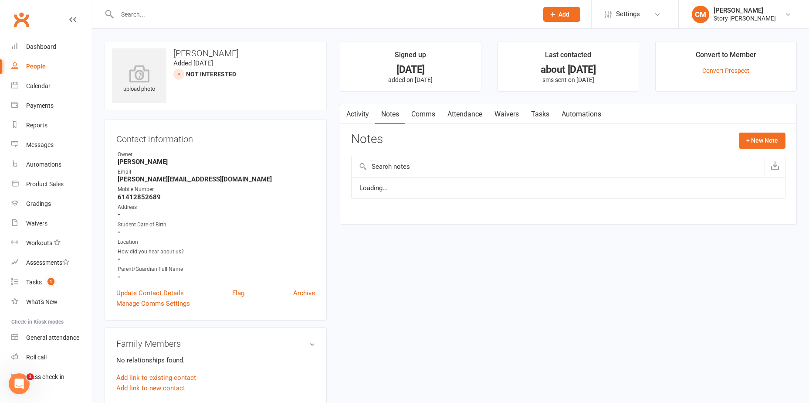
click at [419, 115] on link "Comms" at bounding box center [423, 114] width 36 height 20
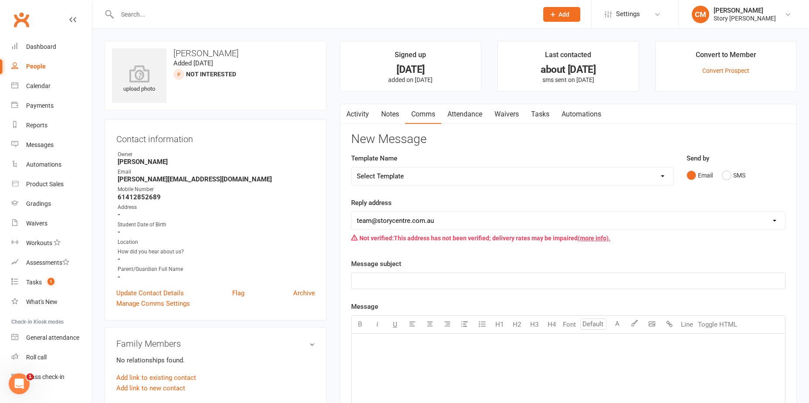
drag, startPoint x: 423, startPoint y: 173, endPoint x: 430, endPoint y: 173, distance: 6.6
click at [423, 173] on select "Select Template [SMS] MIA SMS [SMS] MIA Bookings Text [Email] Paid trial link […" at bounding box center [513, 175] width 322 height 17
click at [352, 167] on select "Select Template [SMS] MIA SMS [SMS] MIA Bookings Text [Email] Paid trial link […" at bounding box center [513, 175] width 322 height 17
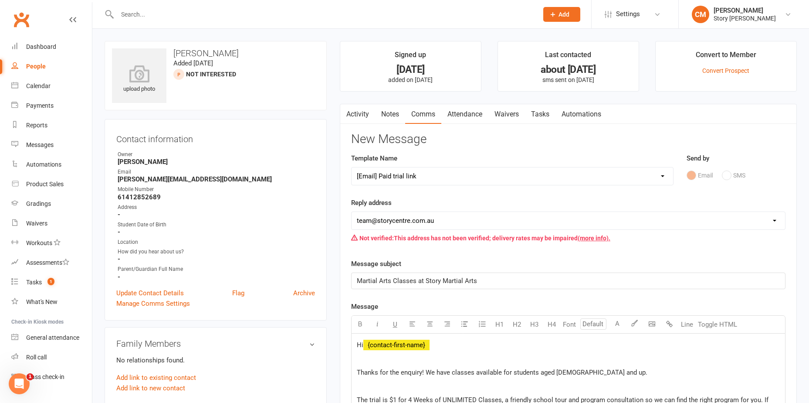
drag, startPoint x: 421, startPoint y: 190, endPoint x: 417, endPoint y: 183, distance: 8.4
click at [421, 189] on div "Template Name Select Template [SMS] MIA SMS [SMS] MIA Bookings Text [Email] Pai…" at bounding box center [513, 175] width 336 height 44
click at [417, 183] on select "Select Template [SMS] MIA SMS [SMS] MIA Bookings Text [Email] Paid trial link […" at bounding box center [513, 175] width 322 height 17
select select "10"
click at [352, 167] on select "Select Template [SMS] MIA SMS [SMS] MIA Bookings Text [Email] Paid trial link […" at bounding box center [513, 175] width 322 height 17
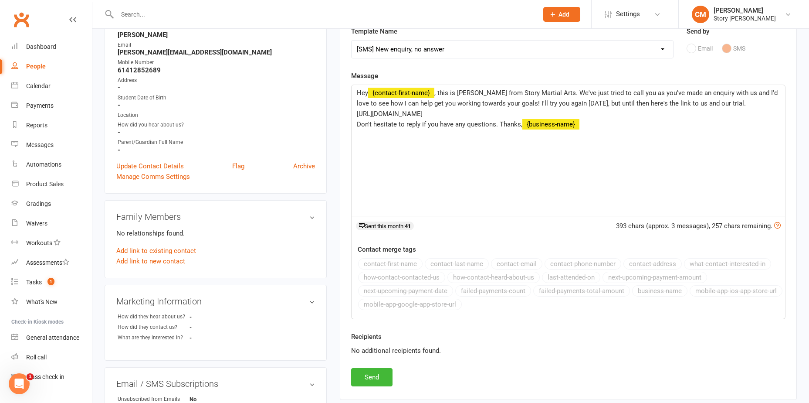
scroll to position [131, 0]
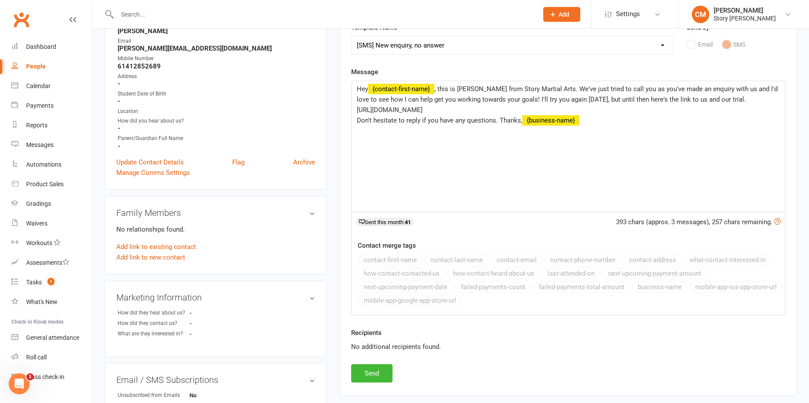
drag, startPoint x: 566, startPoint y: 89, endPoint x: 577, endPoint y: 92, distance: 11.1
click at [571, 90] on span ", this is Casey from Story Martial Arts. We've just tried to call you as you've…" at bounding box center [568, 94] width 423 height 18
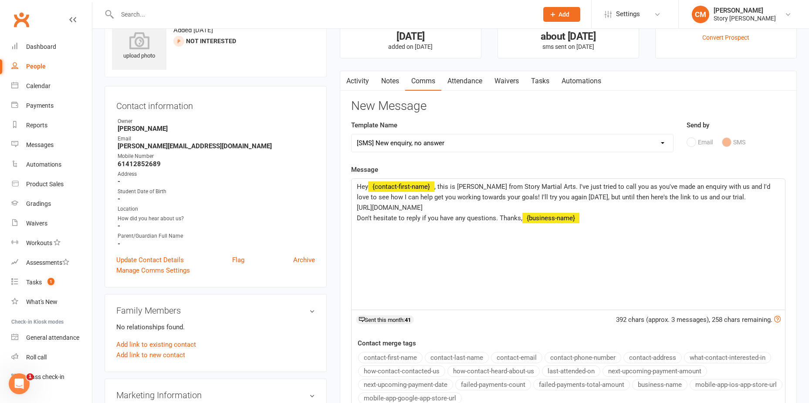
scroll to position [0, 0]
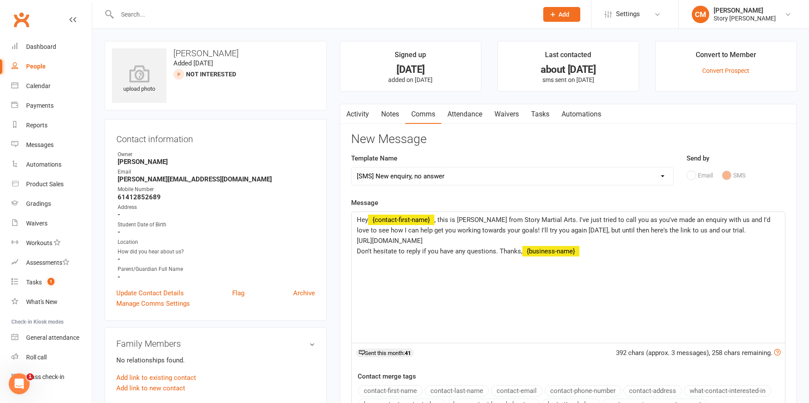
click at [395, 107] on link "Notes" at bounding box center [390, 114] width 30 height 20
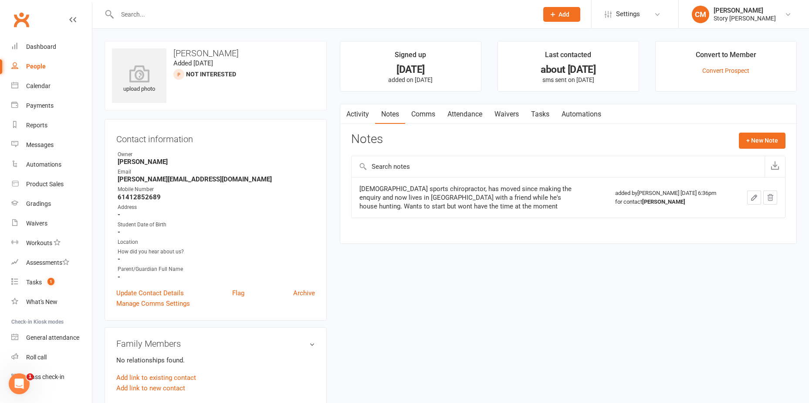
click at [541, 113] on link "Tasks" at bounding box center [540, 114] width 31 height 20
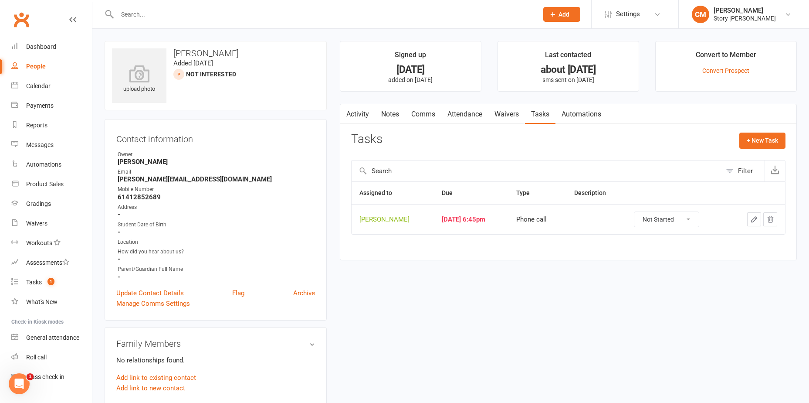
click at [666, 221] on select "Not Started In Progress Waiting Complete" at bounding box center [667, 219] width 65 height 15
click at [635, 212] on select "Not Started In Progress Waiting Complete" at bounding box center [667, 219] width 65 height 15
select select "unstarted"
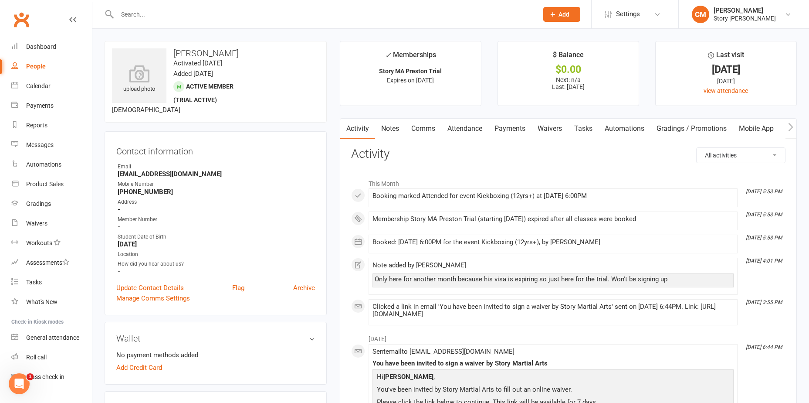
click at [393, 126] on link "Notes" at bounding box center [390, 129] width 30 height 20
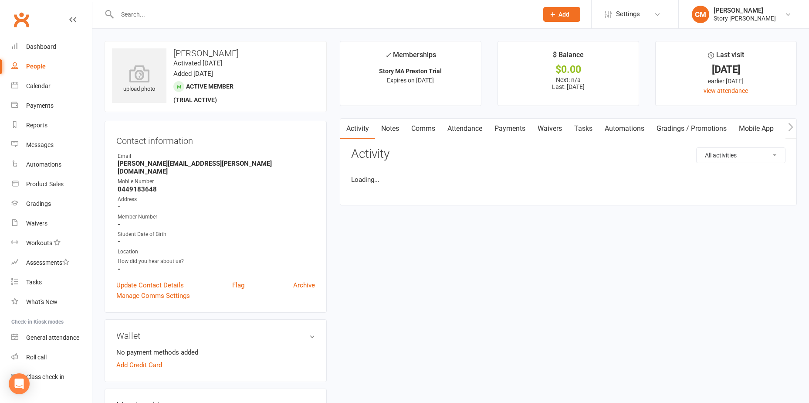
click at [401, 131] on link "Notes" at bounding box center [390, 129] width 30 height 20
click at [370, 127] on link "Activity" at bounding box center [357, 129] width 35 height 20
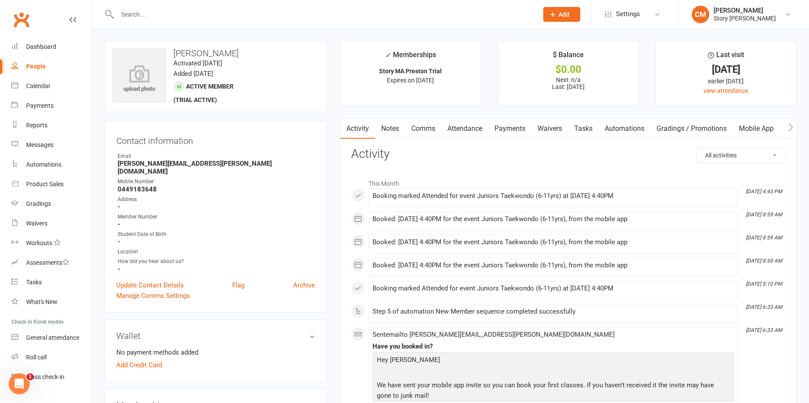
click at [471, 123] on link "Attendance" at bounding box center [465, 129] width 47 height 20
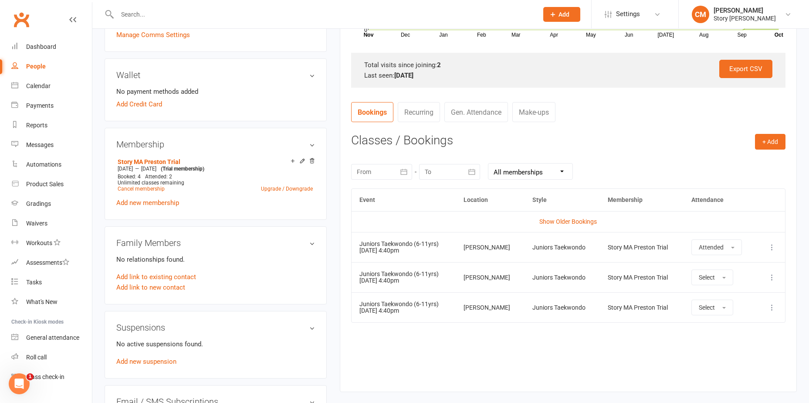
scroll to position [262, 0]
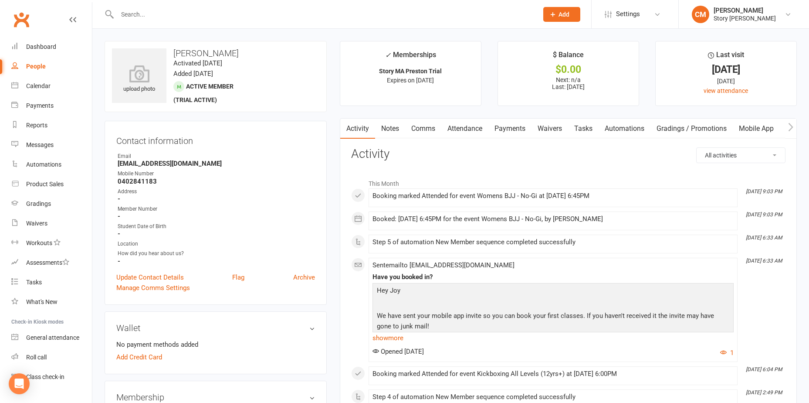
click at [394, 126] on link "Notes" at bounding box center [390, 129] width 30 height 20
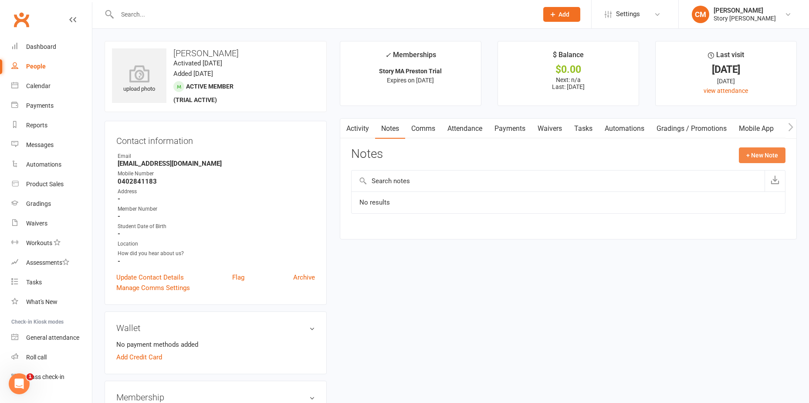
click at [755, 152] on button "+ New Note" at bounding box center [762, 155] width 47 height 16
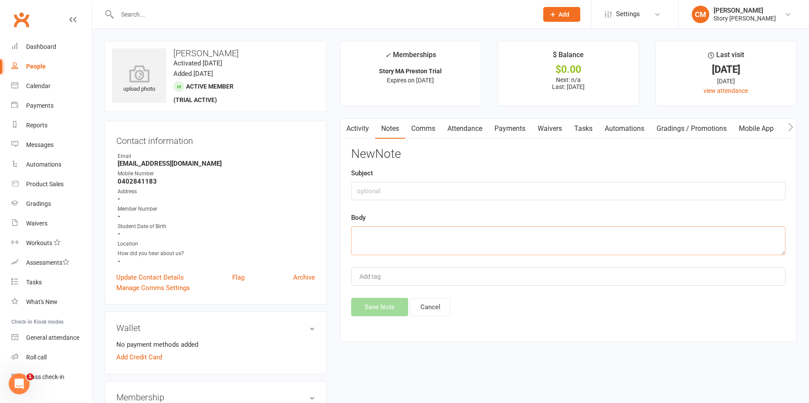
click at [390, 239] on textarea at bounding box center [568, 240] width 435 height 29
type textarea "This is the woman that called Fil a spaz :)"
click at [386, 308] on button "Save Note" at bounding box center [379, 307] width 57 height 18
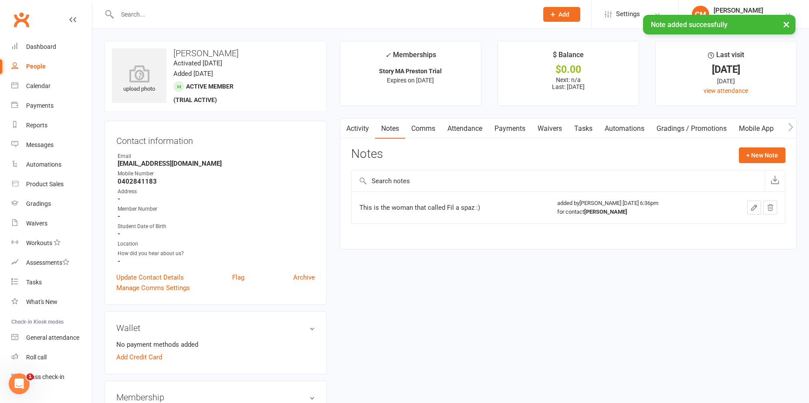
click at [362, 132] on link "Activity" at bounding box center [357, 129] width 35 height 20
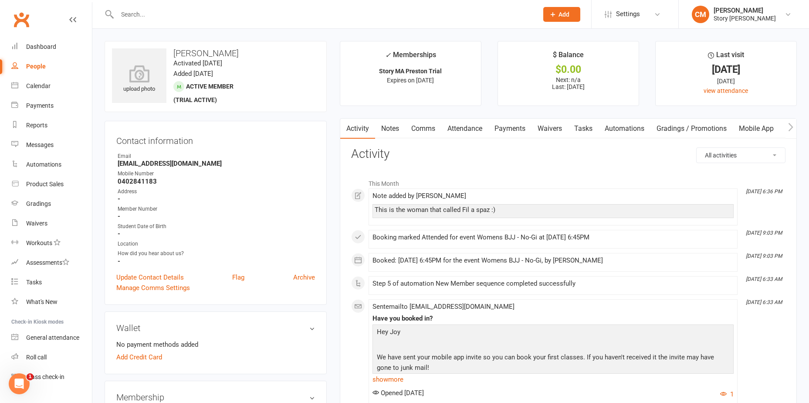
click at [479, 128] on link "Attendance" at bounding box center [465, 129] width 47 height 20
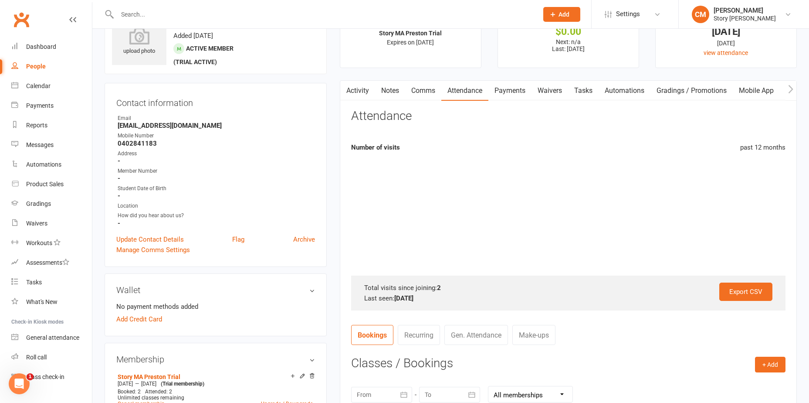
scroll to position [174, 0]
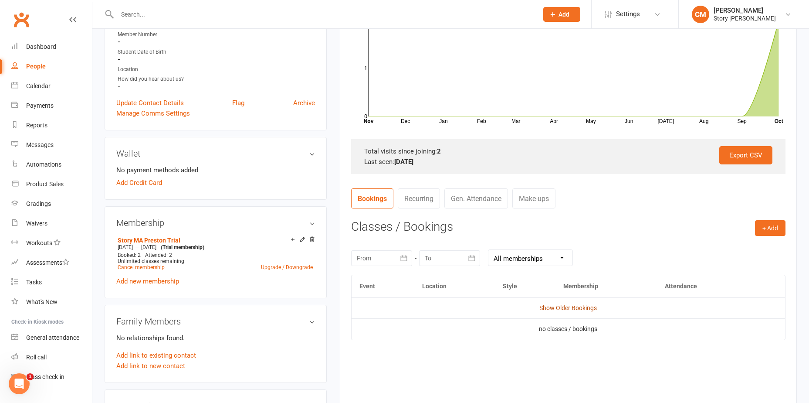
click at [576, 310] on link "Show Older Bookings" at bounding box center [569, 307] width 58 height 7
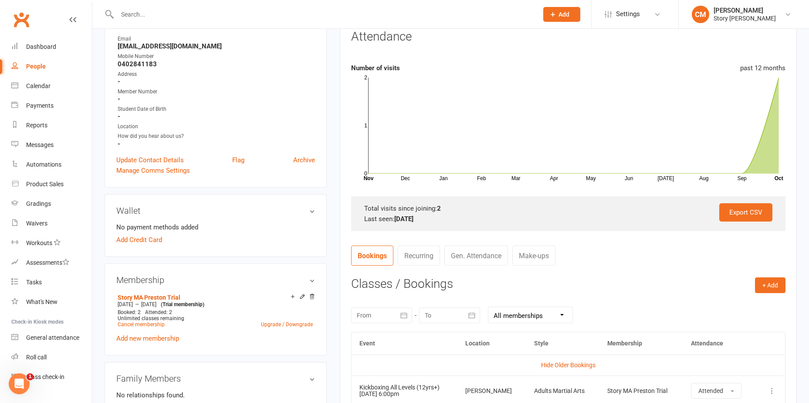
scroll to position [0, 0]
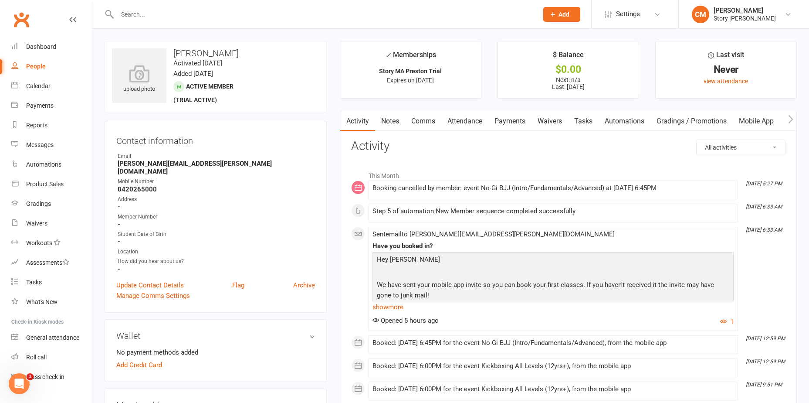
click at [481, 120] on link "Attendance" at bounding box center [465, 121] width 47 height 20
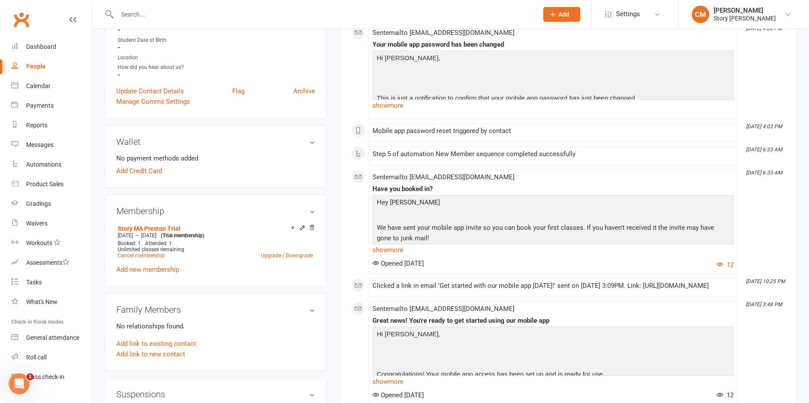
scroll to position [44, 0]
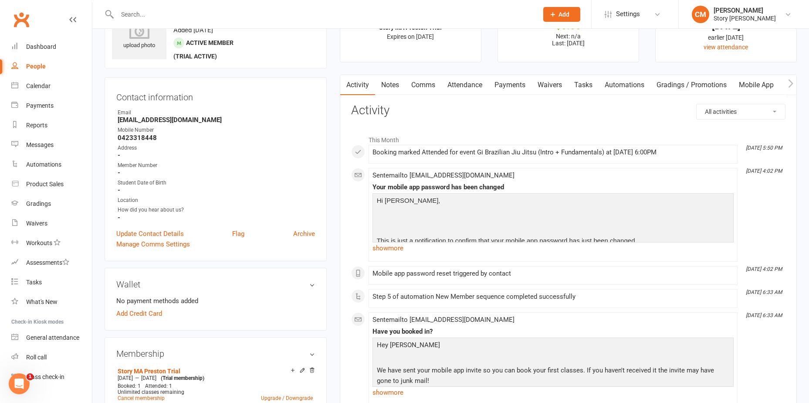
click at [483, 86] on link "Attendance" at bounding box center [465, 85] width 47 height 20
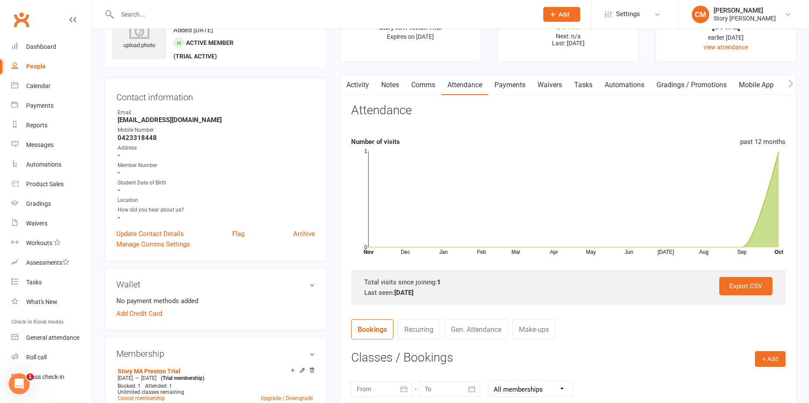
scroll to position [218, 0]
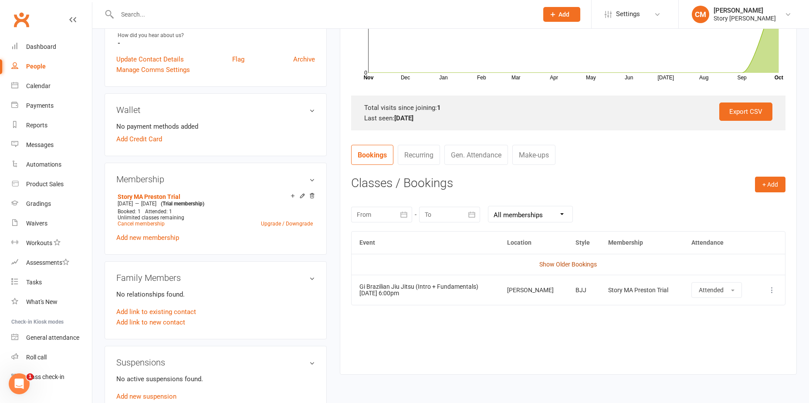
click at [557, 263] on link "Show Older Bookings" at bounding box center [569, 264] width 58 height 7
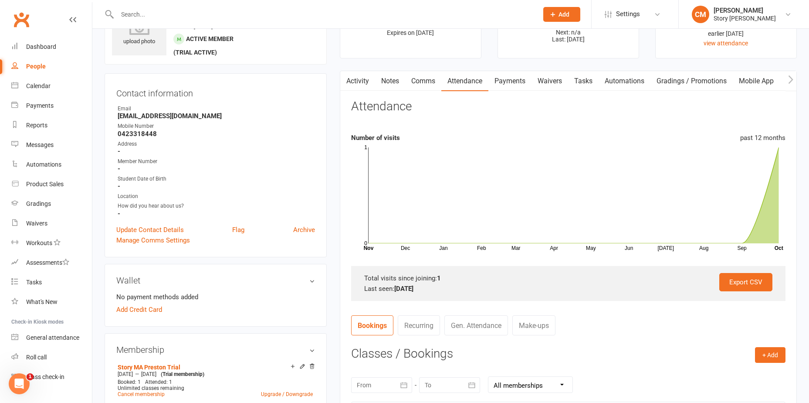
scroll to position [0, 0]
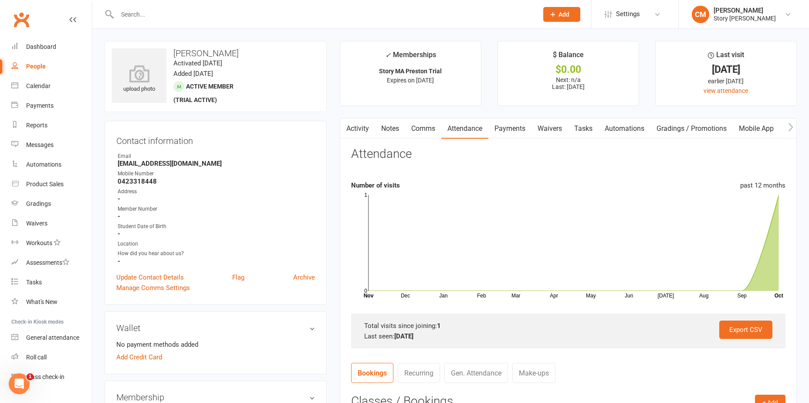
click at [357, 119] on link "Activity" at bounding box center [357, 129] width 35 height 20
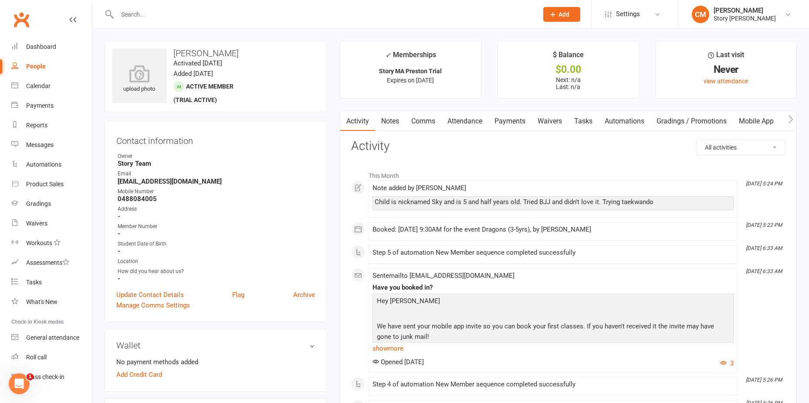
click at [484, 123] on link "Attendance" at bounding box center [465, 121] width 47 height 20
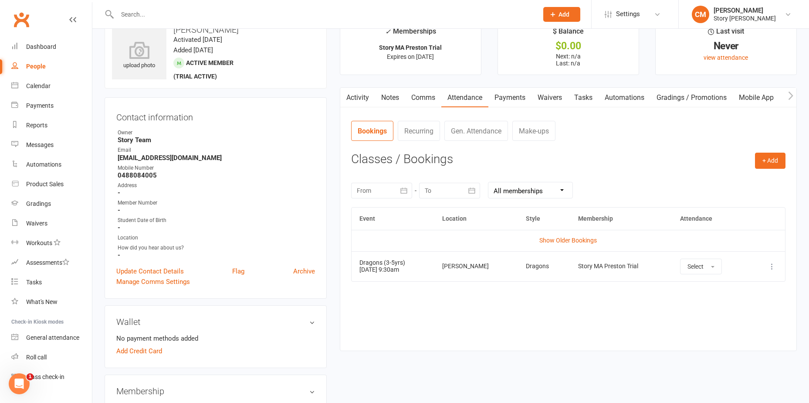
scroll to position [44, 0]
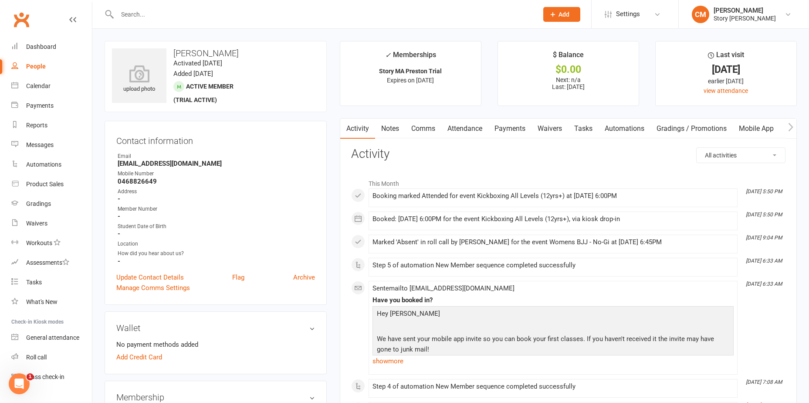
click at [185, 15] on input "text" at bounding box center [324, 14] width 418 height 12
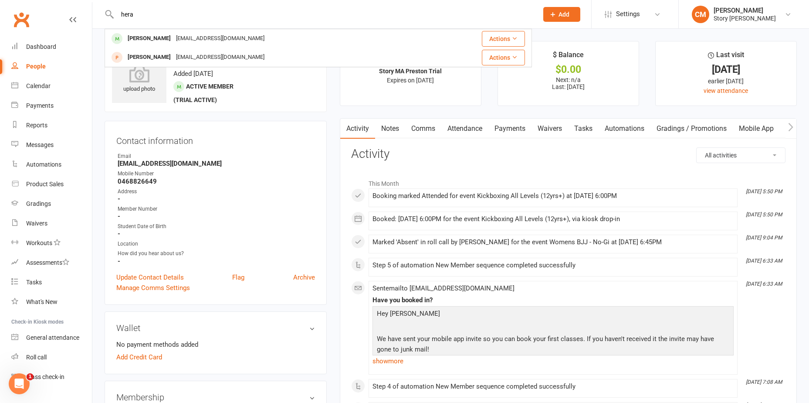
type input "hera"
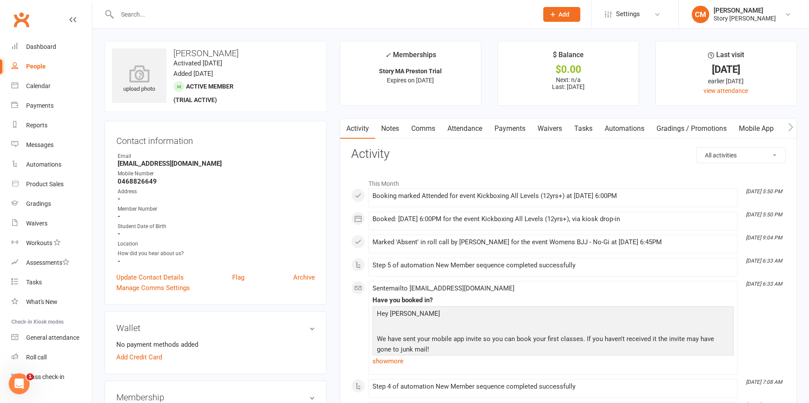
click at [476, 129] on link "Attendance" at bounding box center [465, 129] width 47 height 20
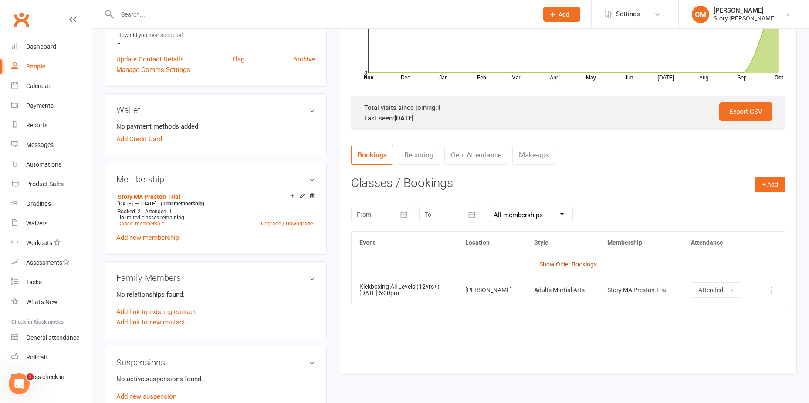
click at [559, 265] on link "Show Older Bookings" at bounding box center [569, 264] width 58 height 7
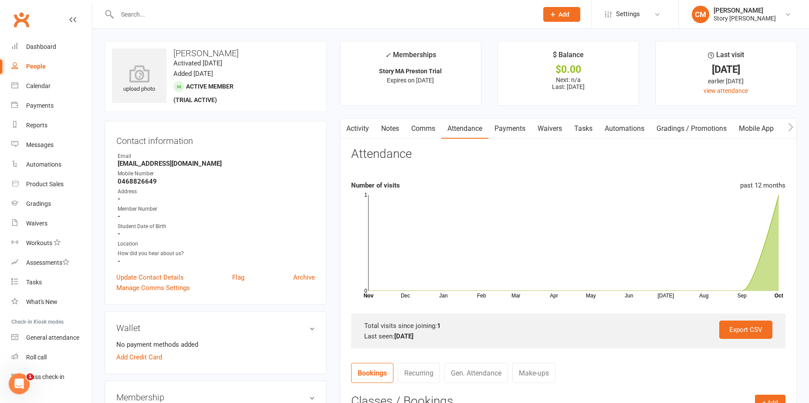
click at [367, 132] on link "Activity" at bounding box center [357, 129] width 35 height 20
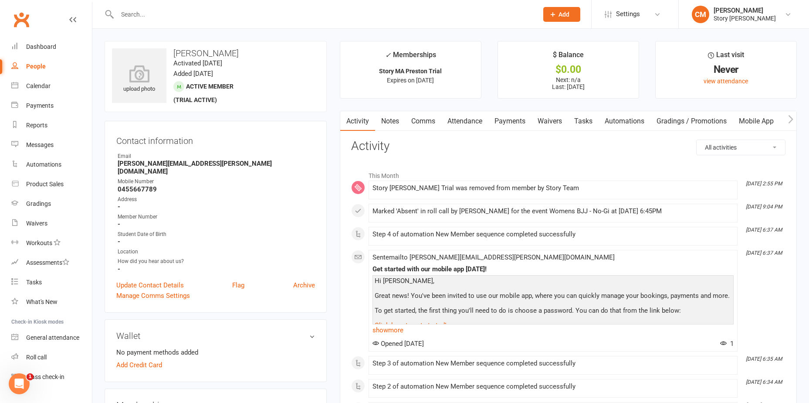
click at [478, 119] on link "Attendance" at bounding box center [465, 121] width 47 height 20
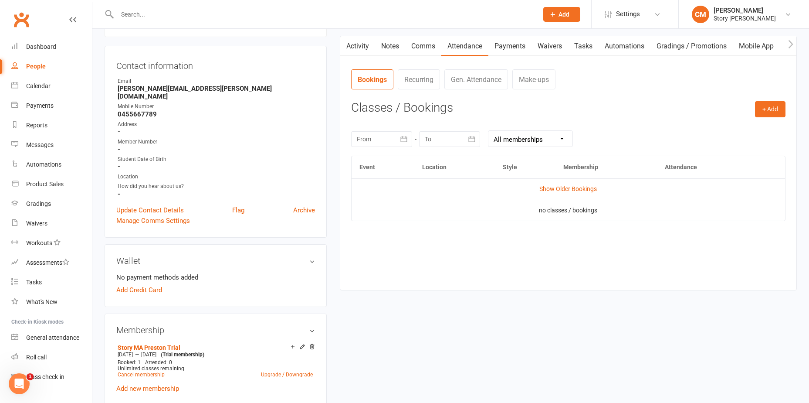
scroll to position [131, 0]
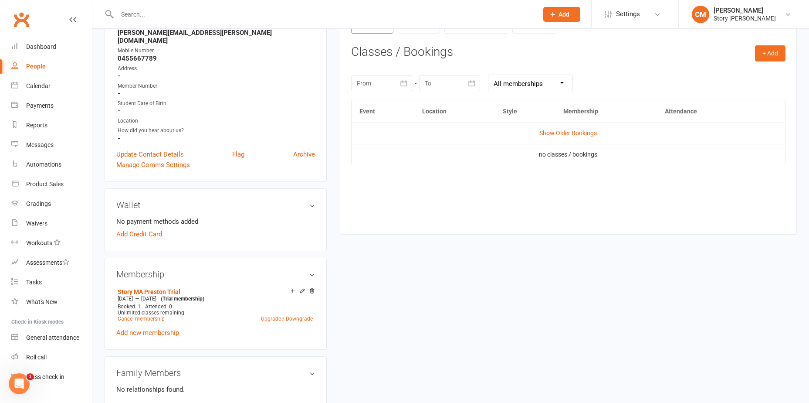
click at [553, 141] on td "Show Older Bookings" at bounding box center [569, 132] width 434 height 21
click at [551, 131] on link "Show Older Bookings" at bounding box center [569, 132] width 58 height 7
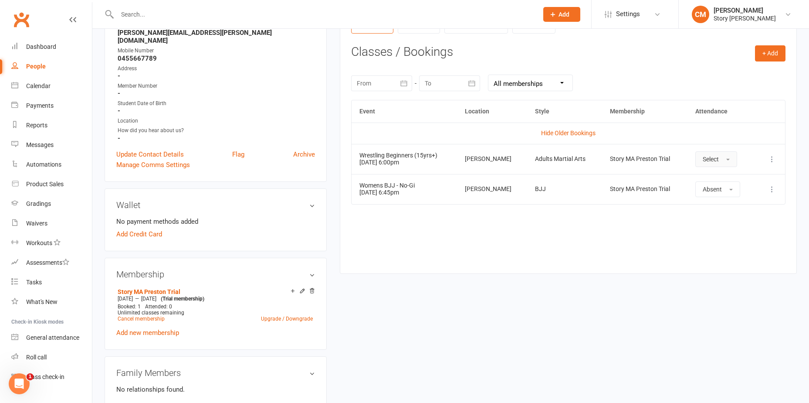
click at [721, 157] on button "Select" at bounding box center [717, 159] width 42 height 16
click at [722, 193] on link "Absent" at bounding box center [739, 195] width 86 height 17
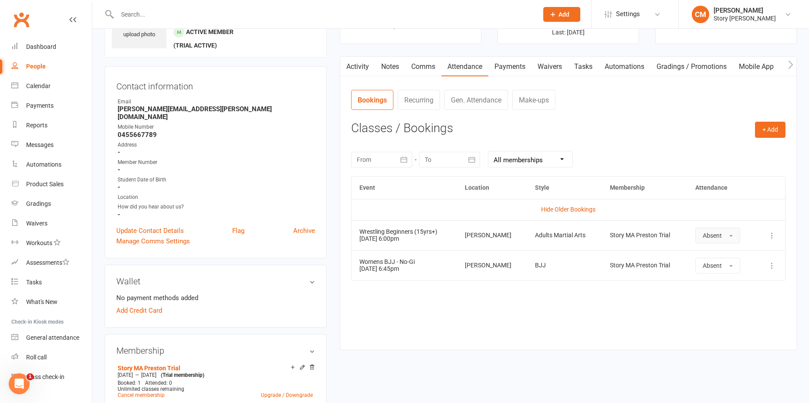
scroll to position [0, 0]
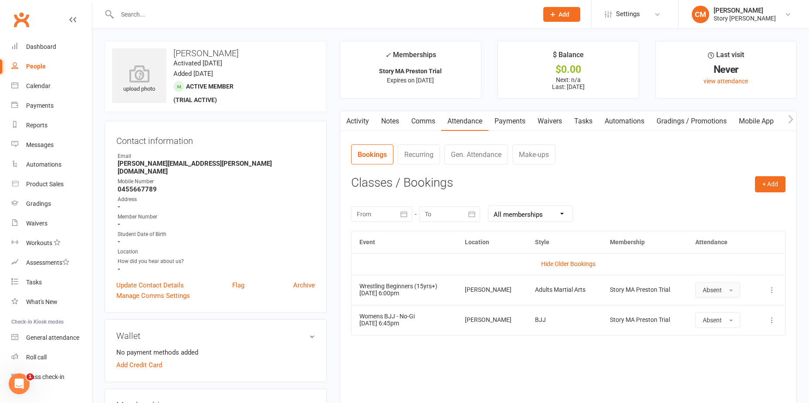
click at [371, 118] on link "Activity" at bounding box center [357, 121] width 35 height 20
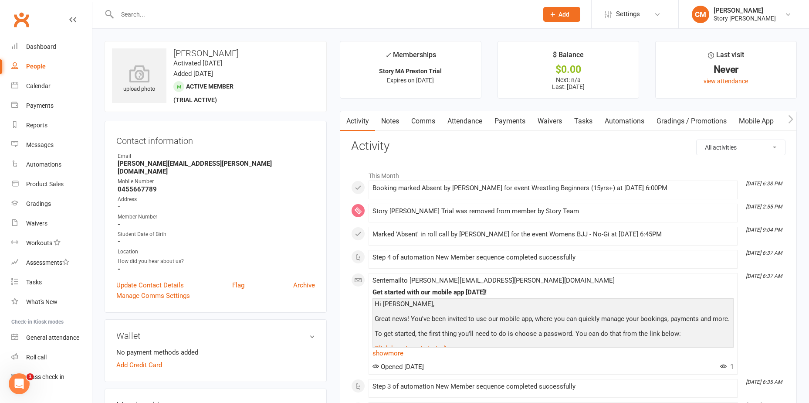
click at [391, 122] on link "Notes" at bounding box center [390, 121] width 30 height 20
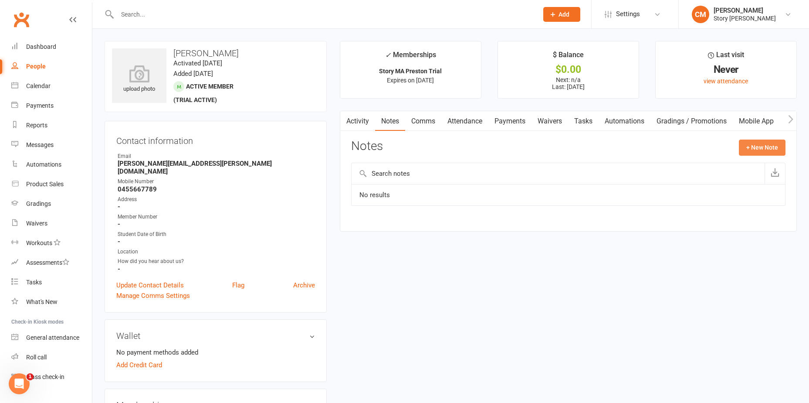
click at [758, 153] on button "+ New Note" at bounding box center [762, 147] width 47 height 16
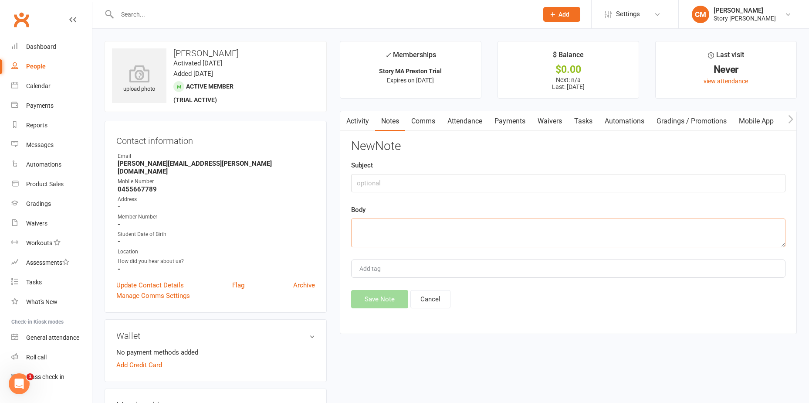
click at [388, 234] on textarea at bounding box center [568, 232] width 435 height 29
type textarea "Called to book next class, no answer so sent SMS"
click at [387, 296] on button "Save Note" at bounding box center [379, 299] width 57 height 18
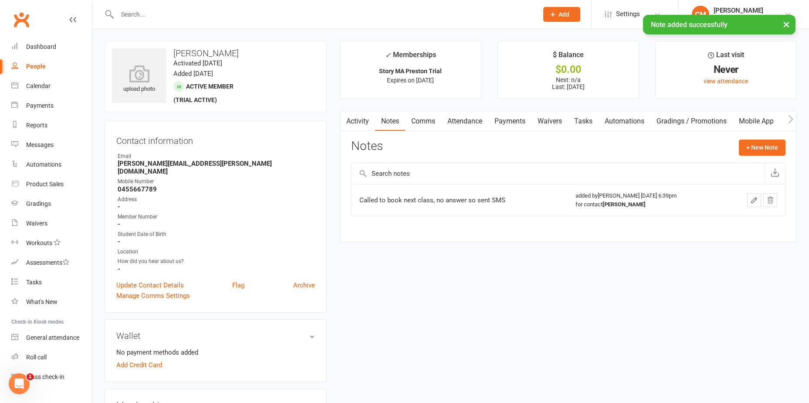
click at [364, 117] on link "Activity" at bounding box center [357, 121] width 35 height 20
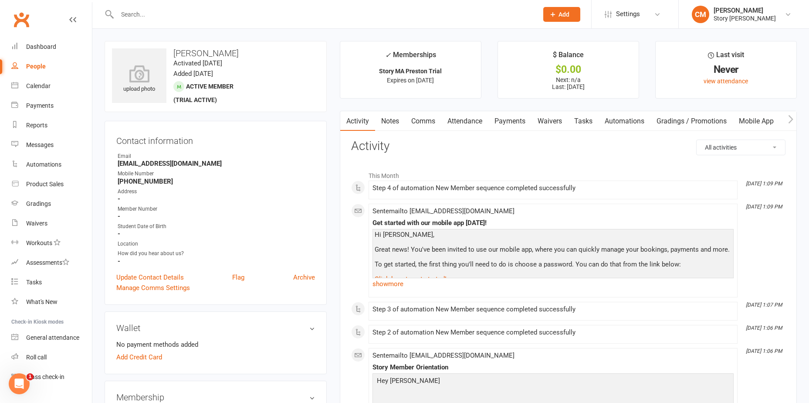
click at [470, 119] on link "Attendance" at bounding box center [465, 121] width 47 height 20
click at [503, 118] on link "Payments" at bounding box center [510, 121] width 43 height 20
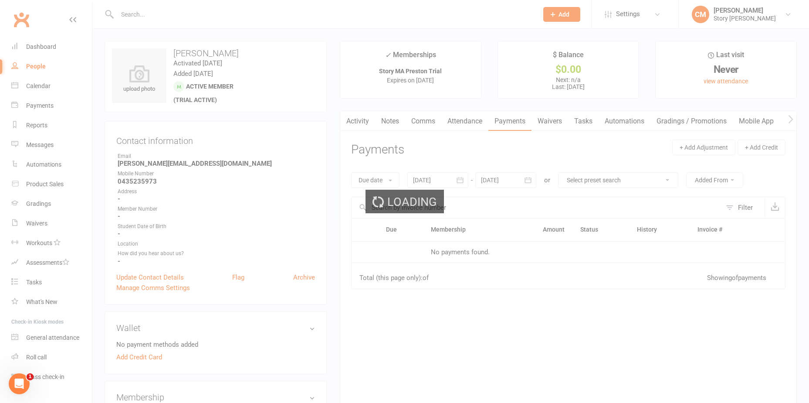
click at [452, 122] on div "Loading" at bounding box center [404, 201] width 809 height 403
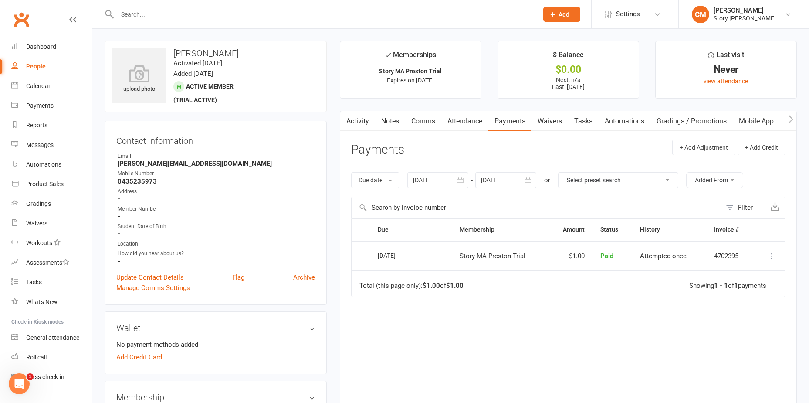
click at [461, 126] on link "Attendance" at bounding box center [465, 121] width 47 height 20
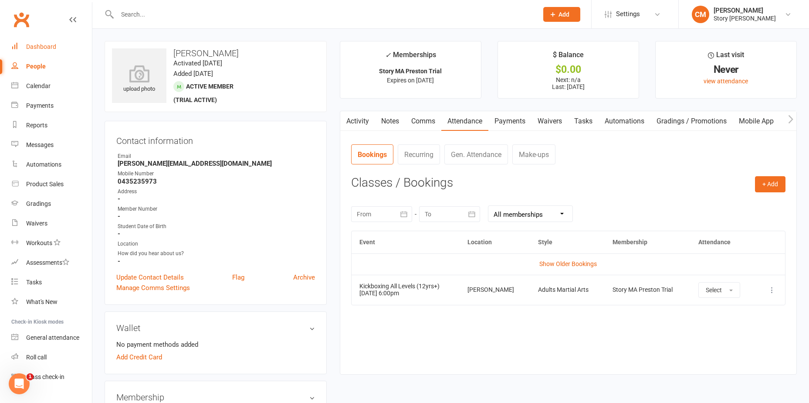
click at [32, 50] on div "Dashboard" at bounding box center [41, 46] width 30 height 7
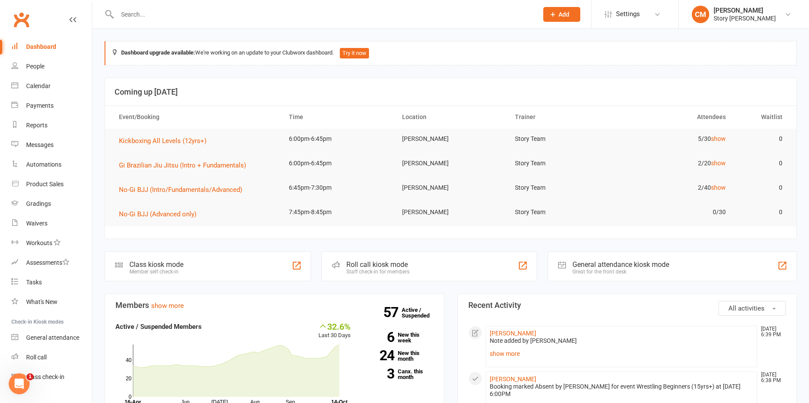
click at [760, 303] on button "All activities" at bounding box center [753, 308] width 68 height 15
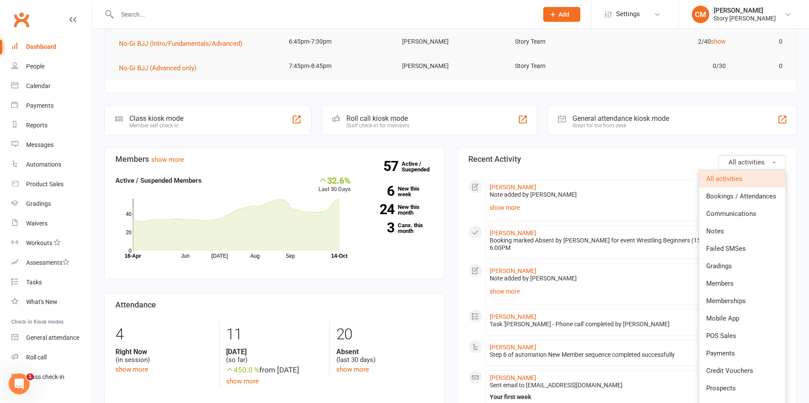
scroll to position [131, 0]
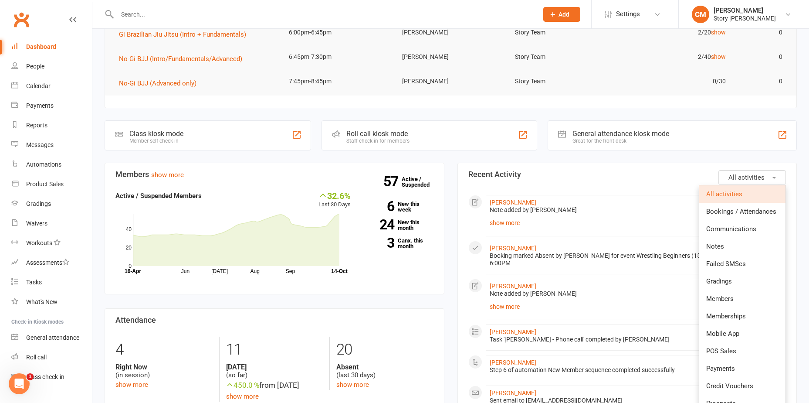
click at [655, 175] on h3 "Recent Activity" at bounding box center [628, 174] width 318 height 9
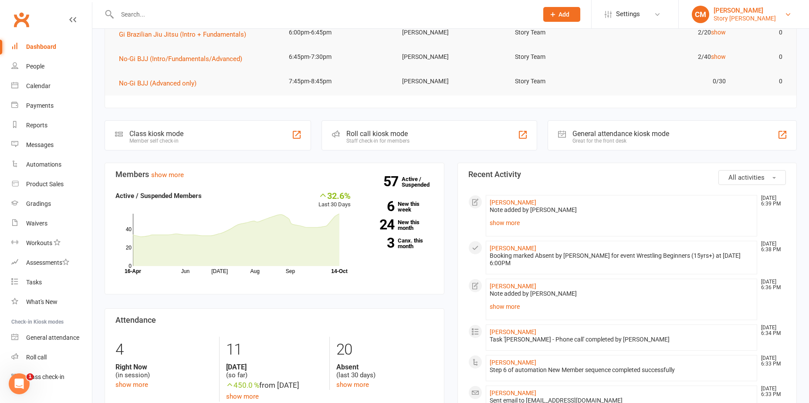
click at [748, 13] on div "[PERSON_NAME]" at bounding box center [745, 11] width 62 height 8
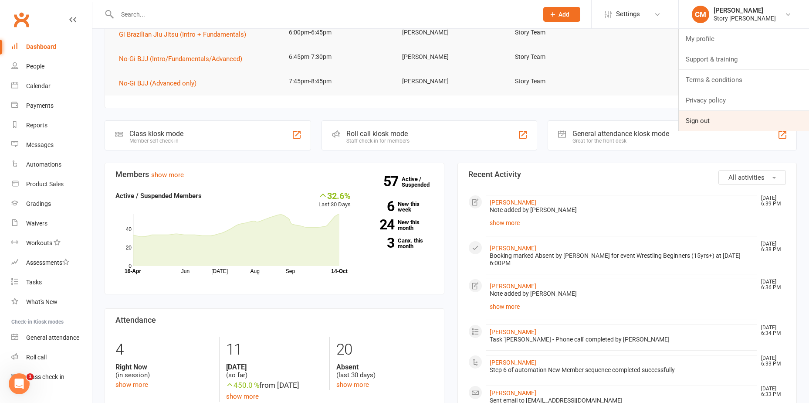
click at [722, 120] on link "Sign out" at bounding box center [744, 121] width 130 height 20
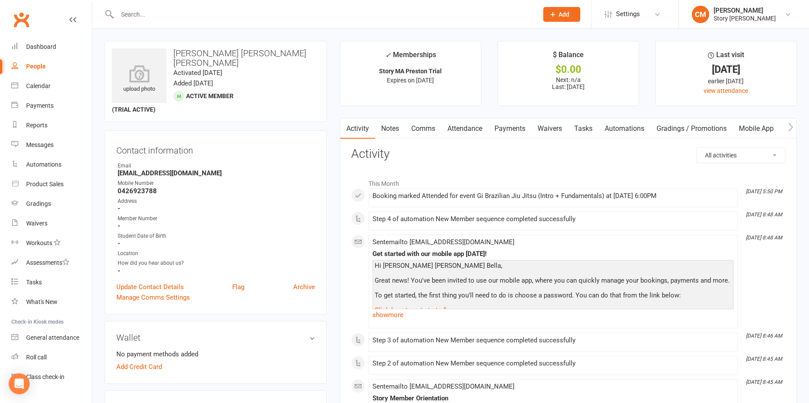
click at [467, 127] on link "Attendance" at bounding box center [465, 129] width 47 height 20
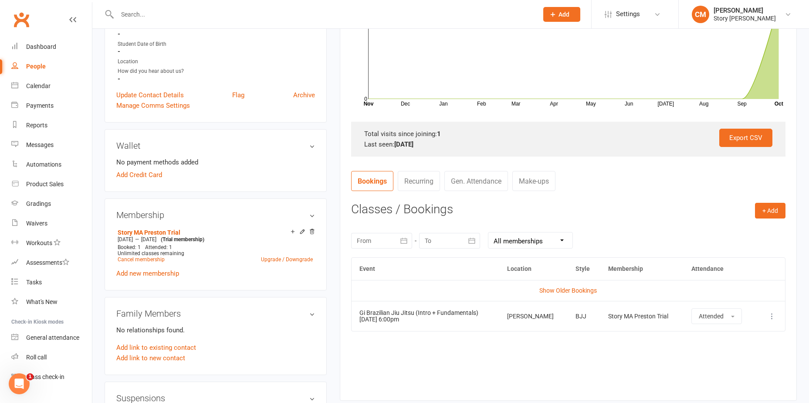
scroll to position [262, 0]
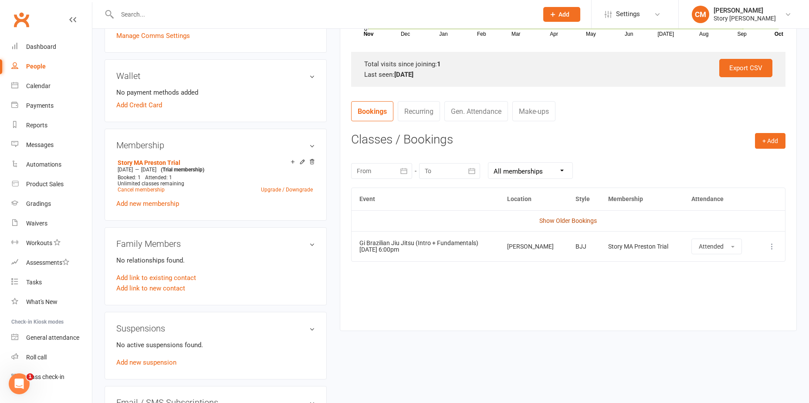
click at [548, 222] on link "Show Older Bookings" at bounding box center [569, 220] width 58 height 7
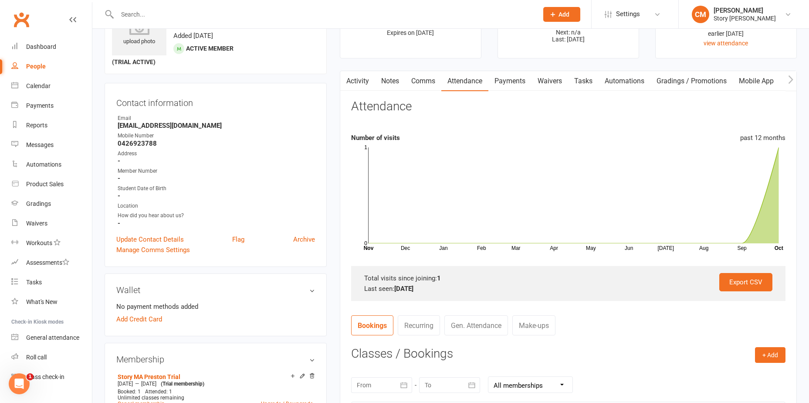
scroll to position [0, 0]
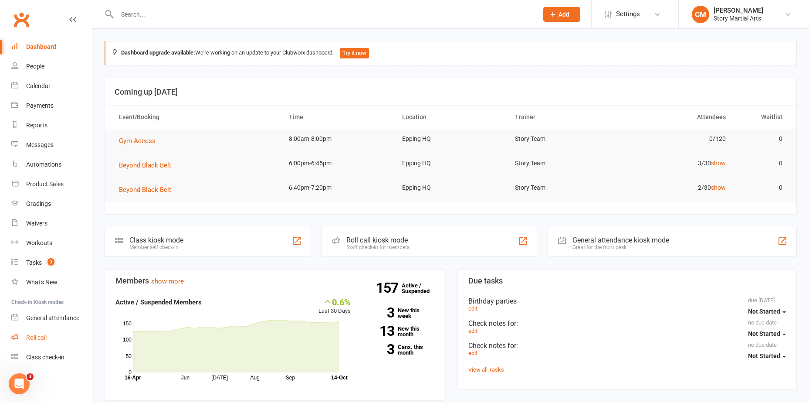
click at [44, 337] on div "Roll call" at bounding box center [36, 337] width 20 height 7
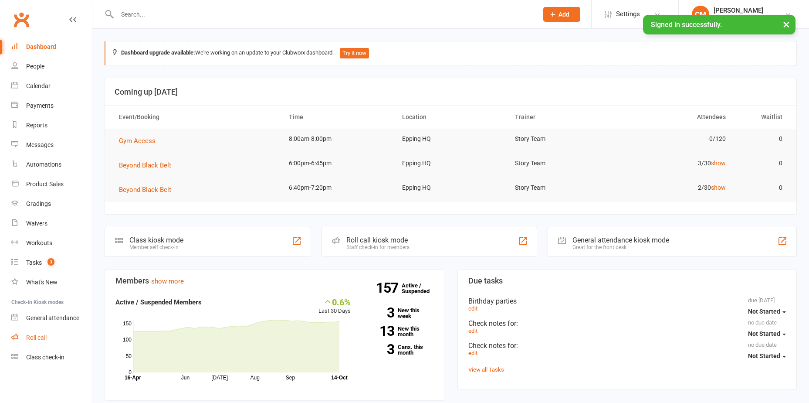
click at [38, 340] on div "Roll call" at bounding box center [36, 337] width 20 height 7
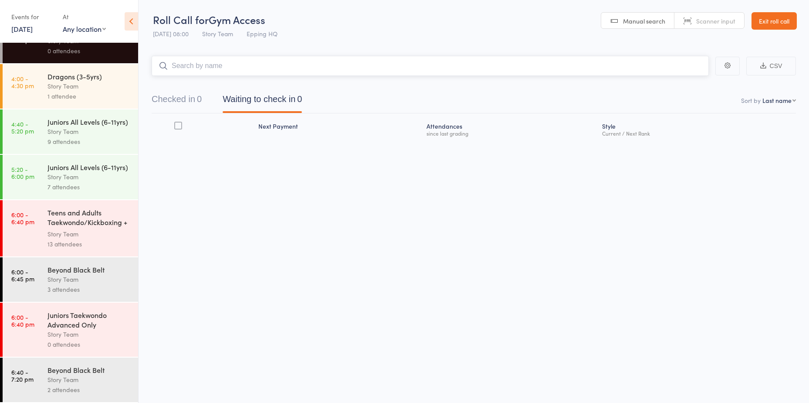
scroll to position [43, 0]
click at [86, 394] on div "2 attendees" at bounding box center [89, 389] width 83 height 10
click at [94, 379] on div "Story Team" at bounding box center [89, 379] width 83 height 10
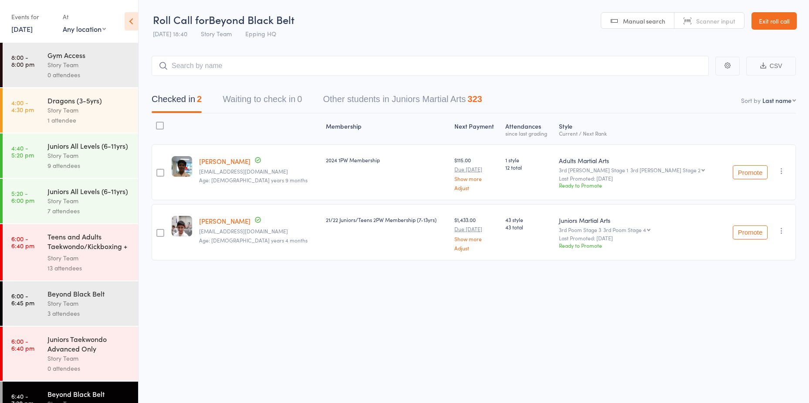
click at [267, 58] on input "search" at bounding box center [430, 66] width 557 height 20
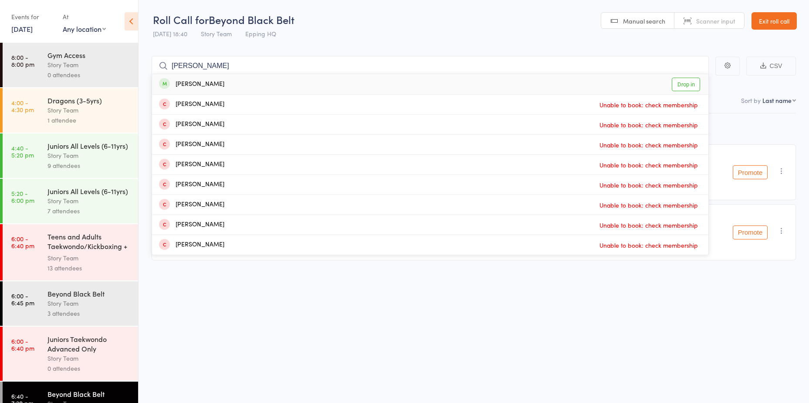
type input "[PERSON_NAME]"
click at [683, 81] on link "Drop in" at bounding box center [686, 85] width 28 height 14
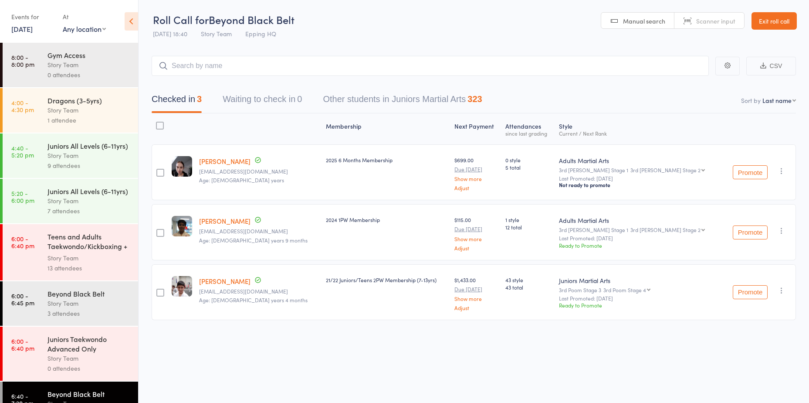
click at [776, 28] on link "Exit roll call" at bounding box center [774, 20] width 45 height 17
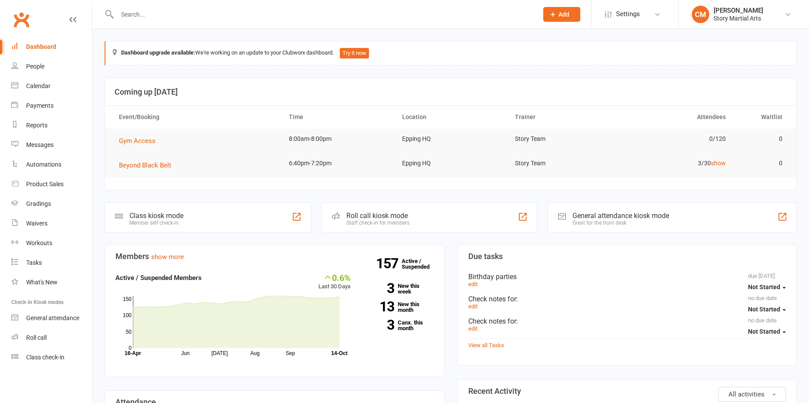
click at [157, 17] on input "text" at bounding box center [324, 14] width 418 height 12
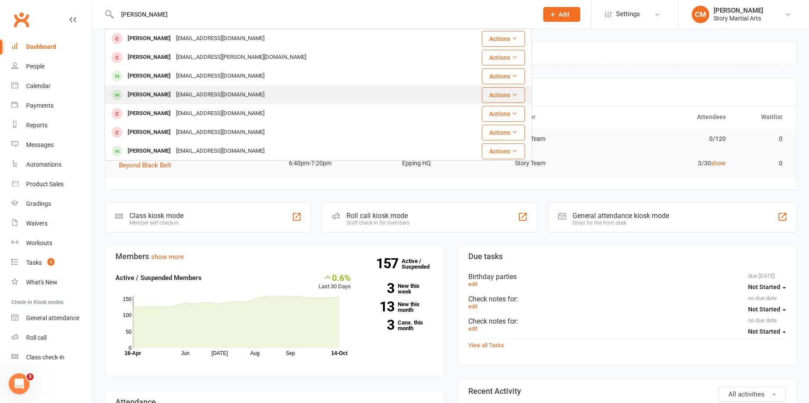
type input "amelia"
click at [181, 95] on div "sash78@bigpond.net.au" at bounding box center [220, 94] width 94 height 13
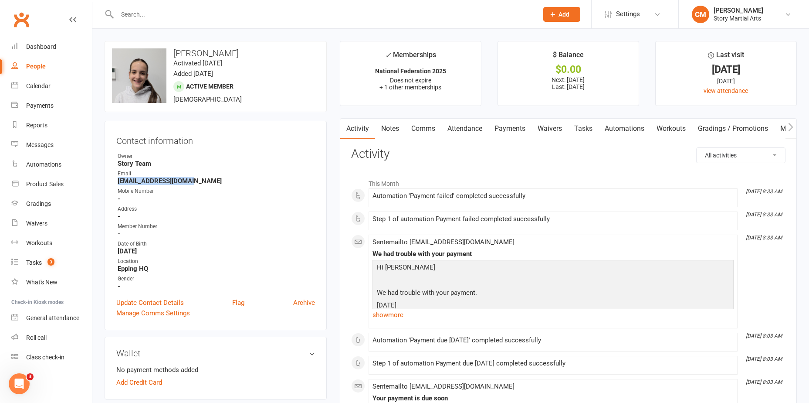
drag, startPoint x: 187, startPoint y: 180, endPoint x: 119, endPoint y: 180, distance: 68.4
click at [119, 180] on strong "sash78@bigpond.net.au" at bounding box center [216, 181] width 197 height 8
copy strong "sash78@bigpond.net.au"
click at [495, 130] on link "Payments" at bounding box center [510, 129] width 43 height 20
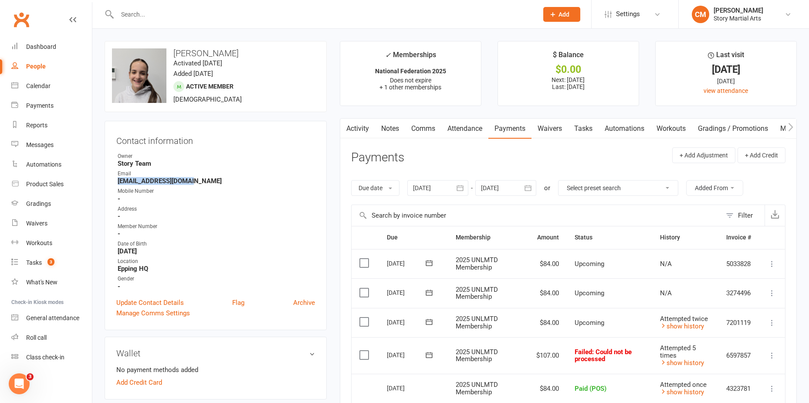
click at [468, 136] on link "Attendance" at bounding box center [465, 129] width 47 height 20
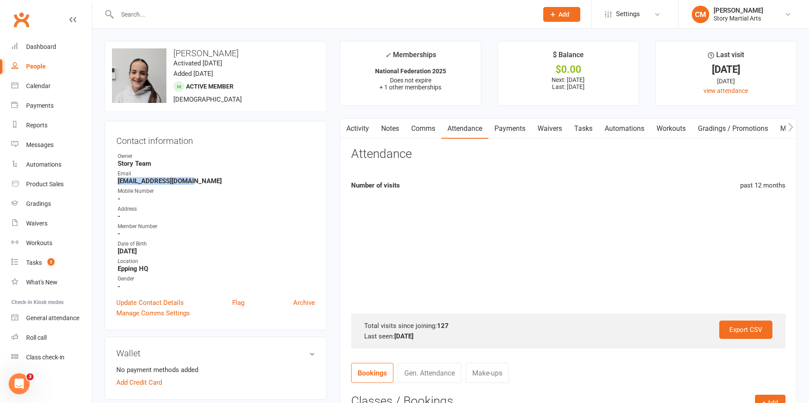
click at [503, 132] on link "Payments" at bounding box center [510, 129] width 43 height 20
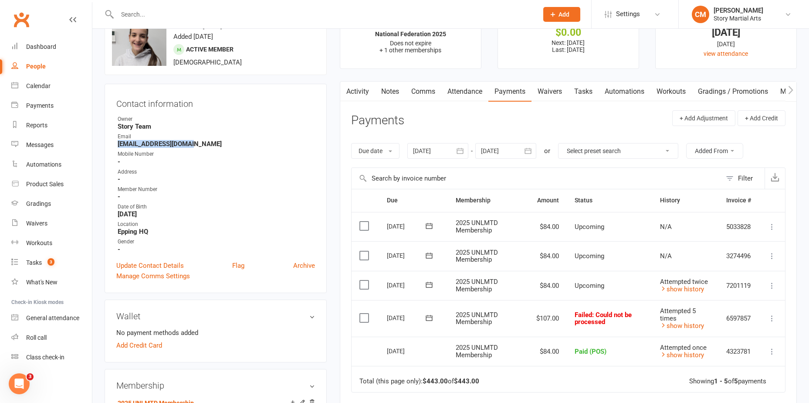
scroll to position [87, 0]
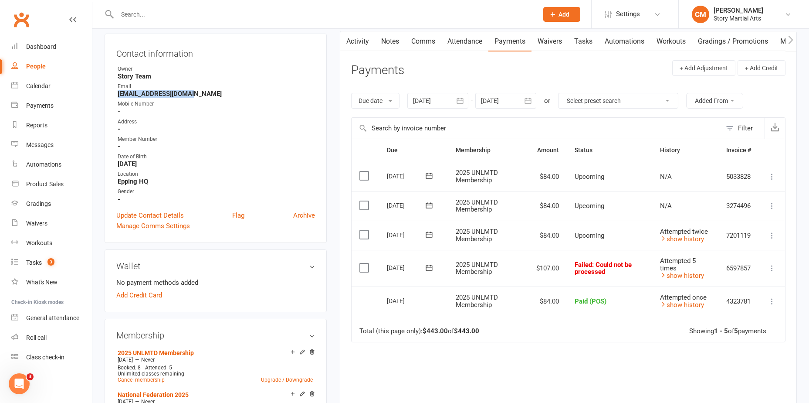
click at [775, 269] on icon at bounding box center [772, 268] width 9 height 9
click at [684, 275] on link "show history" at bounding box center [682, 276] width 44 height 8
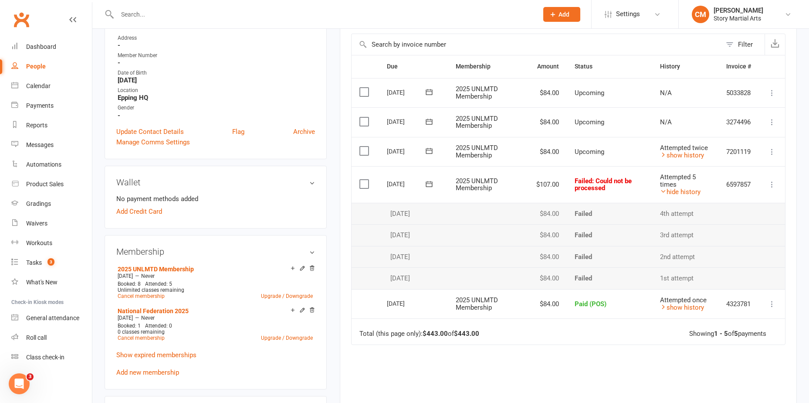
scroll to position [174, 0]
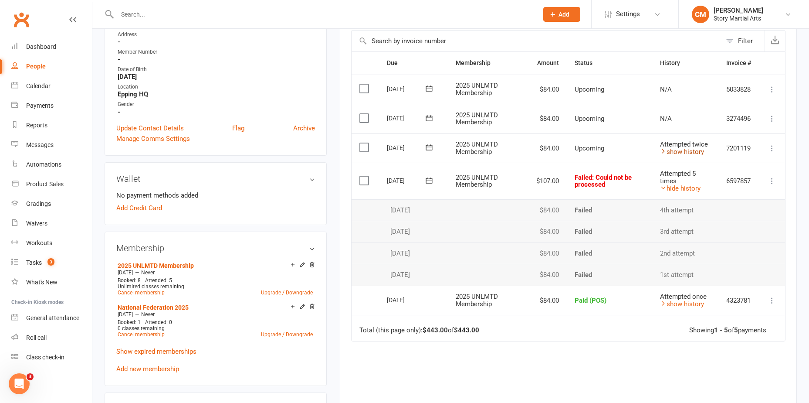
click at [676, 151] on link "show history" at bounding box center [682, 152] width 44 height 8
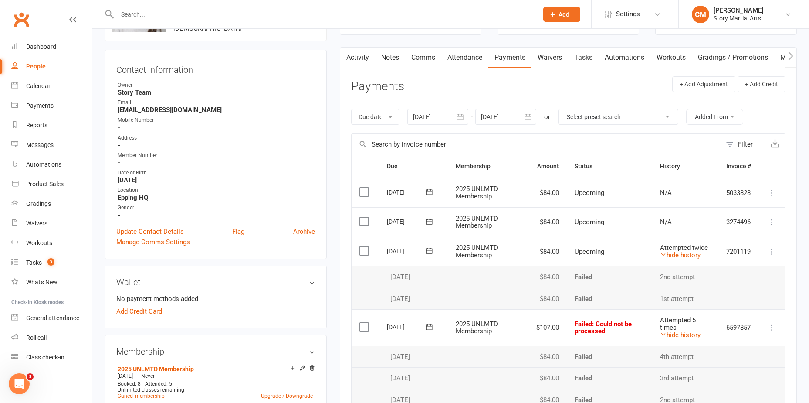
scroll to position [0, 0]
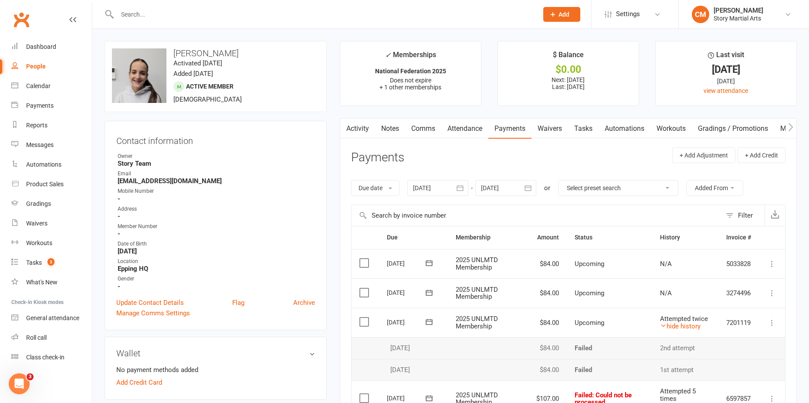
click at [458, 186] on icon "button" at bounding box center [460, 188] width 9 height 9
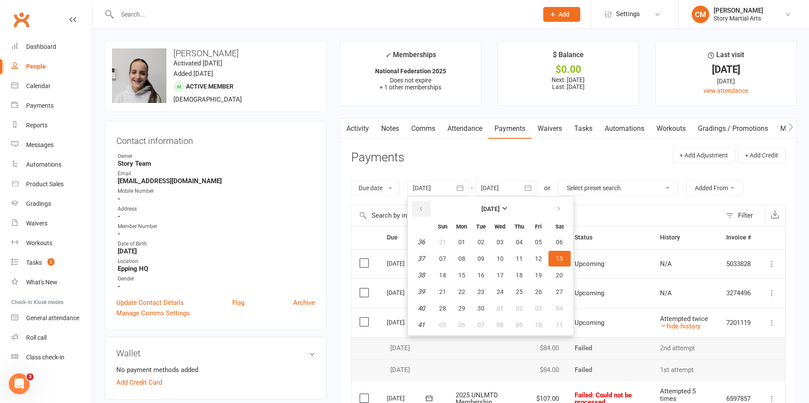
click at [424, 208] on icon "button" at bounding box center [421, 208] width 6 height 7
click at [544, 243] on button "01" at bounding box center [539, 242] width 18 height 16
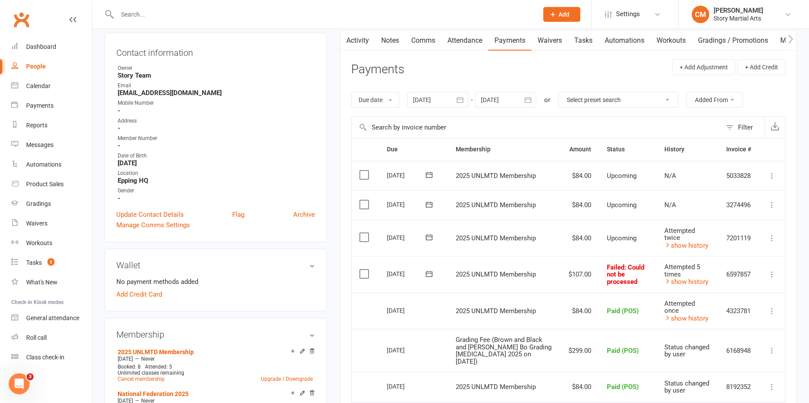
scroll to position [44, 0]
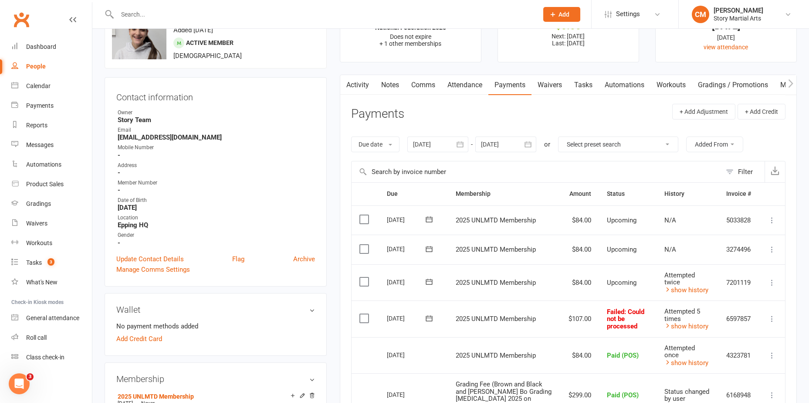
click at [467, 143] on button "button" at bounding box center [461, 144] width 16 height 16
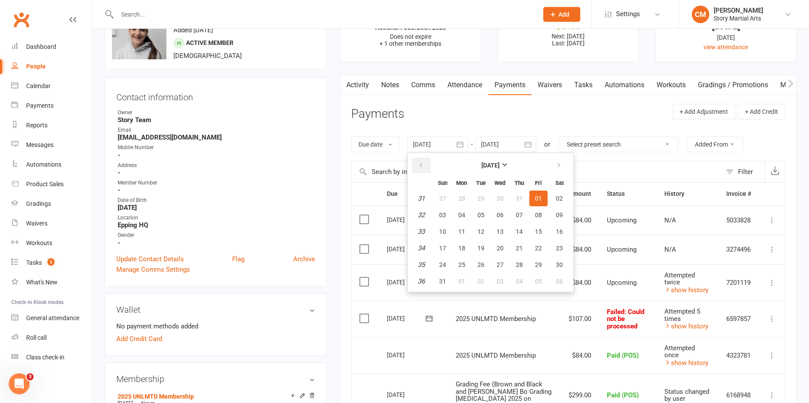
click at [419, 162] on icon "button" at bounding box center [421, 165] width 6 height 7
click at [487, 195] on button "01" at bounding box center [481, 198] width 18 height 16
type input "01 Jul 2025"
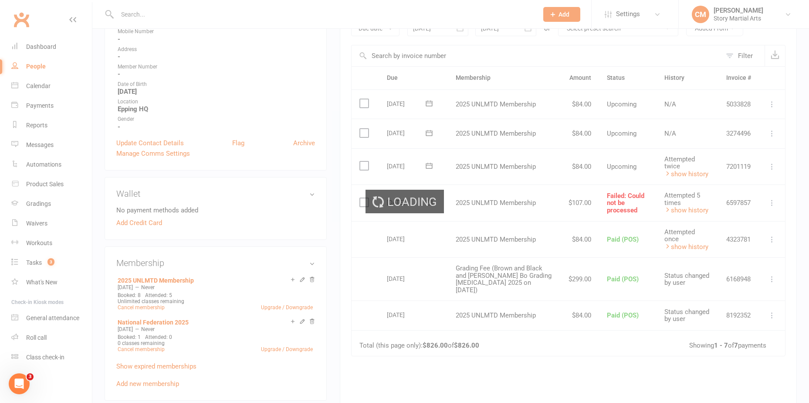
scroll to position [174, 0]
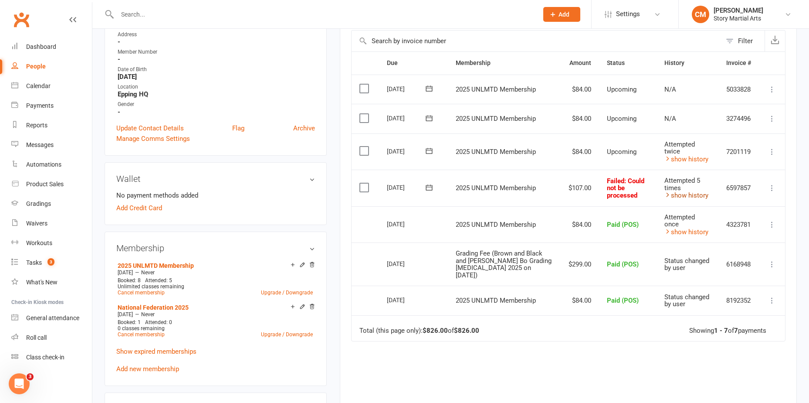
click at [672, 195] on link "show history" at bounding box center [687, 195] width 44 height 8
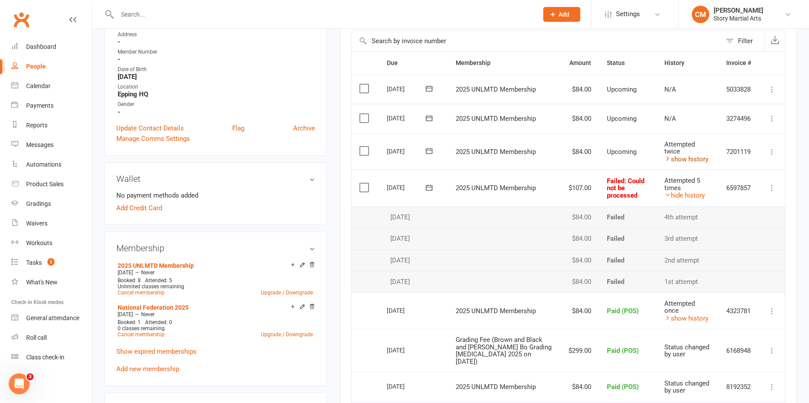
click at [692, 163] on link "show history" at bounding box center [687, 159] width 44 height 8
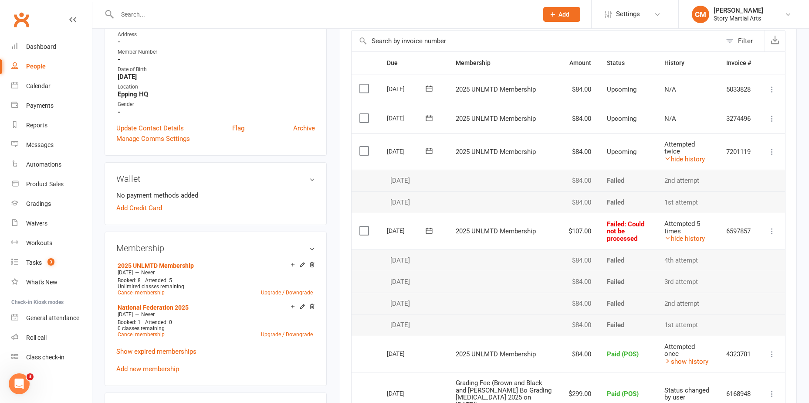
click at [773, 122] on icon at bounding box center [772, 118] width 9 height 9
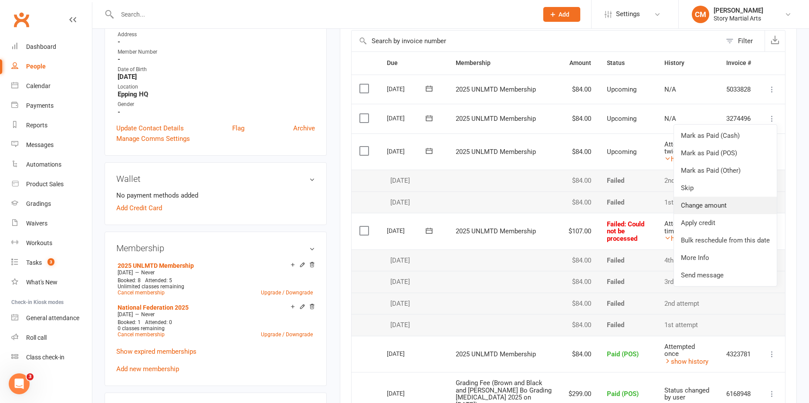
click at [721, 206] on link "Change amount" at bounding box center [725, 205] width 103 height 17
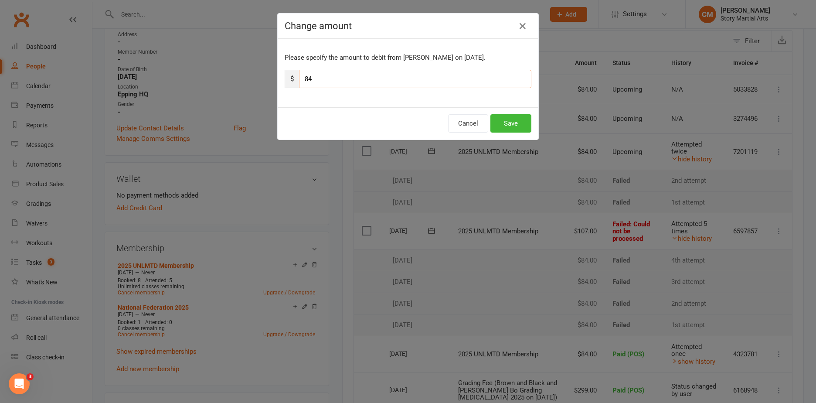
drag, startPoint x: 224, startPoint y: 73, endPoint x: 187, endPoint y: 73, distance: 37.1
click at [187, 73] on div "Change amount Please specify the amount to debit from Amelia Atanasovski on Oct…" at bounding box center [408, 201] width 816 height 403
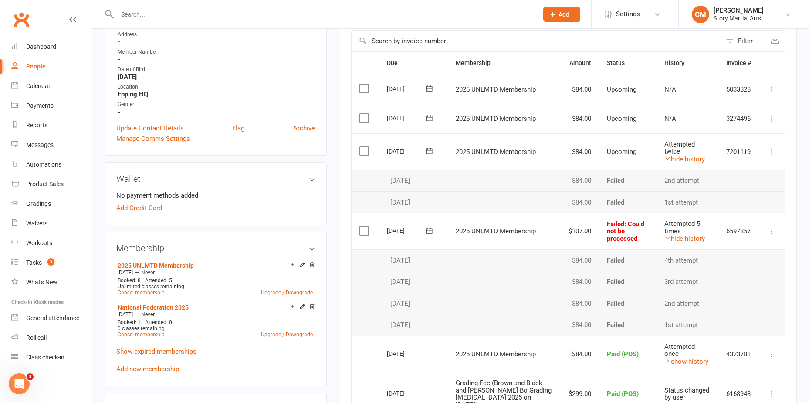
click at [771, 126] on td "Mark as Paid (Cash) Mark as Paid (POS) Mark as Paid (Other) Skip Change amount …" at bounding box center [772, 119] width 26 height 30
click at [769, 122] on icon at bounding box center [772, 118] width 9 height 9
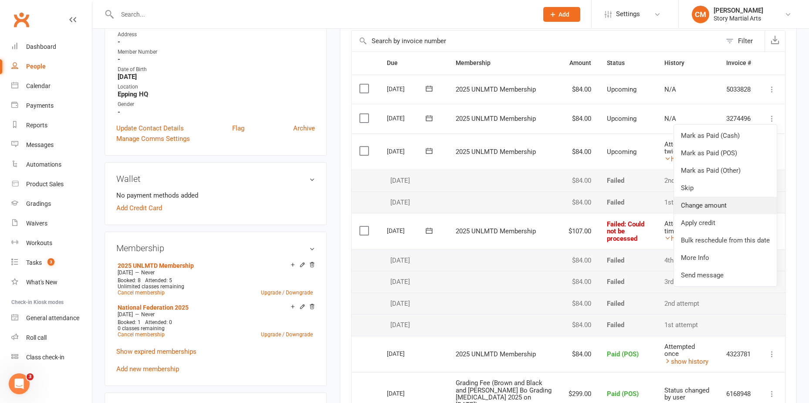
click at [727, 201] on link "Change amount" at bounding box center [725, 205] width 103 height 17
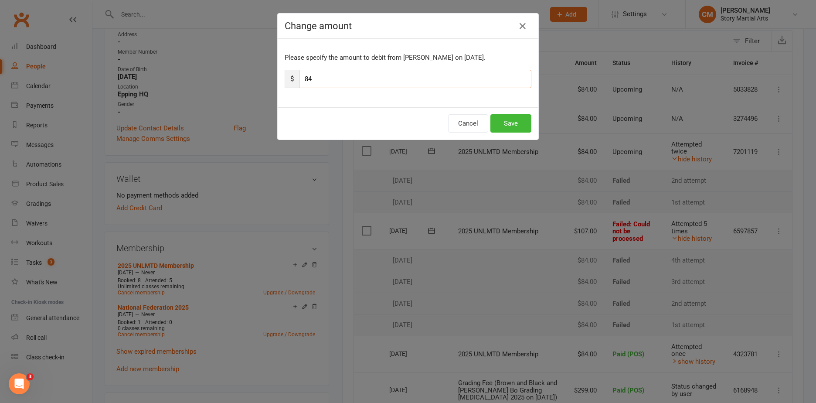
click at [306, 74] on input "84" at bounding box center [415, 79] width 232 height 18
type input "24"
click at [505, 125] on button "Save" at bounding box center [510, 123] width 41 height 18
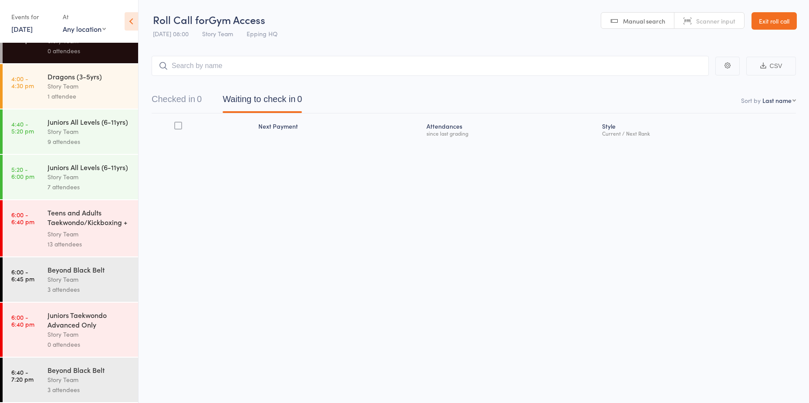
scroll to position [0, 0]
click at [72, 373] on div "Beyond Black Belt" at bounding box center [89, 370] width 83 height 10
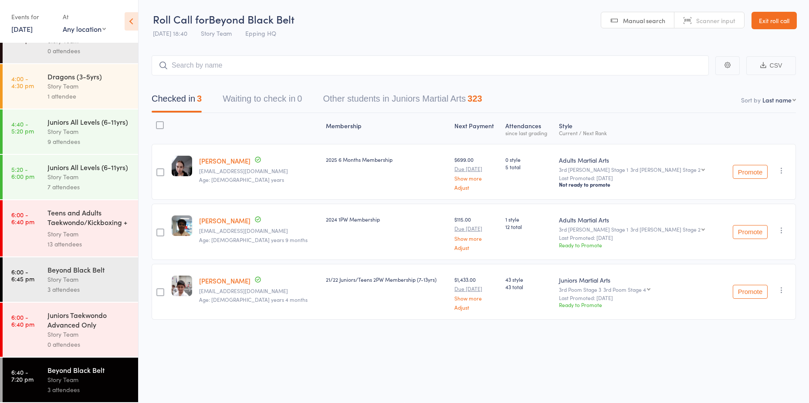
scroll to position [43, 0]
click at [87, 283] on div "Story Team" at bounding box center [89, 279] width 83 height 10
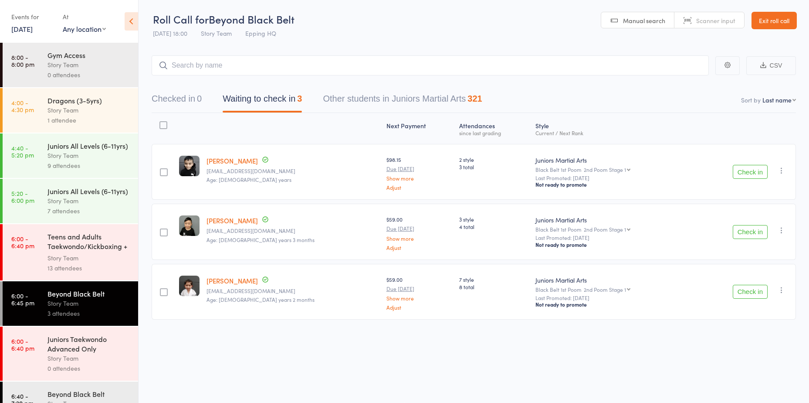
click at [91, 253] on div "Teens and Adults Taekwondo/Kickboxing + Family Cla..." at bounding box center [89, 241] width 83 height 21
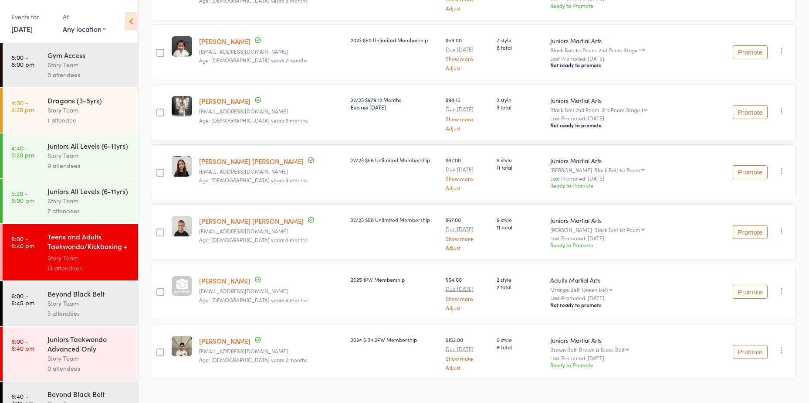
scroll to position [549, 0]
